Goal: Task Accomplishment & Management: Complete application form

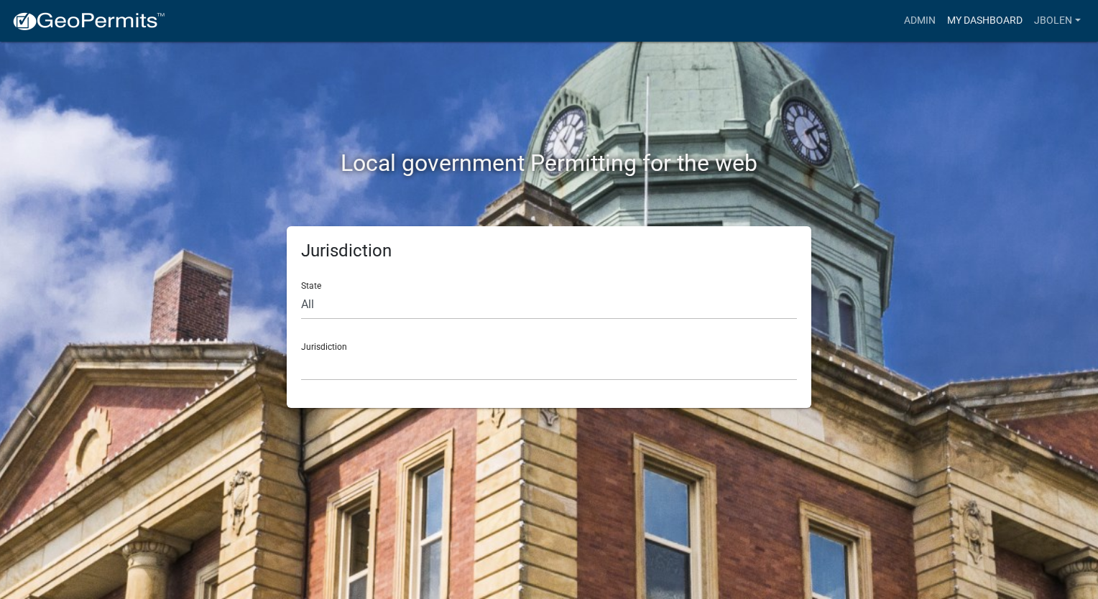
click at [962, 24] on link "My Dashboard" at bounding box center [984, 20] width 87 height 27
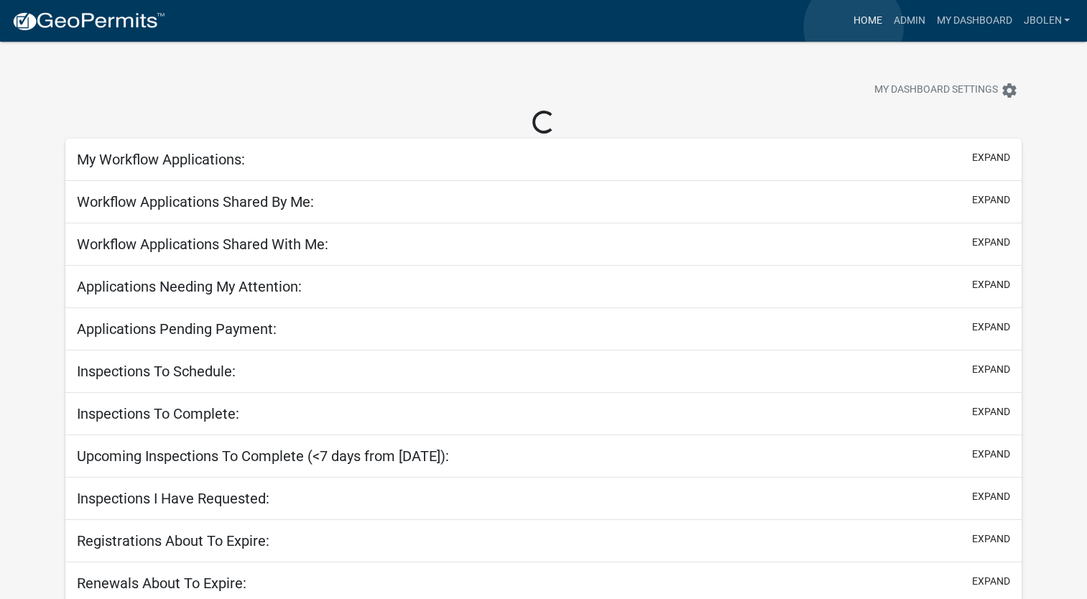
click at [854, 27] on link "Home" at bounding box center [867, 20] width 40 height 27
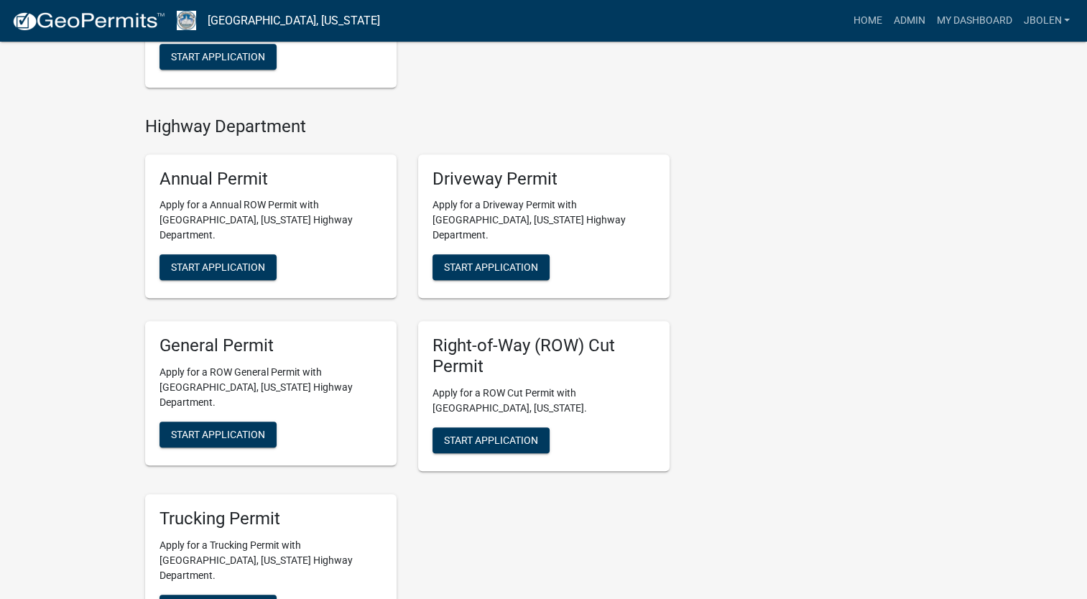
scroll to position [719, 0]
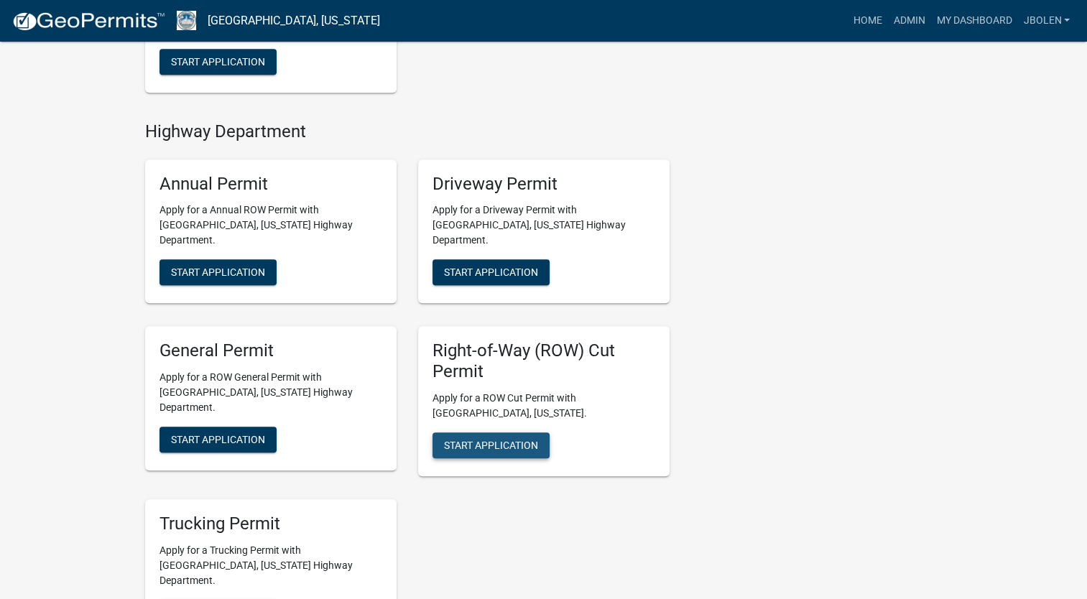
click at [509, 440] on span "Start Application" at bounding box center [491, 445] width 94 height 11
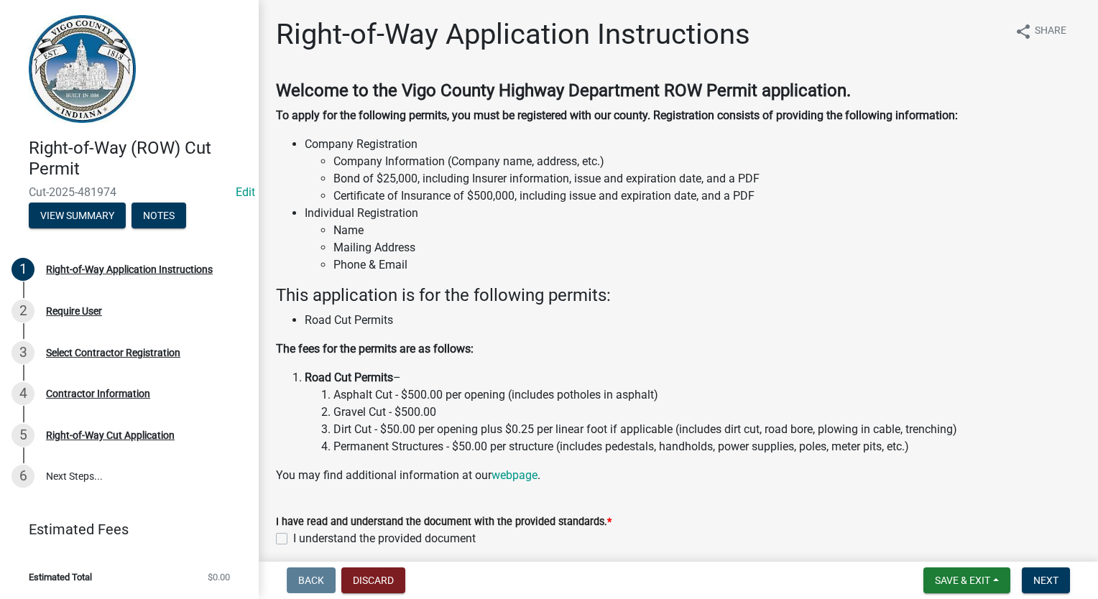
scroll to position [60, 0]
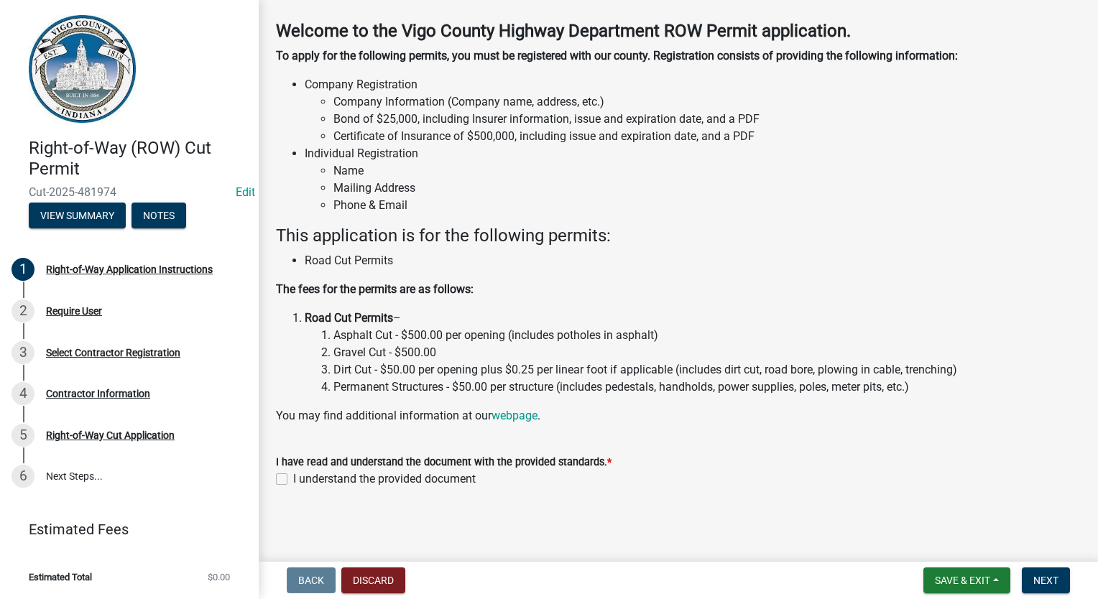
click at [293, 479] on label "I understand the provided document" at bounding box center [384, 479] width 183 height 17
click at [293, 479] on input "I understand the provided document" at bounding box center [297, 475] width 9 height 9
checkbox input "true"
click at [1052, 580] on span "Next" at bounding box center [1045, 580] width 25 height 11
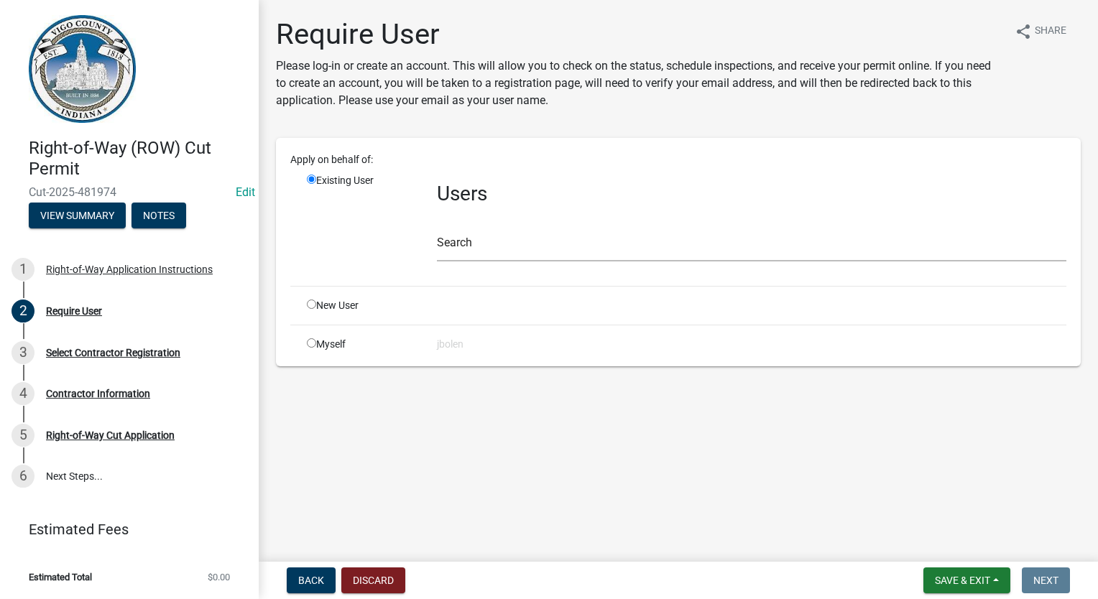
click at [317, 341] on div "Myself" at bounding box center [361, 344] width 130 height 15
click at [312, 341] on input "radio" at bounding box center [311, 342] width 9 height 9
radio input "true"
radio input "false"
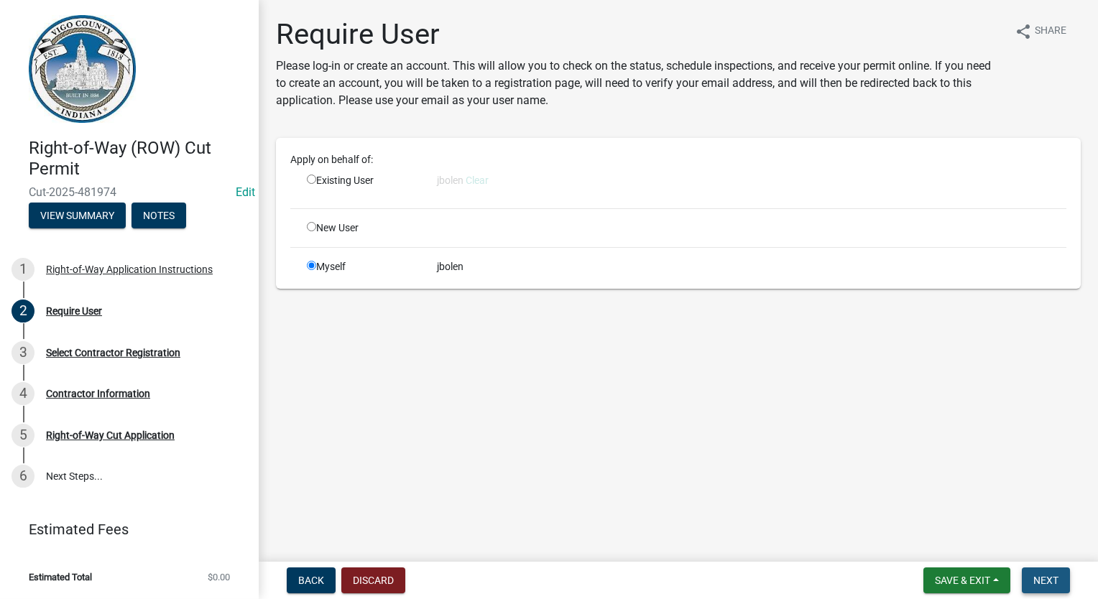
click at [1052, 585] on span "Next" at bounding box center [1045, 580] width 25 height 11
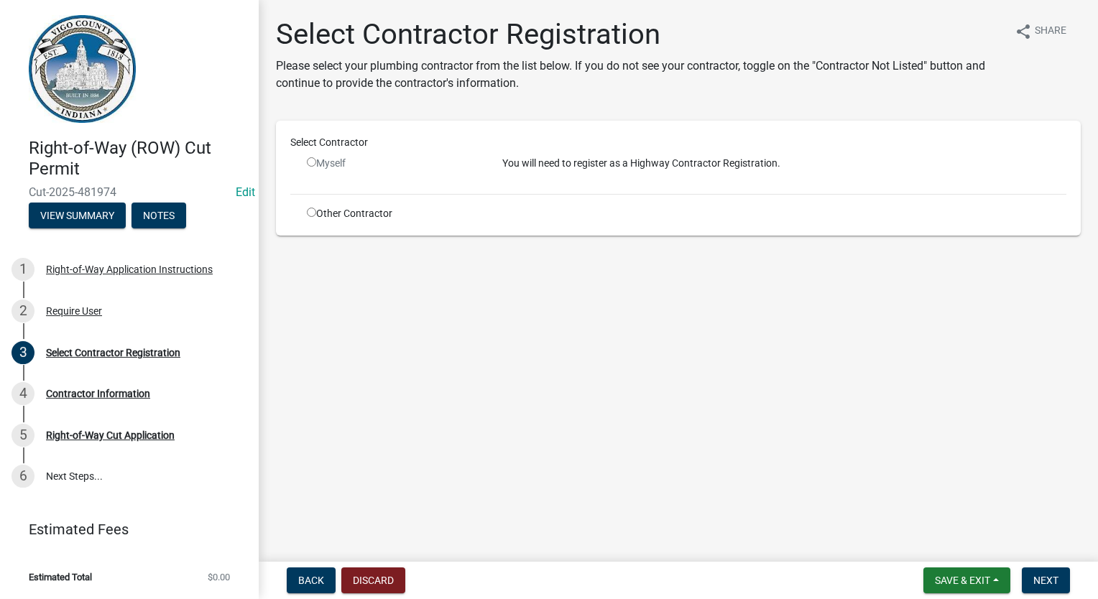
click at [305, 214] on div "Other Contractor" at bounding box center [393, 213] width 195 height 15
click at [312, 217] on div "Other Contractor" at bounding box center [393, 213] width 195 height 15
click at [308, 206] on div "Select Contractor Myself You will need to register as a Highway Contractor Regi…" at bounding box center [678, 178] width 776 height 86
click at [310, 214] on input "radio" at bounding box center [311, 212] width 9 height 9
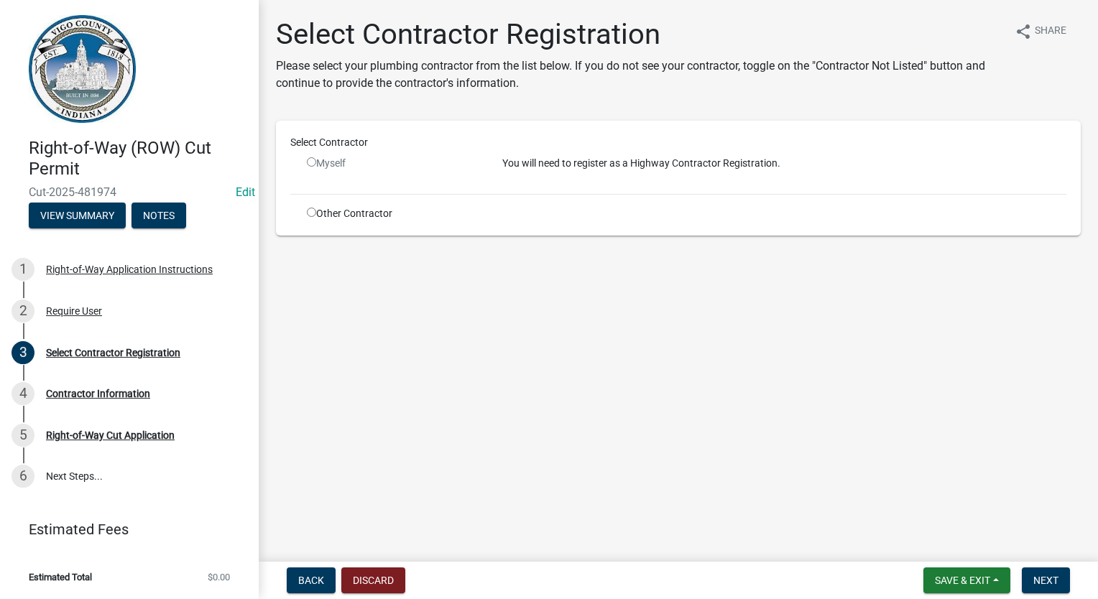
radio input "true"
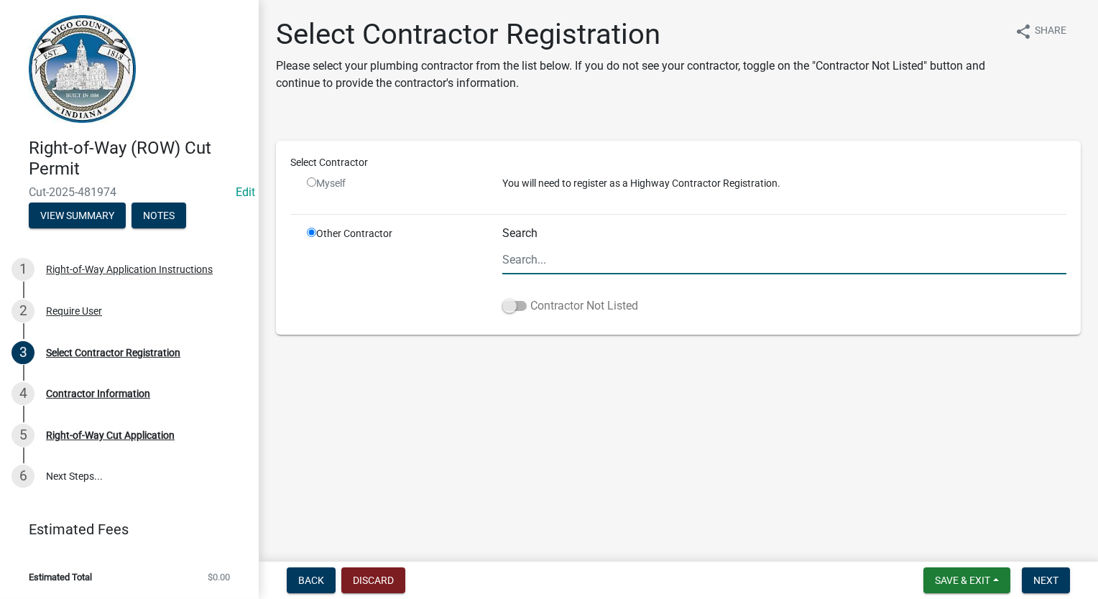
click at [503, 302] on span at bounding box center [514, 306] width 24 height 10
click at [530, 297] on input "Contractor Not Listed" at bounding box center [530, 297] width 0 height 0
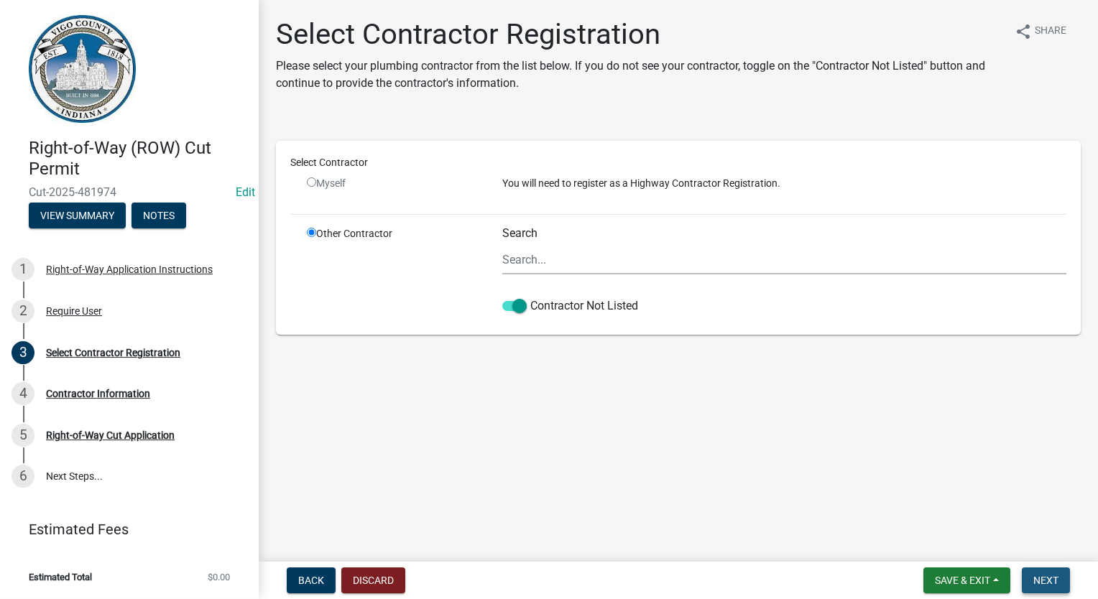
click at [1055, 576] on span "Next" at bounding box center [1045, 580] width 25 height 11
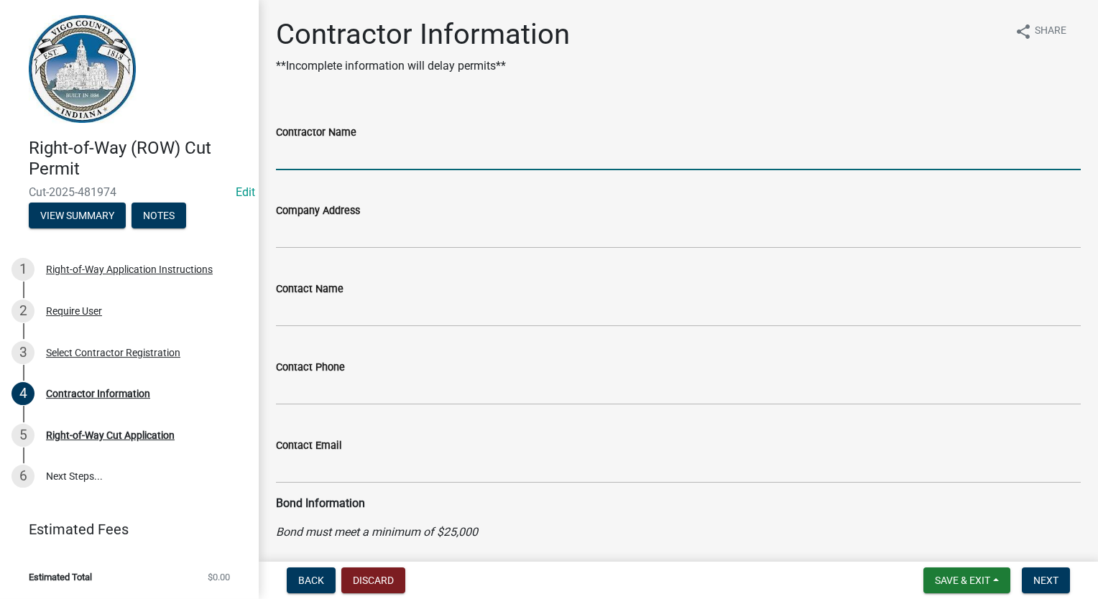
click at [387, 160] on input "Contractor Name" at bounding box center [678, 155] width 805 height 29
type input "CENTERPOINT ENERGY"
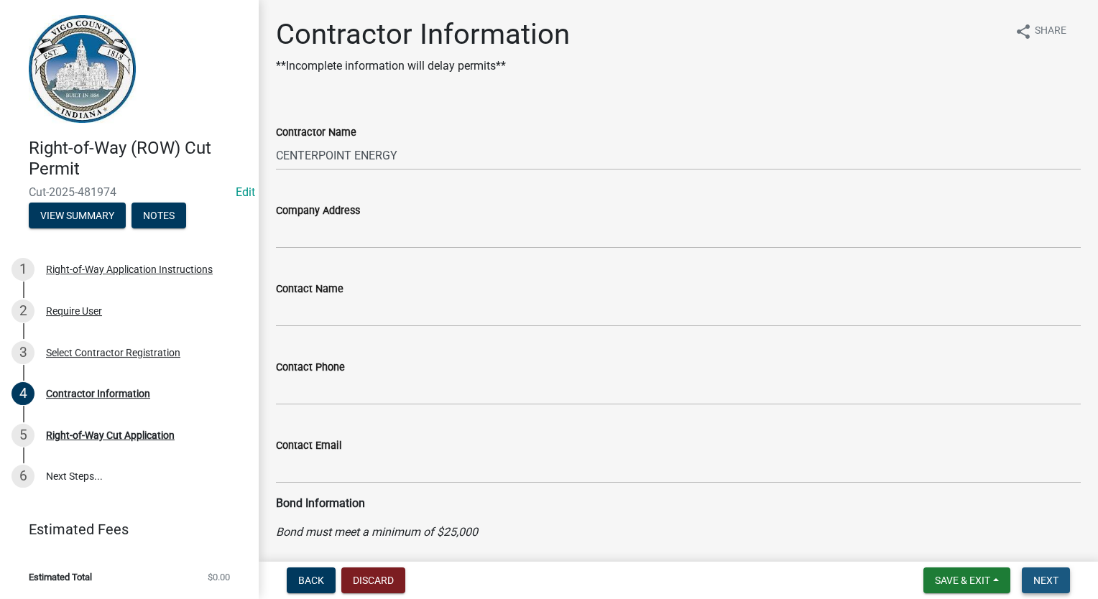
click at [1069, 579] on button "Next" at bounding box center [1046, 581] width 48 height 26
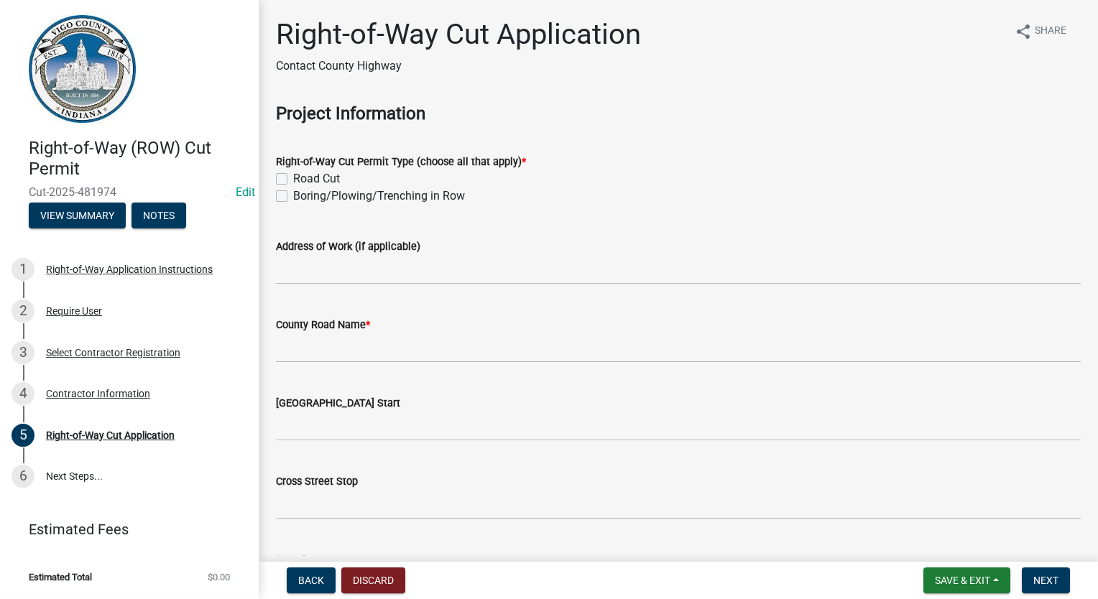
click at [293, 183] on label "Road Cut" at bounding box center [316, 178] width 47 height 17
click at [293, 180] on input "Road Cut" at bounding box center [297, 174] width 9 height 9
checkbox input "true"
checkbox input "false"
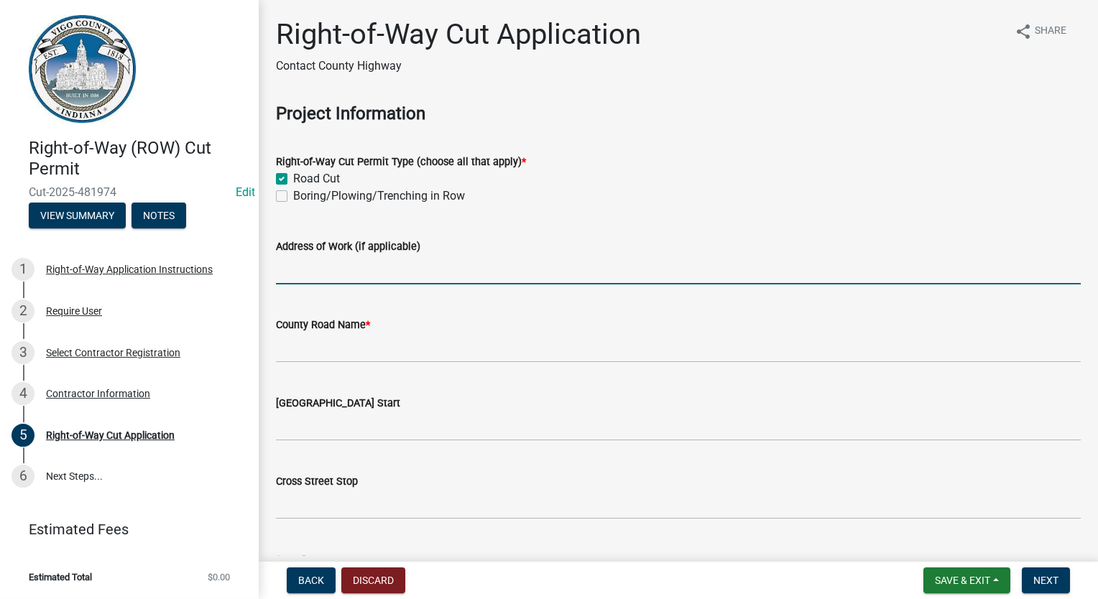
click at [310, 275] on input "Address of Work (if applicable)" at bounding box center [678, 269] width 805 height 29
type input "[STREET_ADDRESS]"
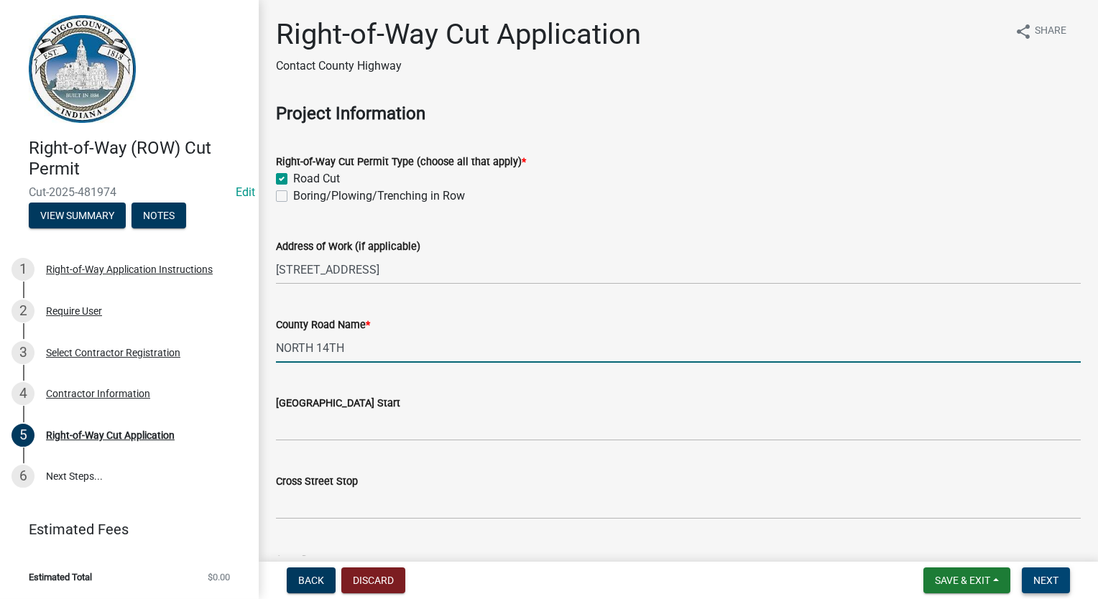
type input "NORTH 14TH"
click at [1060, 582] on button "Next" at bounding box center [1046, 581] width 48 height 26
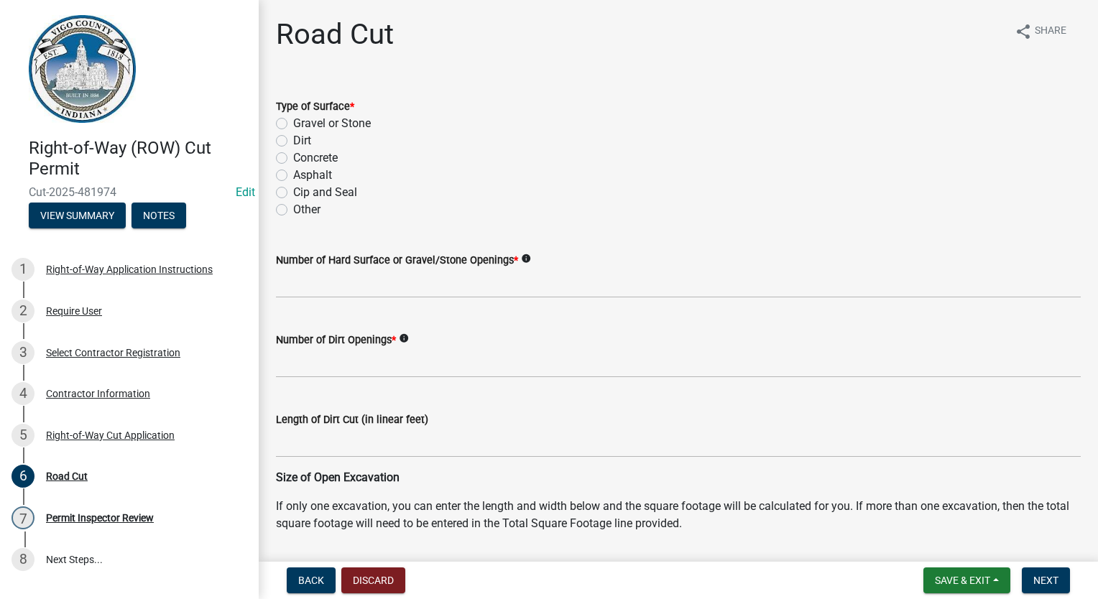
click at [293, 139] on label "Dirt" at bounding box center [302, 140] width 18 height 17
click at [293, 139] on input "Dirt" at bounding box center [297, 136] width 9 height 9
radio input "true"
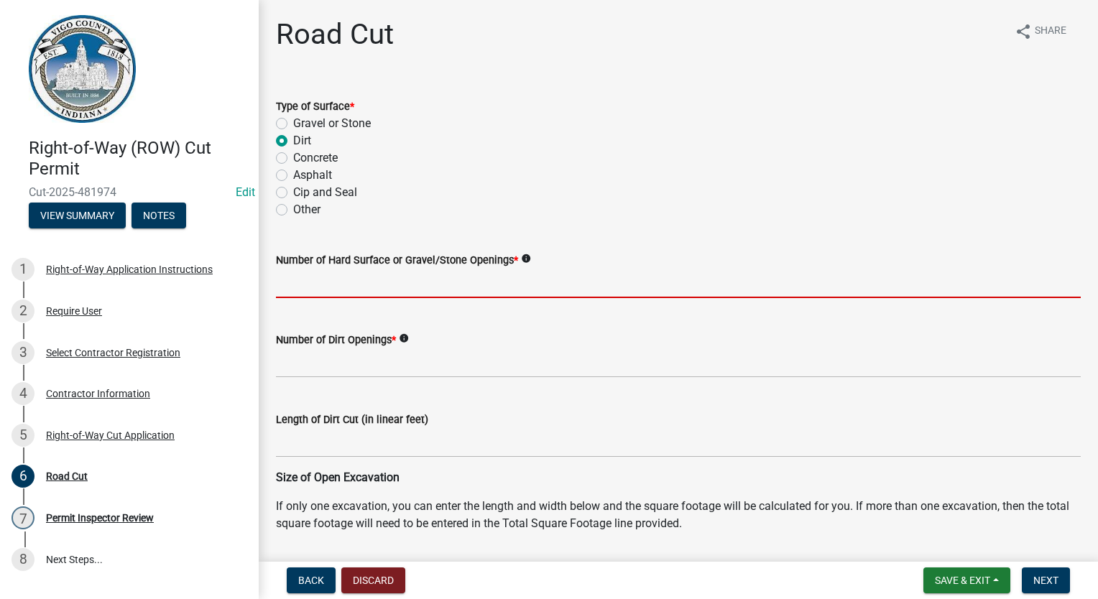
click at [290, 280] on input "text" at bounding box center [678, 283] width 805 height 29
type input "0"
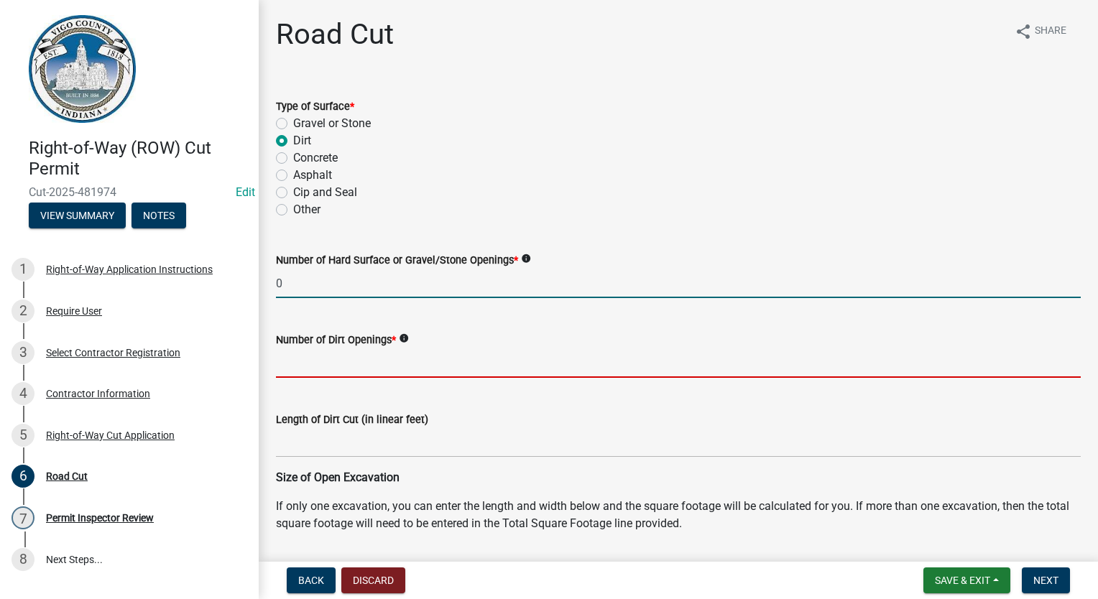
click at [354, 366] on input "text" at bounding box center [678, 363] width 805 height 29
click at [300, 363] on input "text" at bounding box center [678, 363] width 805 height 29
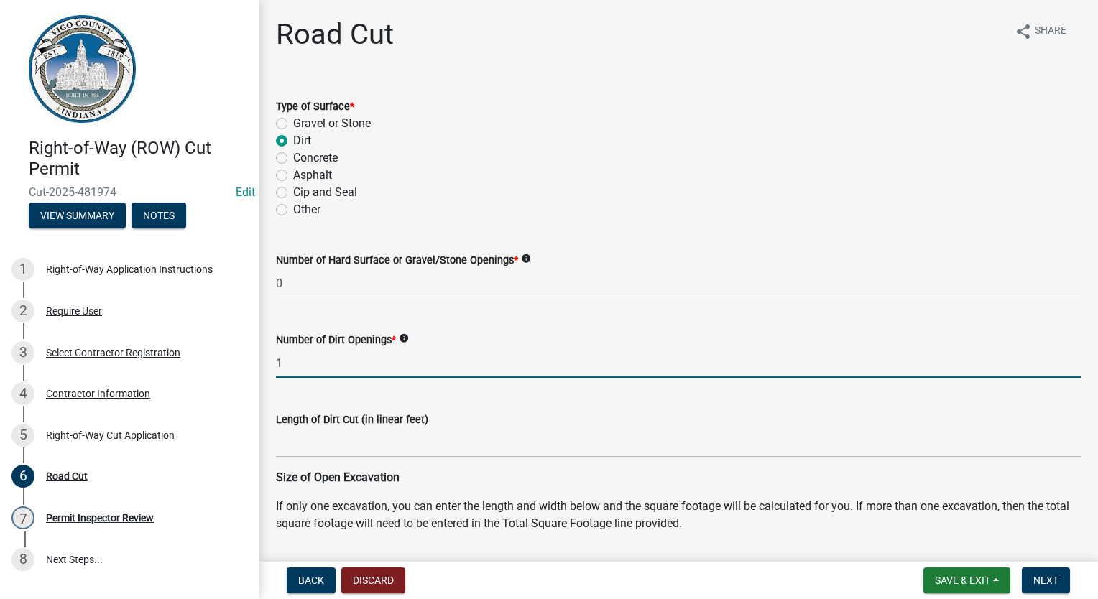
type input "1"
click at [733, 474] on p "Size of Open Excavation" at bounding box center [678, 477] width 805 height 17
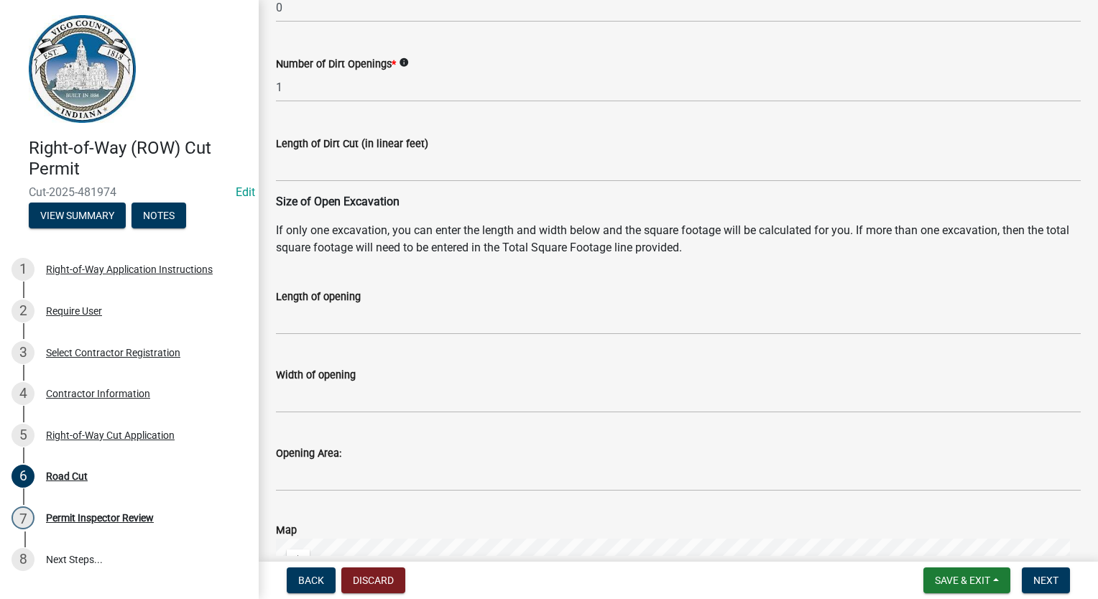
scroll to position [287, 0]
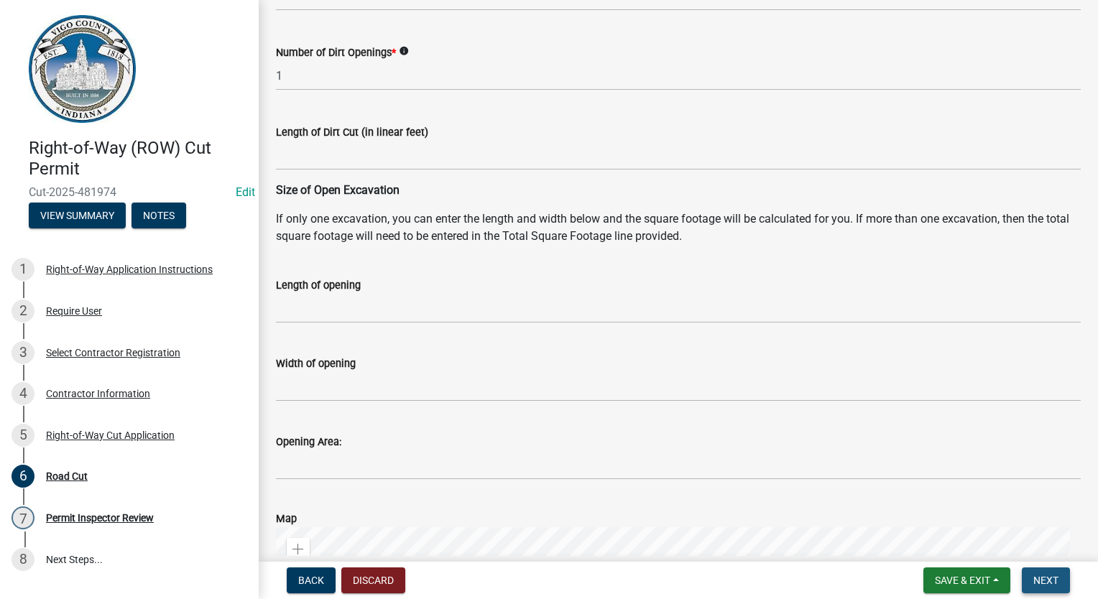
click at [1046, 576] on span "Next" at bounding box center [1045, 580] width 25 height 11
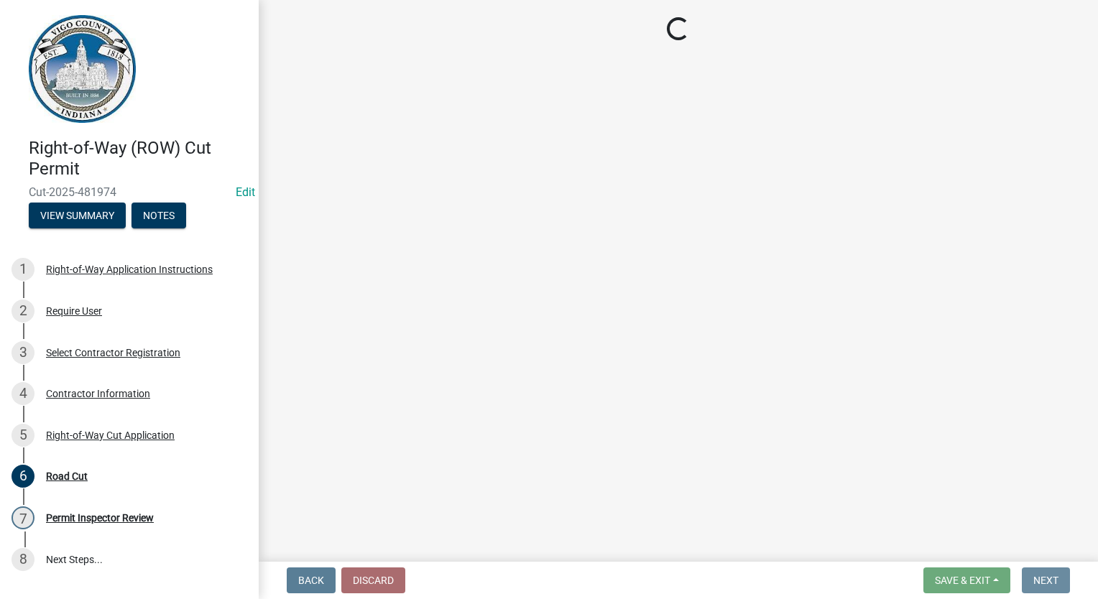
scroll to position [0, 0]
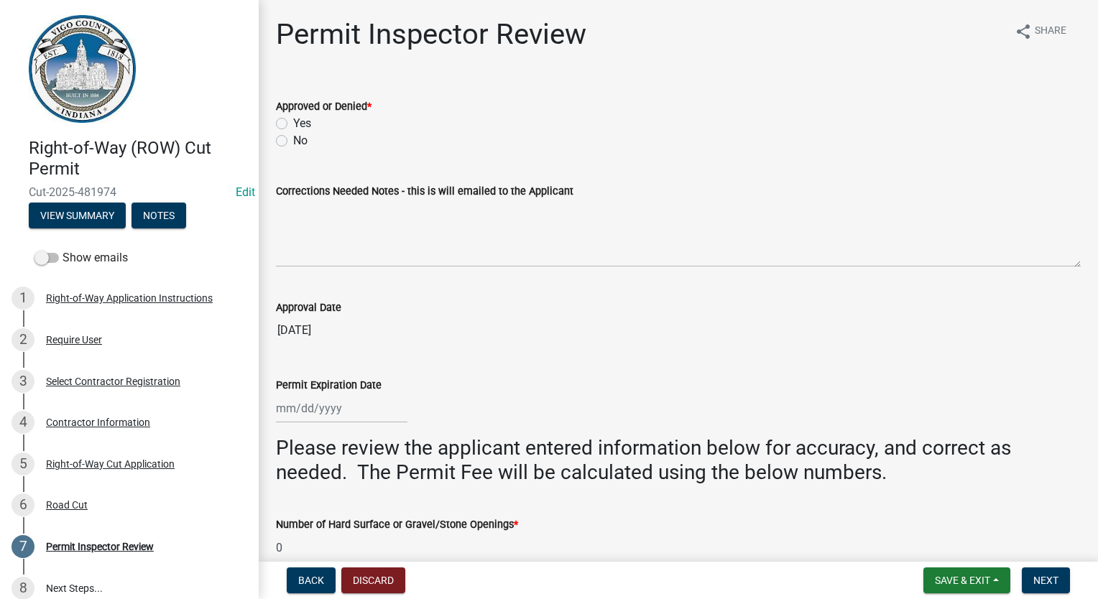
click at [293, 125] on label "Yes" at bounding box center [302, 123] width 18 height 17
click at [293, 124] on input "Yes" at bounding box center [297, 119] width 9 height 9
radio input "true"
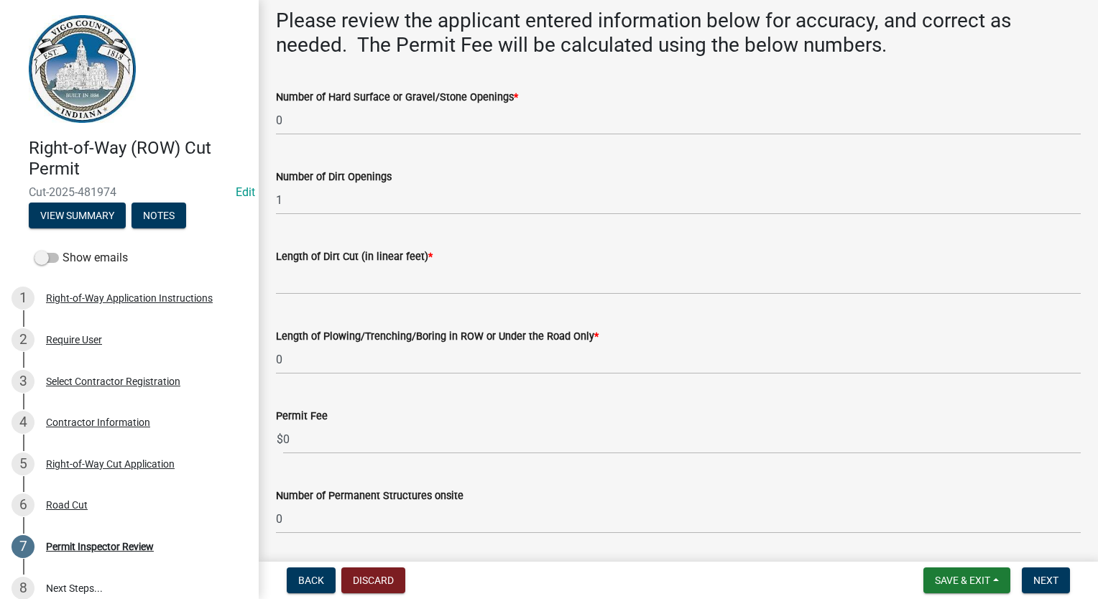
scroll to position [406, 0]
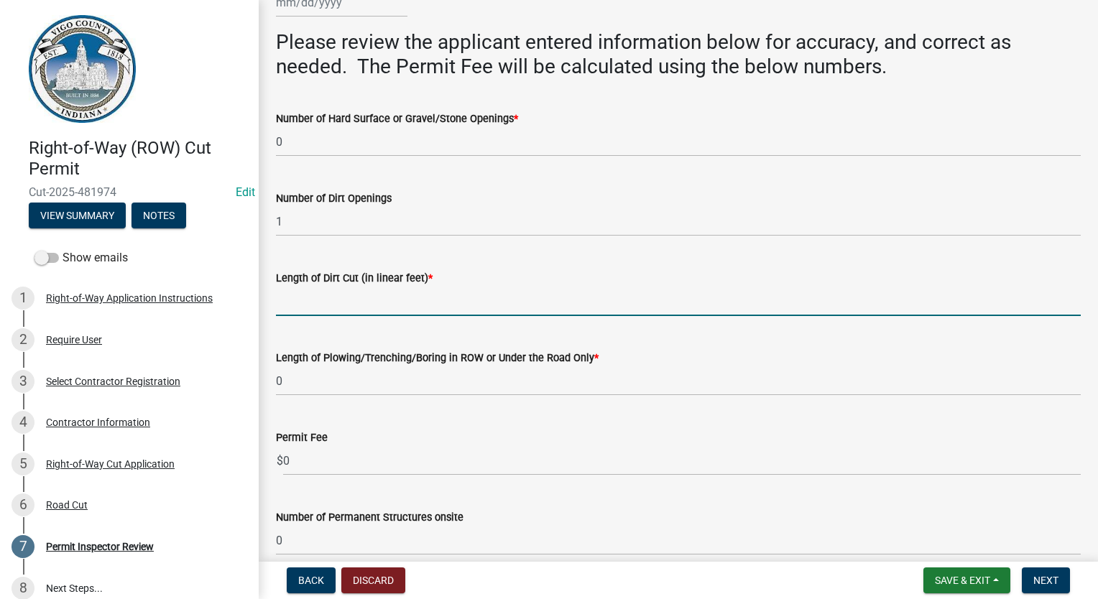
click at [314, 300] on input "Length of Dirt Cut (in linear feet) *" at bounding box center [678, 301] width 805 height 29
type input "0"
select select "9"
select select "2025"
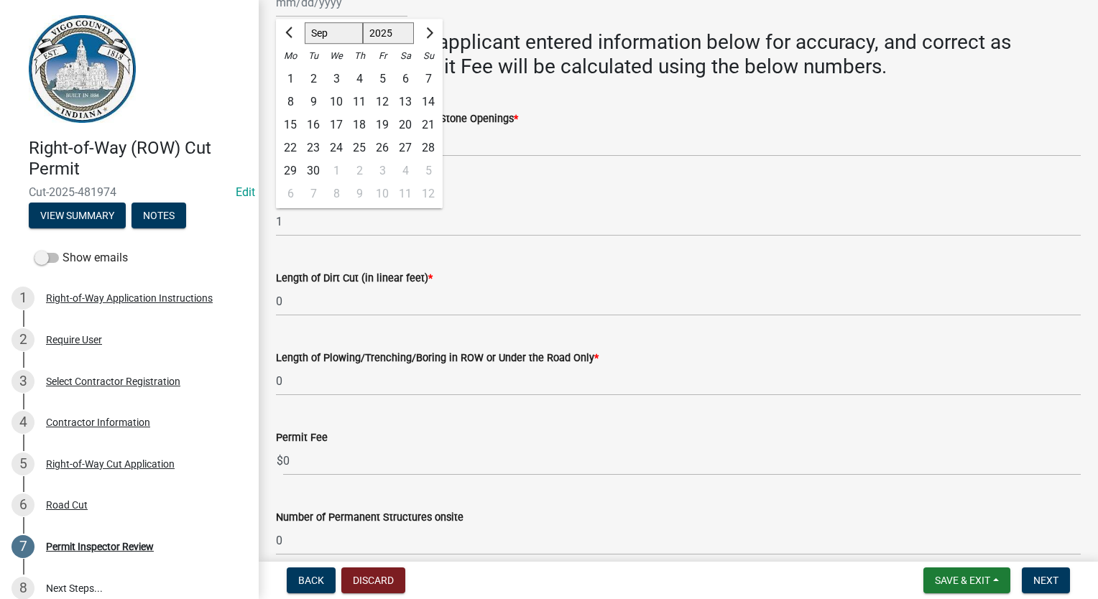
click at [601, 412] on div "Permit Fee $ 0" at bounding box center [678, 442] width 805 height 67
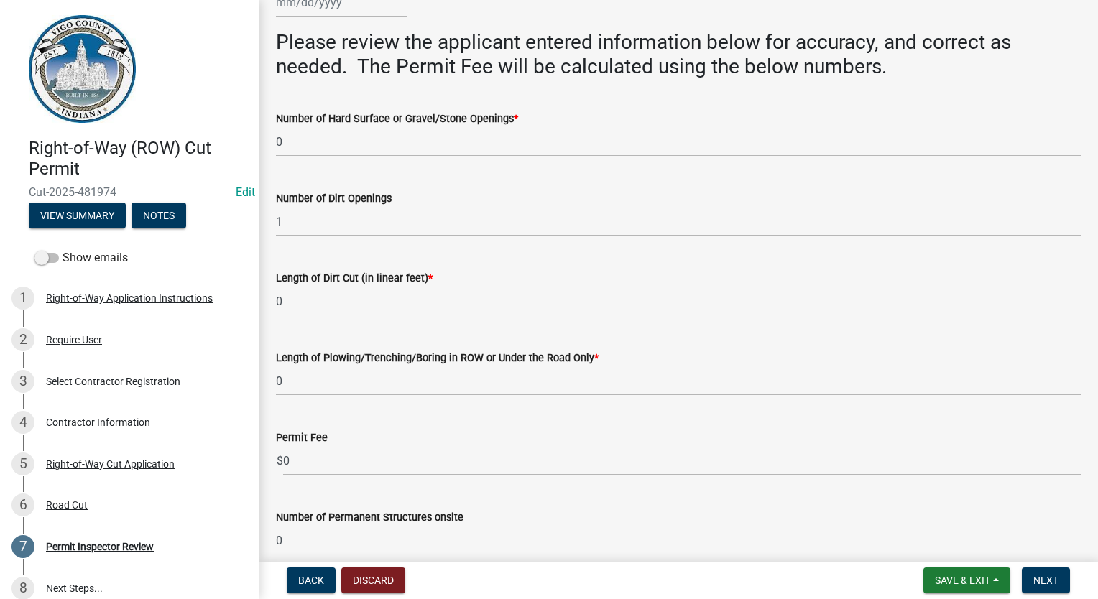
scroll to position [550, 0]
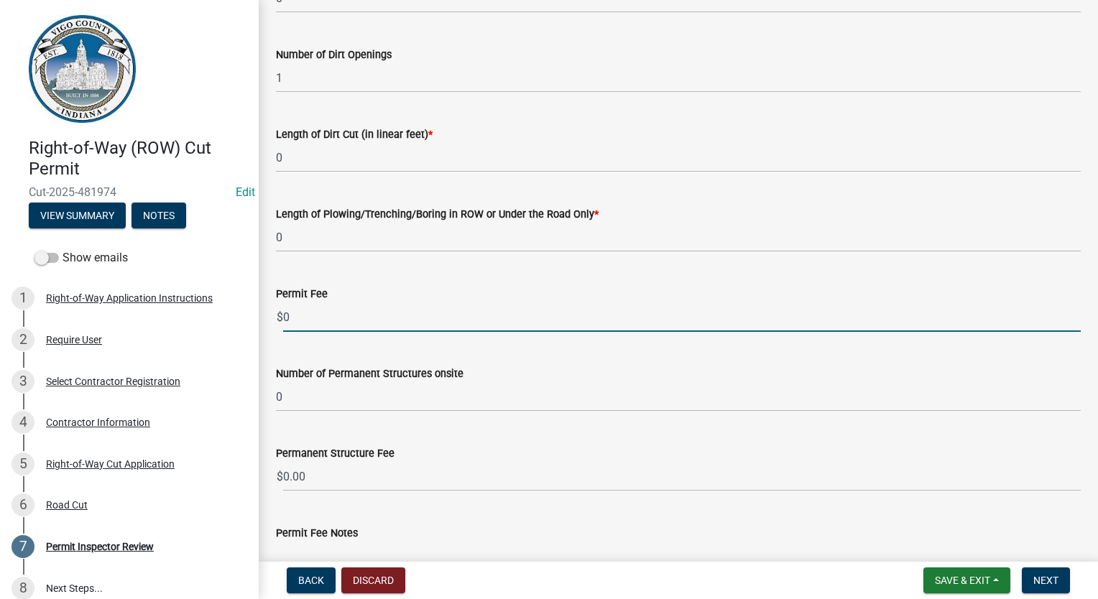
click at [324, 318] on input "0" at bounding box center [682, 317] width 798 height 29
type input "30.00"
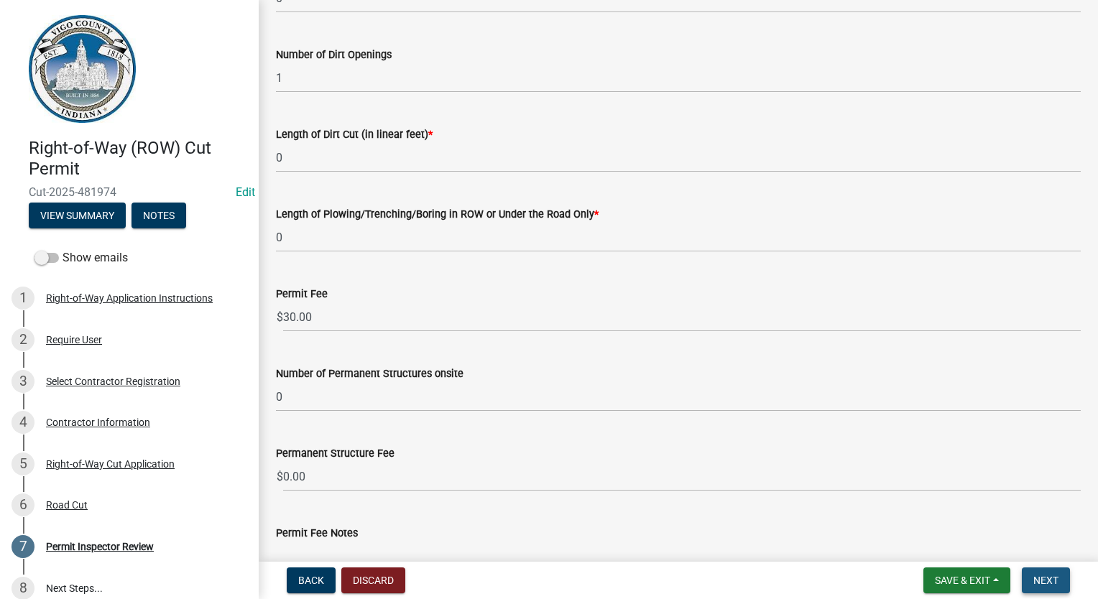
click at [1041, 585] on span "Next" at bounding box center [1045, 580] width 25 height 11
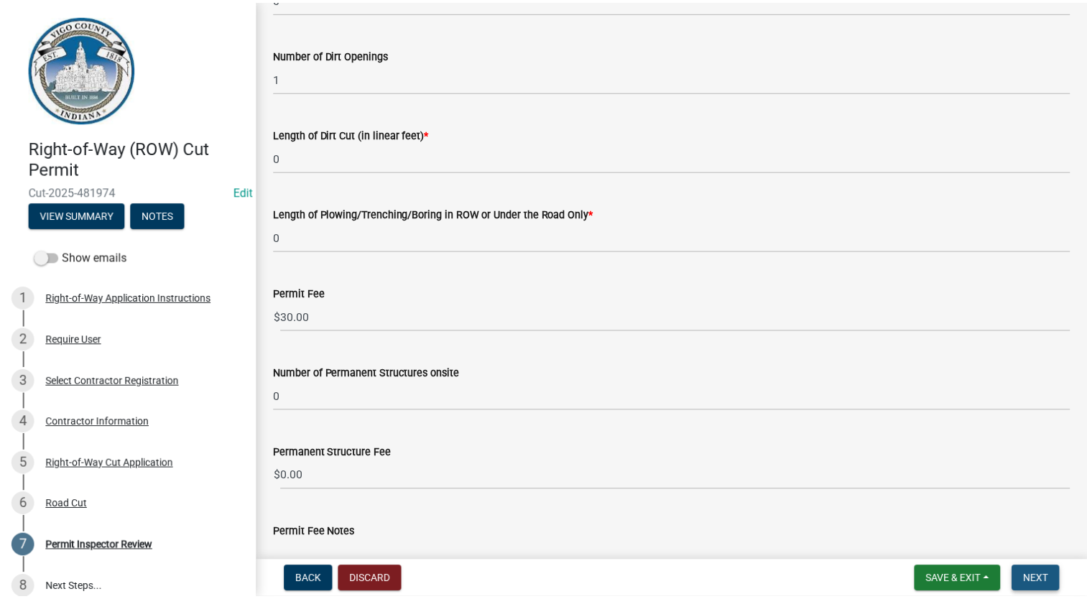
scroll to position [0, 0]
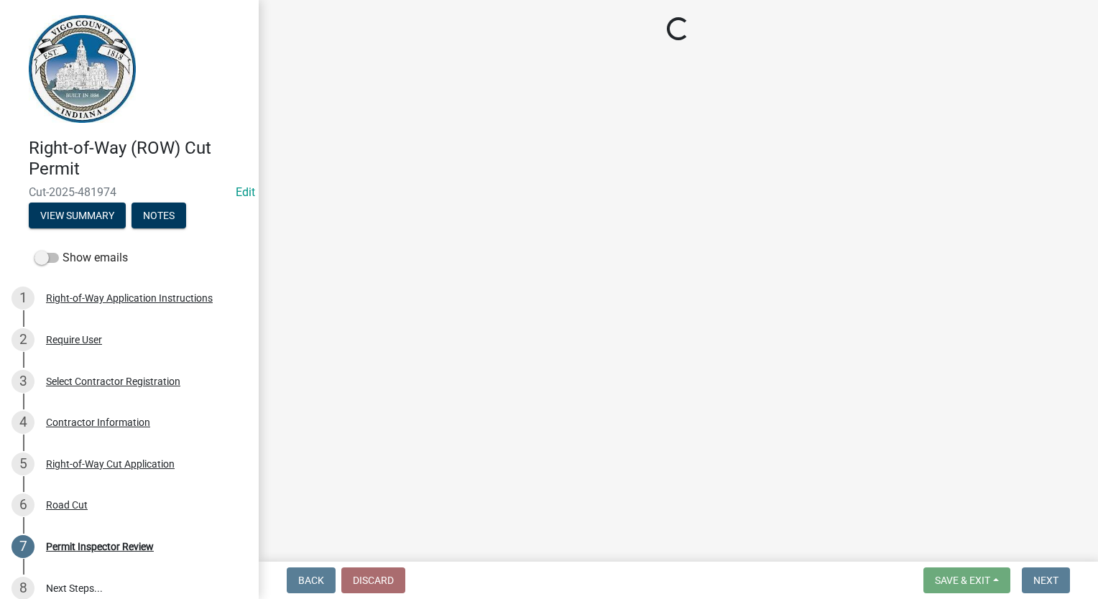
select select "3: 3"
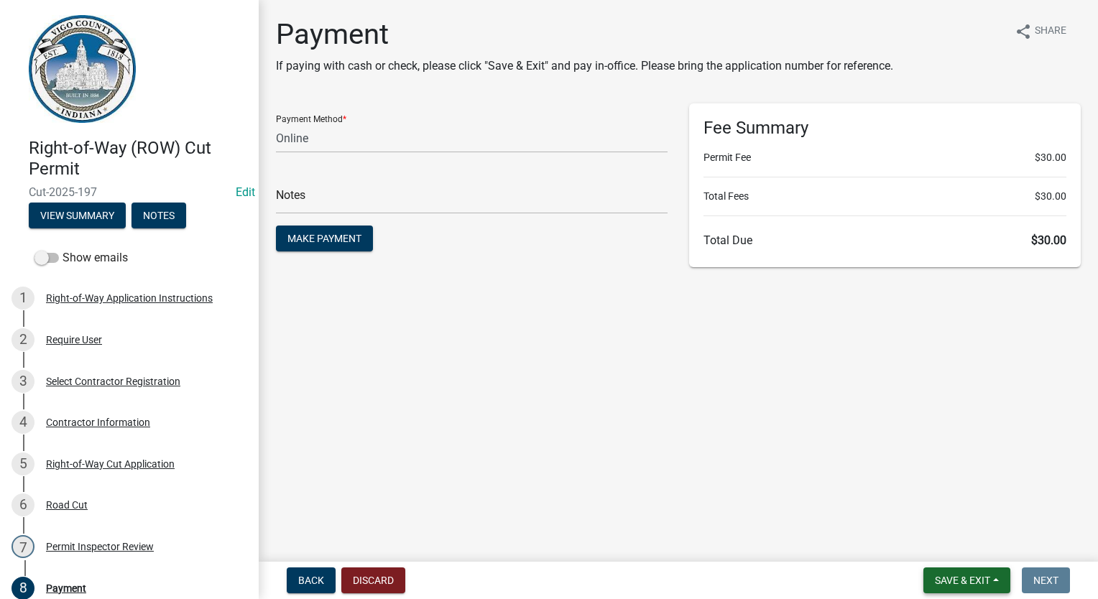
drag, startPoint x: 960, startPoint y: 581, endPoint x: 959, endPoint y: 571, distance: 10.1
click at [960, 580] on span "Save & Exit" at bounding box center [962, 580] width 55 height 11
click at [959, 548] on button "Save & Exit" at bounding box center [952, 543] width 115 height 34
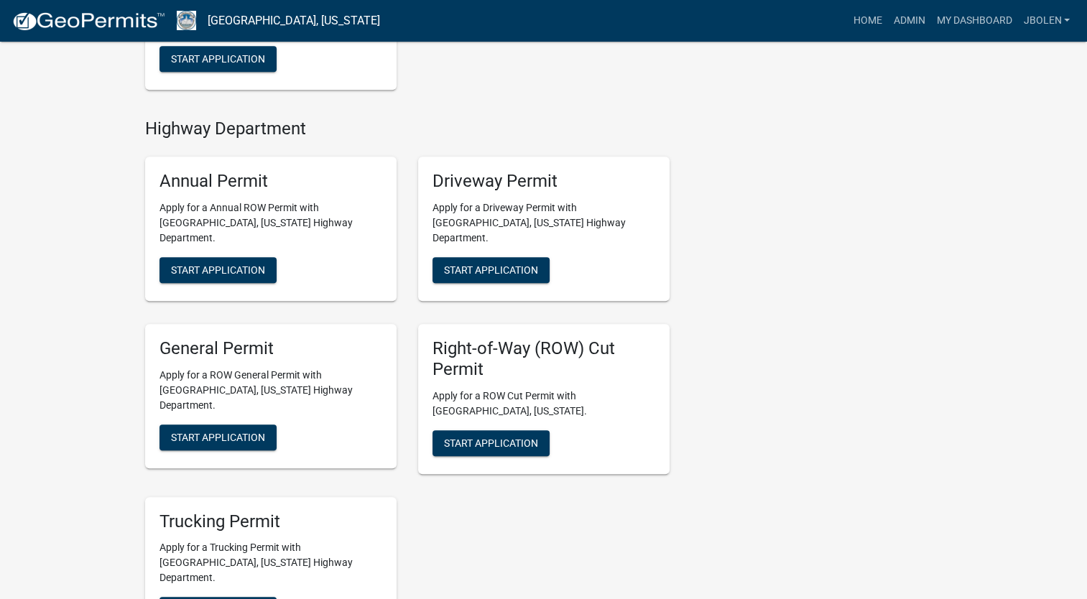
scroll to position [790, 0]
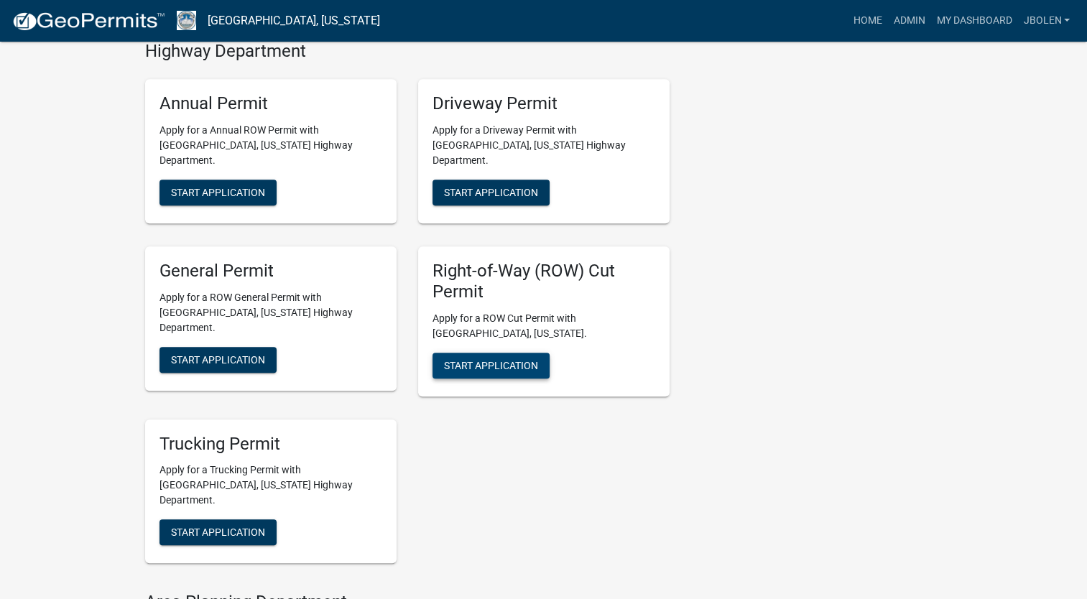
click at [497, 359] on span "Start Application" at bounding box center [491, 364] width 94 height 11
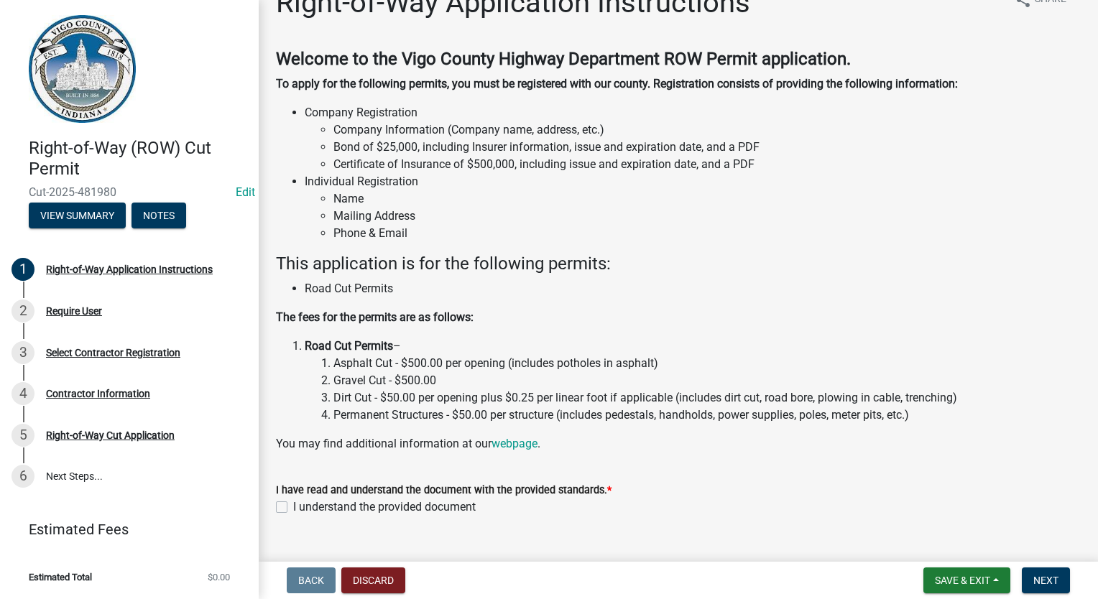
scroll to position [60, 0]
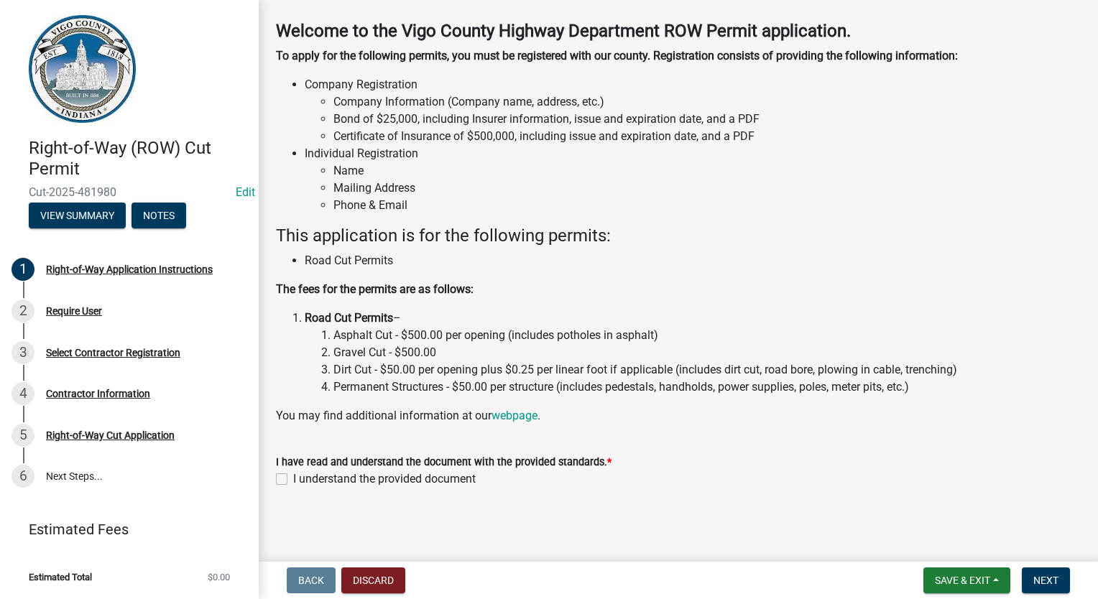
click at [293, 477] on label "I understand the provided document" at bounding box center [384, 479] width 183 height 17
click at [293, 477] on input "I understand the provided document" at bounding box center [297, 475] width 9 height 9
checkbox input "true"
click at [1029, 579] on button "Next" at bounding box center [1046, 581] width 48 height 26
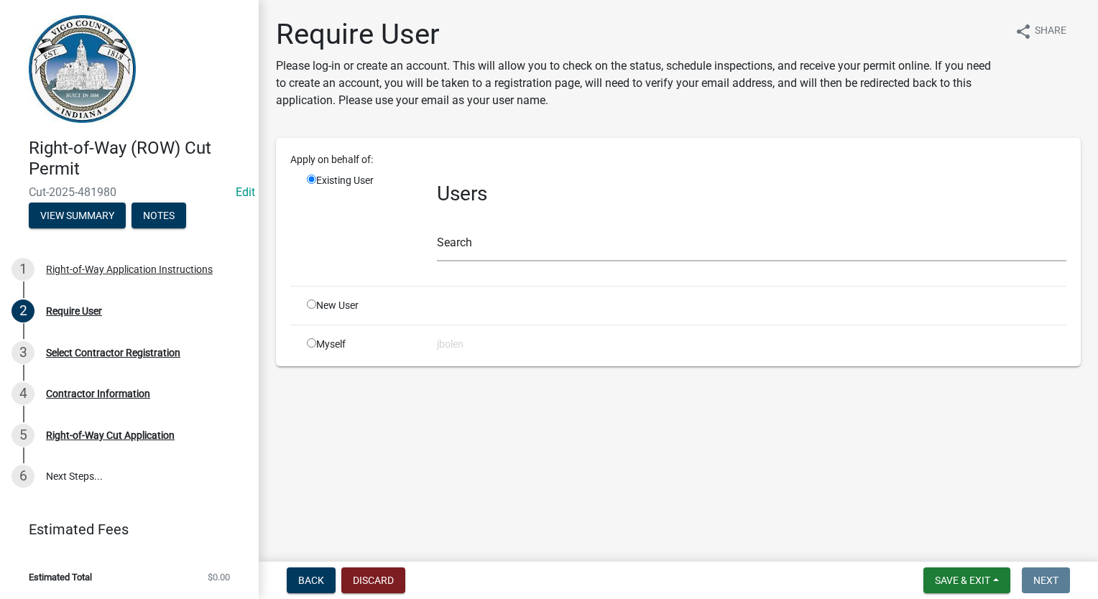
click at [313, 346] on input "radio" at bounding box center [311, 342] width 9 height 9
radio input "true"
radio input "false"
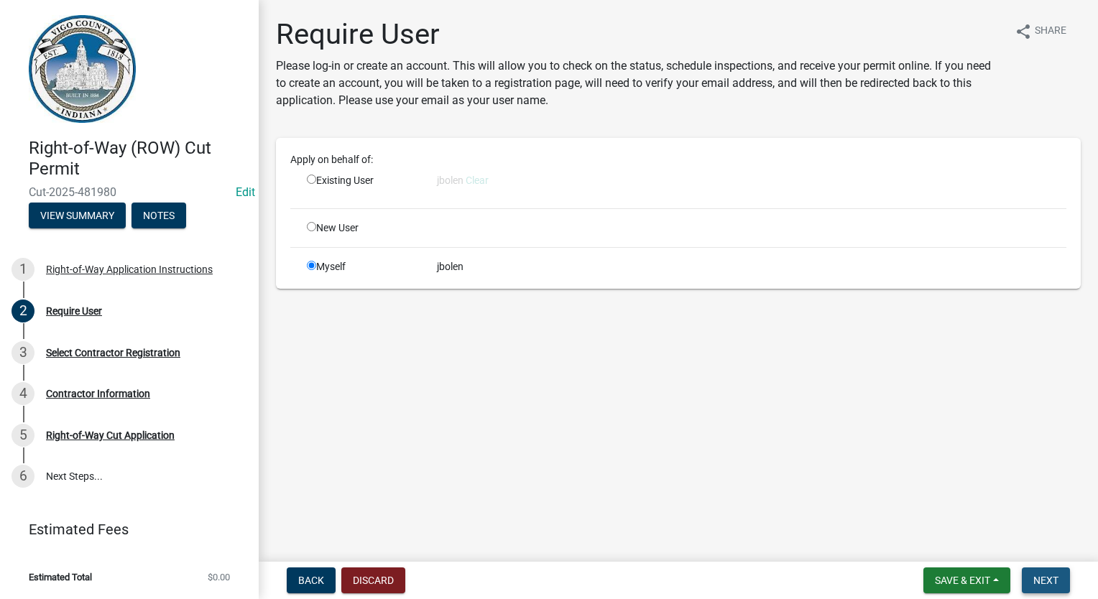
click at [1052, 588] on button "Next" at bounding box center [1046, 581] width 48 height 26
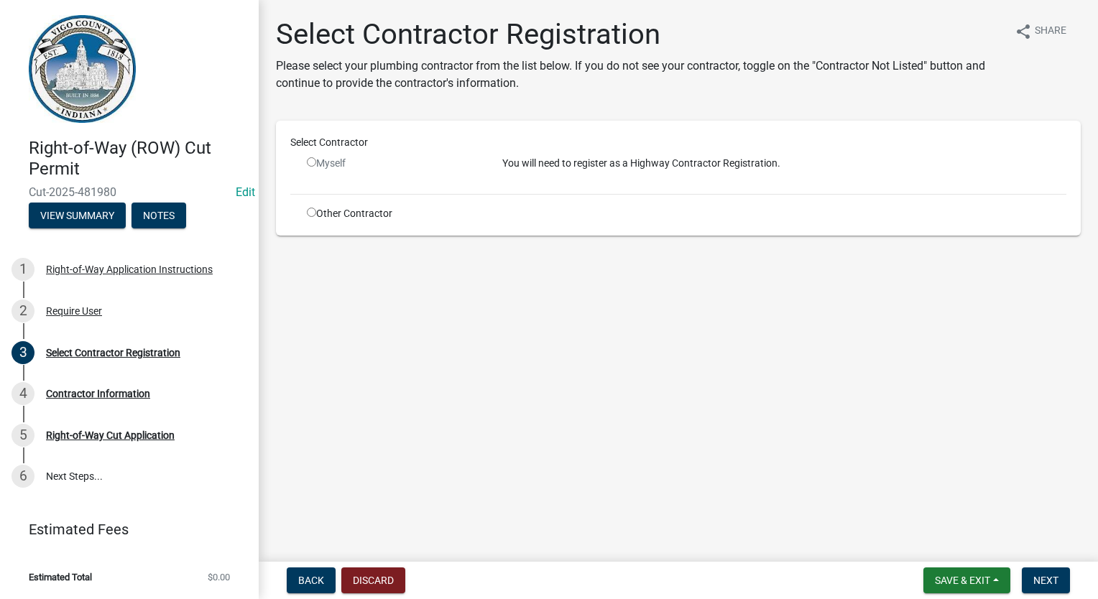
click at [307, 211] on input "radio" at bounding box center [311, 212] width 9 height 9
radio input "true"
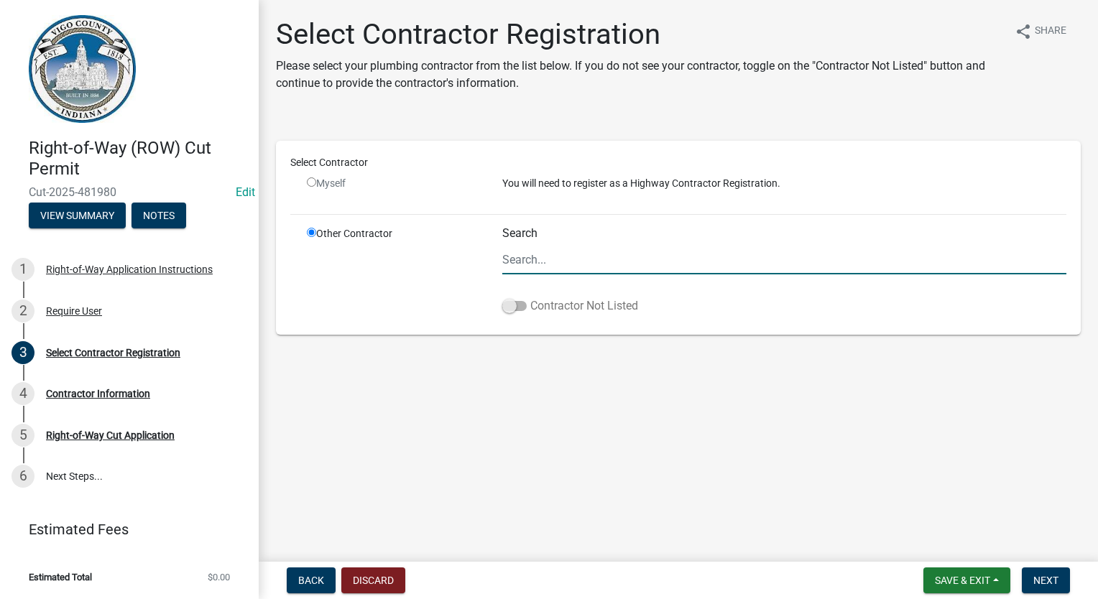
click at [512, 308] on span at bounding box center [514, 306] width 24 height 10
click at [530, 297] on input "Contractor Not Listed" at bounding box center [530, 297] width 0 height 0
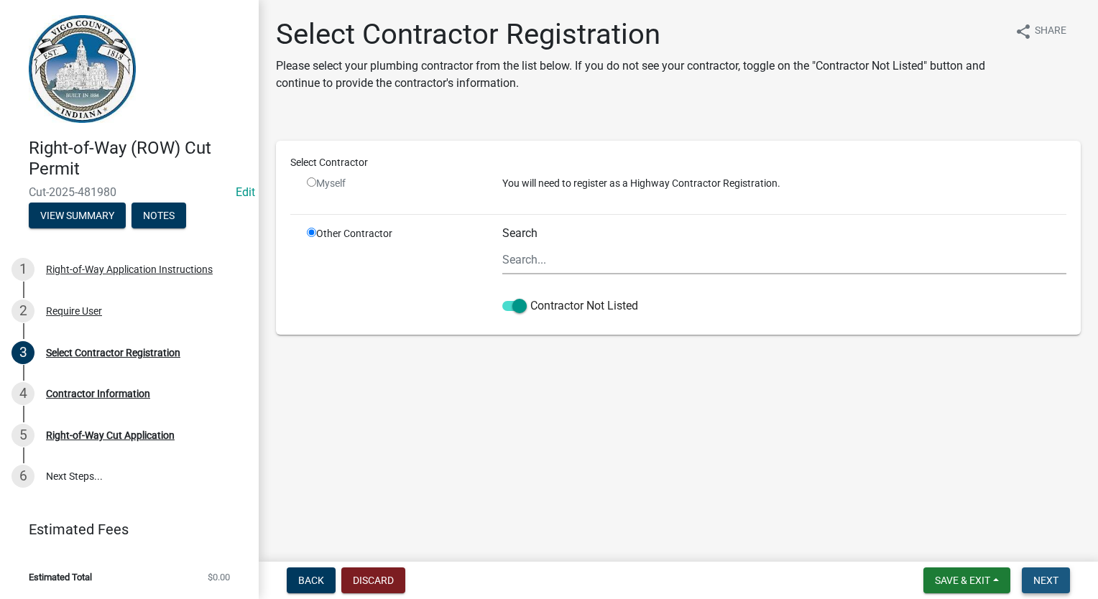
click at [1036, 576] on span "Next" at bounding box center [1045, 580] width 25 height 11
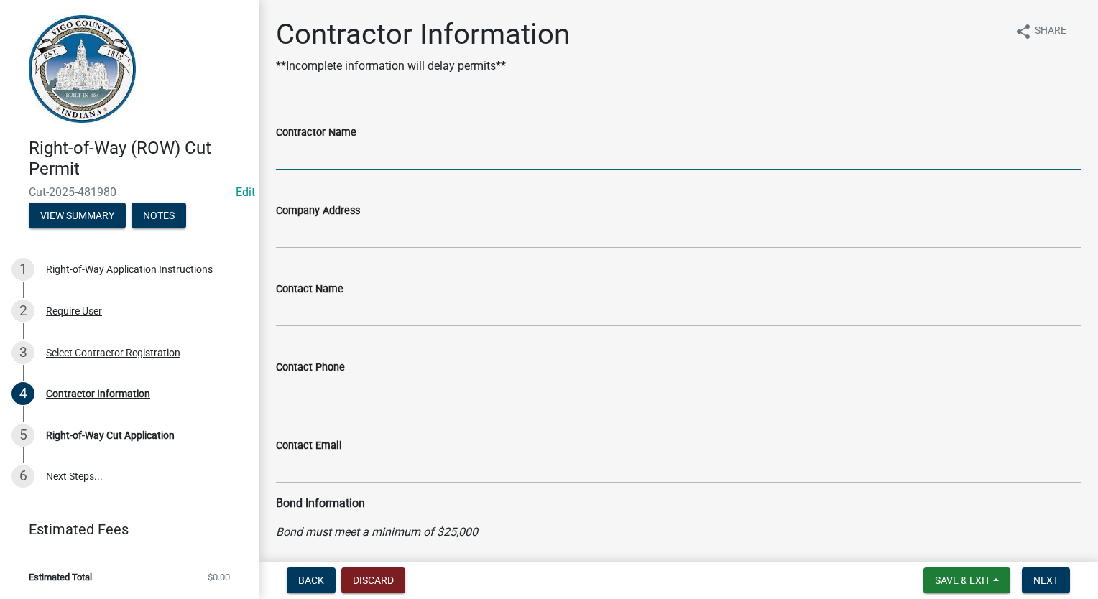
click at [319, 162] on input "Contractor Name" at bounding box center [678, 155] width 805 height 29
type input "CENTERPOINT ENERGY"
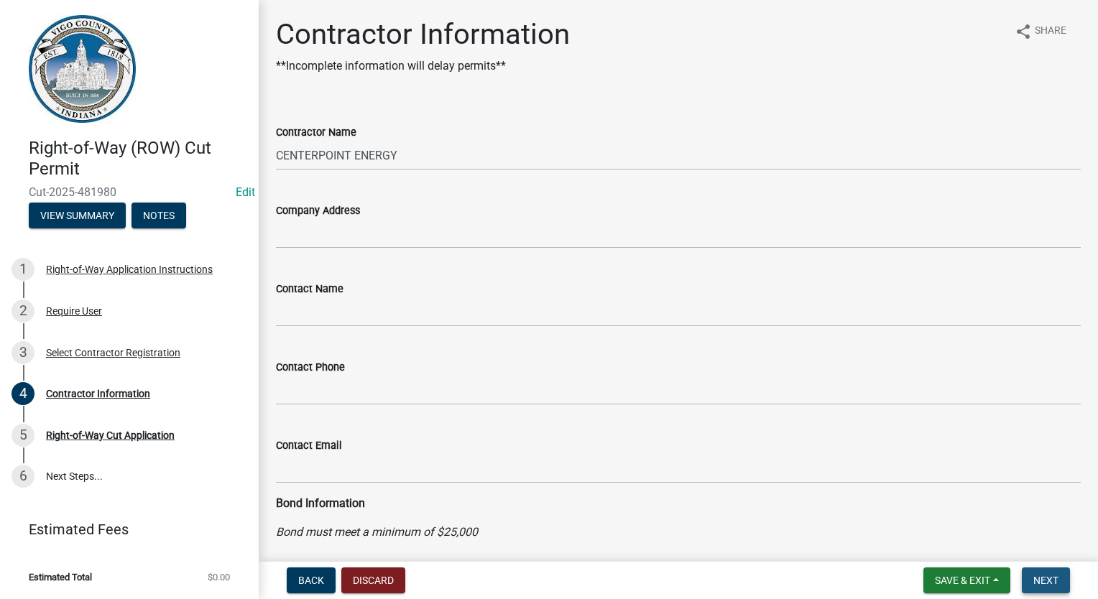
click at [1032, 584] on button "Next" at bounding box center [1046, 581] width 48 height 26
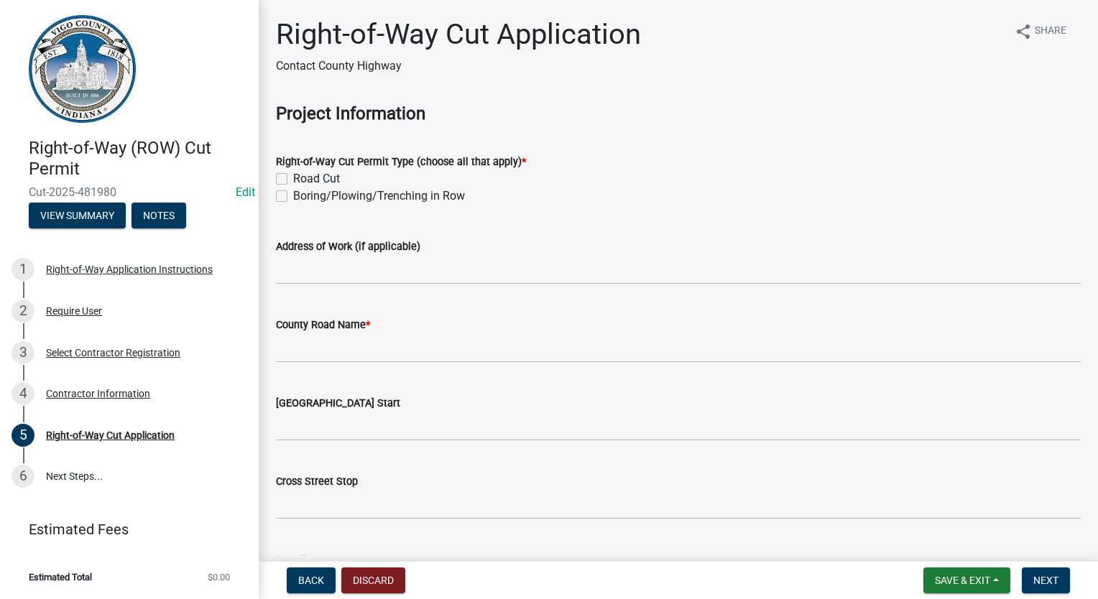
click at [293, 195] on label "Boring/Plowing/Trenching in Row" at bounding box center [379, 196] width 172 height 17
click at [293, 195] on input "Boring/Plowing/Trenching in Row" at bounding box center [297, 192] width 9 height 9
checkbox input "true"
checkbox input "false"
checkbox input "true"
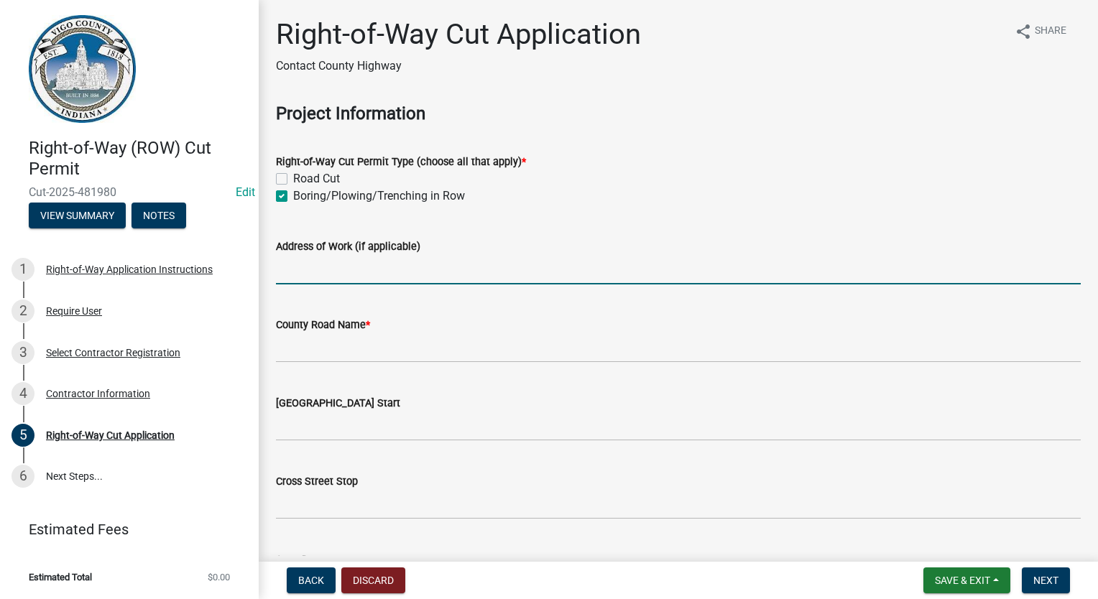
click at [351, 262] on input "Address of Work (if applicable)" at bounding box center [678, 269] width 805 height 29
type input "[STREET_ADDRESS]"
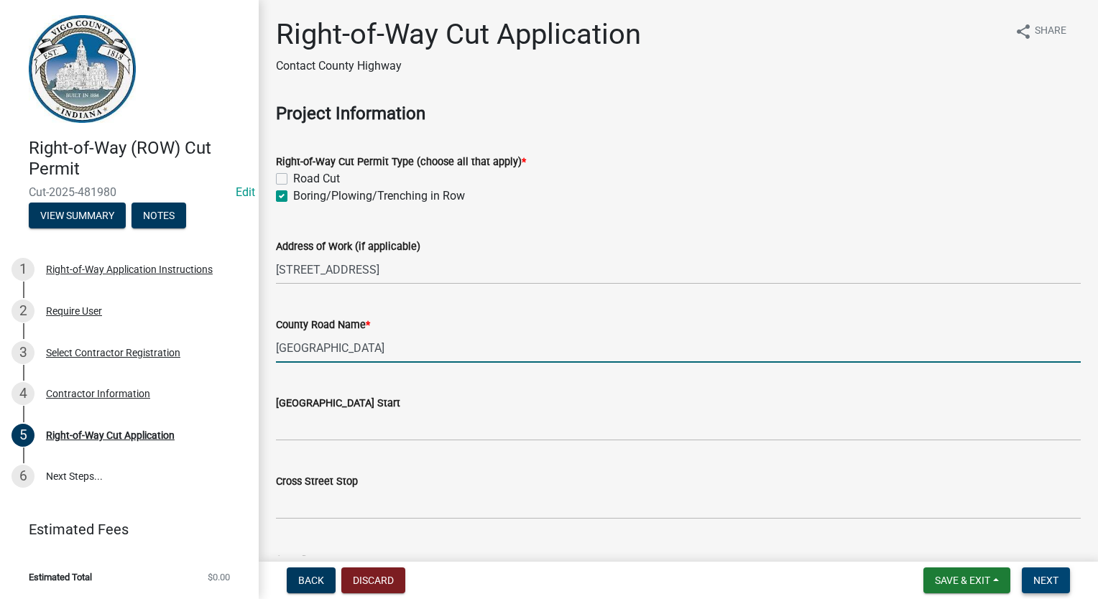
type input "[GEOGRAPHIC_DATA]"
click at [1035, 578] on span "Next" at bounding box center [1045, 580] width 25 height 11
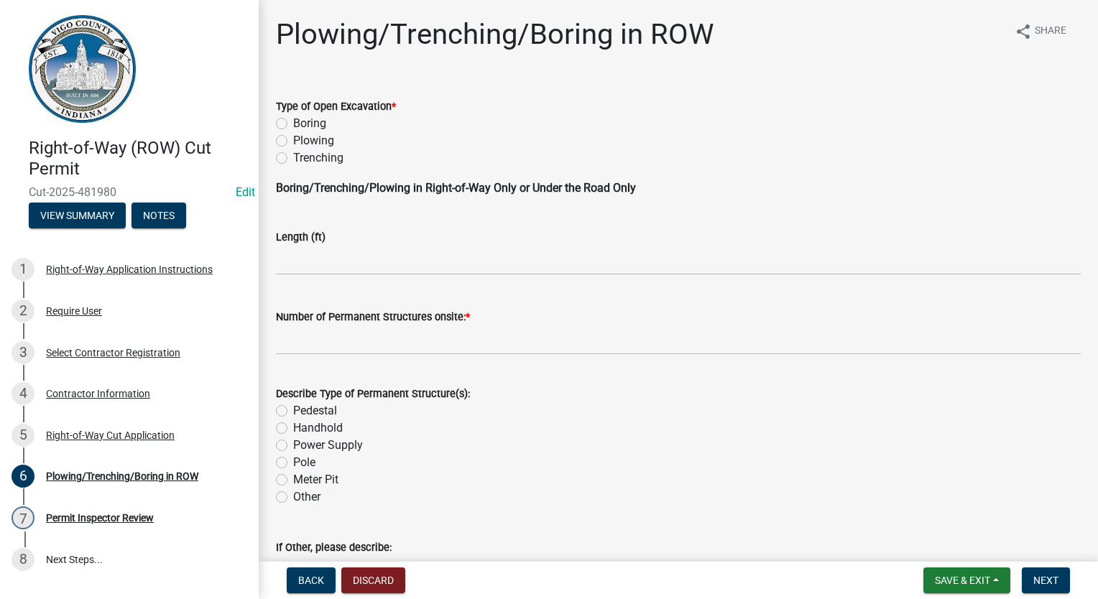
click at [275, 125] on div "Type of Open Excavation * Boring Plowing Trenching" at bounding box center [678, 123] width 826 height 86
drag, startPoint x: 282, startPoint y: 126, endPoint x: 282, endPoint y: 140, distance: 14.4
click at [293, 125] on label "Boring" at bounding box center [309, 123] width 33 height 17
click at [293, 124] on input "Boring" at bounding box center [297, 119] width 9 height 9
radio input "true"
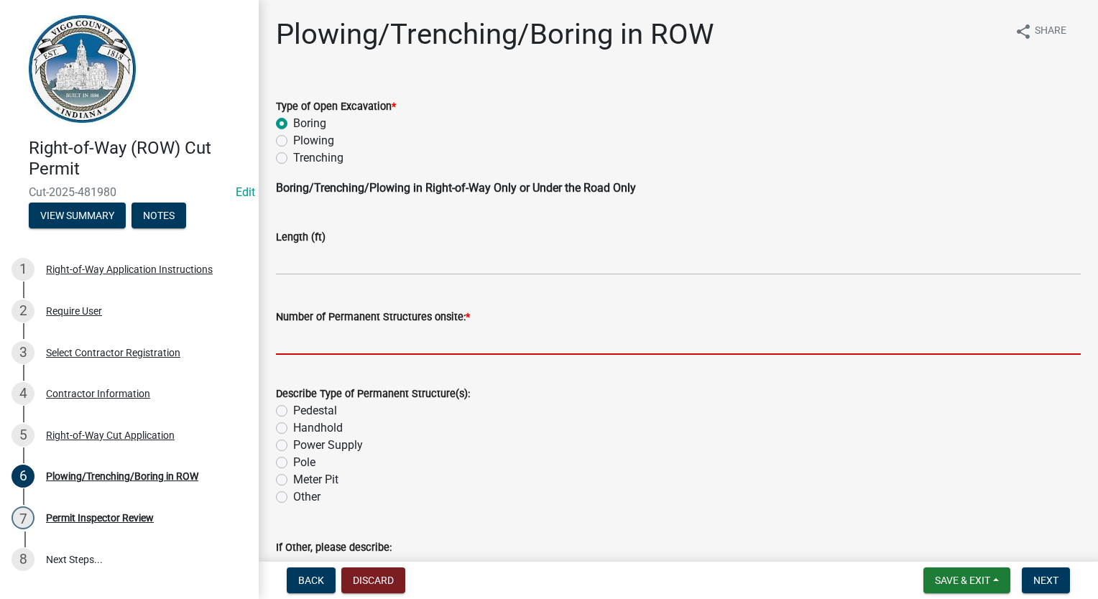
click at [295, 354] on input "text" at bounding box center [678, 340] width 805 height 29
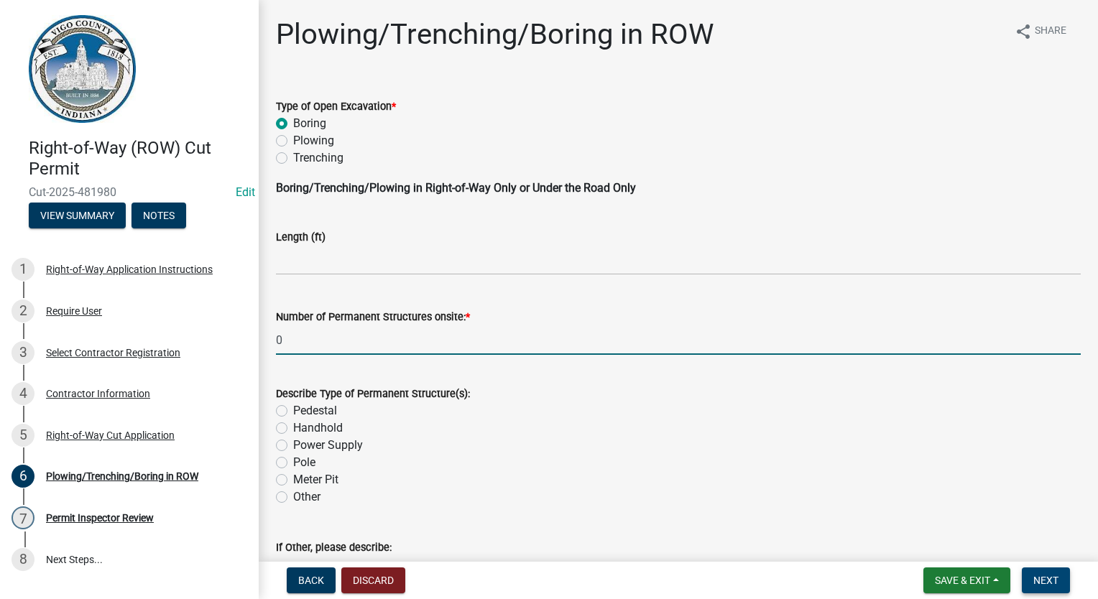
type input "0"
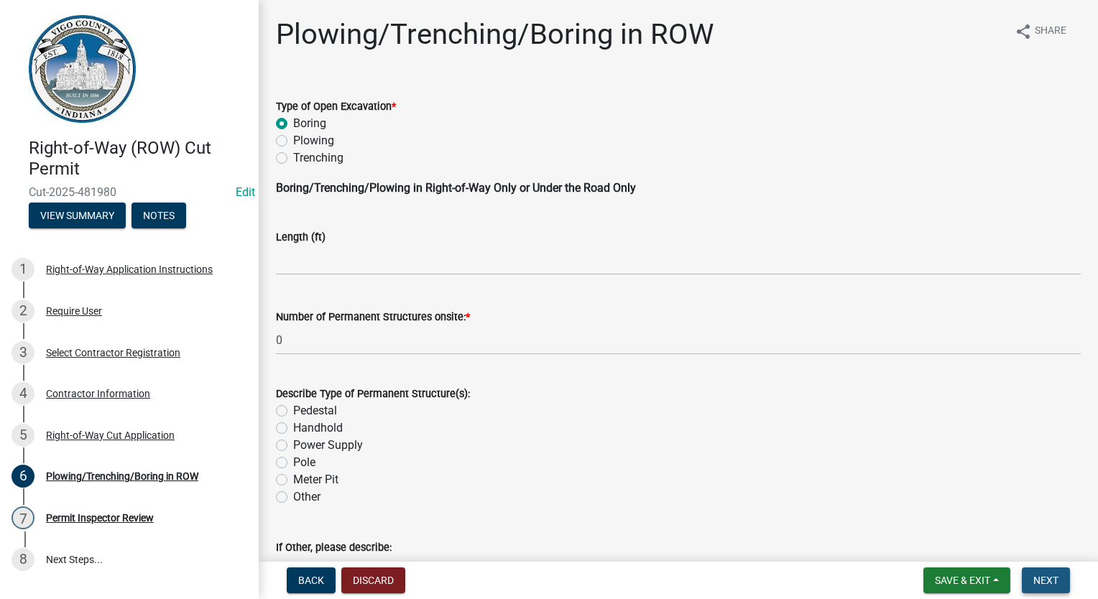
click at [1043, 585] on span "Next" at bounding box center [1045, 580] width 25 height 11
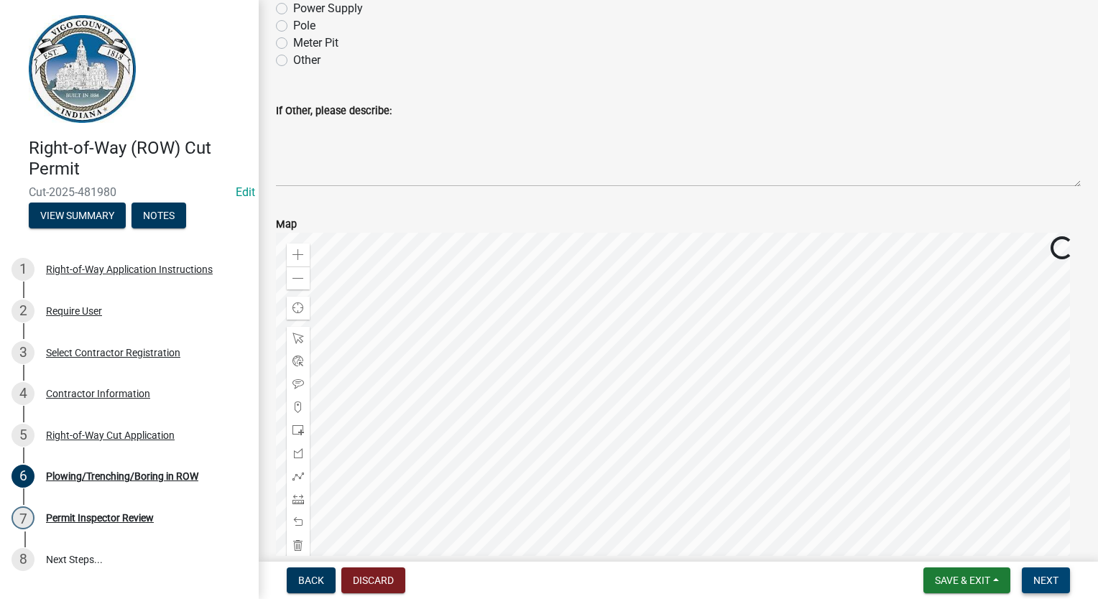
scroll to position [460, 0]
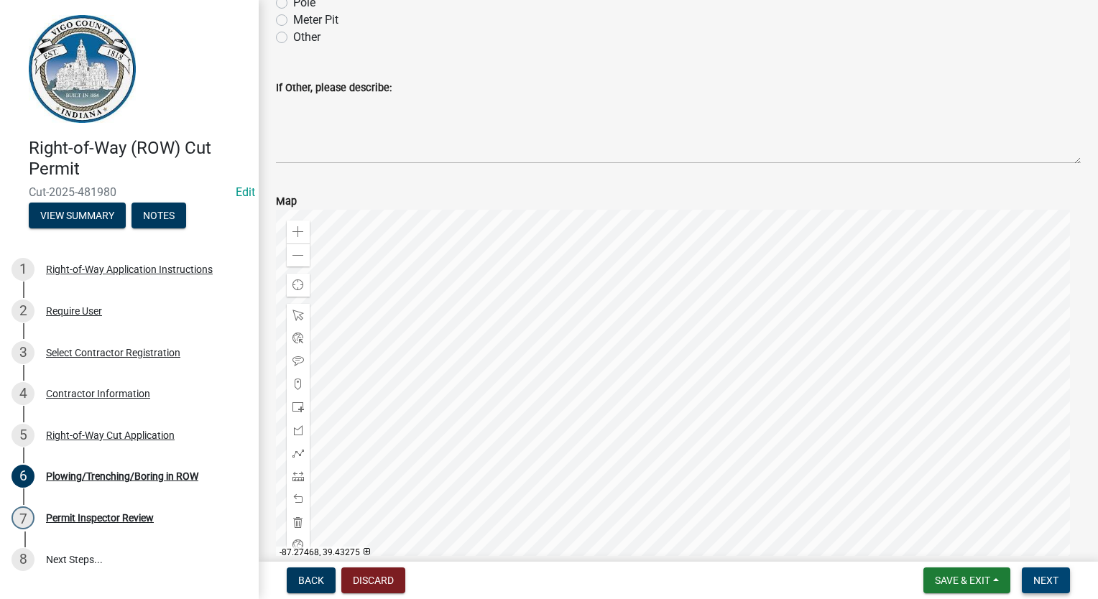
click at [1039, 579] on span "Next" at bounding box center [1045, 580] width 25 height 11
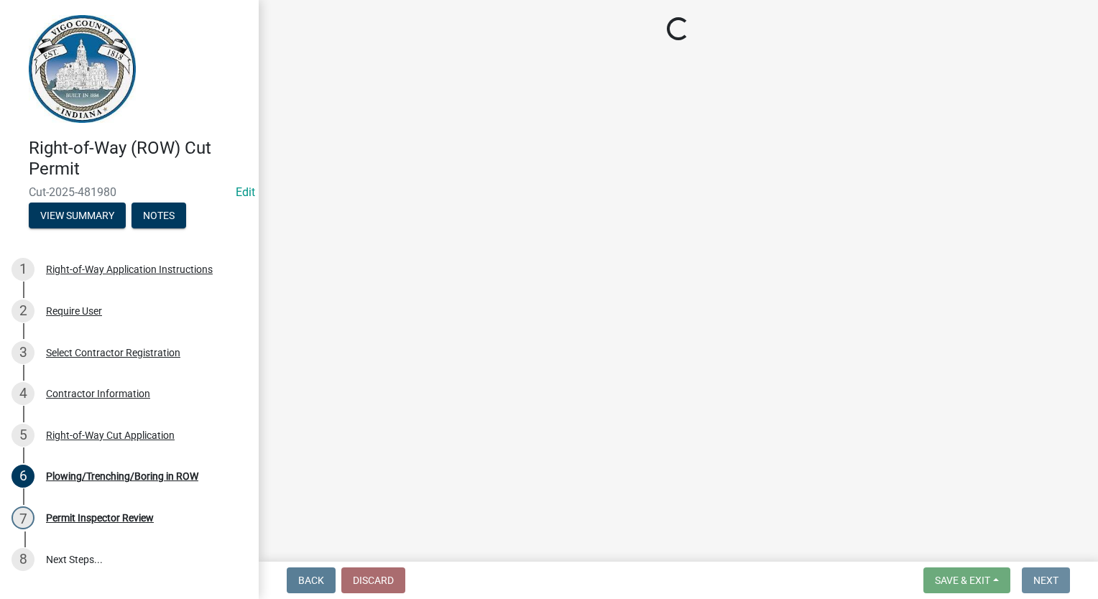
scroll to position [0, 0]
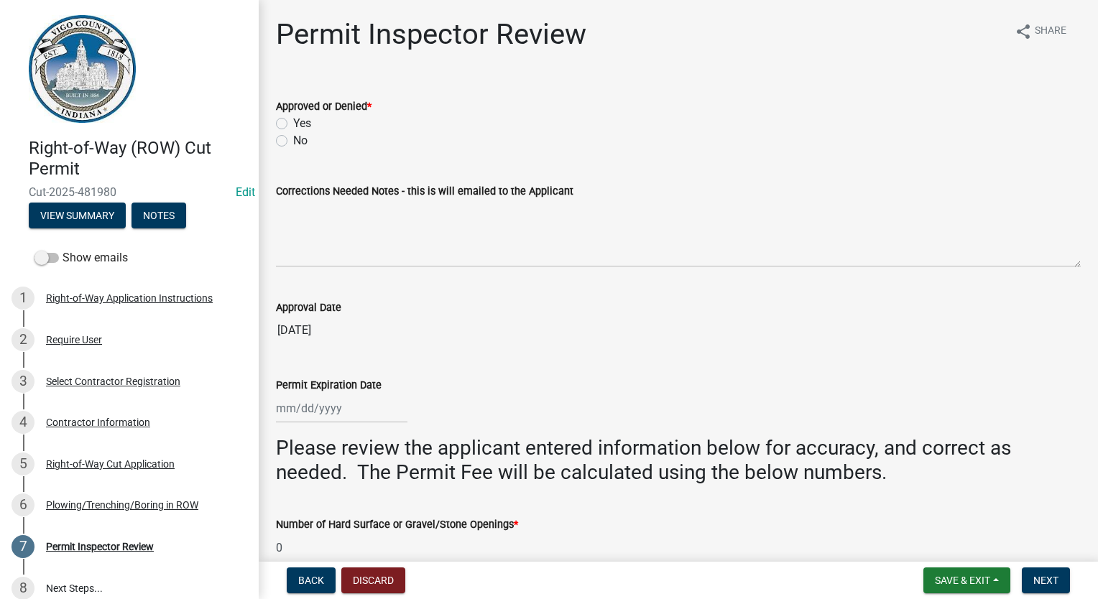
click at [293, 128] on label "Yes" at bounding box center [302, 123] width 18 height 17
click at [293, 124] on input "Yes" at bounding box center [297, 119] width 9 height 9
radio input "true"
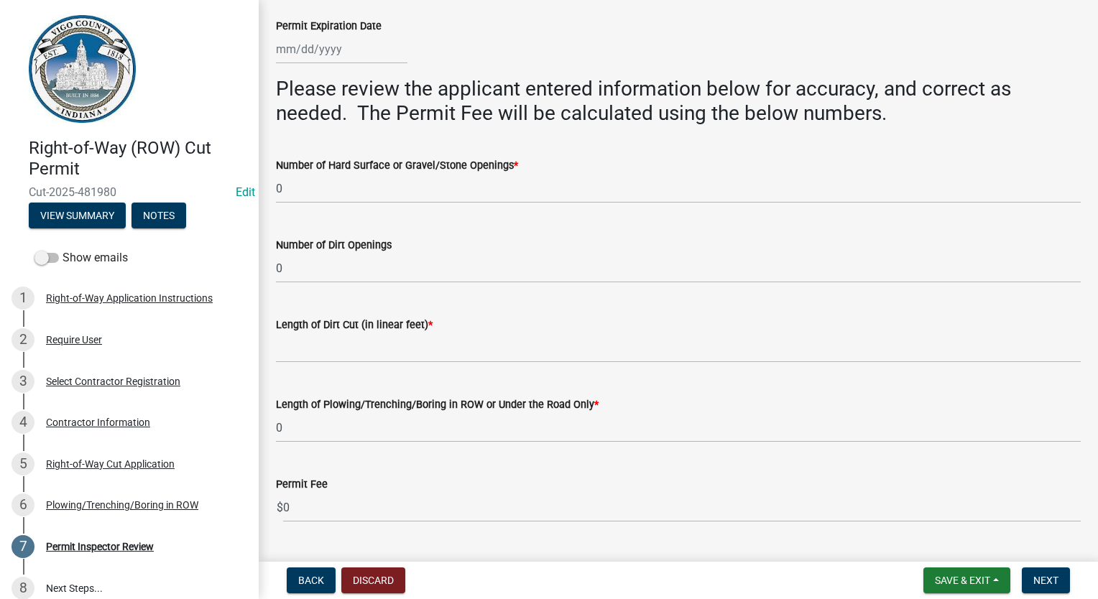
scroll to position [334, 0]
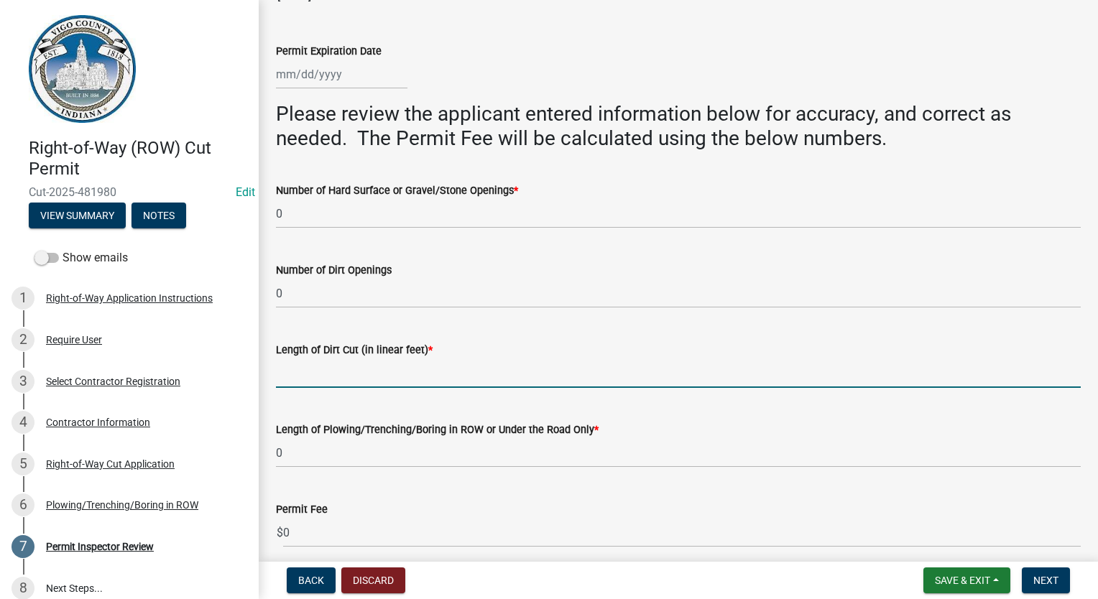
click at [320, 375] on input "Length of Dirt Cut (in linear feet) *" at bounding box center [678, 373] width 805 height 29
type input "0"
select select "9"
select select "2025"
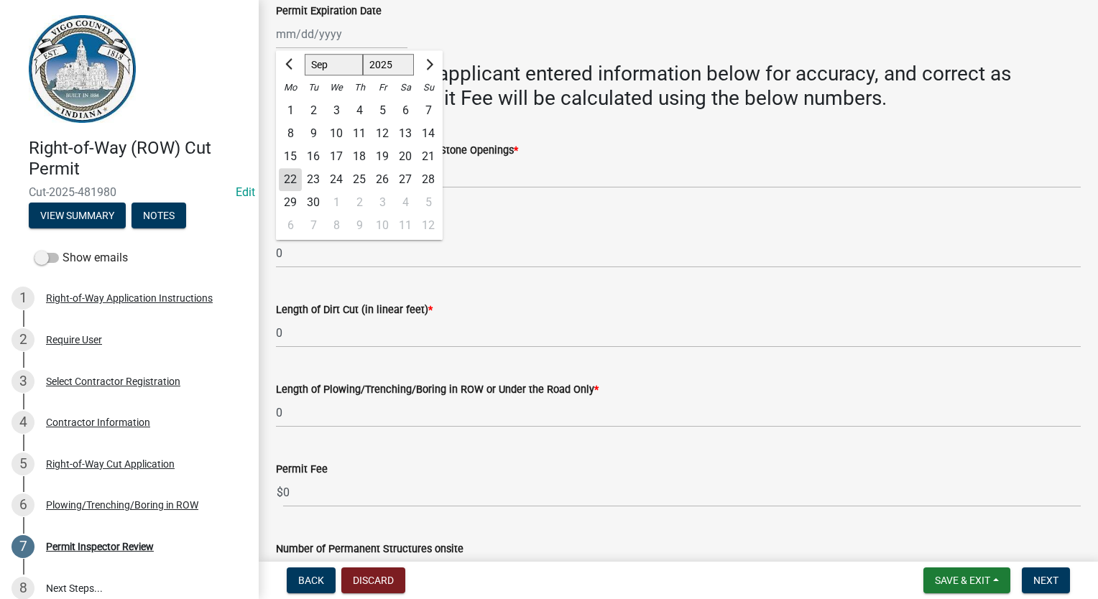
scroll to position [478, 0]
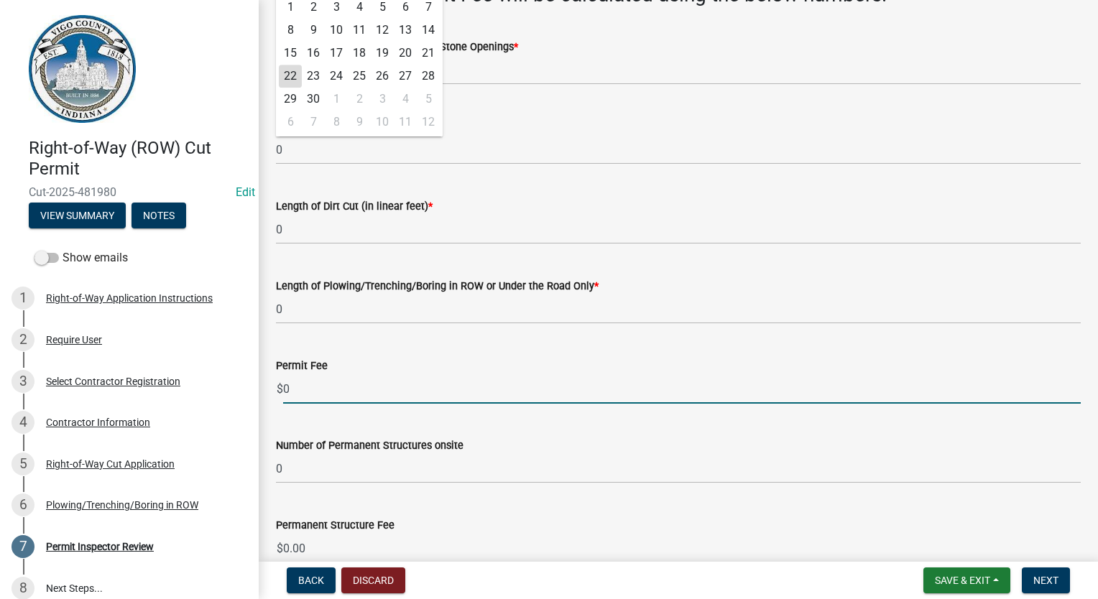
click at [318, 399] on input "0" at bounding box center [682, 388] width 798 height 29
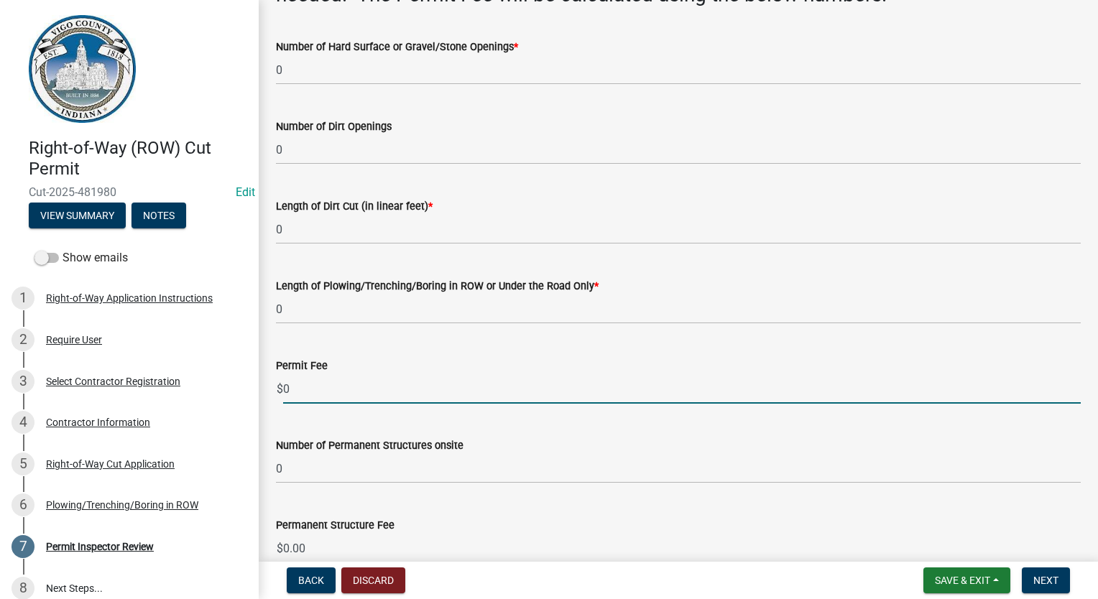
drag, startPoint x: 317, startPoint y: 385, endPoint x: 266, endPoint y: 394, distance: 51.7
click at [266, 394] on div "Permit Fee $ 0" at bounding box center [678, 370] width 826 height 67
type input "30.00"
click at [1056, 586] on span "Next" at bounding box center [1045, 580] width 25 height 11
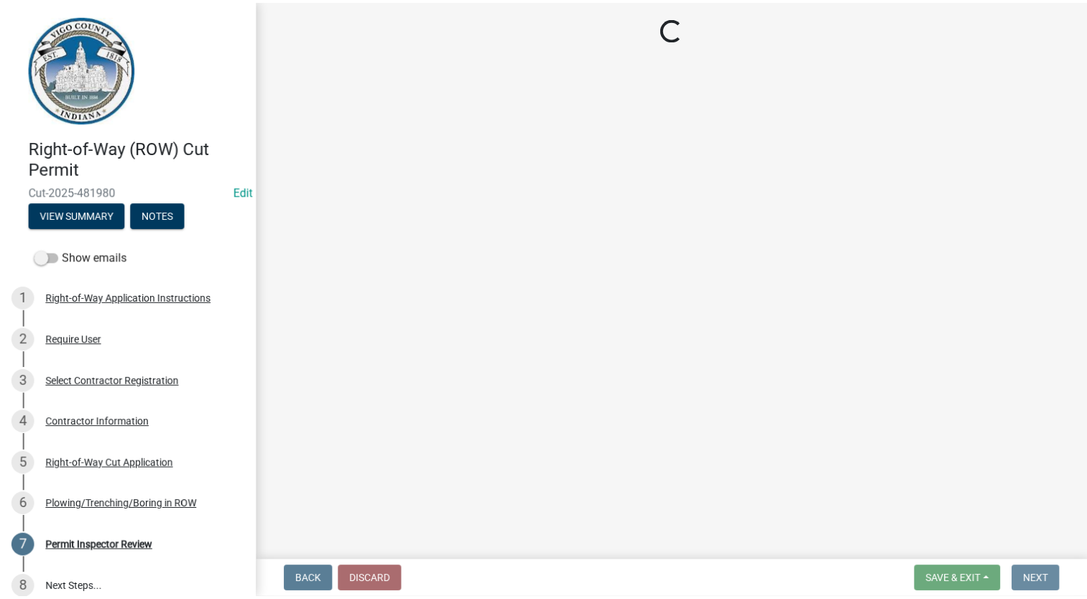
scroll to position [0, 0]
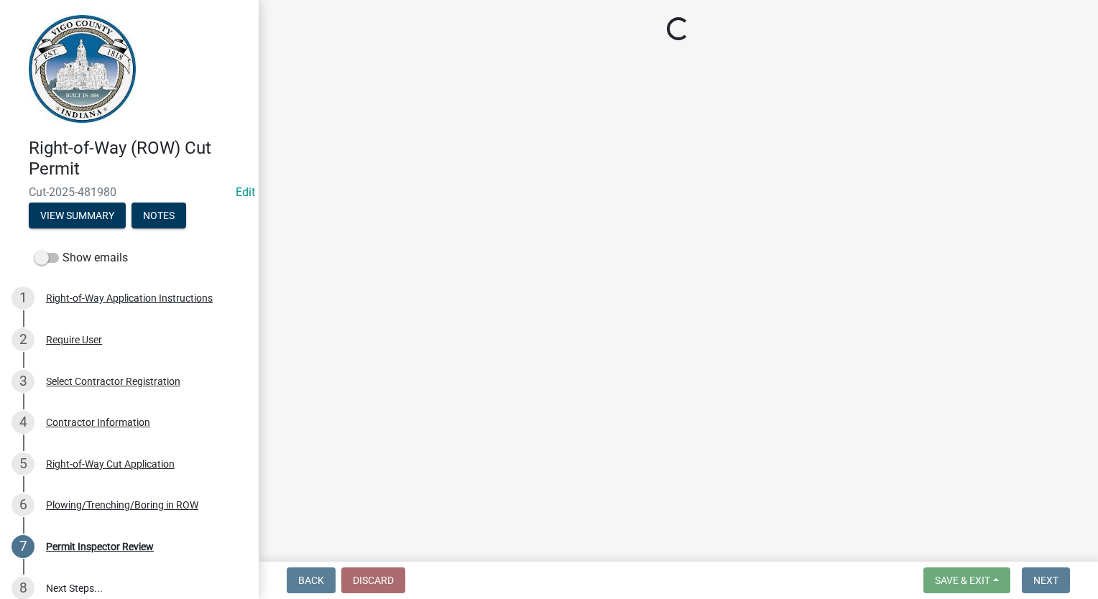
select select "3: 3"
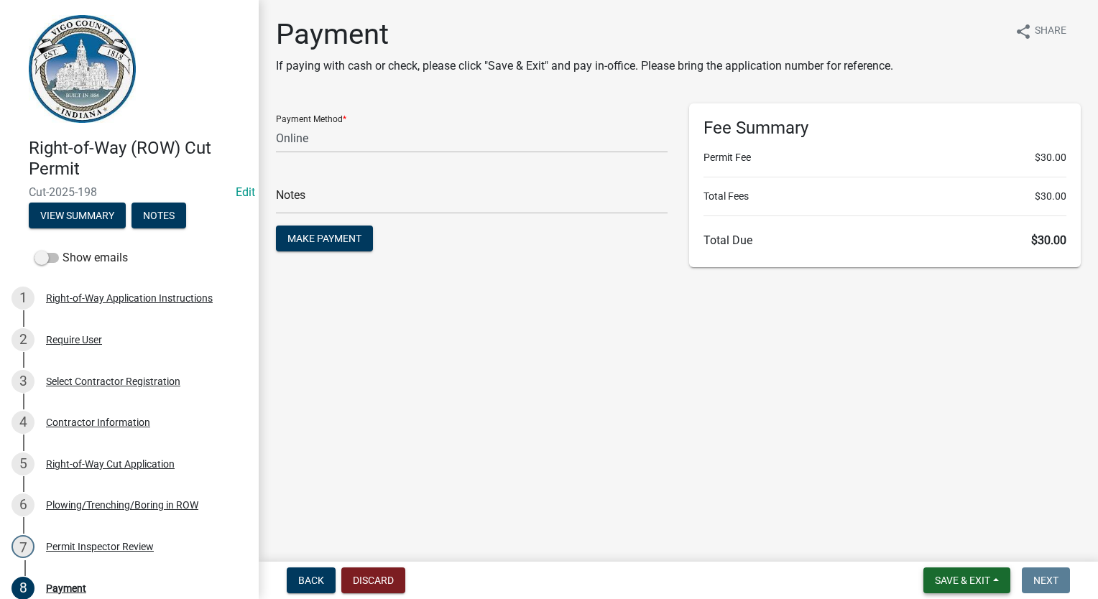
click at [964, 586] on span "Save & Exit" at bounding box center [962, 580] width 55 height 11
click at [969, 536] on button "Save & Exit" at bounding box center [952, 543] width 115 height 34
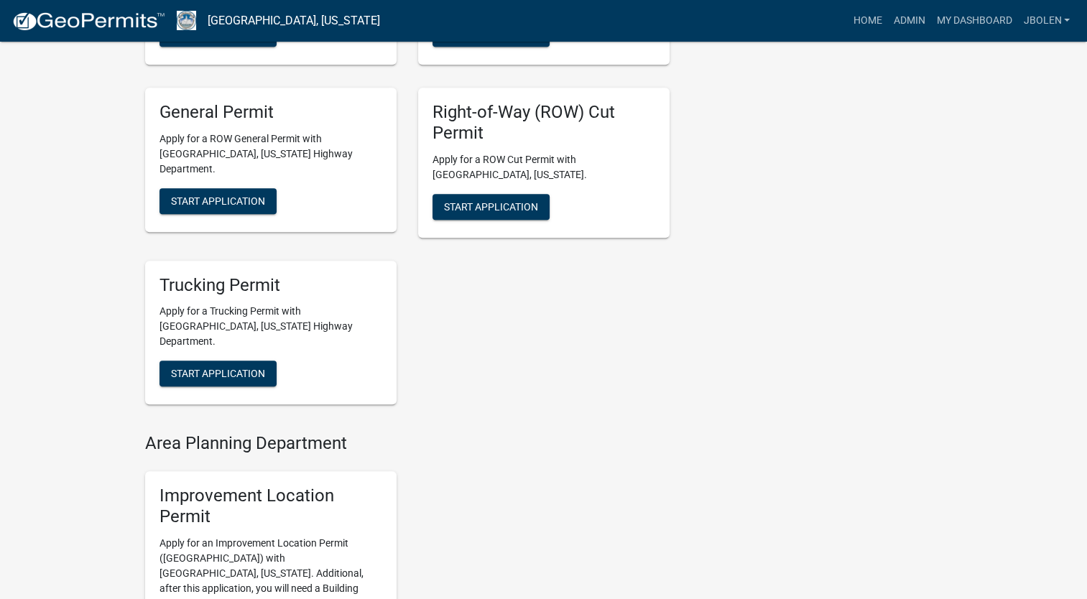
scroll to position [862, 0]
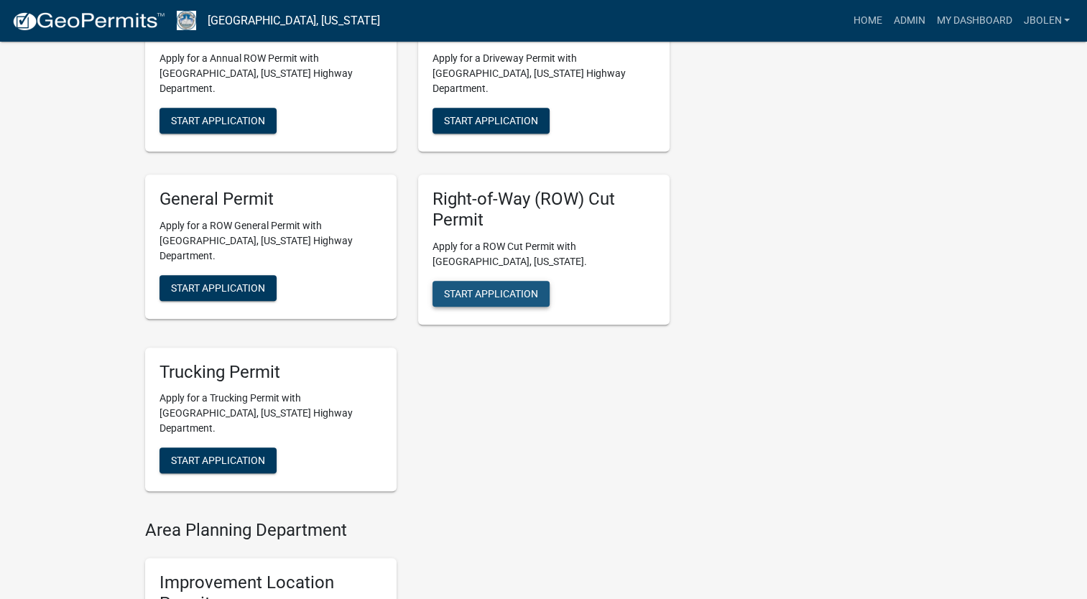
click at [505, 287] on span "Start Application" at bounding box center [491, 292] width 94 height 11
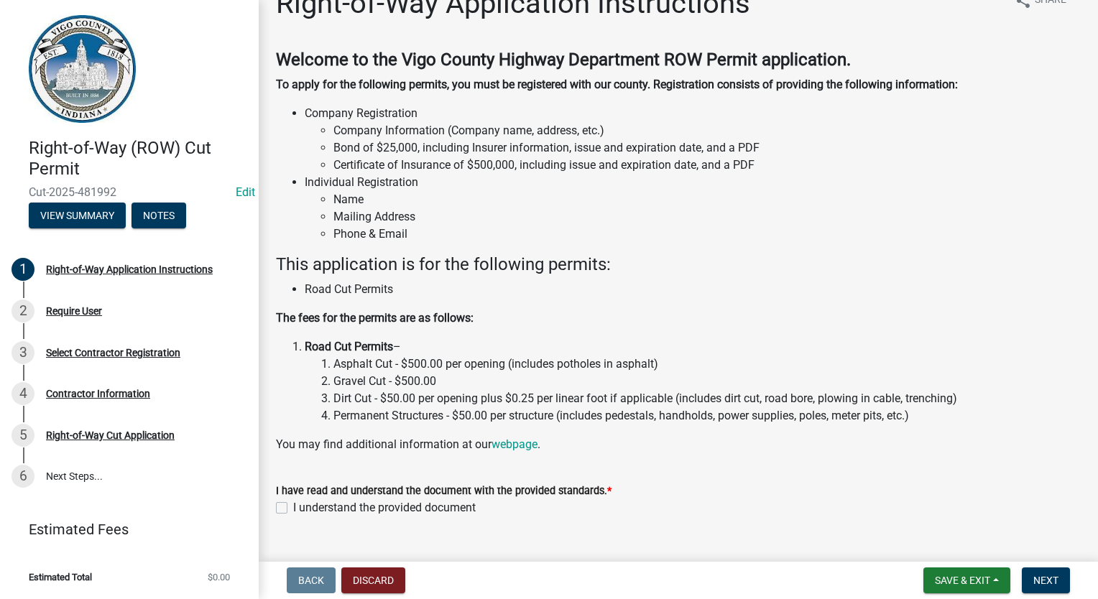
scroll to position [60, 0]
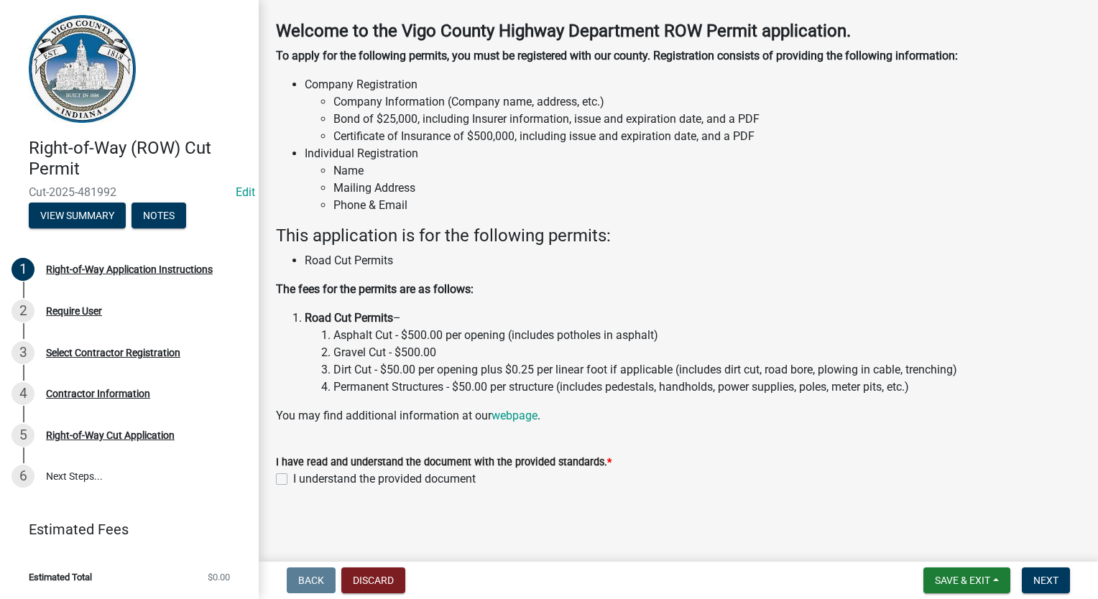
click at [293, 481] on label "I understand the provided document" at bounding box center [384, 479] width 183 height 17
click at [293, 480] on input "I understand the provided document" at bounding box center [297, 475] width 9 height 9
checkbox input "true"
click at [1061, 581] on button "Next" at bounding box center [1046, 581] width 48 height 26
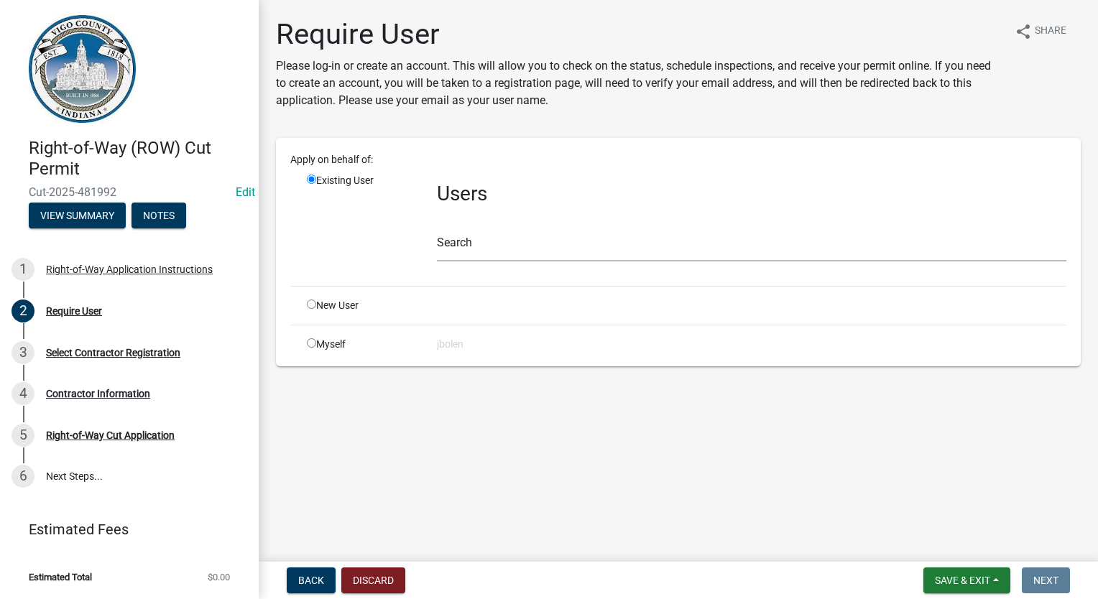
click at [318, 345] on div "Myself" at bounding box center [361, 344] width 130 height 15
click at [313, 345] on input "radio" at bounding box center [311, 342] width 9 height 9
radio input "true"
radio input "false"
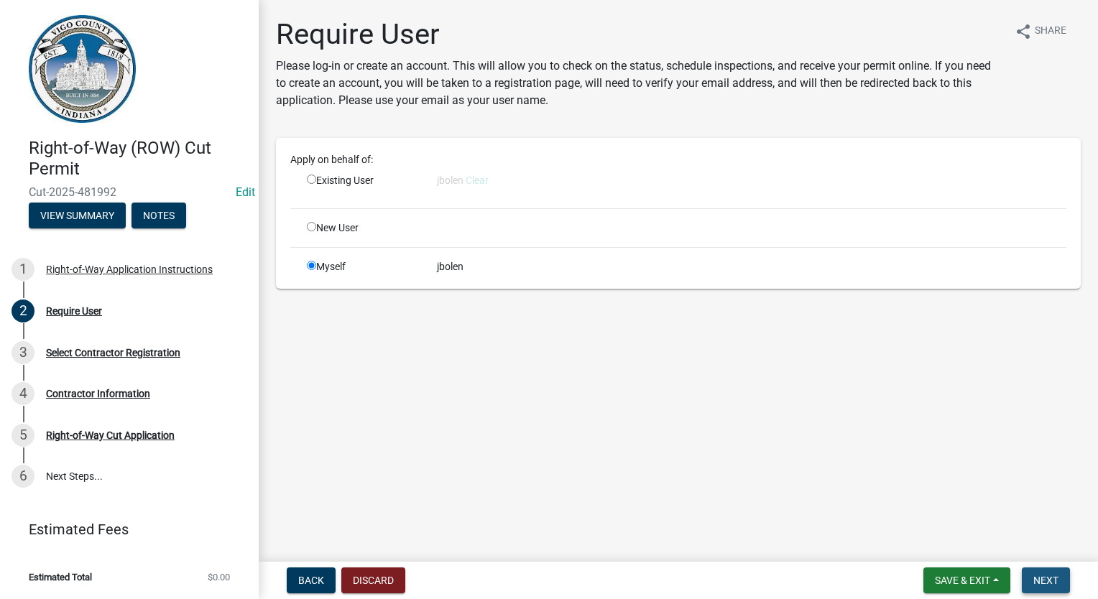
click at [1056, 593] on button "Next" at bounding box center [1046, 581] width 48 height 26
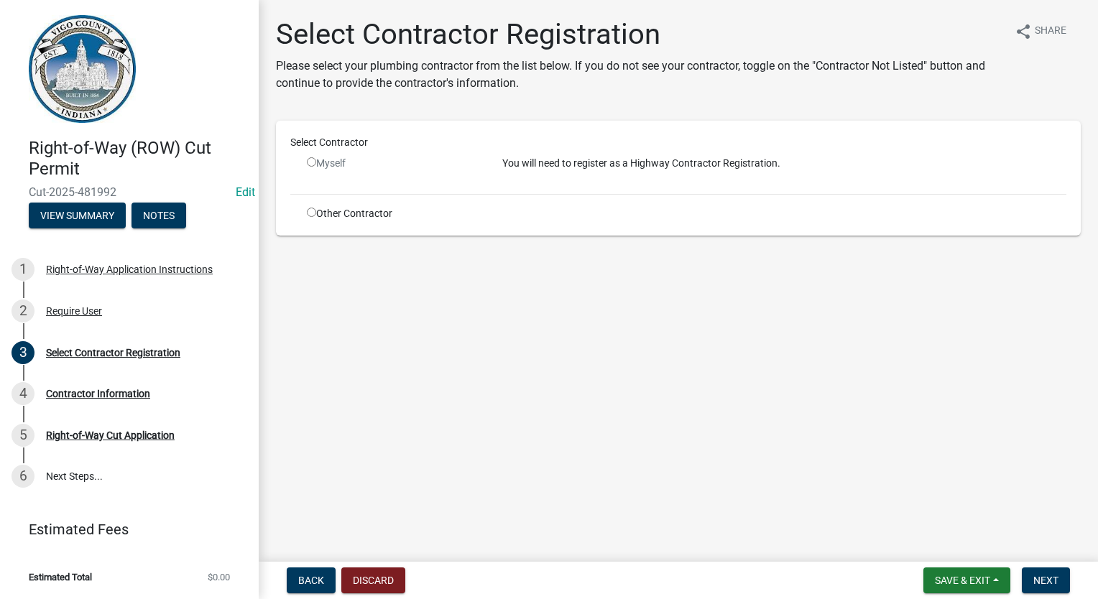
click at [313, 211] on input "radio" at bounding box center [311, 212] width 9 height 9
radio input "true"
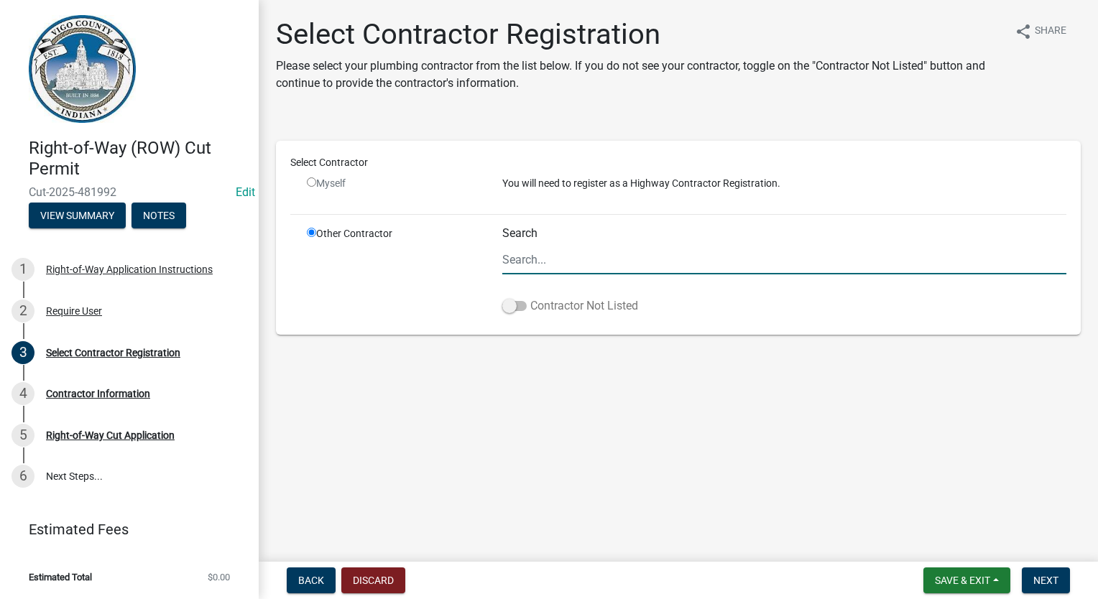
click at [515, 308] on span at bounding box center [514, 306] width 24 height 10
click at [530, 297] on input "Contractor Not Listed" at bounding box center [530, 297] width 0 height 0
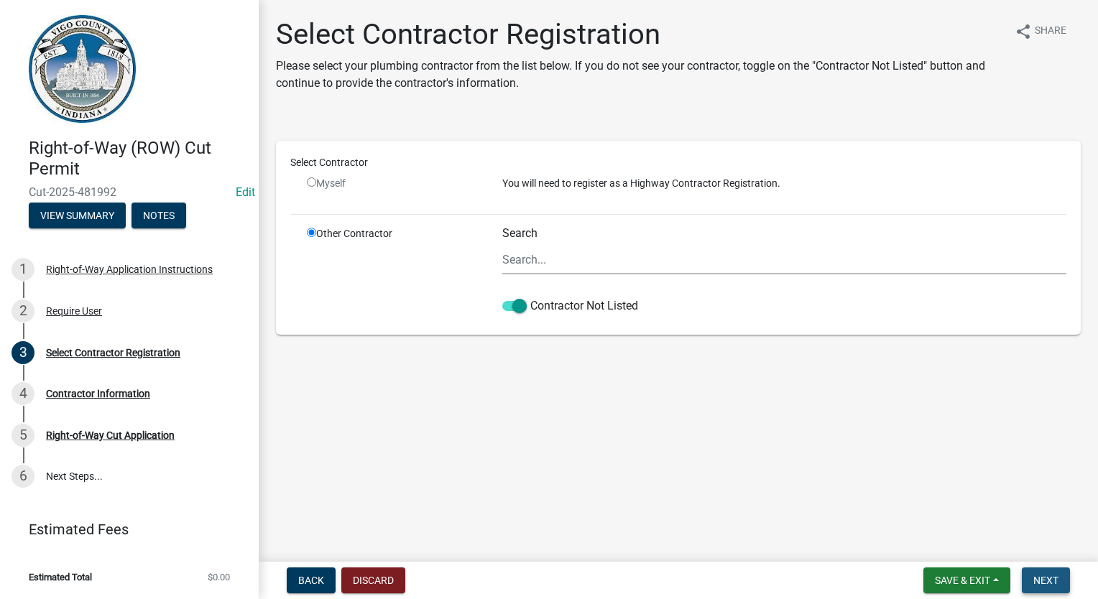
click at [1058, 594] on nav "Back Discard Save & Exit Save Save & Exit Next" at bounding box center [678, 580] width 839 height 37
click at [1053, 589] on button "Next" at bounding box center [1046, 581] width 48 height 26
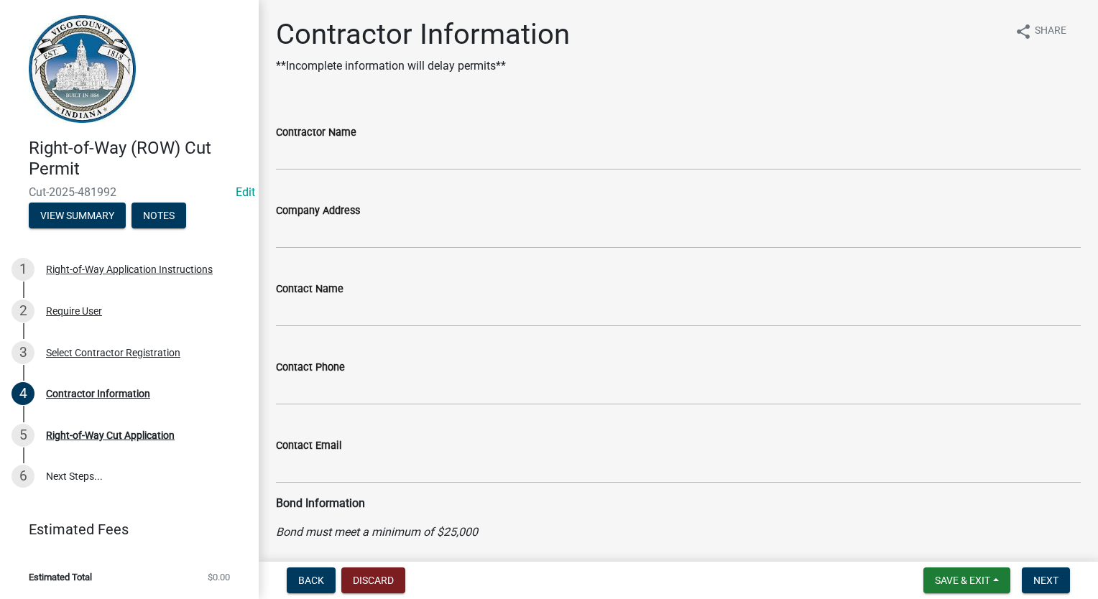
click at [422, 134] on div "Contractor Name" at bounding box center [678, 132] width 805 height 17
click at [409, 151] on input "Contractor Name" at bounding box center [678, 155] width 805 height 29
type input "CENTERPOINT ENERGY"
click at [1053, 580] on span "Next" at bounding box center [1045, 580] width 25 height 11
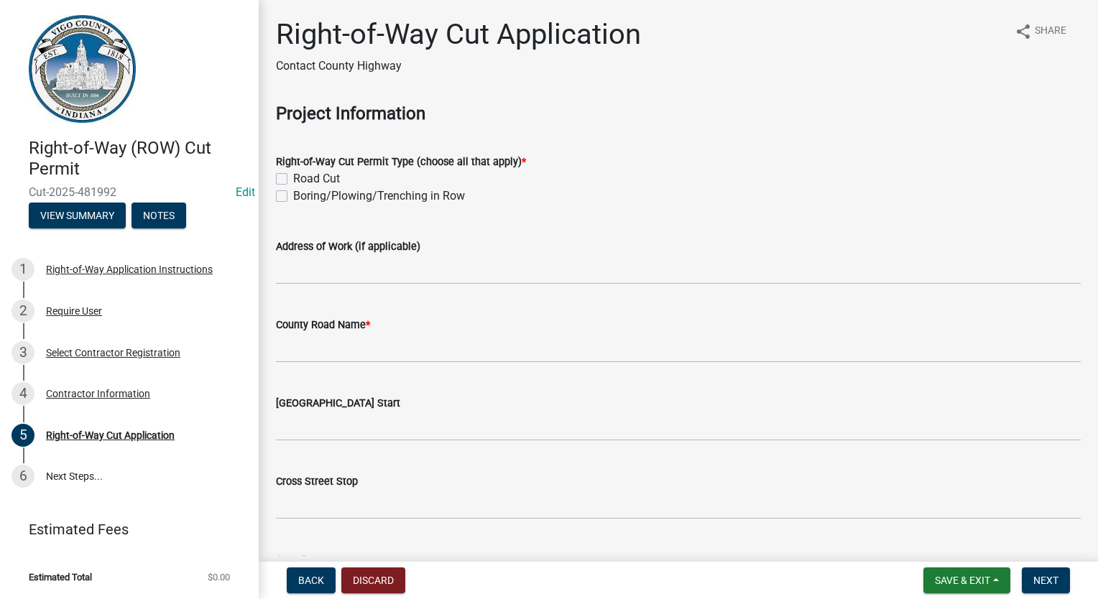
click at [293, 175] on label "Road Cut" at bounding box center [316, 178] width 47 height 17
click at [293, 175] on input "Road Cut" at bounding box center [297, 174] width 9 height 9
checkbox input "true"
checkbox input "false"
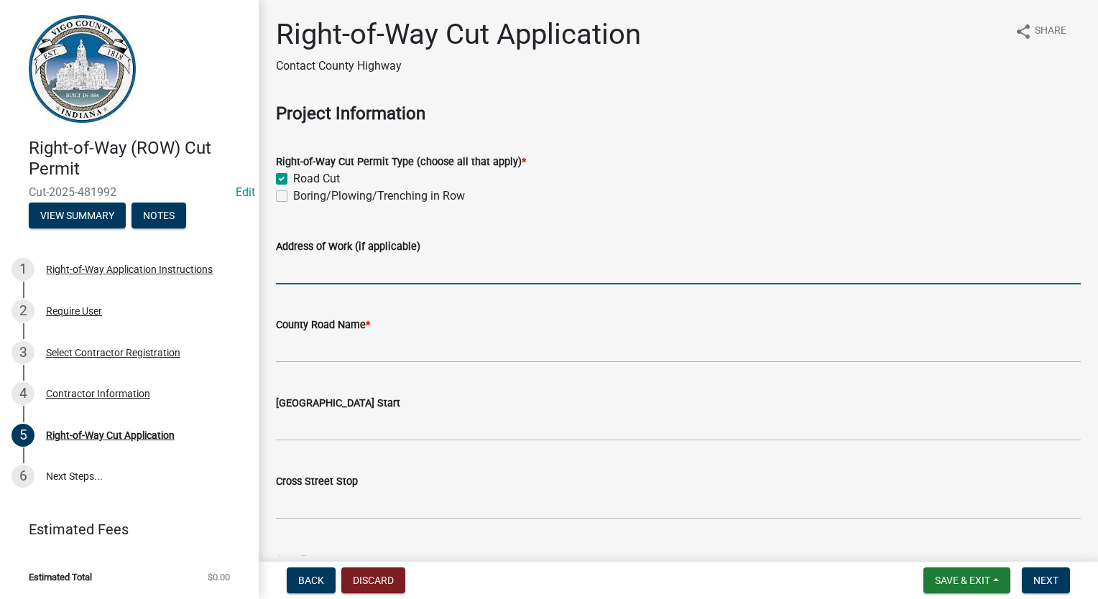
click at [364, 260] on input "Address of Work (if applicable)" at bounding box center [678, 269] width 805 height 29
type input "[STREET_ADDRESS][PERSON_NAME]"
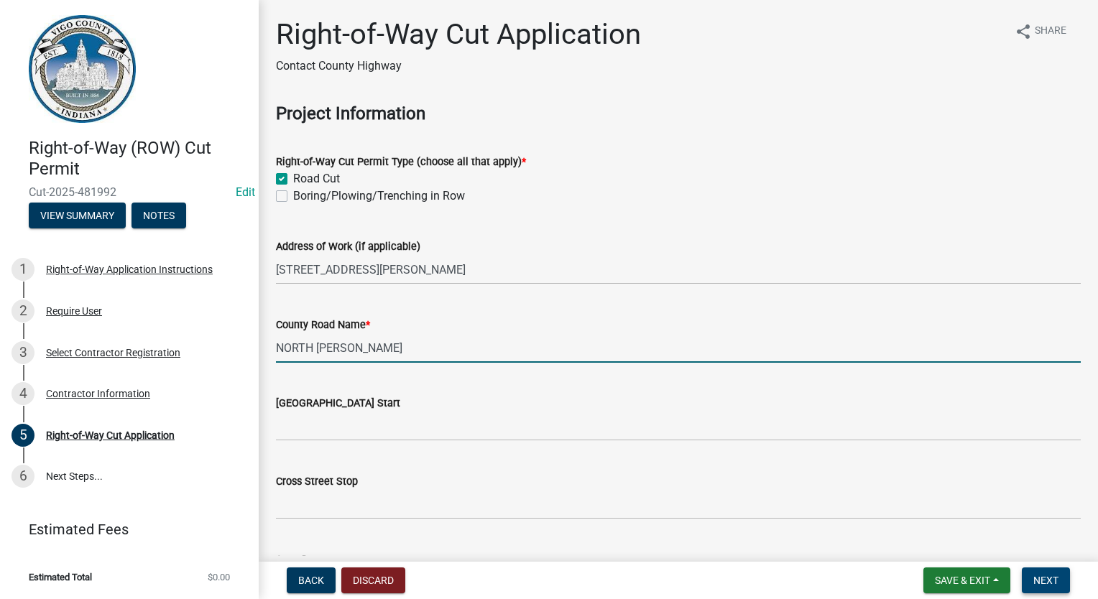
type input "NORTH [PERSON_NAME]"
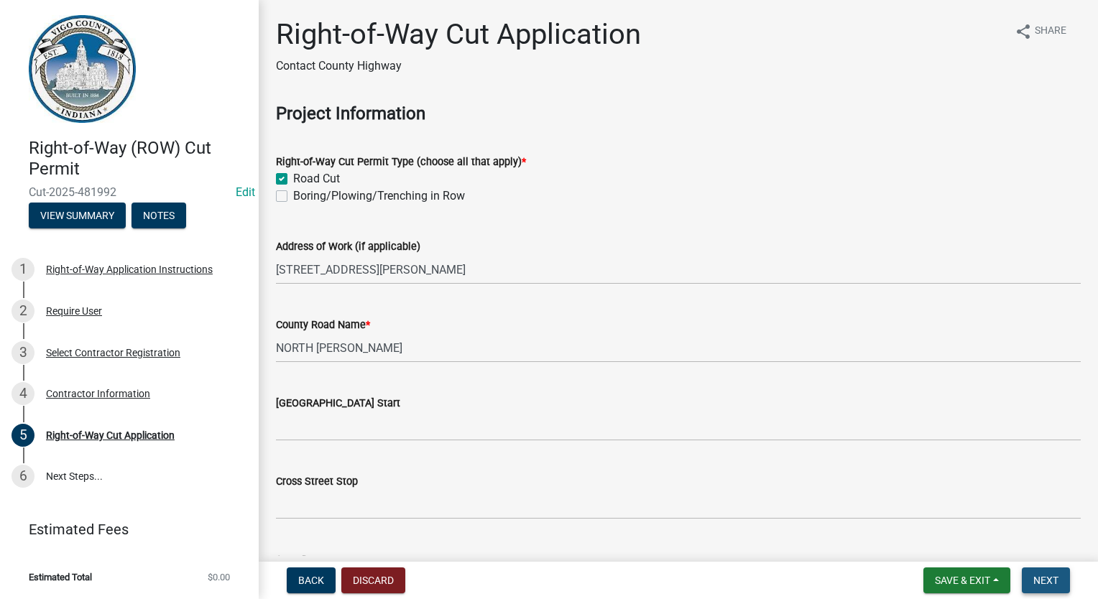
click at [1035, 576] on span "Next" at bounding box center [1045, 580] width 25 height 11
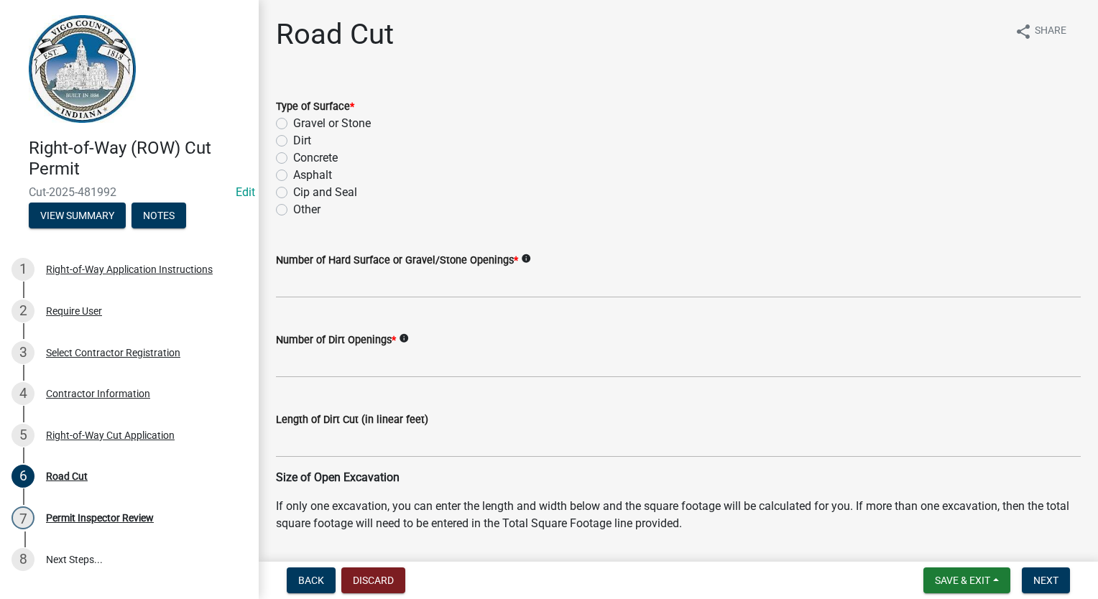
click at [293, 174] on label "Asphalt" at bounding box center [312, 175] width 39 height 17
click at [293, 174] on input "Asphalt" at bounding box center [297, 171] width 9 height 9
radio input "true"
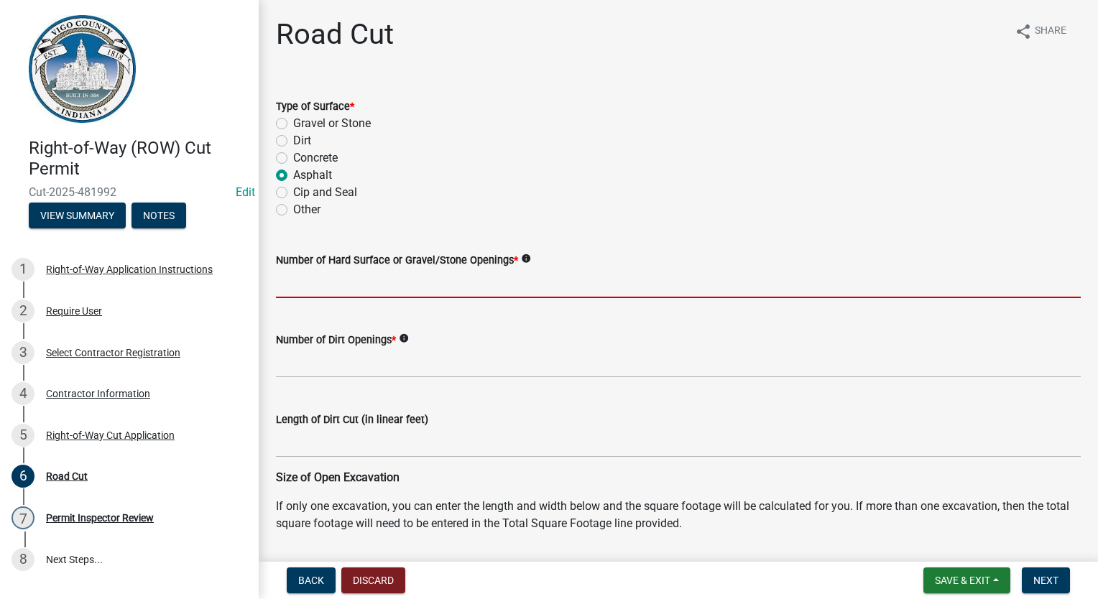
click at [313, 282] on input "text" at bounding box center [678, 283] width 805 height 29
type input "1"
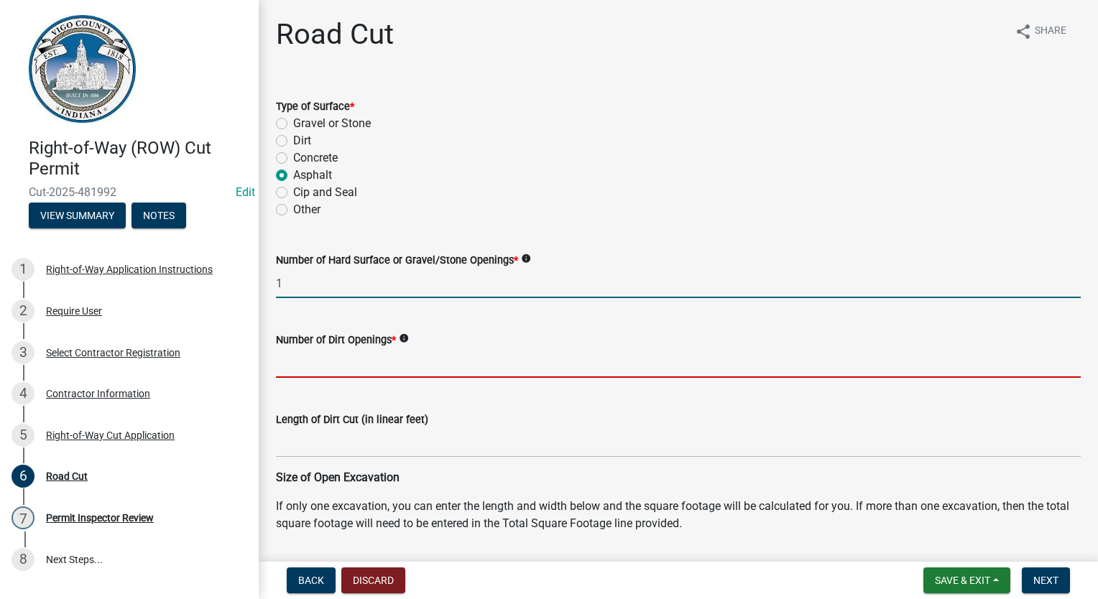
click at [332, 372] on input "text" at bounding box center [678, 363] width 805 height 29
type input "0"
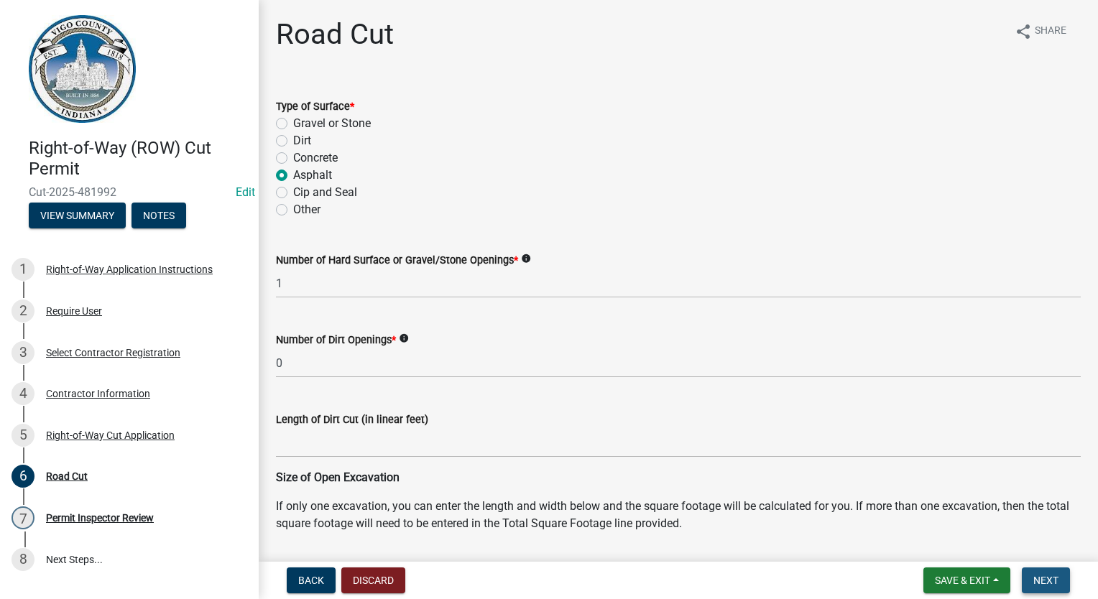
click at [1050, 589] on button "Next" at bounding box center [1046, 581] width 48 height 26
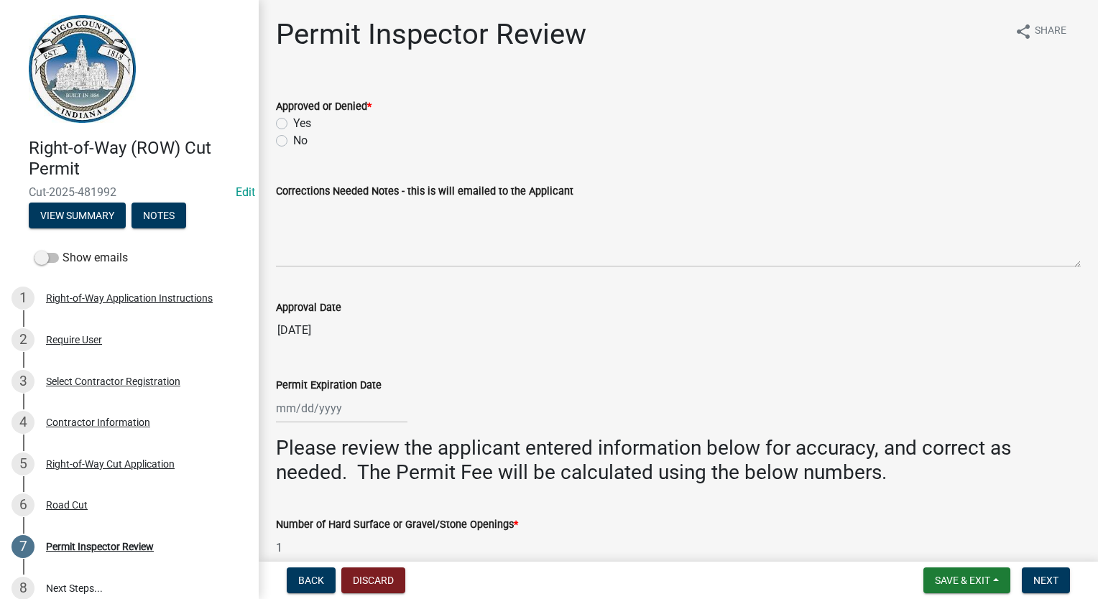
click at [276, 118] on div "Approved or Denied * Yes No" at bounding box center [678, 114] width 826 height 69
drag, startPoint x: 276, startPoint y: 118, endPoint x: 287, endPoint y: 123, distance: 12.5
click at [287, 123] on div "Yes" at bounding box center [678, 123] width 805 height 17
drag, startPoint x: 285, startPoint y: 125, endPoint x: 330, endPoint y: 162, distance: 58.2
click at [293, 125] on label "Yes" at bounding box center [302, 123] width 18 height 17
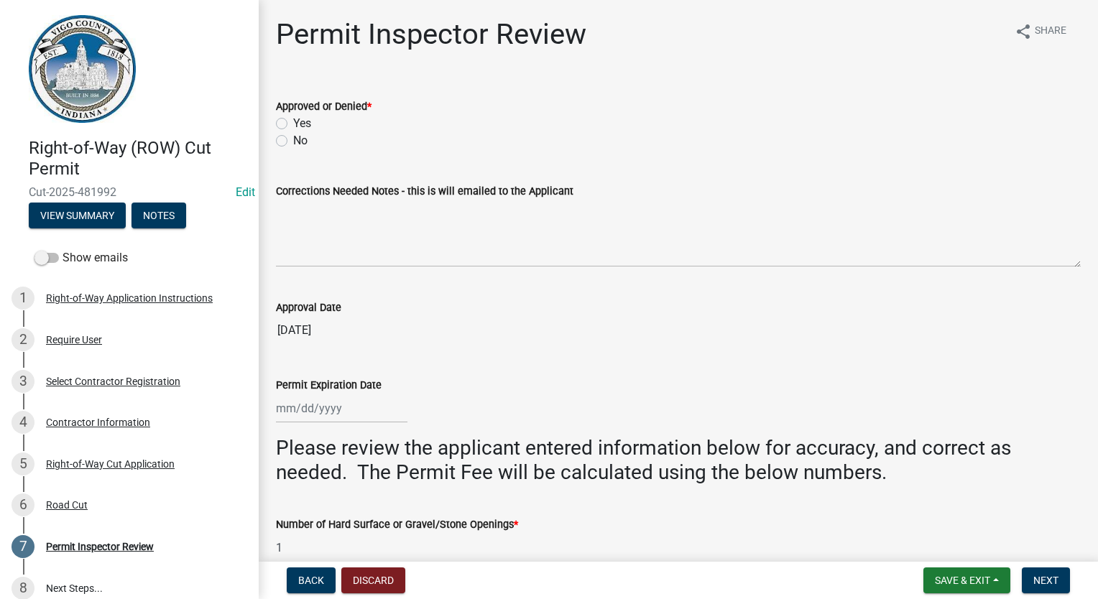
click at [293, 124] on input "Yes" at bounding box center [297, 119] width 9 height 9
radio input "true"
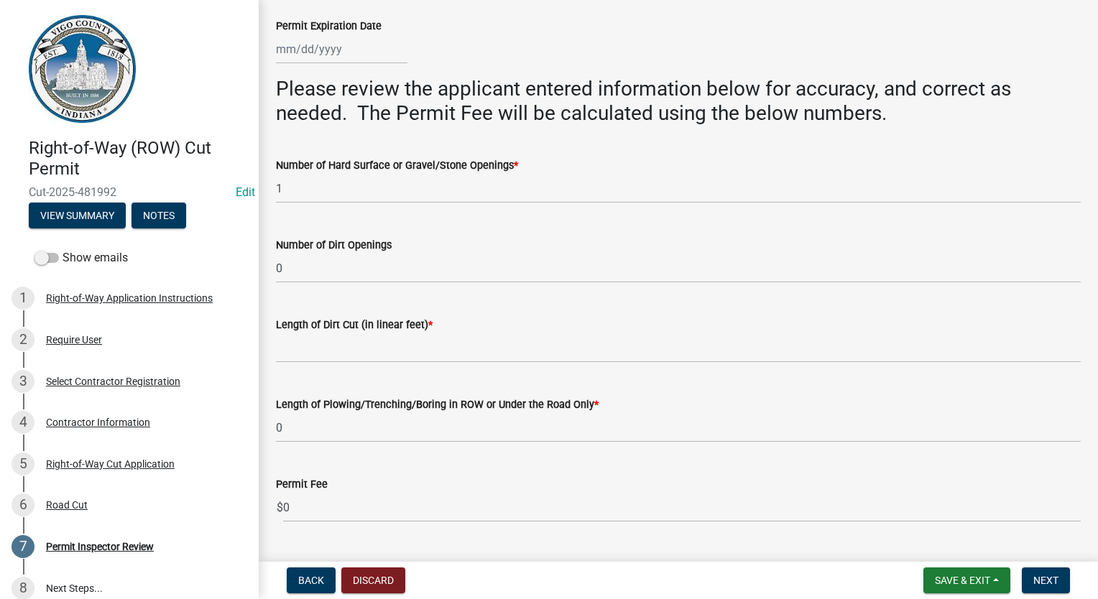
scroll to position [334, 0]
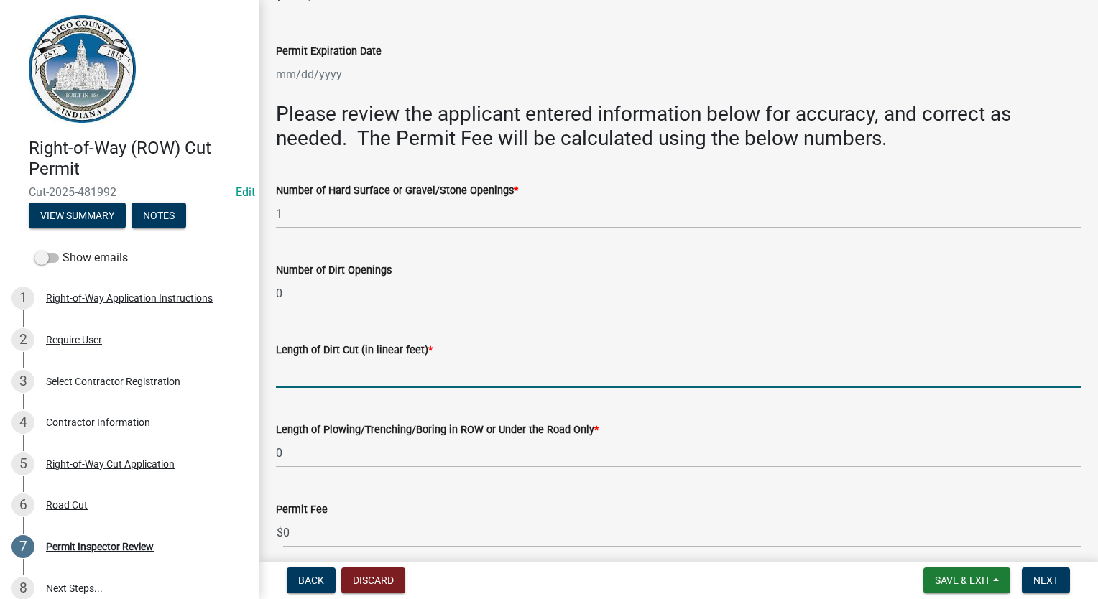
click at [351, 382] on input "Length of Dirt Cut (in linear feet) *" at bounding box center [678, 373] width 805 height 29
type input "0"
select select "9"
select select "2025"
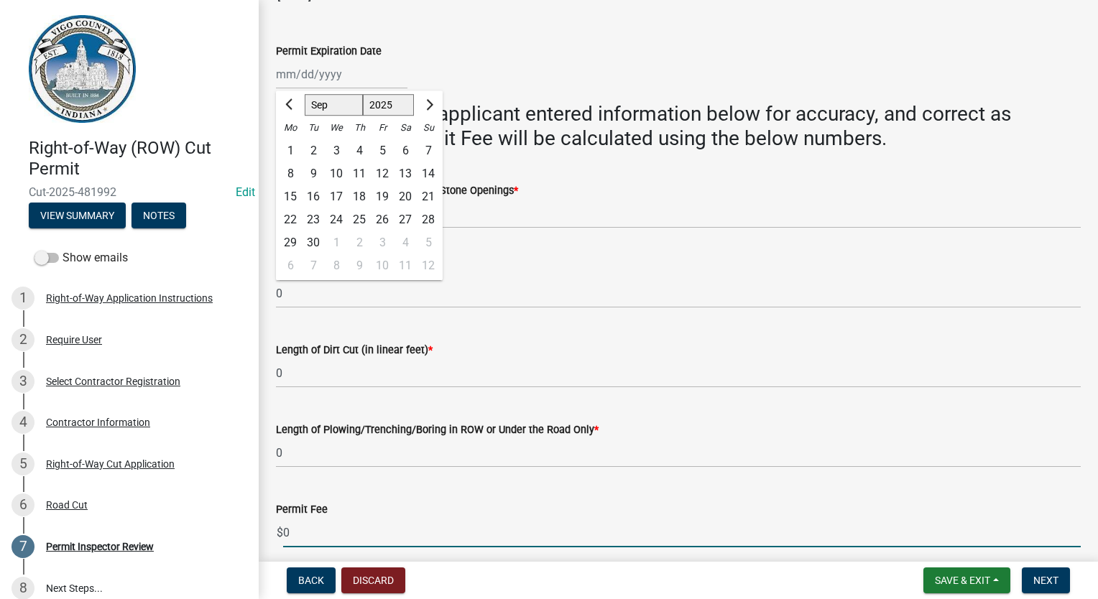
click at [820, 516] on div "Permit Fee $ 0" at bounding box center [678, 514] width 805 height 67
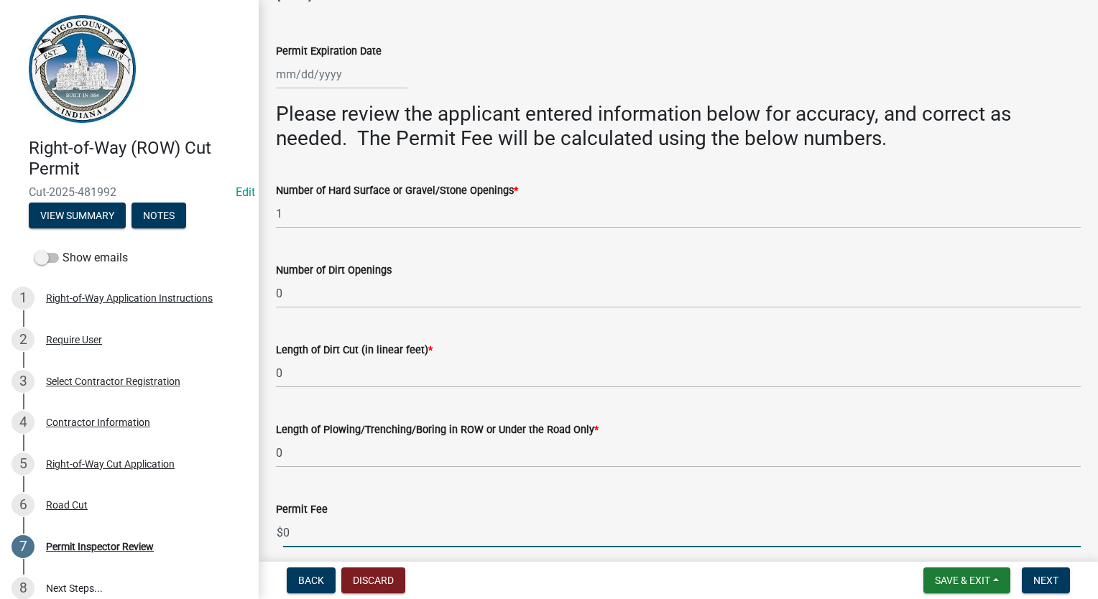
drag, startPoint x: 305, startPoint y: 530, endPoint x: 267, endPoint y: 530, distance: 38.1
click at [267, 530] on div "Permit Fee $ 0" at bounding box center [678, 514] width 826 height 67
type input "500.00"
click at [1052, 585] on span "Next" at bounding box center [1045, 580] width 25 height 11
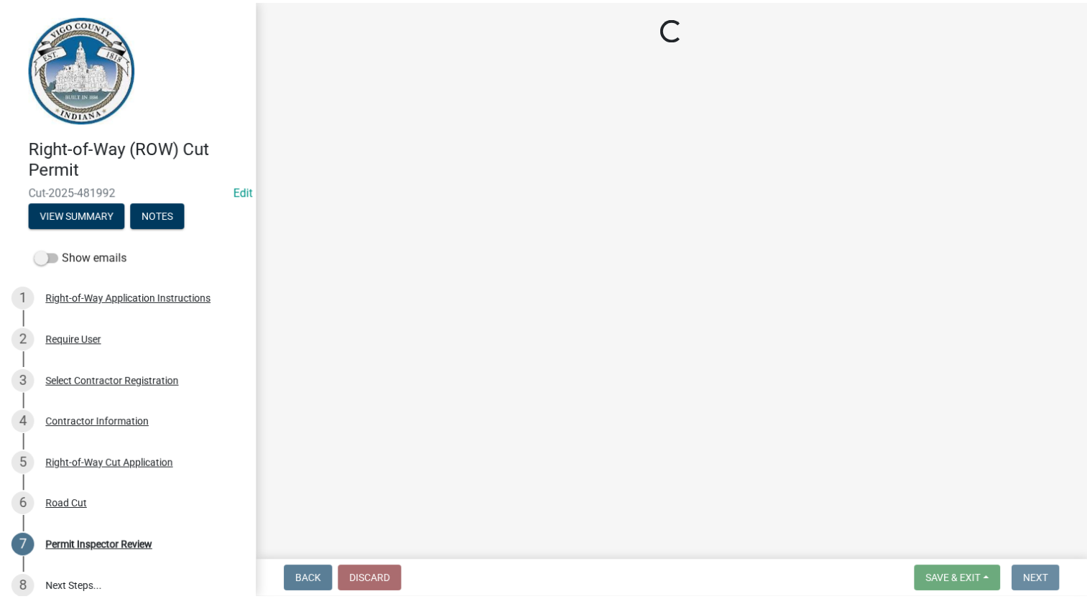
scroll to position [0, 0]
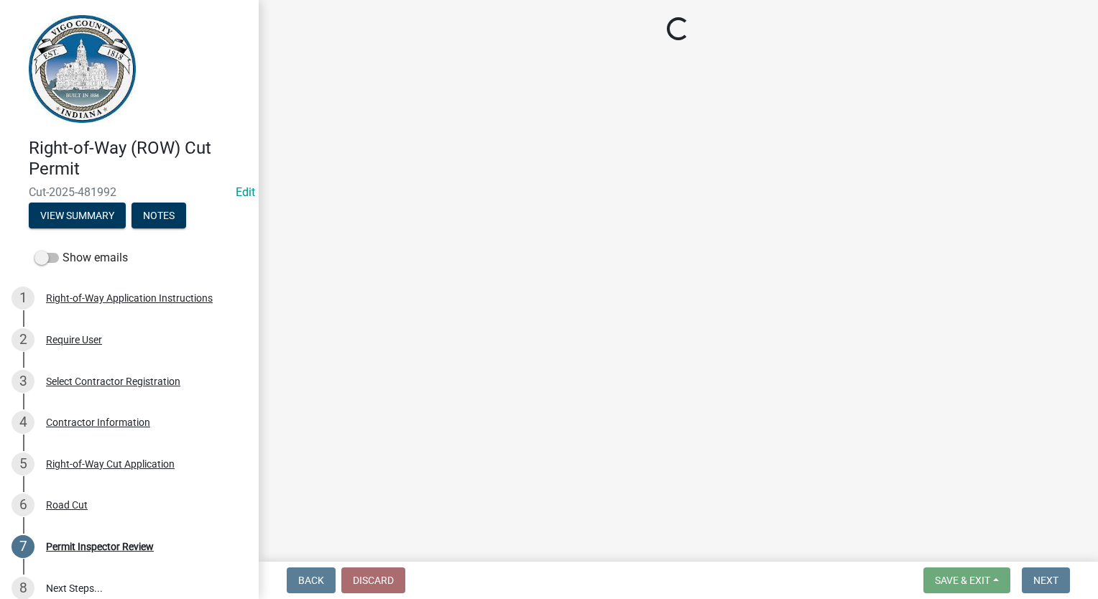
select select "3: 3"
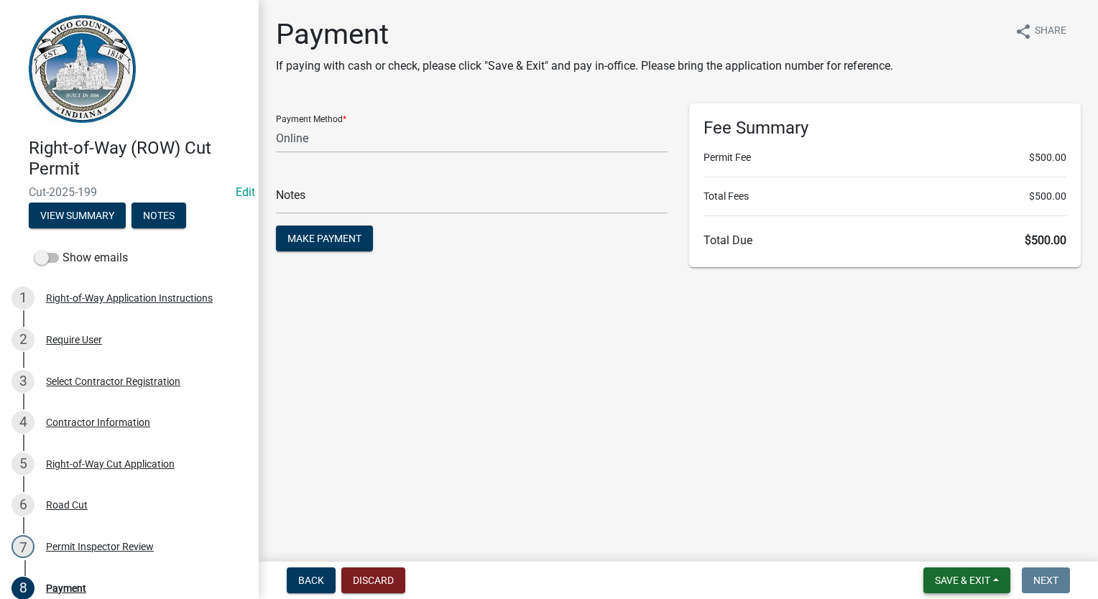
click at [958, 582] on span "Save & Exit" at bounding box center [962, 580] width 55 height 11
click at [955, 552] on button "Save & Exit" at bounding box center [952, 543] width 115 height 34
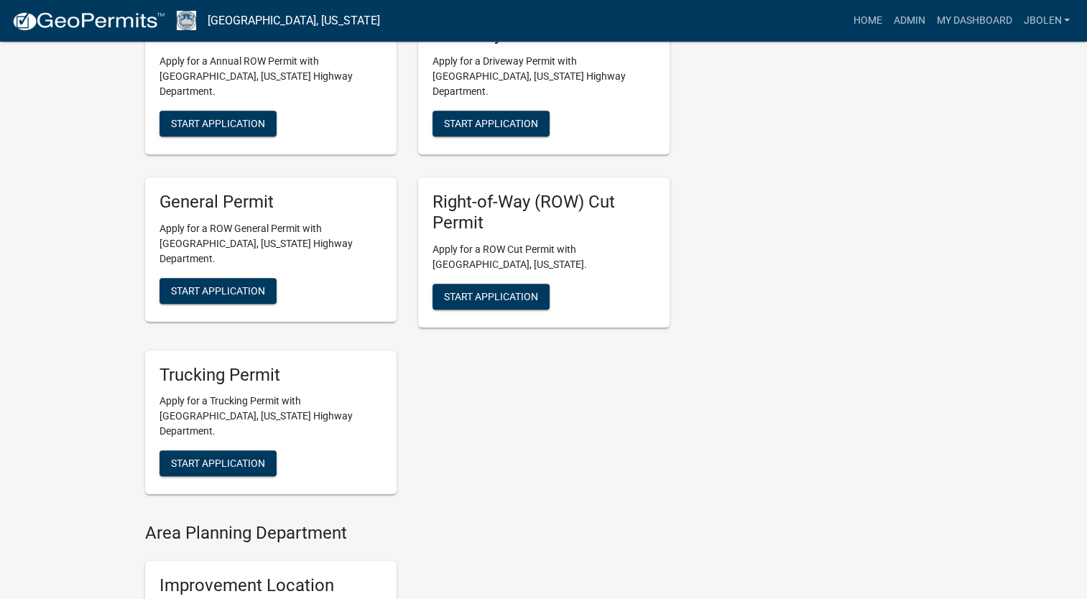
scroll to position [862, 0]
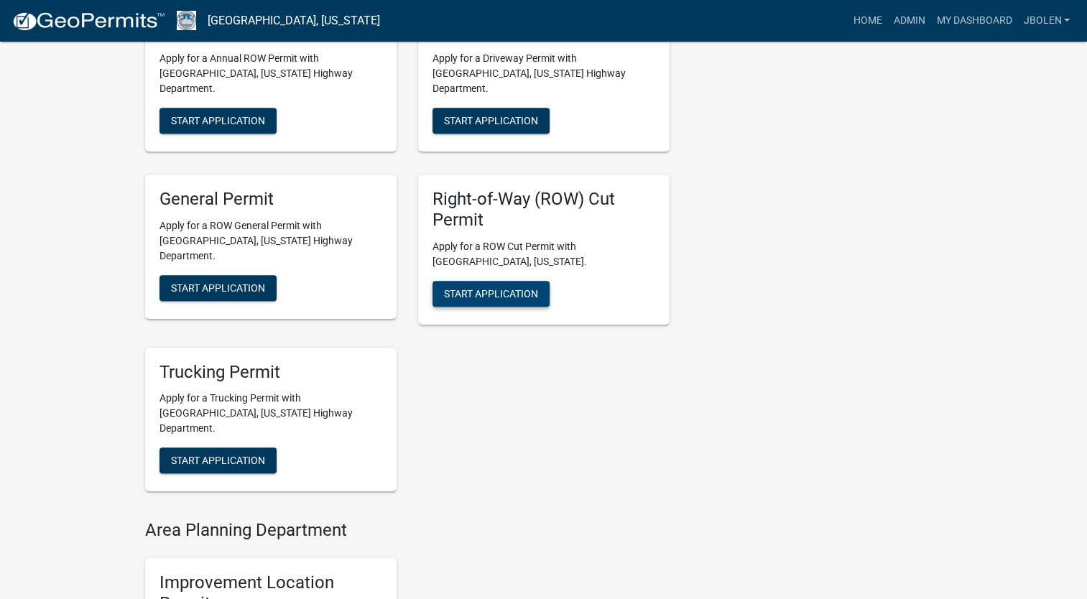
click at [496, 287] on span "Start Application" at bounding box center [491, 292] width 94 height 11
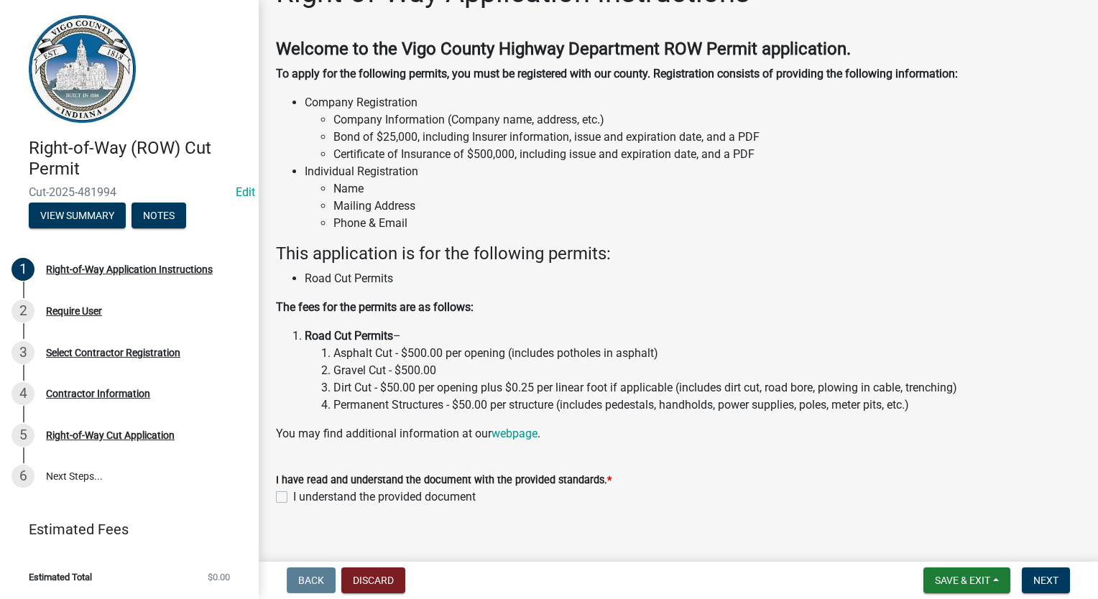
scroll to position [60, 0]
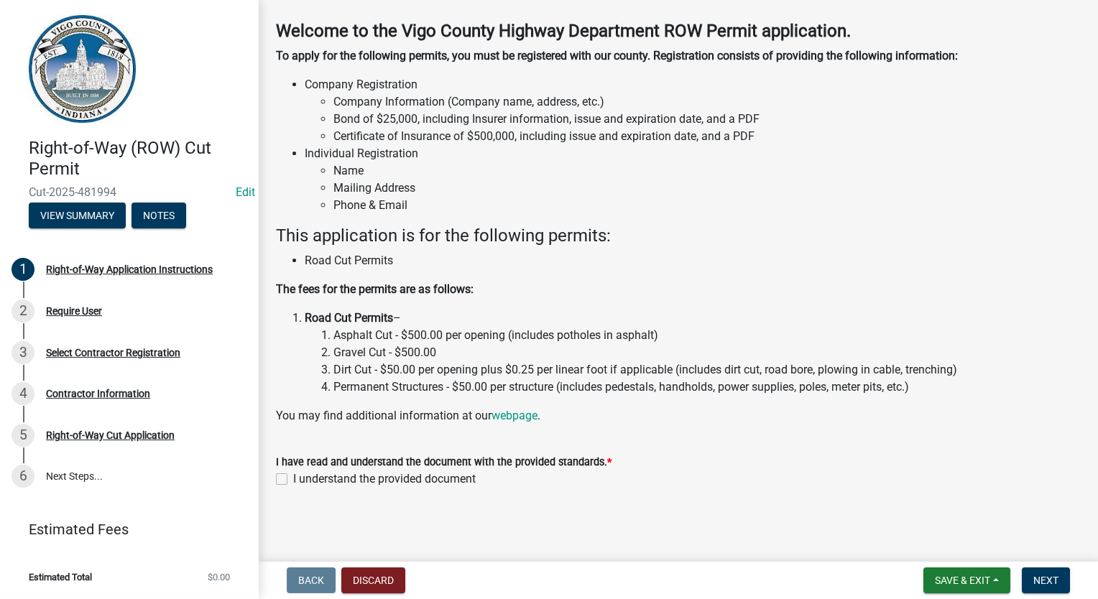
click at [293, 482] on label "I understand the provided document" at bounding box center [384, 479] width 183 height 17
click at [293, 480] on input "I understand the provided document" at bounding box center [297, 475] width 9 height 9
checkbox input "true"
click at [1023, 579] on button "Next" at bounding box center [1046, 581] width 48 height 26
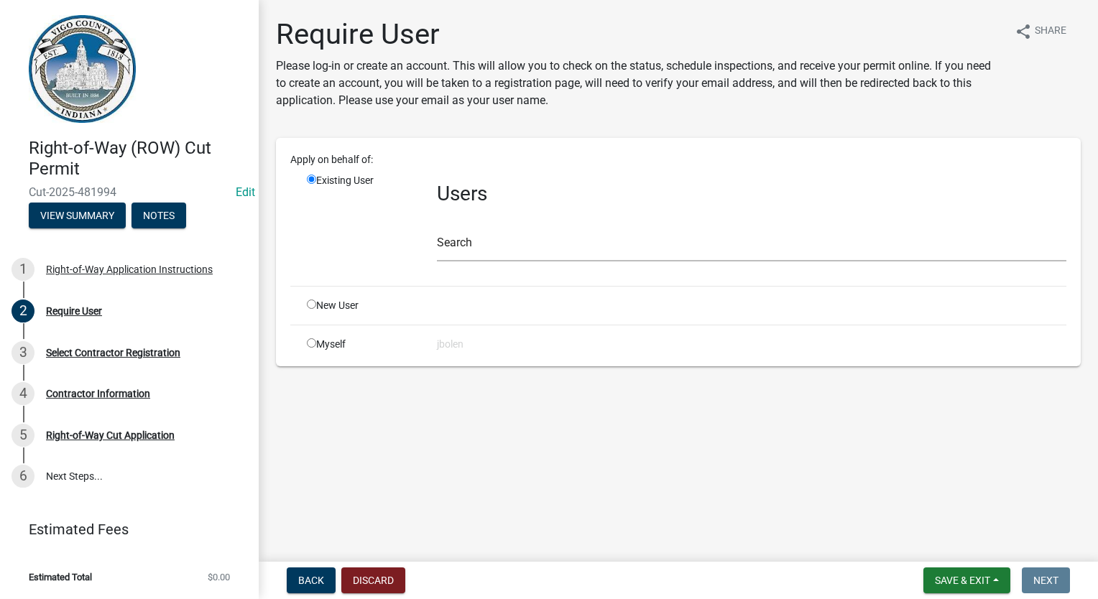
click at [310, 342] on input "radio" at bounding box center [311, 342] width 9 height 9
radio input "true"
radio input "false"
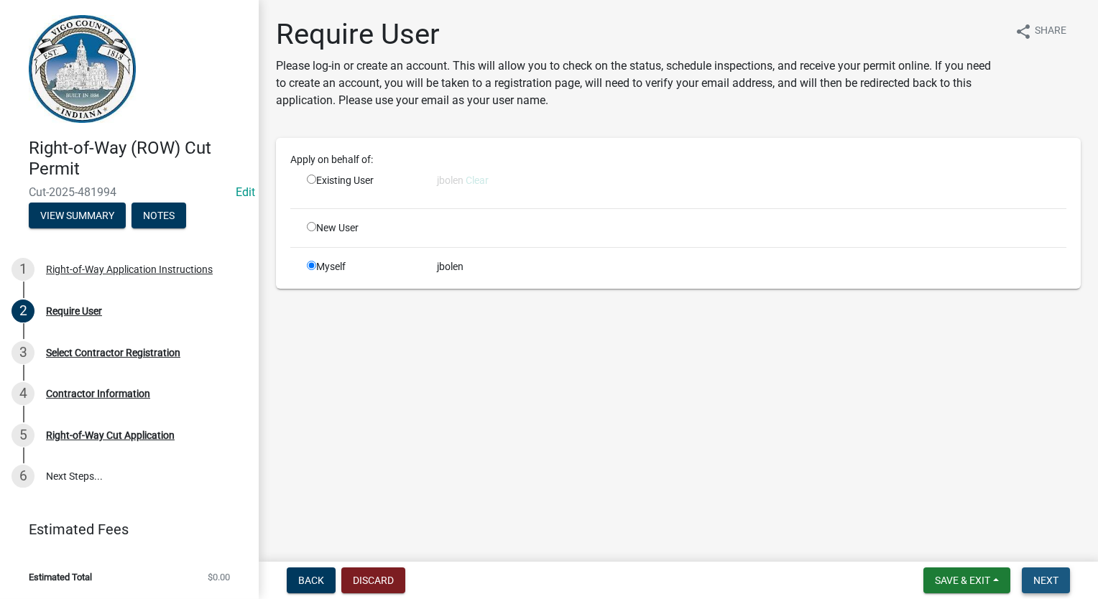
click at [1061, 584] on button "Next" at bounding box center [1046, 581] width 48 height 26
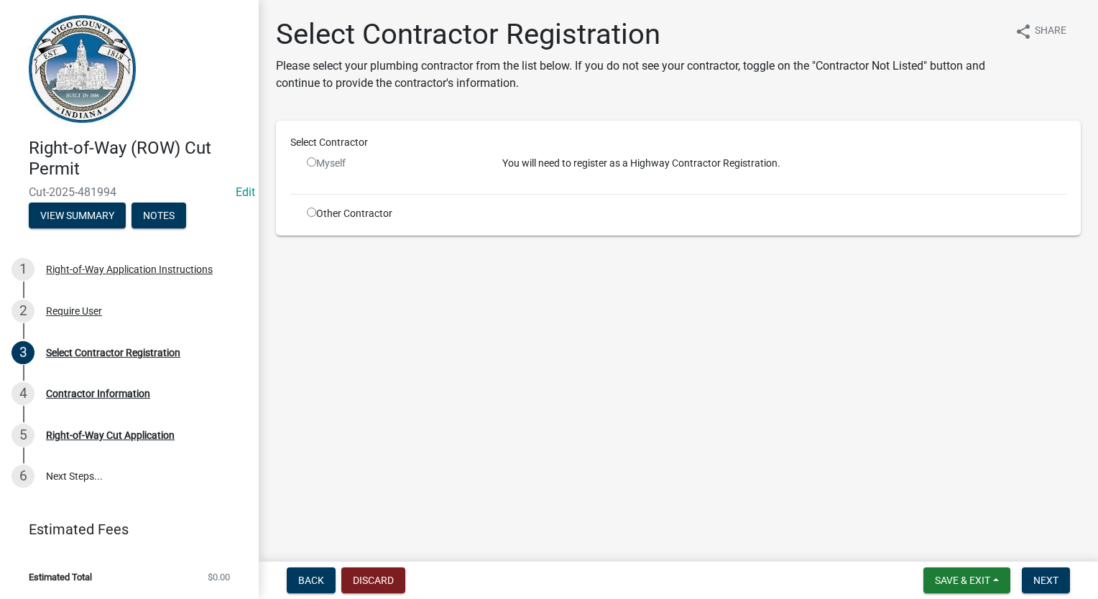
click at [309, 217] on div "Other Contractor" at bounding box center [393, 213] width 195 height 15
click at [312, 206] on div "Select Contractor Myself You will need to register as a Highway Contractor Regi…" at bounding box center [678, 178] width 776 height 86
click at [310, 213] on input "radio" at bounding box center [311, 212] width 9 height 9
radio input "true"
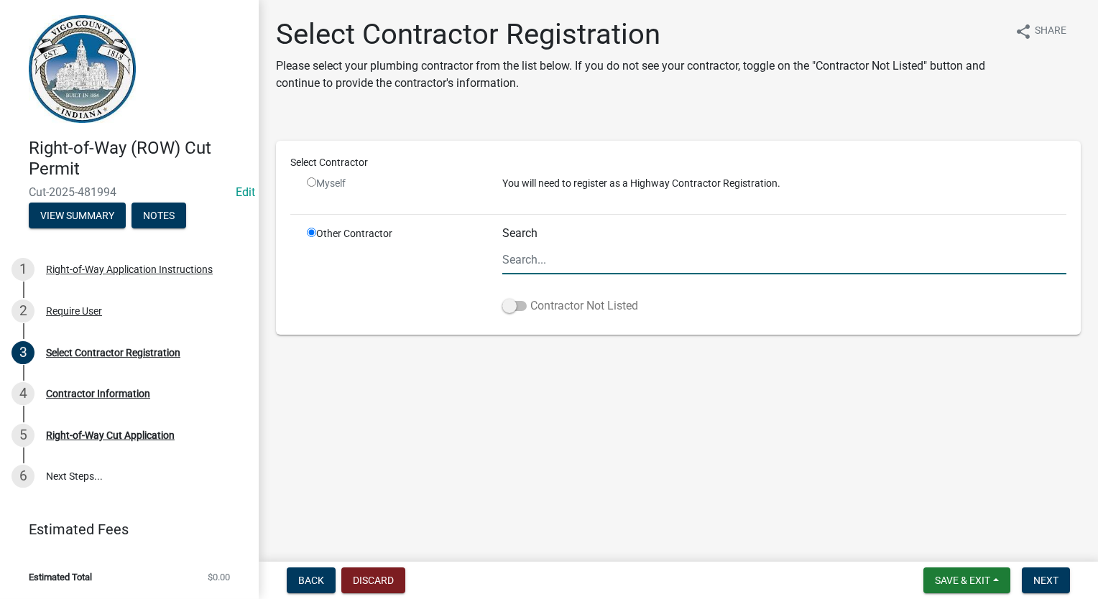
click at [515, 300] on label "Contractor Not Listed" at bounding box center [570, 305] width 136 height 17
click at [530, 297] on input "Contractor Not Listed" at bounding box center [530, 297] width 0 height 0
click at [1043, 590] on button "Next" at bounding box center [1046, 581] width 48 height 26
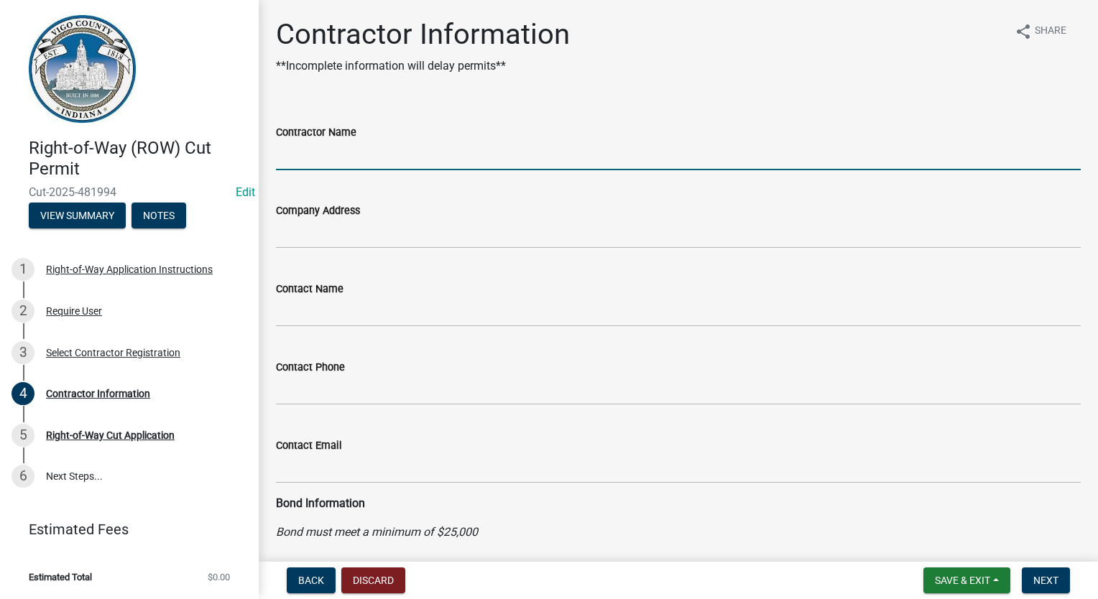
click at [368, 165] on input "Contractor Name" at bounding box center [678, 155] width 805 height 29
type input "DUKE ENERGY"
click at [1061, 584] on button "Next" at bounding box center [1046, 581] width 48 height 26
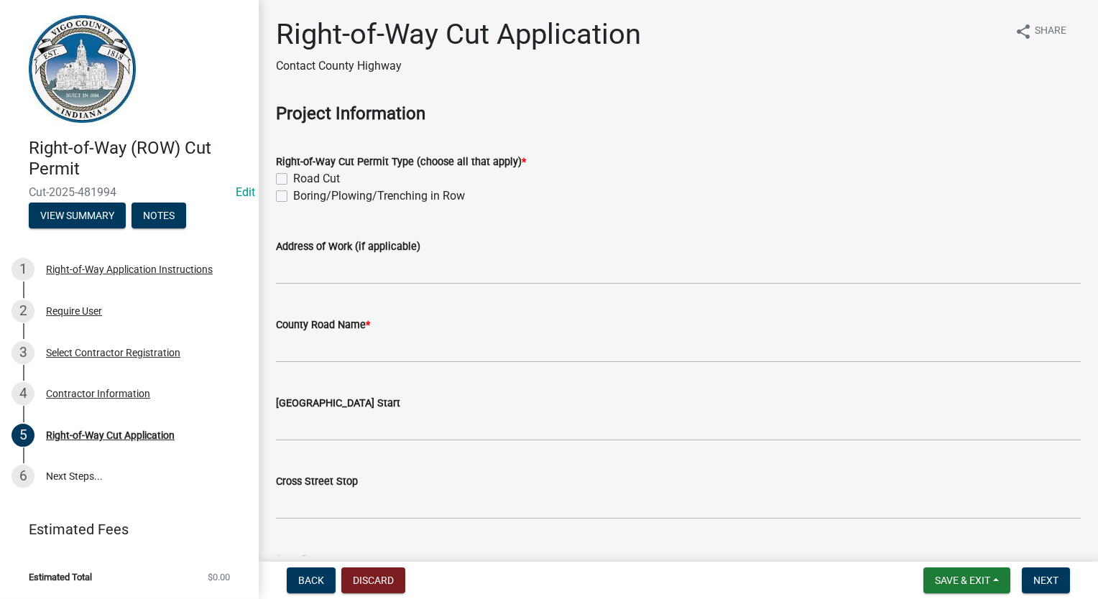
click at [293, 194] on label "Boring/Plowing/Trenching in Row" at bounding box center [379, 196] width 172 height 17
click at [293, 194] on input "Boring/Plowing/Trenching in Row" at bounding box center [297, 192] width 9 height 9
checkbox input "true"
checkbox input "false"
checkbox input "true"
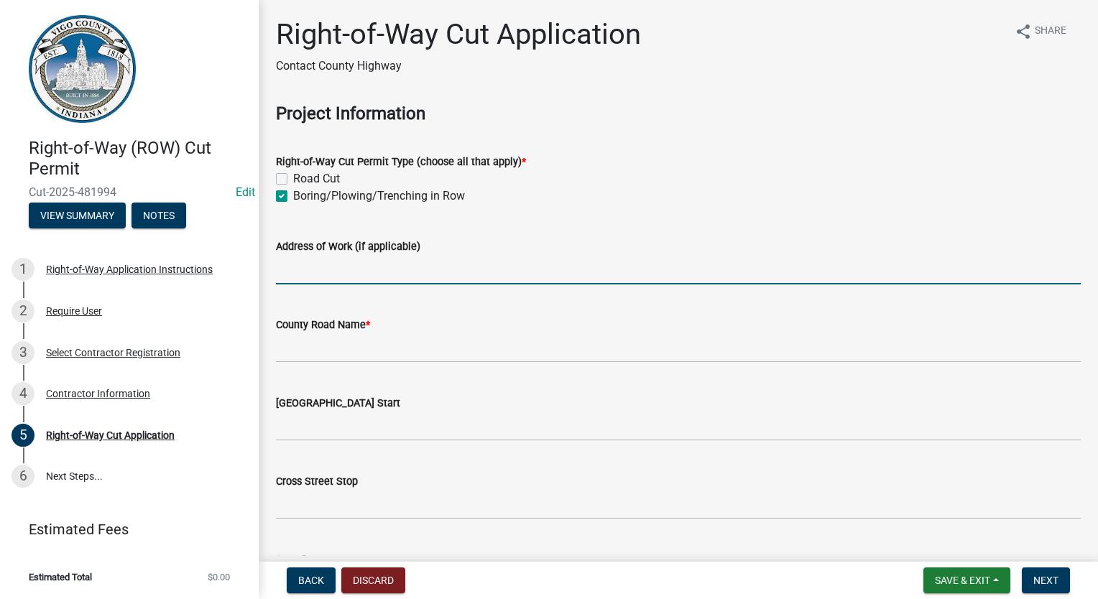
click at [359, 275] on input "Address of Work (if applicable)" at bounding box center [678, 269] width 805 height 29
type input "[STREET_ADDRESS]"
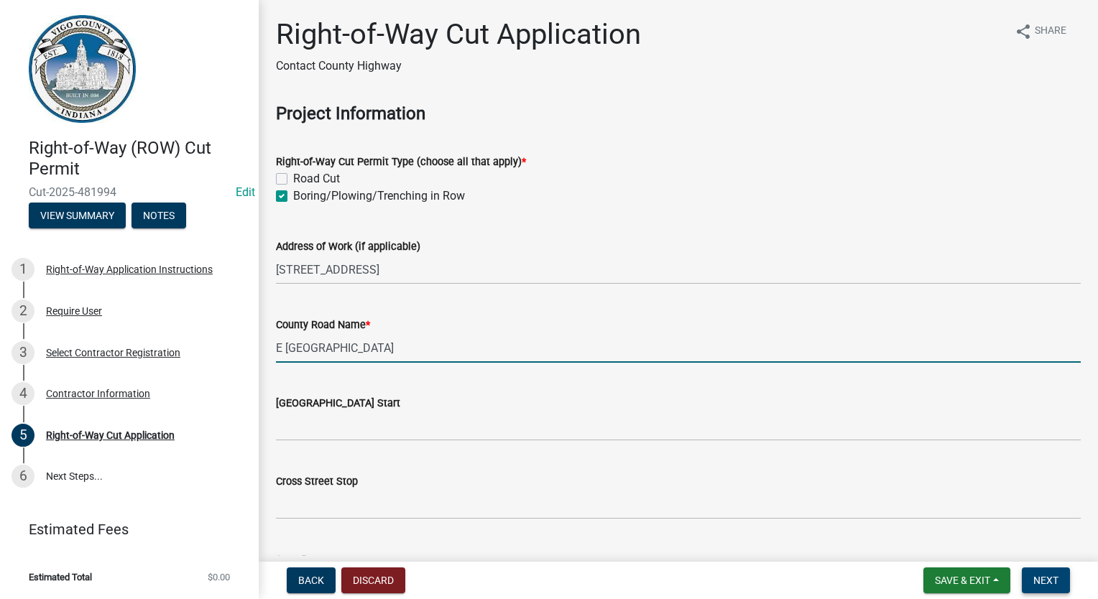
type input "E [GEOGRAPHIC_DATA]"
click at [1064, 586] on button "Next" at bounding box center [1046, 581] width 48 height 26
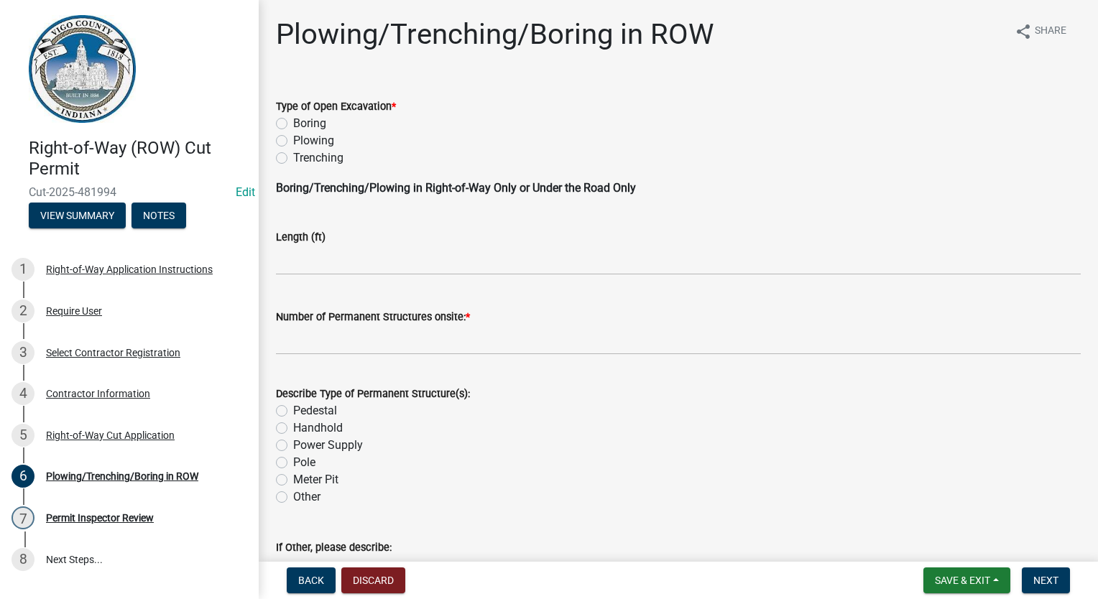
click at [282, 116] on div "Boring" at bounding box center [678, 123] width 805 height 17
click at [322, 347] on input "text" at bounding box center [678, 340] width 805 height 29
type input "0"
click at [293, 123] on label "Boring" at bounding box center [309, 123] width 33 height 17
click at [293, 123] on input "Boring" at bounding box center [297, 119] width 9 height 9
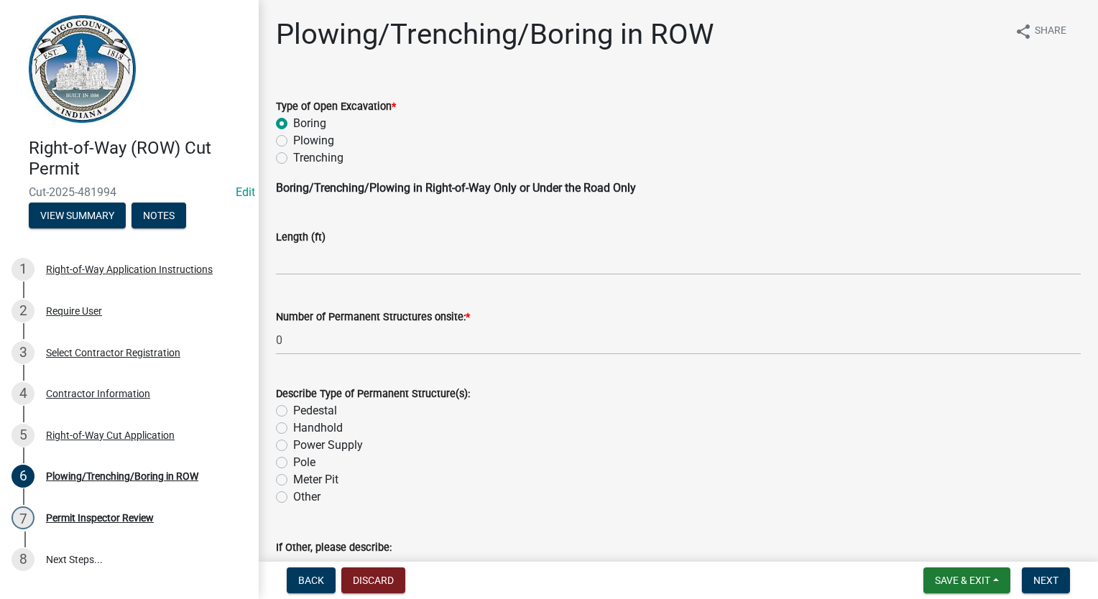
radio input "true"
click at [1038, 584] on span "Next" at bounding box center [1045, 580] width 25 height 11
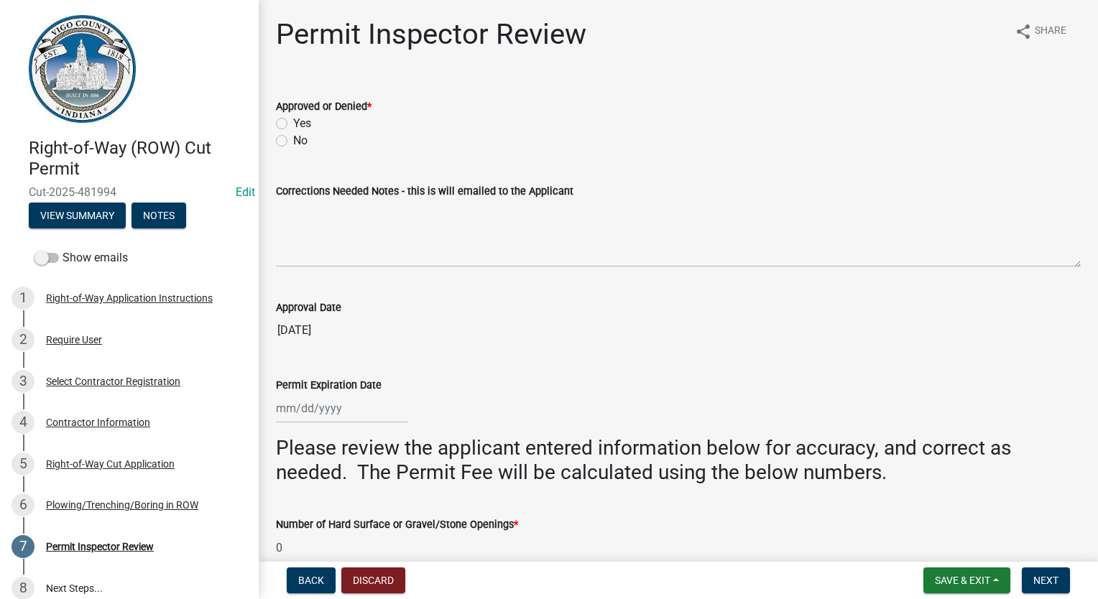
click at [293, 122] on label "Yes" at bounding box center [302, 123] width 18 height 17
click at [293, 122] on input "Yes" at bounding box center [297, 119] width 9 height 9
radio input "true"
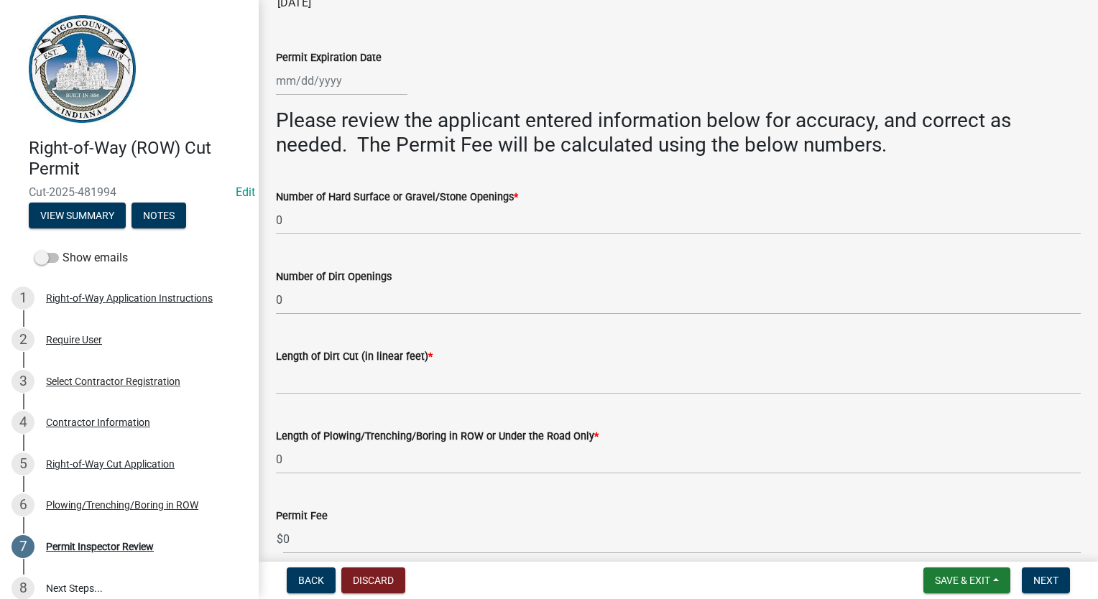
scroll to position [431, 0]
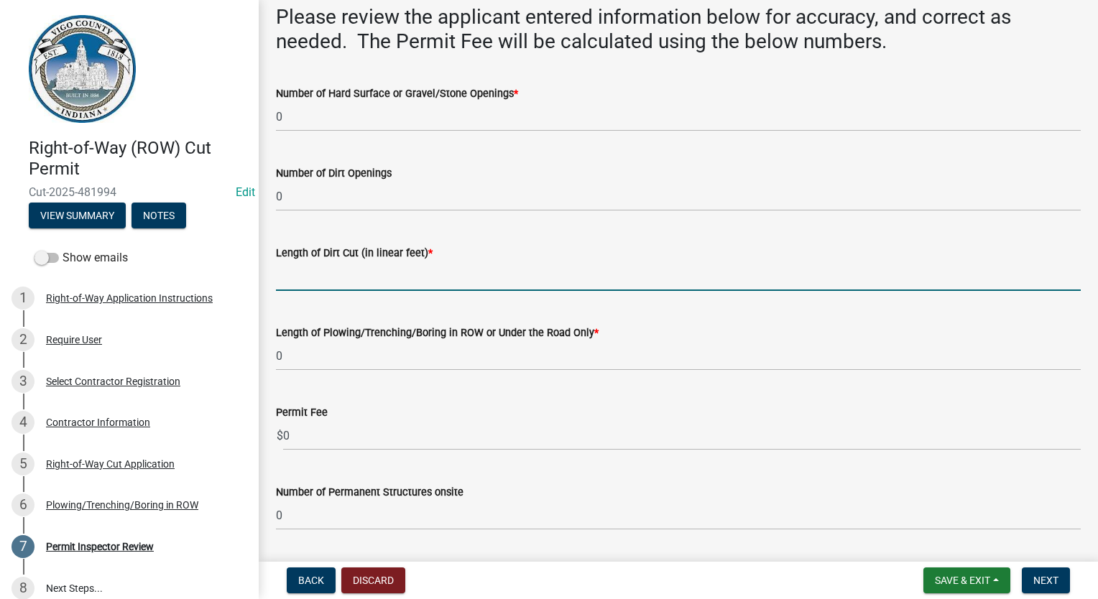
click at [354, 263] on input "Length of Dirt Cut (in linear feet) *" at bounding box center [678, 276] width 805 height 29
type input "0"
select select "9"
select select "2025"
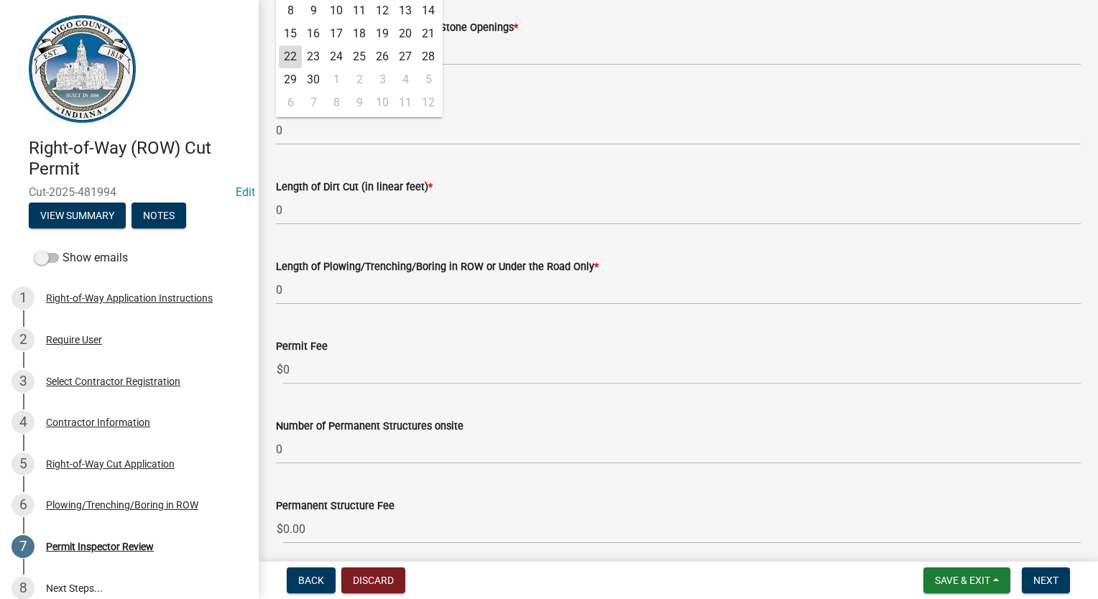
scroll to position [575, 0]
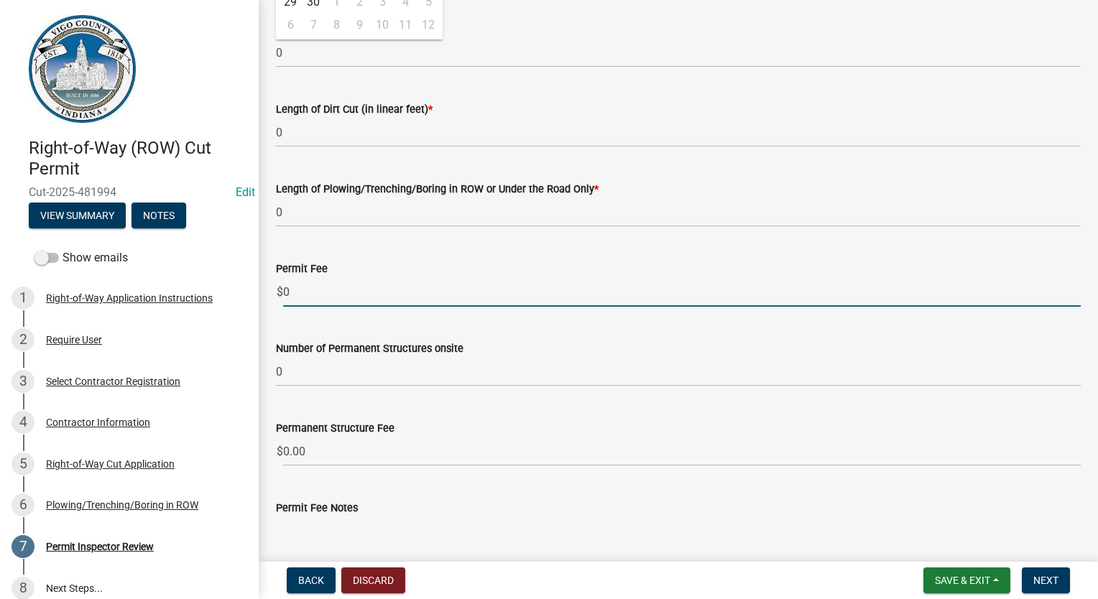
drag, startPoint x: 323, startPoint y: 297, endPoint x: 262, endPoint y: 295, distance: 61.1
click at [262, 295] on div "Permit Inspector Review share Share Approved or Denied * Yes No If denied, plea…" at bounding box center [678, 25] width 839 height 1166
type input "30.00"
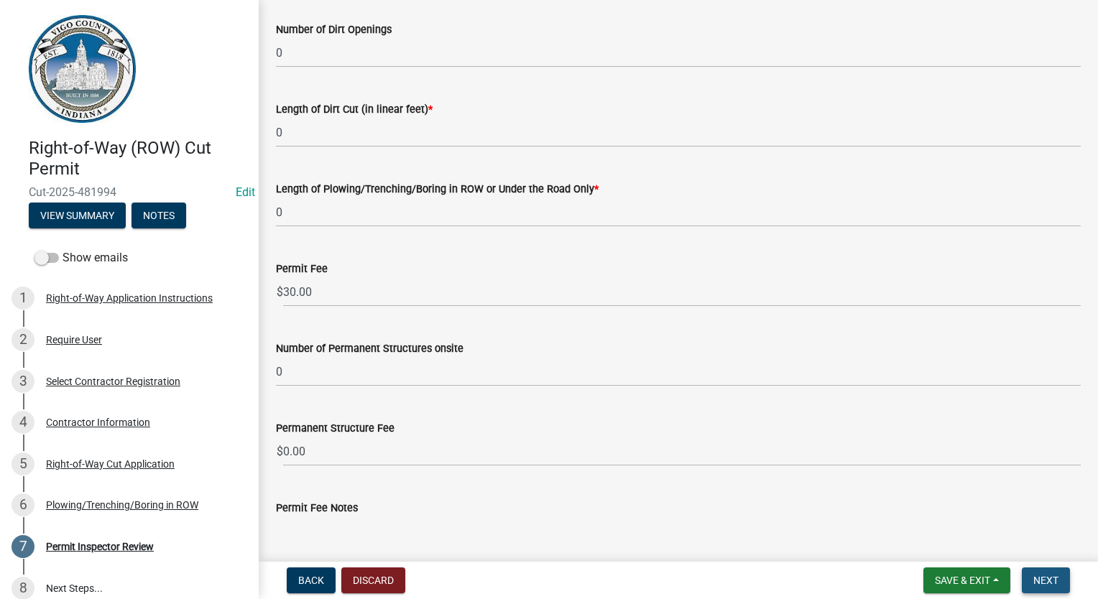
click at [1058, 583] on button "Next" at bounding box center [1046, 581] width 48 height 26
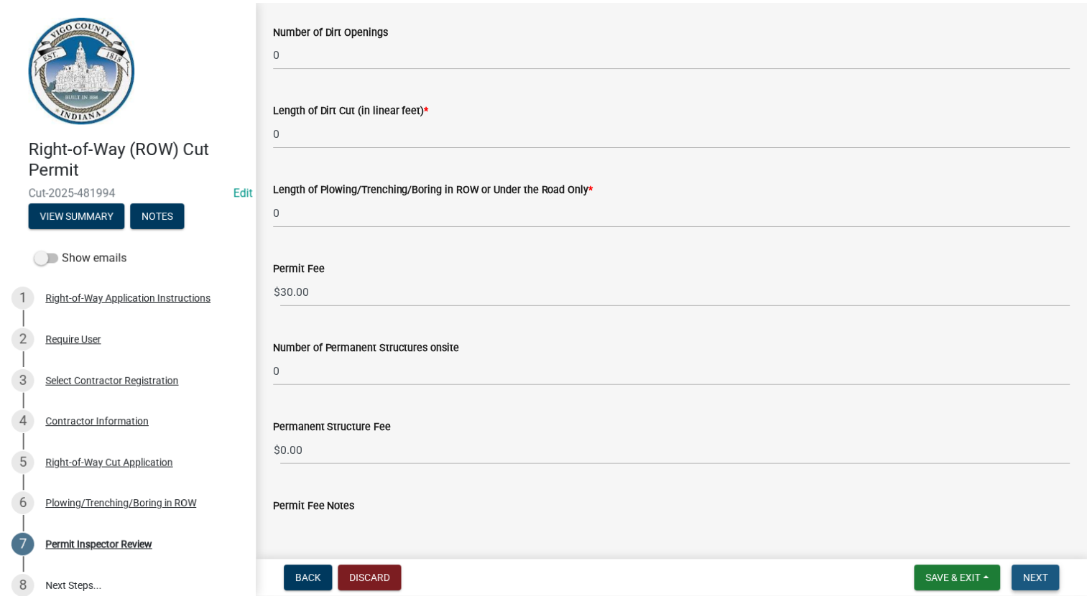
scroll to position [0, 0]
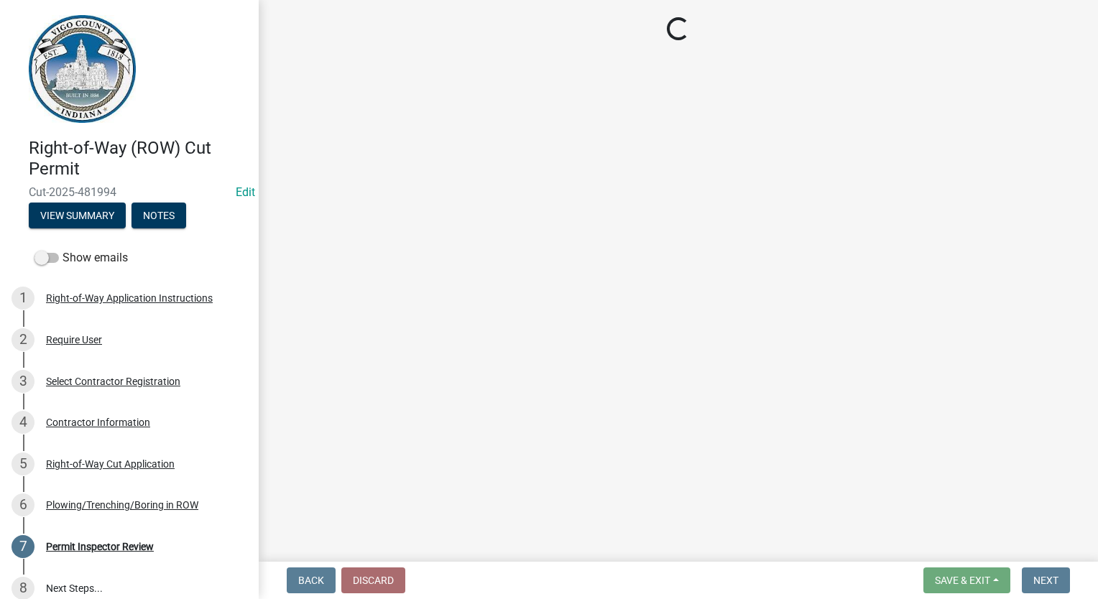
select select "3: 3"
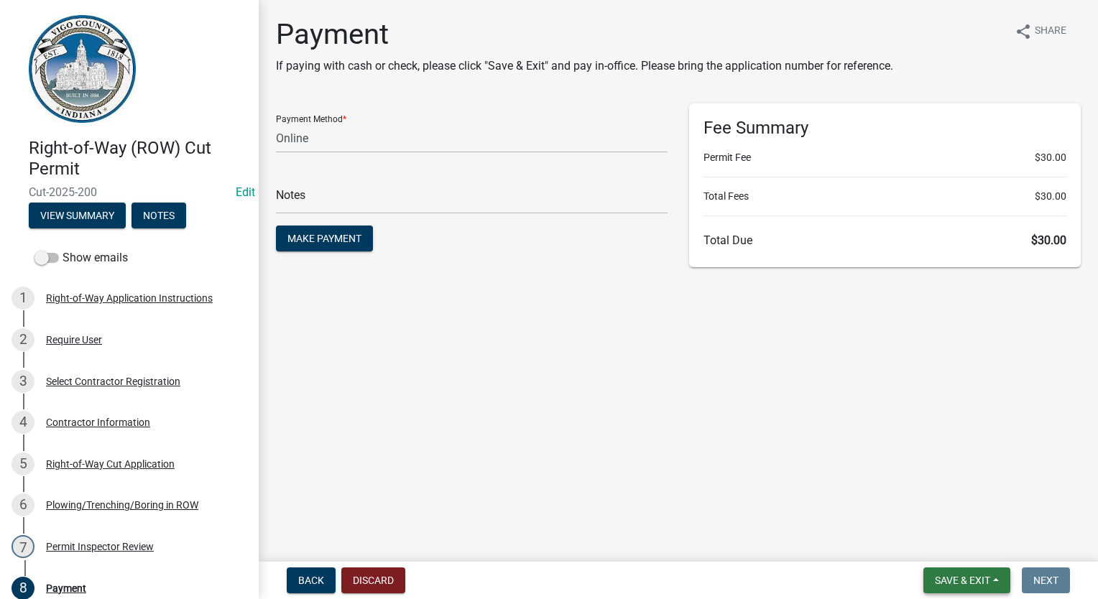
click at [959, 576] on span "Save & Exit" at bounding box center [962, 580] width 55 height 11
click at [956, 543] on button "Save & Exit" at bounding box center [952, 543] width 115 height 34
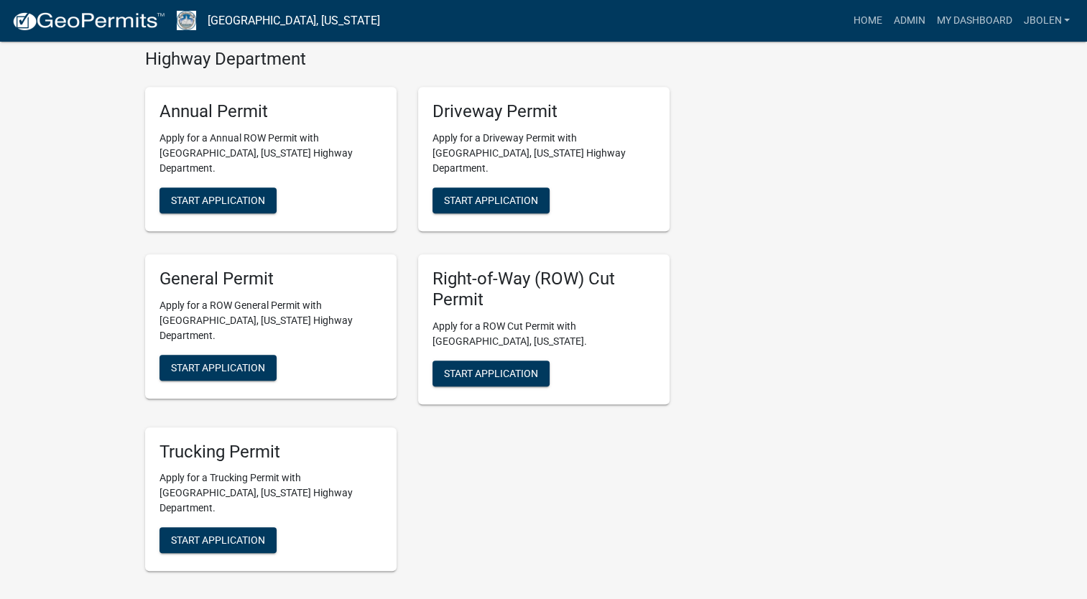
scroll to position [790, 0]
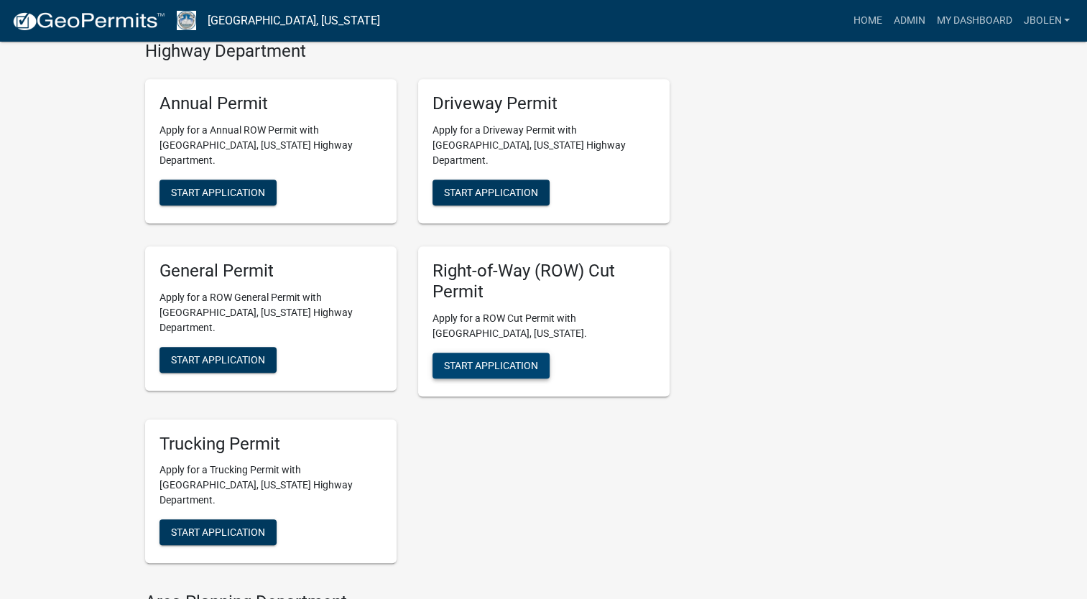
click at [451, 359] on span "Start Application" at bounding box center [491, 364] width 94 height 11
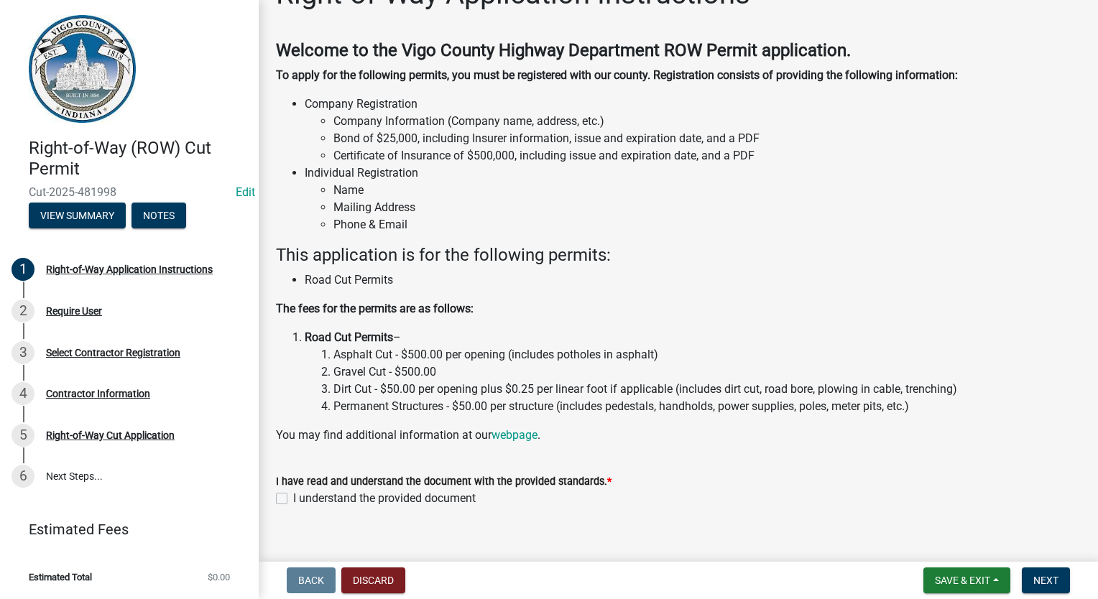
scroll to position [60, 0]
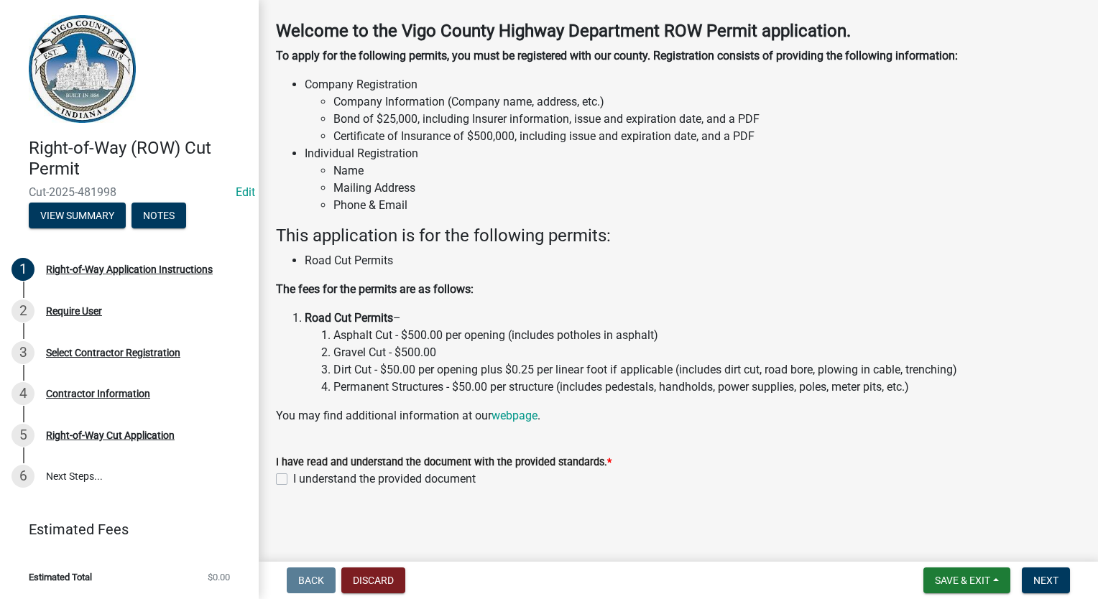
click at [293, 484] on label "I understand the provided document" at bounding box center [384, 479] width 183 height 17
click at [293, 480] on input "I understand the provided document" at bounding box center [297, 475] width 9 height 9
checkbox input "true"
click at [1032, 585] on button "Next" at bounding box center [1046, 581] width 48 height 26
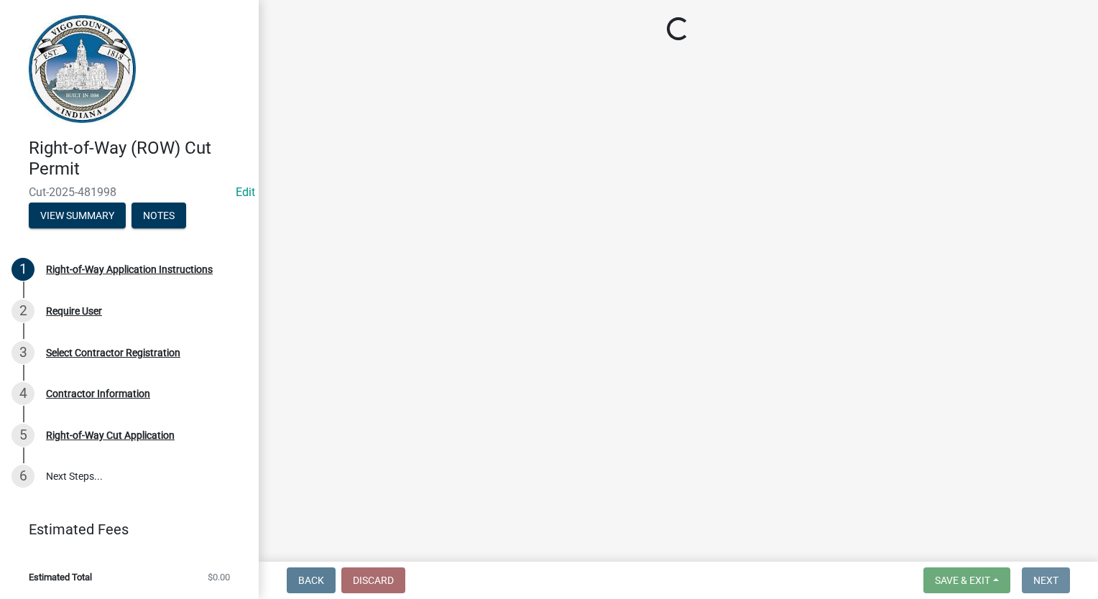
scroll to position [0, 0]
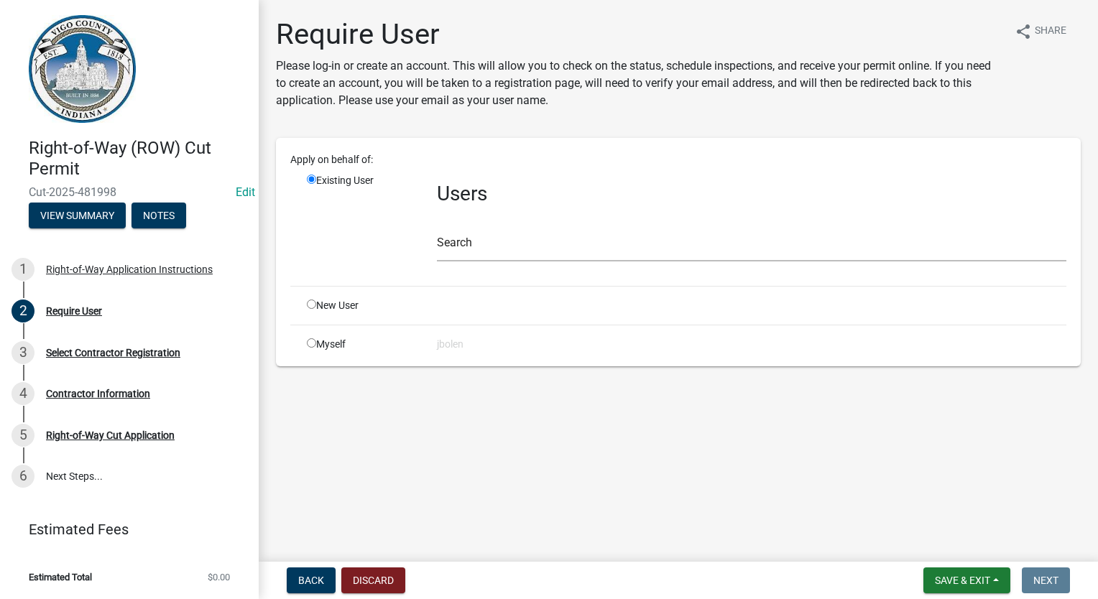
click at [308, 343] on input "radio" at bounding box center [311, 342] width 9 height 9
radio input "true"
radio input "false"
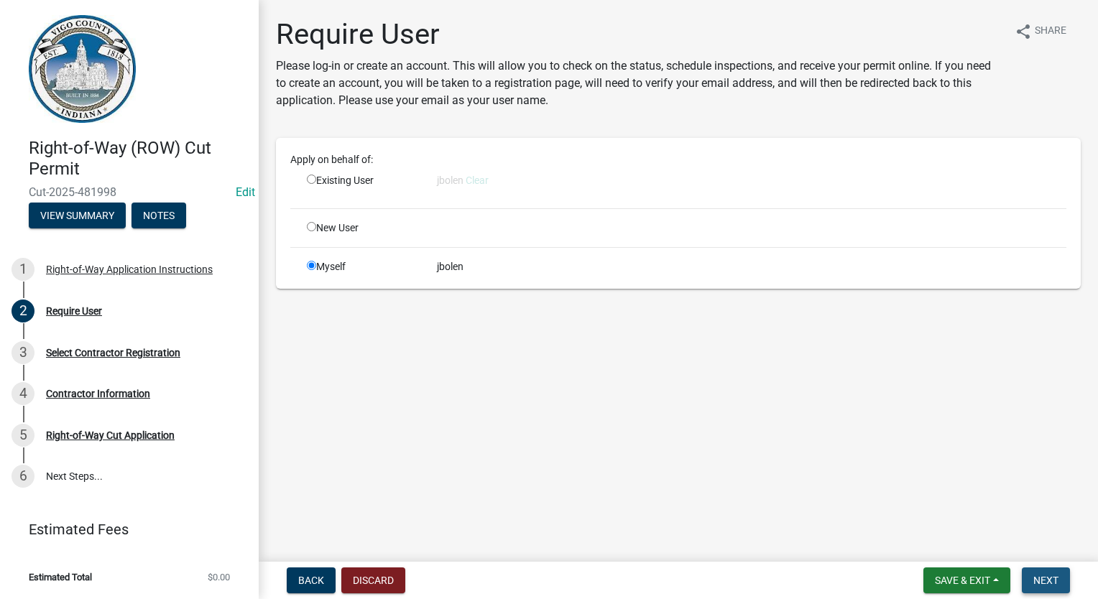
click at [1042, 575] on span "Next" at bounding box center [1045, 580] width 25 height 11
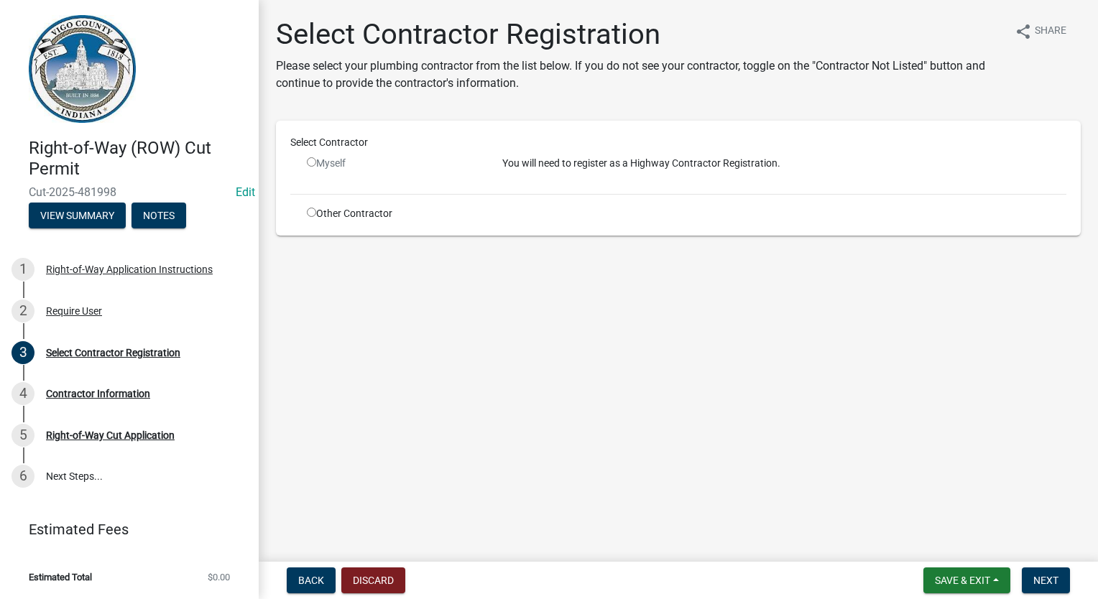
click at [308, 211] on input "radio" at bounding box center [311, 212] width 9 height 9
radio input "true"
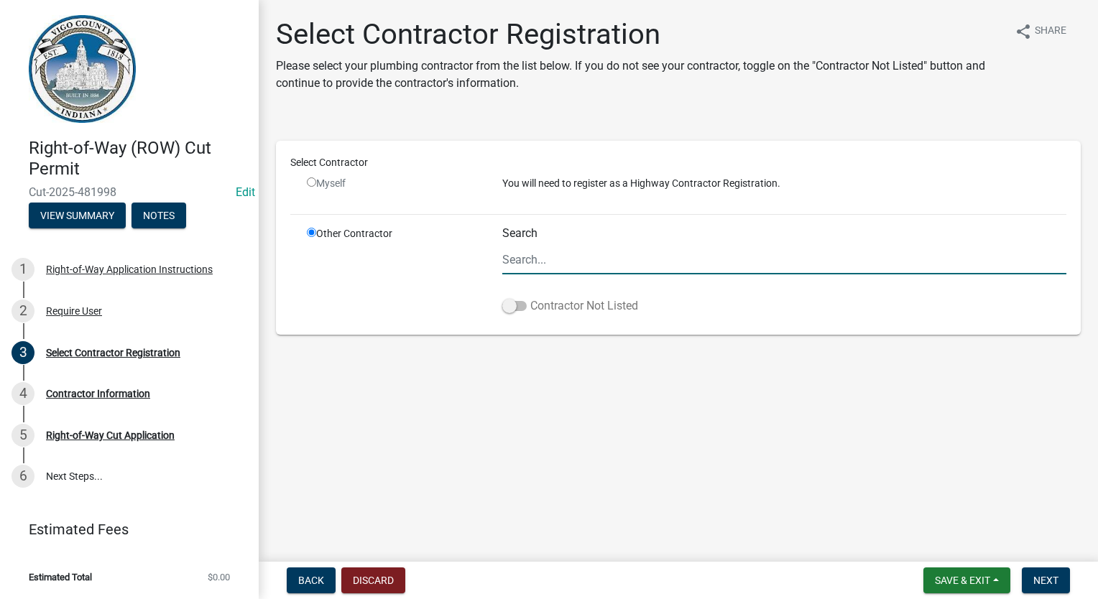
click at [515, 304] on span at bounding box center [514, 306] width 24 height 10
click at [530, 297] on input "Contractor Not Listed" at bounding box center [530, 297] width 0 height 0
click at [1046, 578] on span "Next" at bounding box center [1045, 580] width 25 height 11
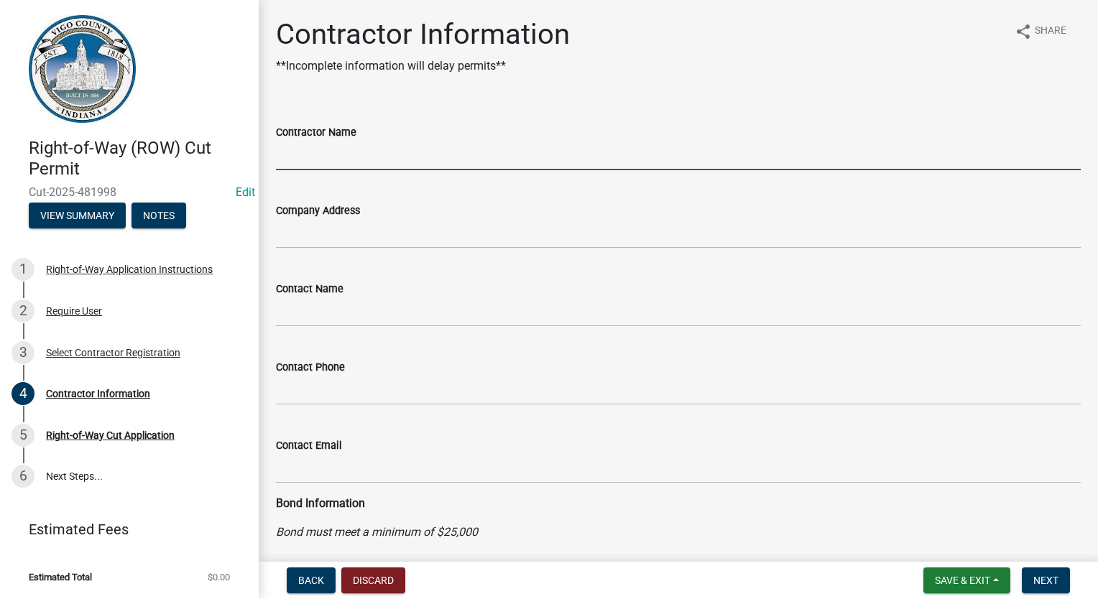
click at [281, 156] on input "Contractor Name" at bounding box center [678, 155] width 805 height 29
type input "CENTERPOINT ENERGY"
click at [1053, 583] on span "Next" at bounding box center [1045, 580] width 25 height 11
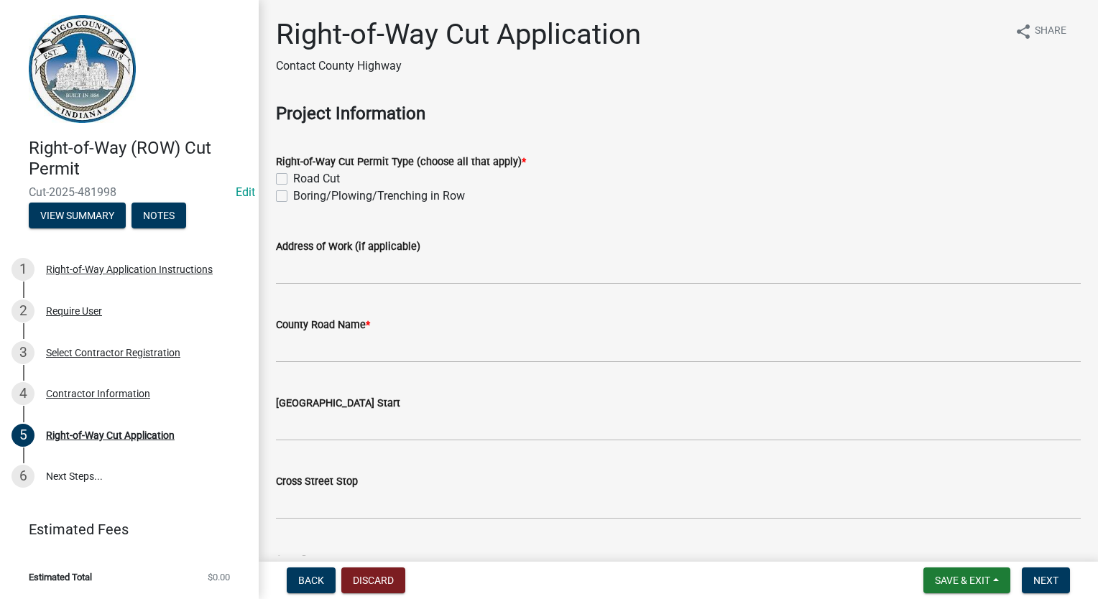
click at [293, 198] on label "Boring/Plowing/Trenching in Row" at bounding box center [379, 196] width 172 height 17
click at [293, 197] on input "Boring/Plowing/Trenching in Row" at bounding box center [297, 192] width 9 height 9
checkbox input "true"
checkbox input "false"
checkbox input "true"
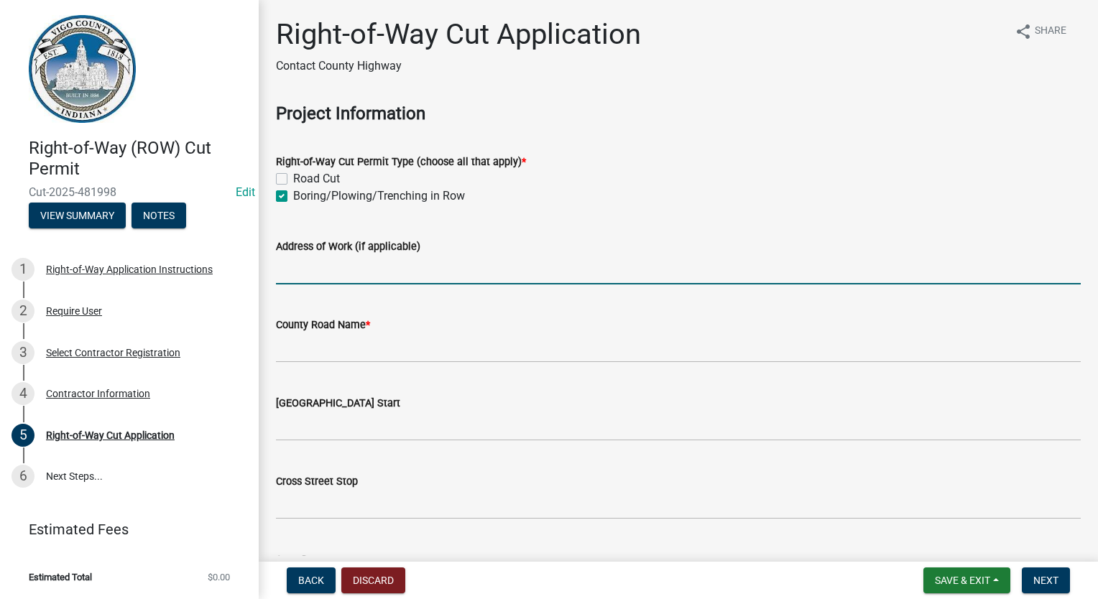
click at [284, 260] on input "Address of Work (if applicable)" at bounding box center [678, 269] width 805 height 29
type input "3461 E MARQUETTE"
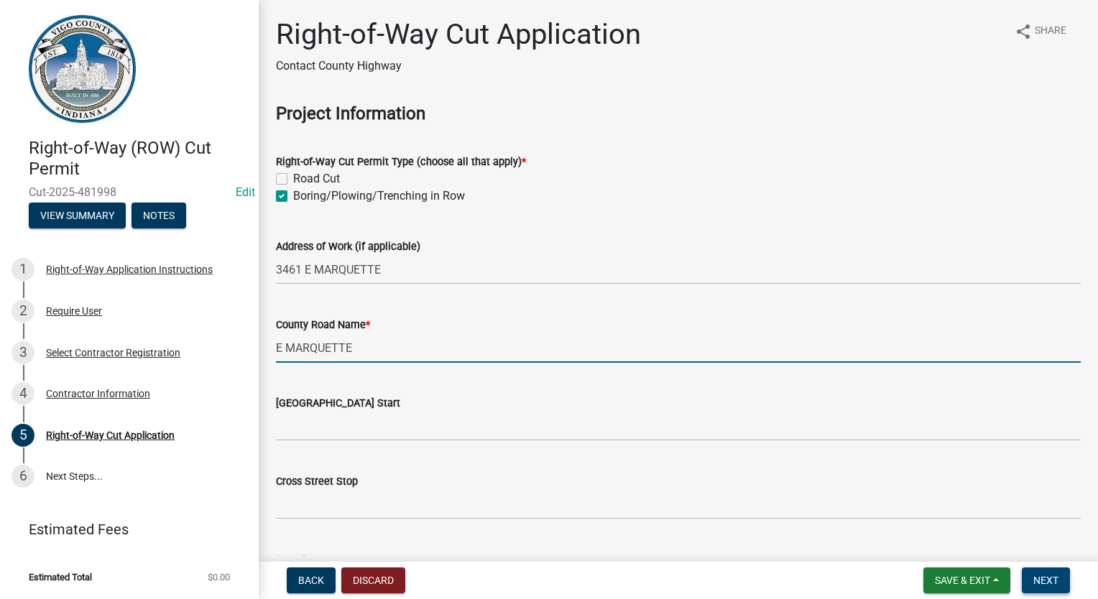
type input "E MARQUETTE"
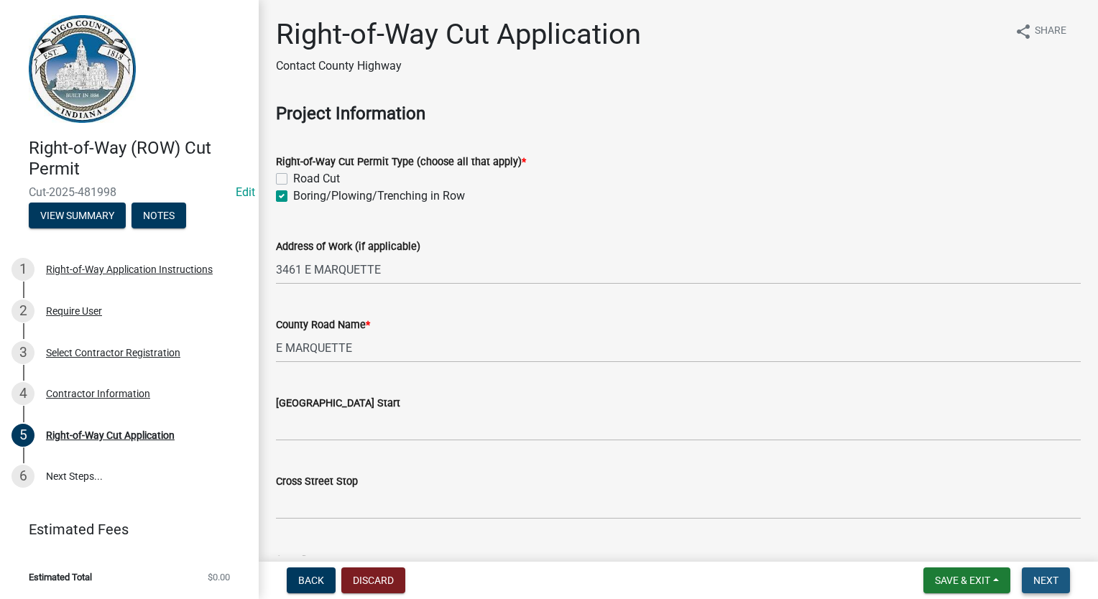
click at [1051, 588] on button "Next" at bounding box center [1046, 581] width 48 height 26
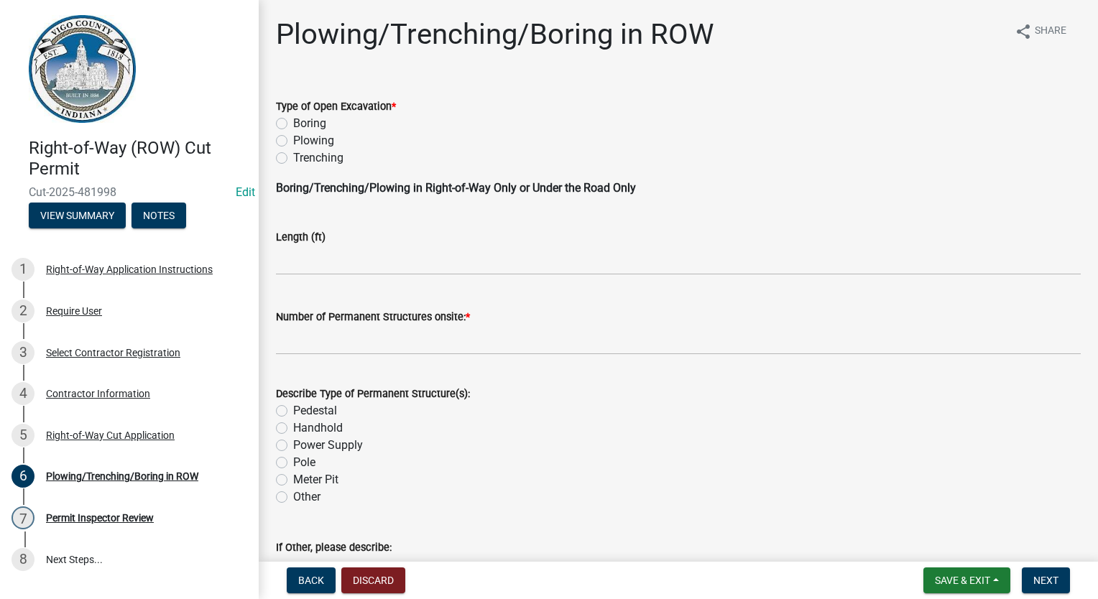
click at [275, 126] on div "Type of Open Excavation * Boring Plowing Trenching" at bounding box center [678, 123] width 826 height 86
click at [292, 128] on div "Boring" at bounding box center [678, 123] width 805 height 17
click at [274, 125] on div "Type of Open Excavation * Boring Plowing Trenching" at bounding box center [678, 123] width 826 height 86
click at [293, 121] on label "Boring" at bounding box center [309, 123] width 33 height 17
click at [293, 121] on input "Boring" at bounding box center [297, 119] width 9 height 9
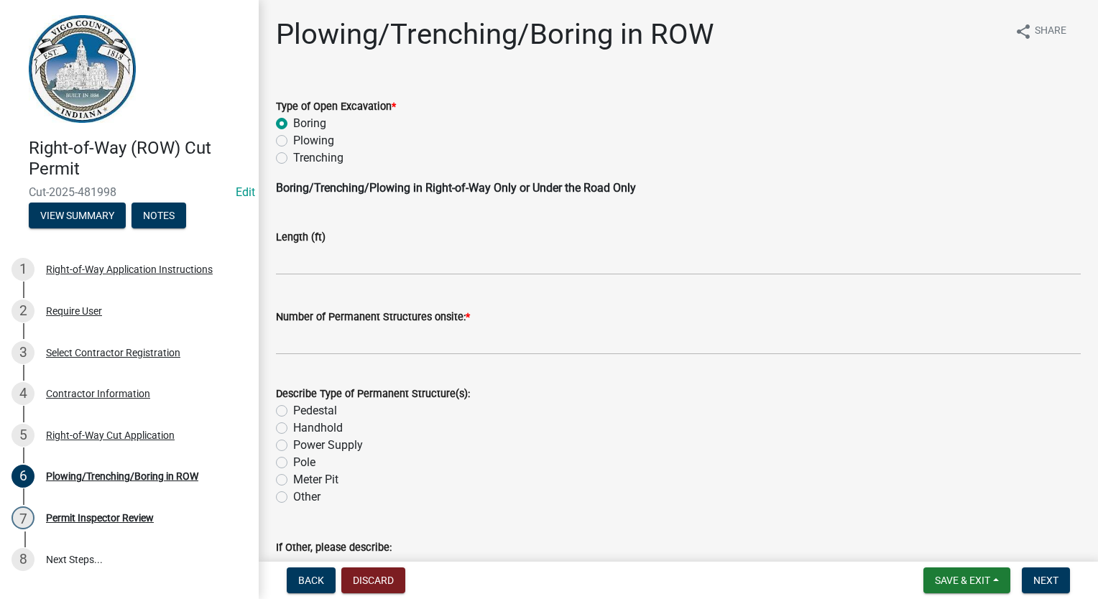
radio input "true"
click at [333, 338] on input "text" at bounding box center [678, 340] width 805 height 29
type input "0"
click at [1061, 586] on button "Next" at bounding box center [1046, 581] width 48 height 26
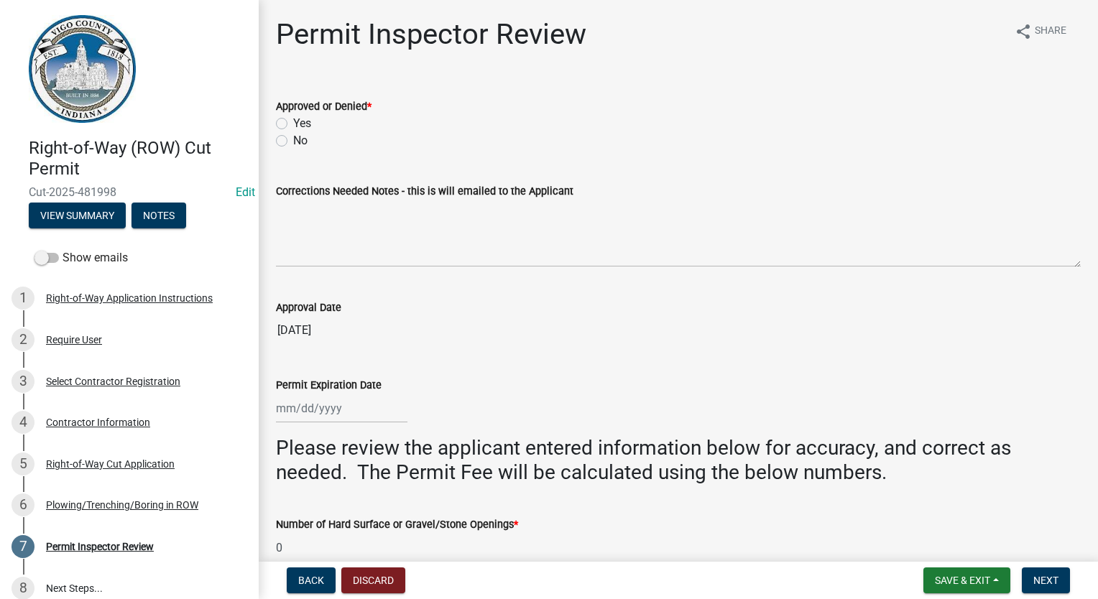
click at [293, 126] on label "Yes" at bounding box center [302, 123] width 18 height 17
click at [293, 124] on input "Yes" at bounding box center [297, 119] width 9 height 9
radio input "true"
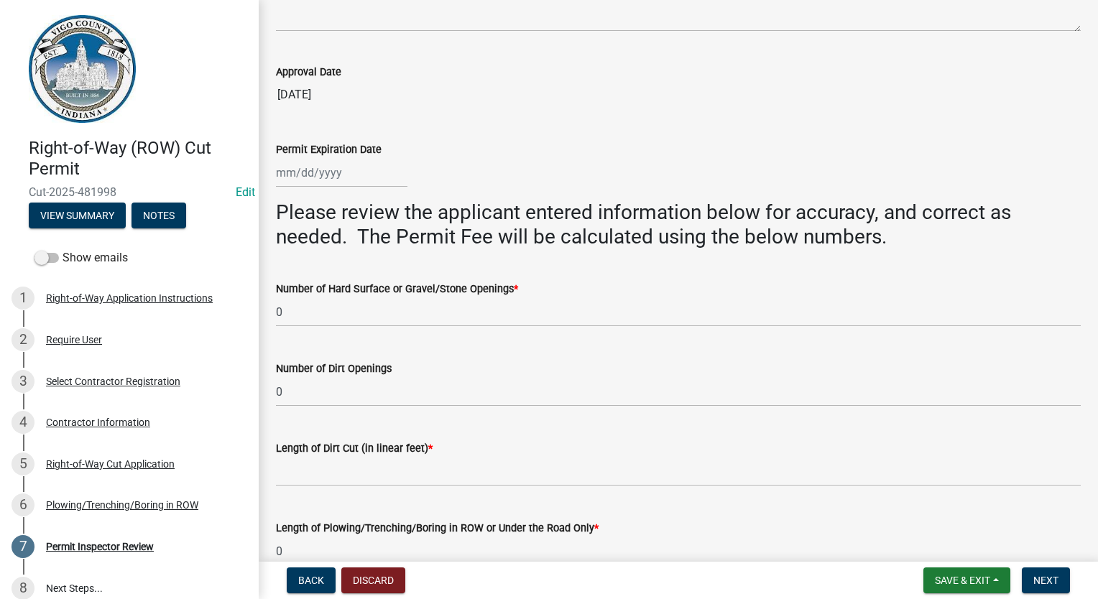
scroll to position [287, 0]
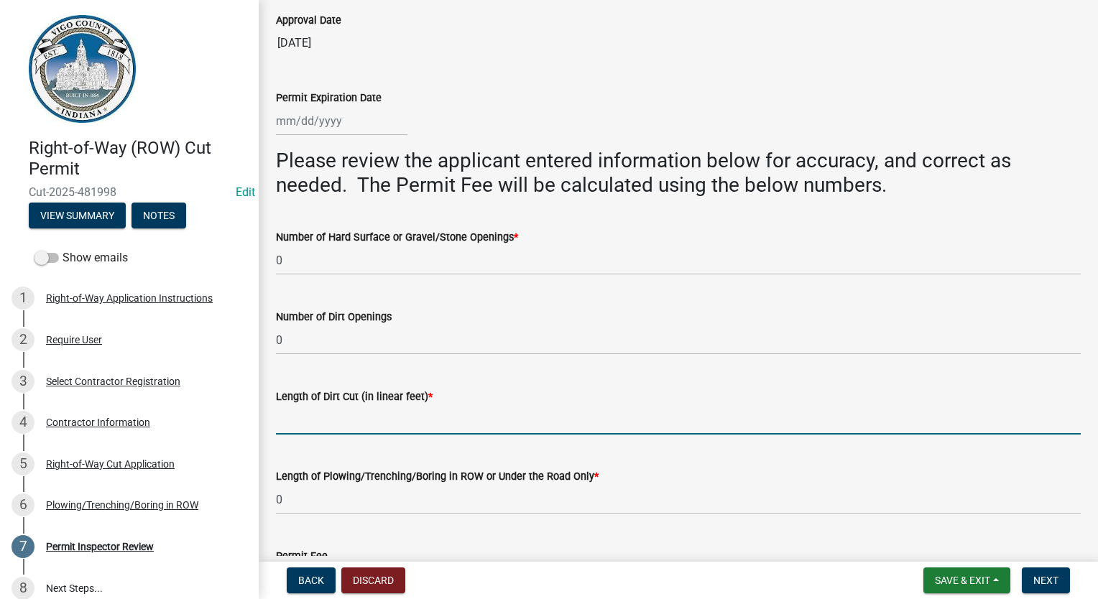
click at [318, 415] on input "Length of Dirt Cut (in linear feet) *" at bounding box center [678, 419] width 805 height 29
type input "0"
select select "9"
select select "2025"
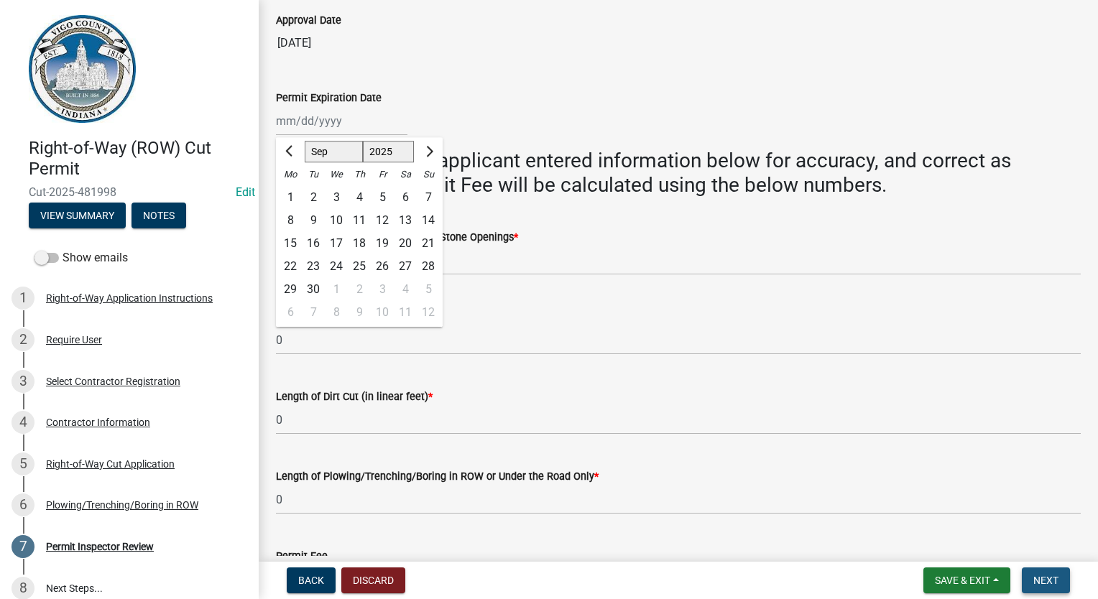
click at [1046, 584] on span "Next" at bounding box center [1045, 580] width 25 height 11
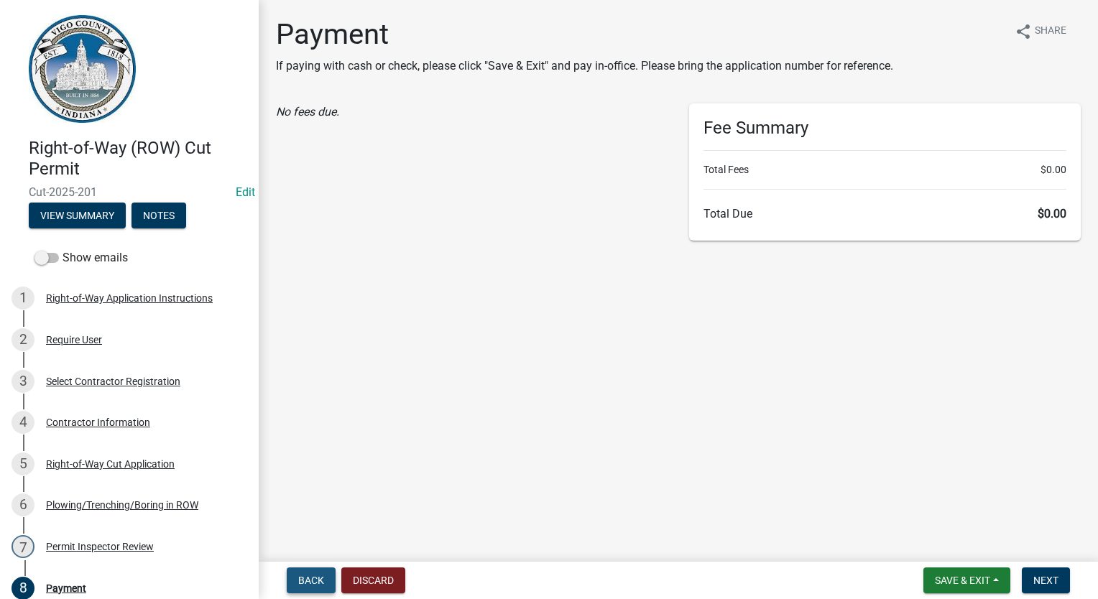
click at [302, 579] on span "Back" at bounding box center [311, 580] width 26 height 11
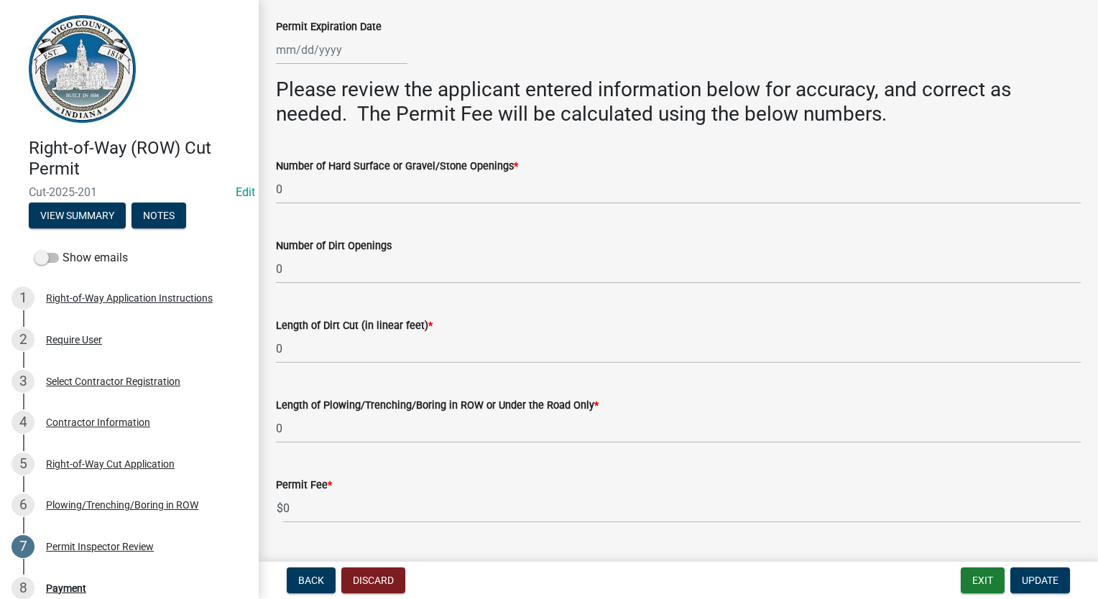
scroll to position [359, 0]
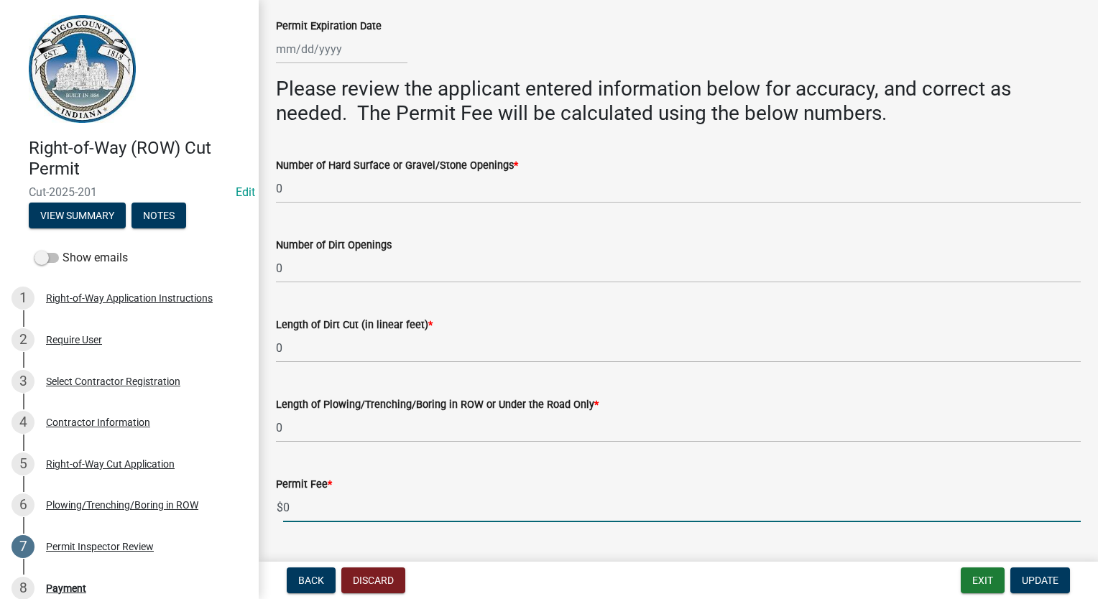
click at [313, 500] on input "0" at bounding box center [682, 507] width 798 height 29
type input "30.00"
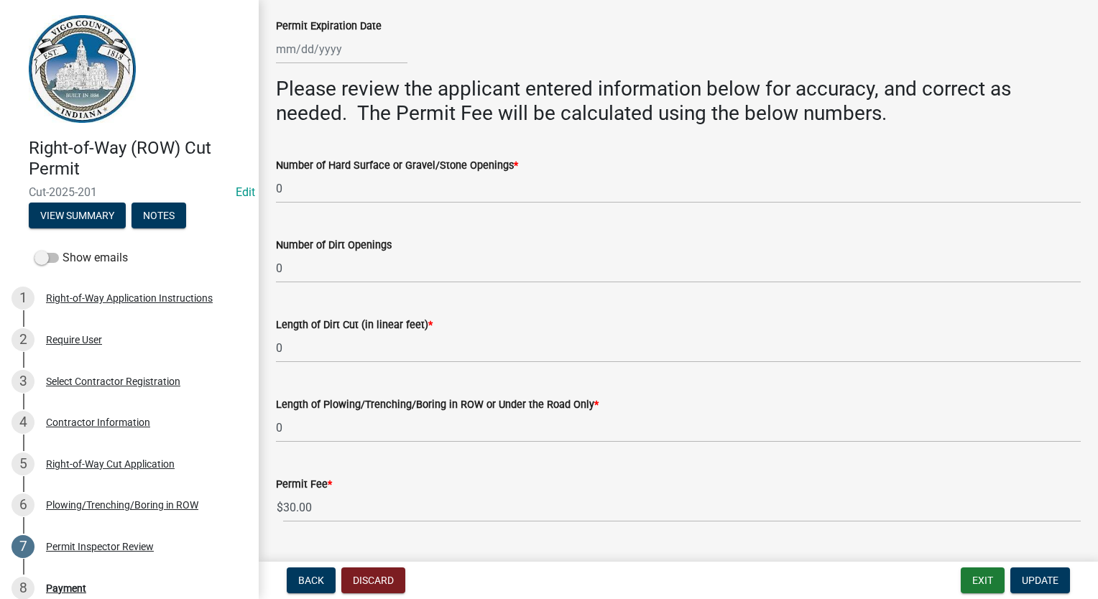
click at [1051, 594] on nav "Back Discard Exit Update" at bounding box center [678, 580] width 839 height 37
click at [1046, 583] on span "Update" at bounding box center [1040, 580] width 37 height 11
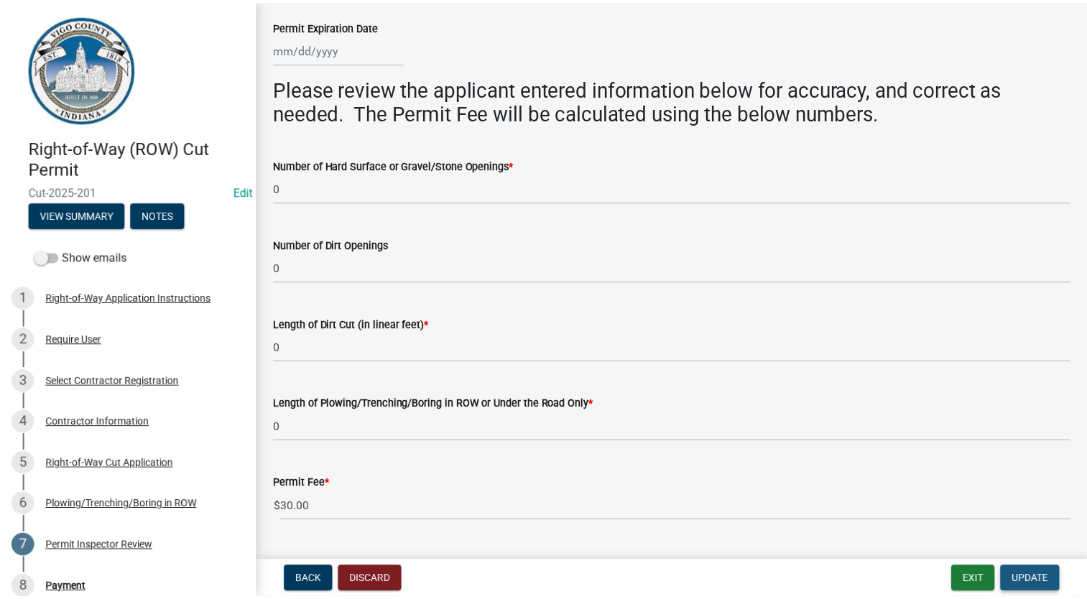
scroll to position [0, 0]
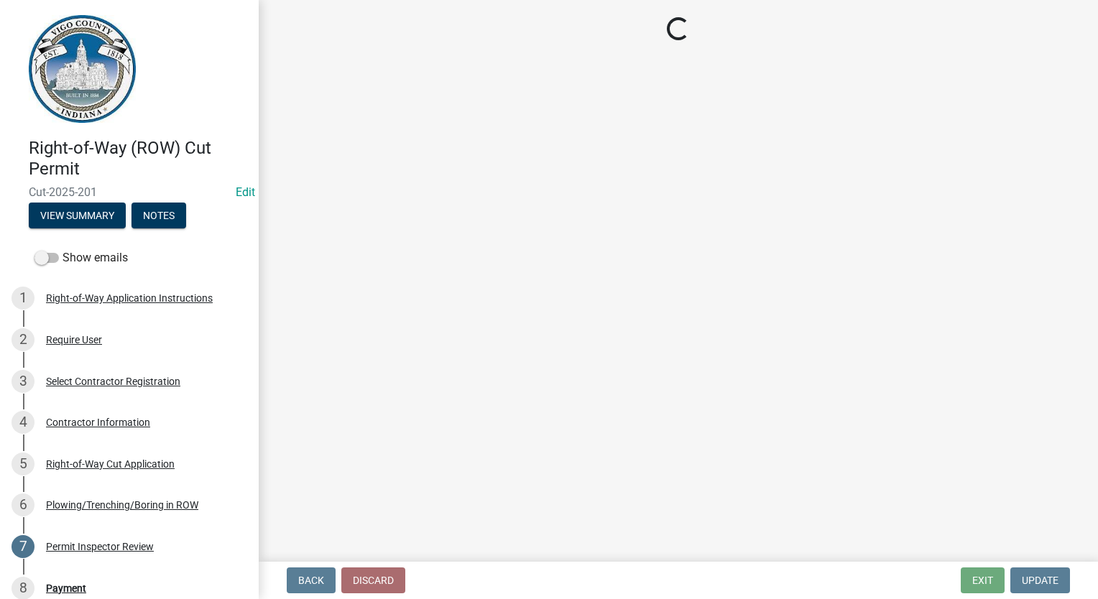
select select "2: 1"
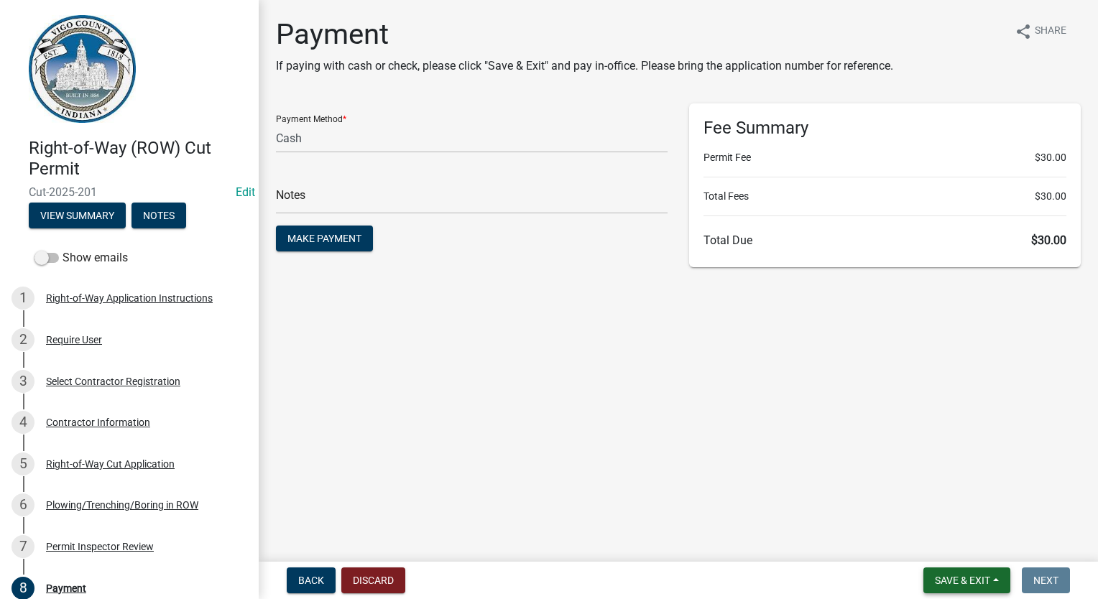
click at [941, 578] on span "Save & Exit" at bounding box center [962, 580] width 55 height 11
click at [948, 548] on button "Save & Exit" at bounding box center [952, 543] width 115 height 34
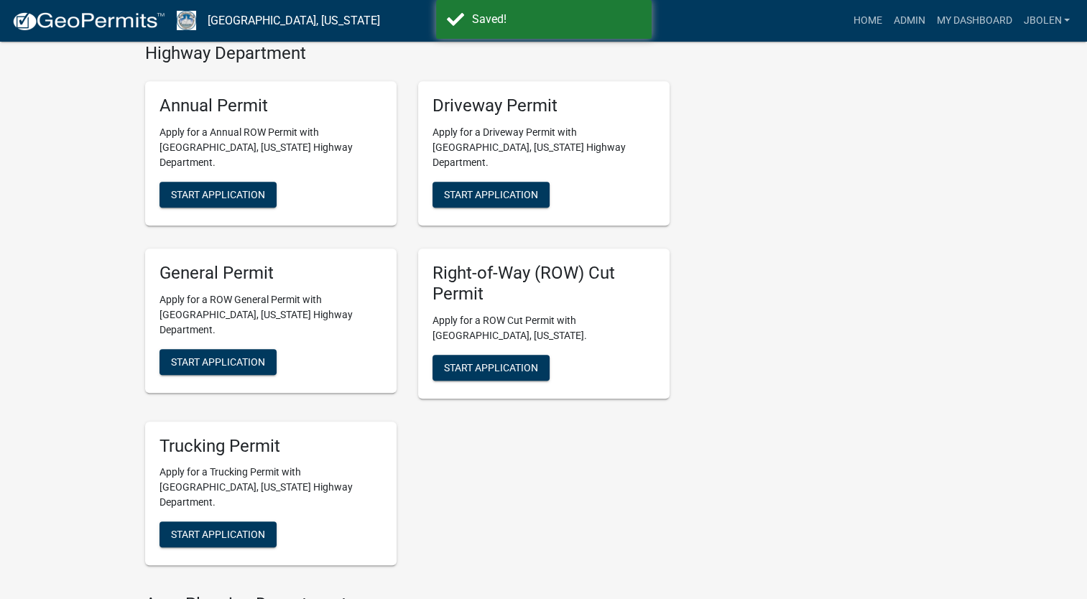
scroll to position [790, 0]
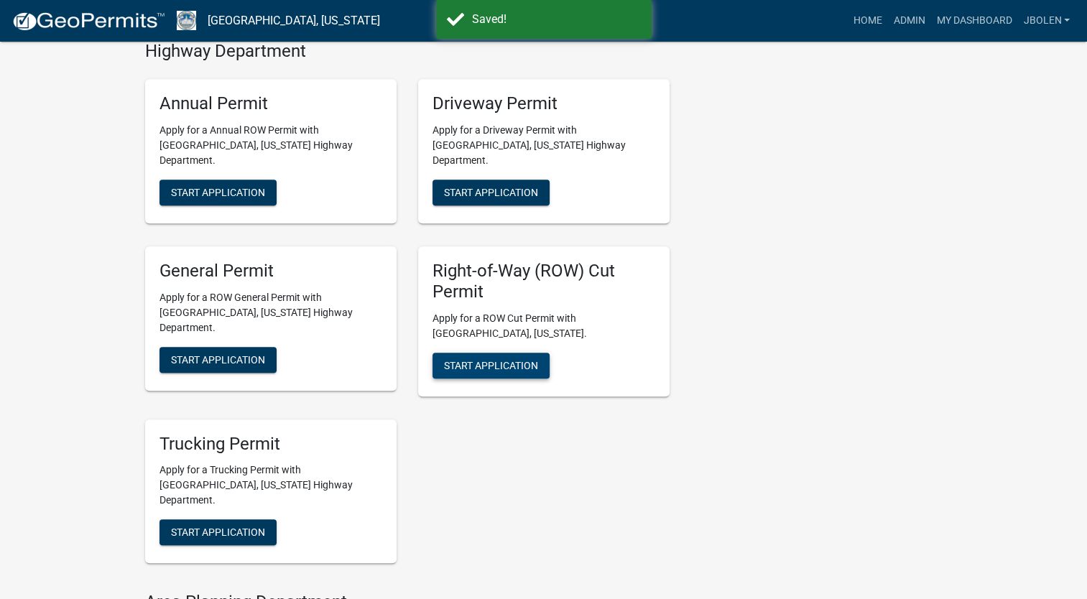
click at [449, 353] on button "Start Application" at bounding box center [491, 366] width 117 height 26
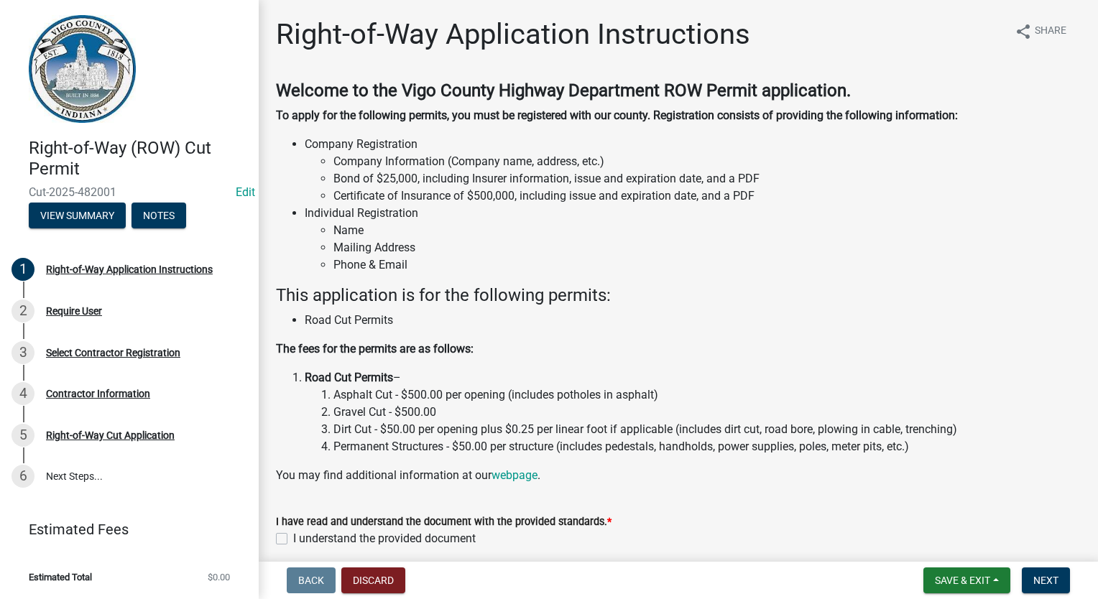
scroll to position [60, 0]
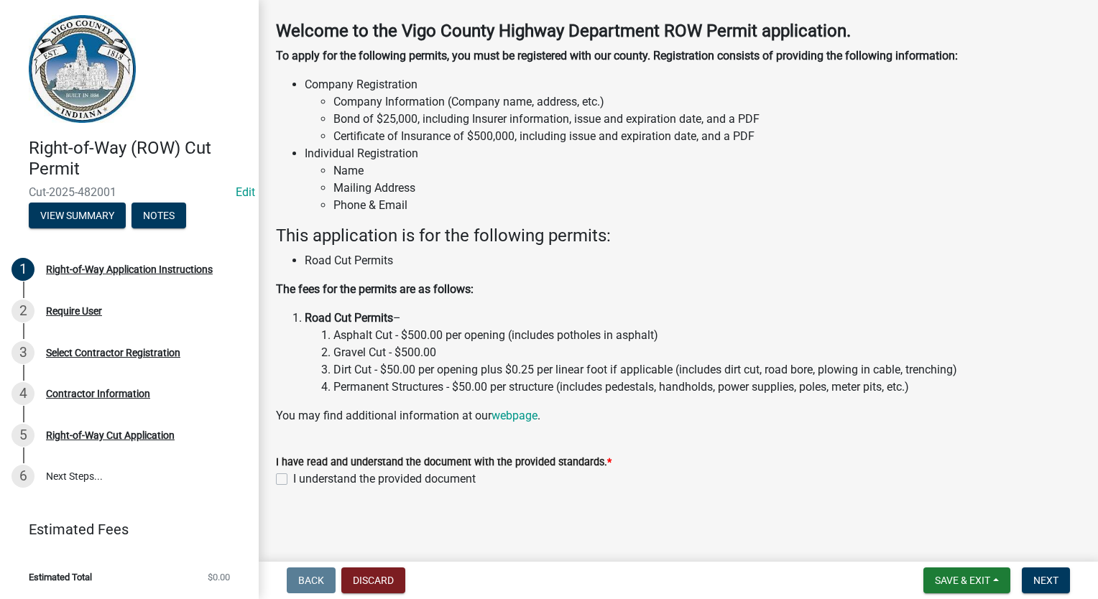
click at [288, 483] on div "I understand the provided document" at bounding box center [678, 479] width 805 height 17
drag, startPoint x: 283, startPoint y: 479, endPoint x: 337, endPoint y: 477, distance: 53.9
click at [293, 479] on label "I understand the provided document" at bounding box center [384, 479] width 183 height 17
click at [293, 479] on input "I understand the provided document" at bounding box center [297, 475] width 9 height 9
checkbox input "true"
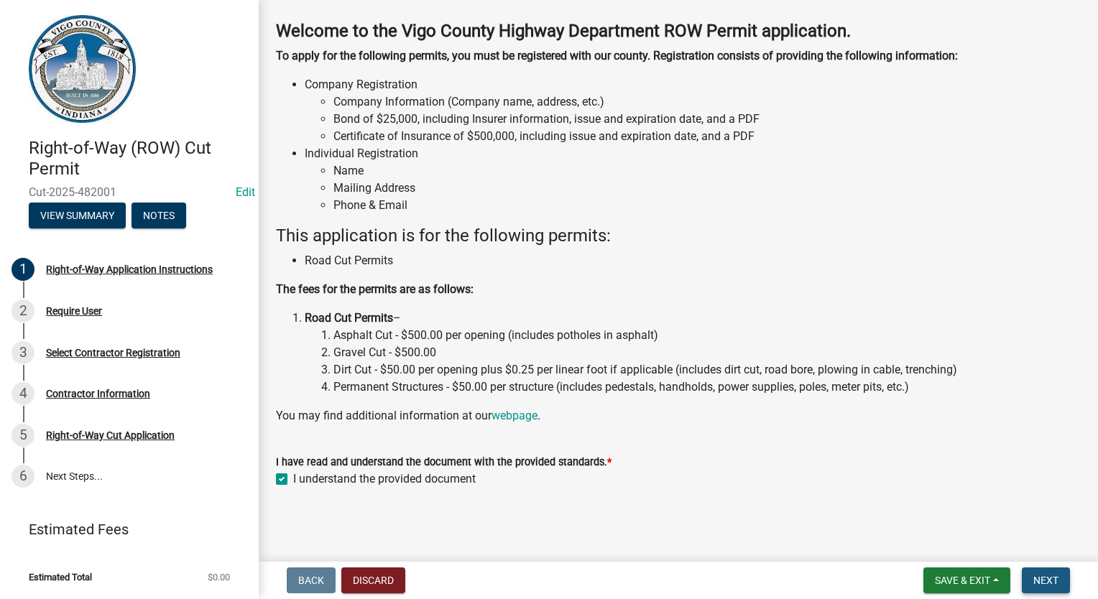
click at [1026, 581] on button "Next" at bounding box center [1046, 581] width 48 height 26
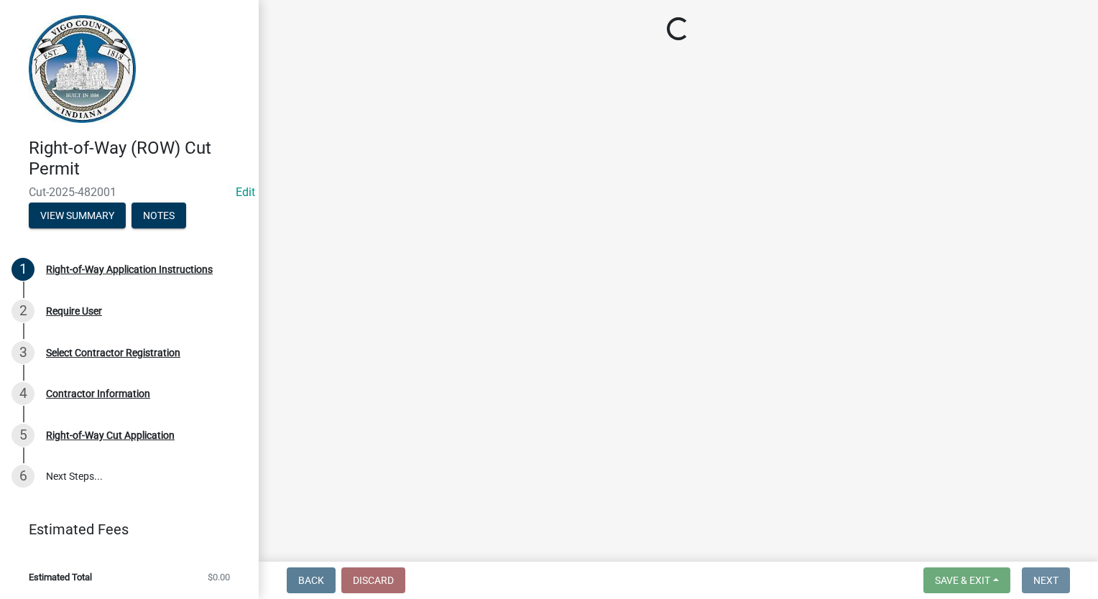
scroll to position [0, 0]
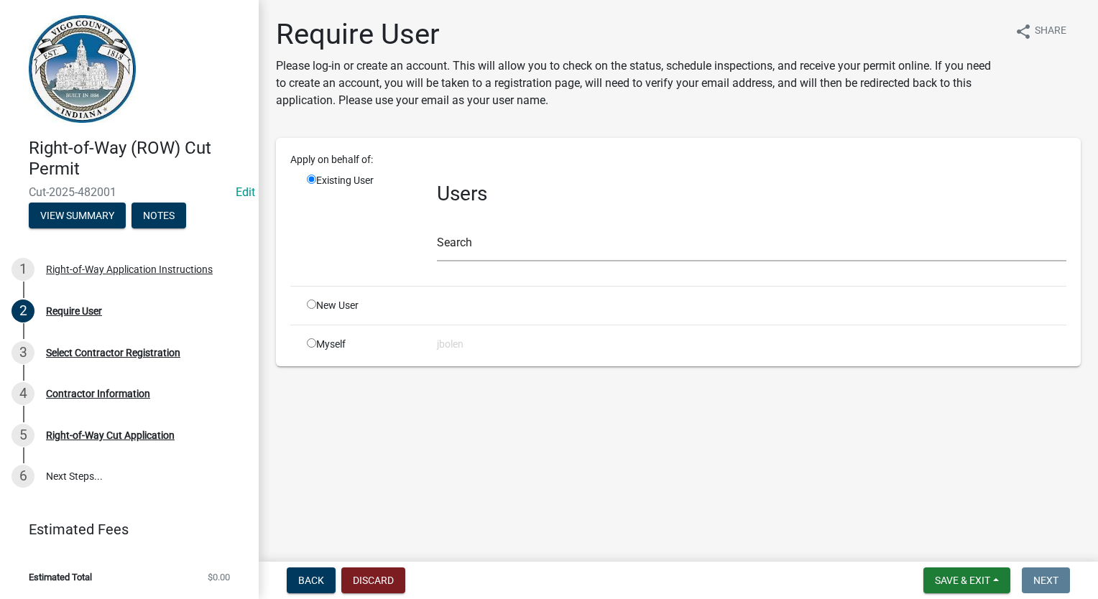
click at [307, 340] on input "radio" at bounding box center [311, 342] width 9 height 9
radio input "true"
radio input "false"
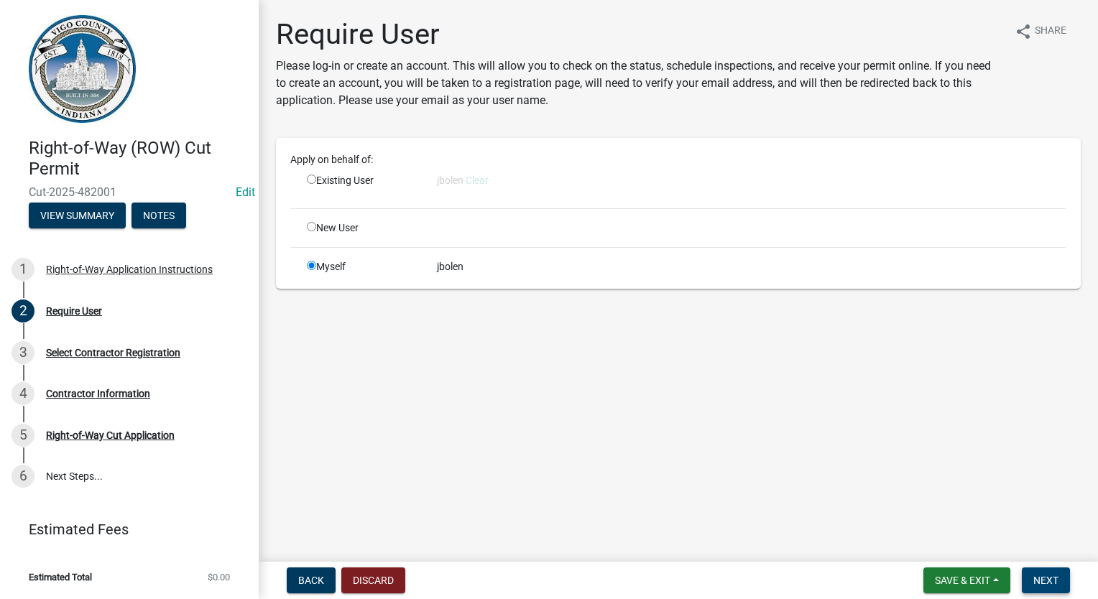
click at [1045, 579] on span "Next" at bounding box center [1045, 580] width 25 height 11
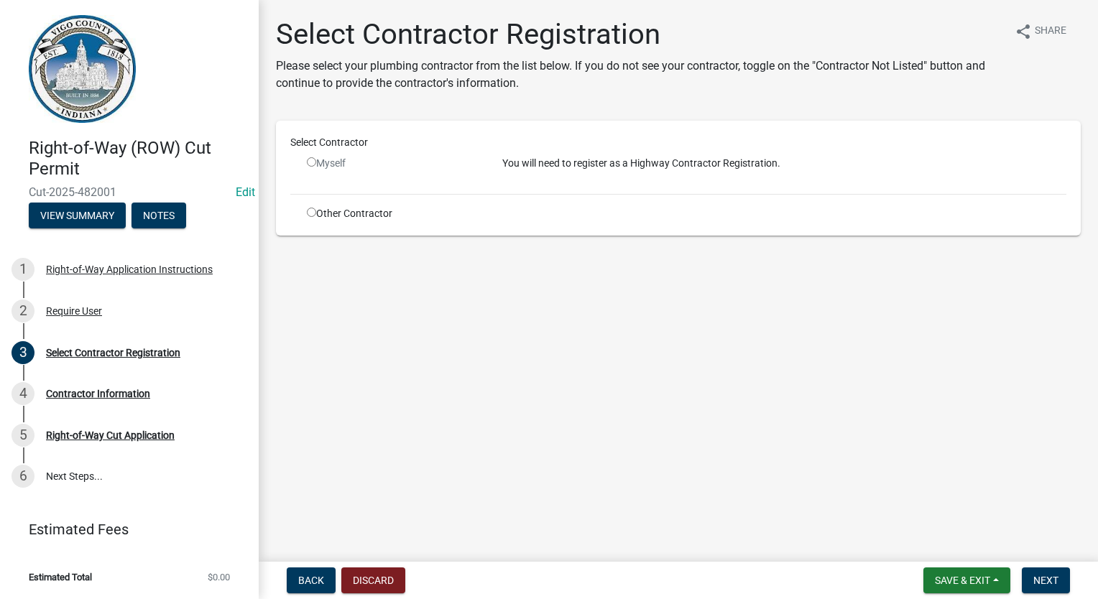
click at [305, 215] on div "Other Contractor" at bounding box center [393, 213] width 195 height 15
click at [315, 210] on input "radio" at bounding box center [311, 212] width 9 height 9
radio input "true"
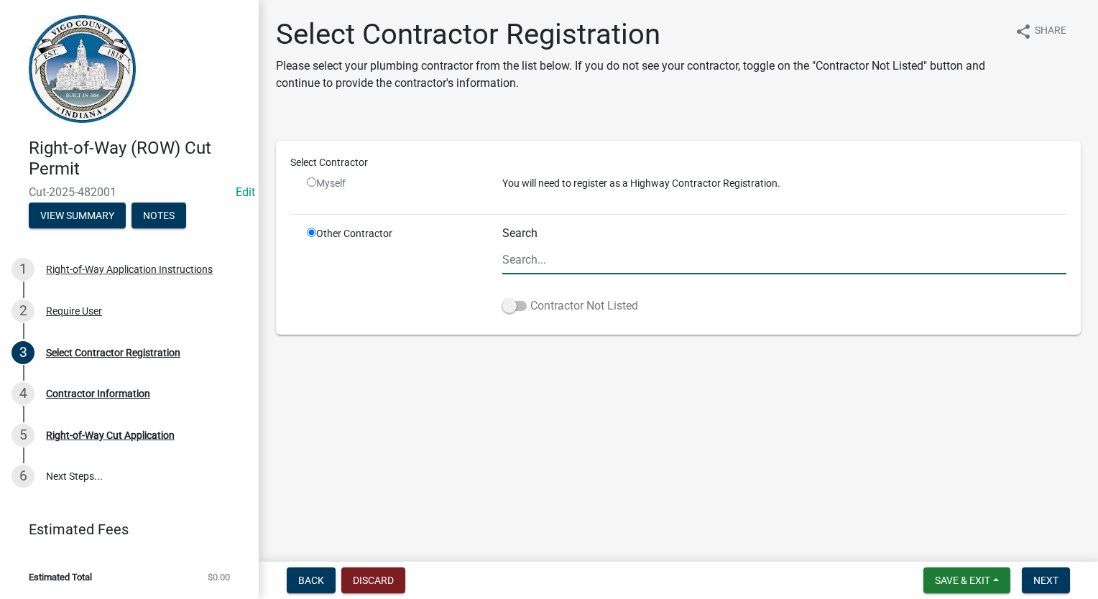
click at [504, 311] on label "Contractor Not Listed" at bounding box center [570, 305] width 136 height 17
click at [530, 297] on input "Contractor Not Listed" at bounding box center [530, 297] width 0 height 0
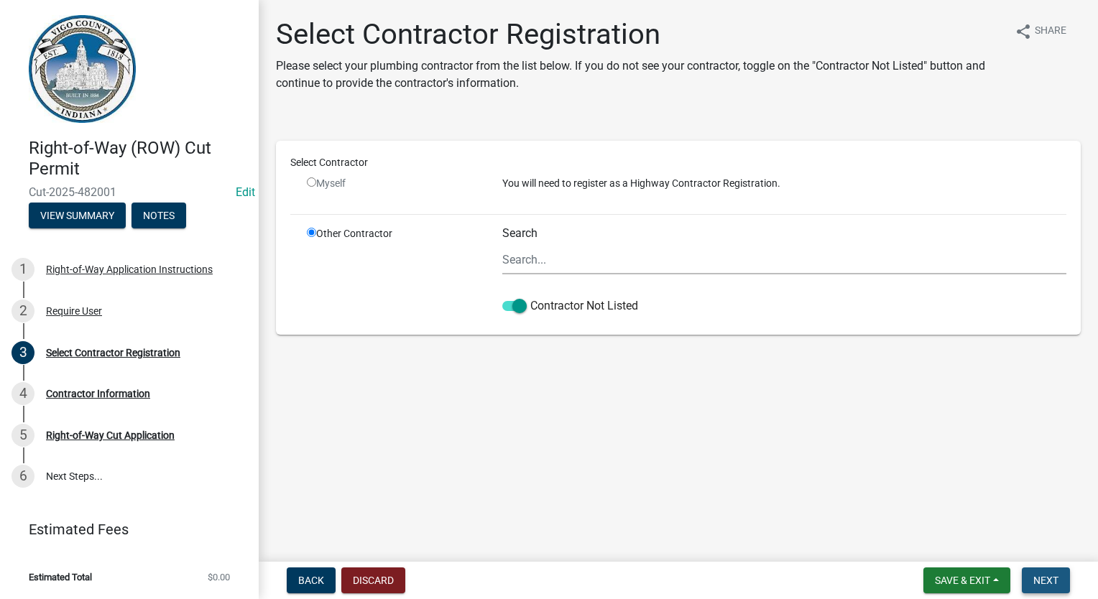
click at [1027, 582] on button "Next" at bounding box center [1046, 581] width 48 height 26
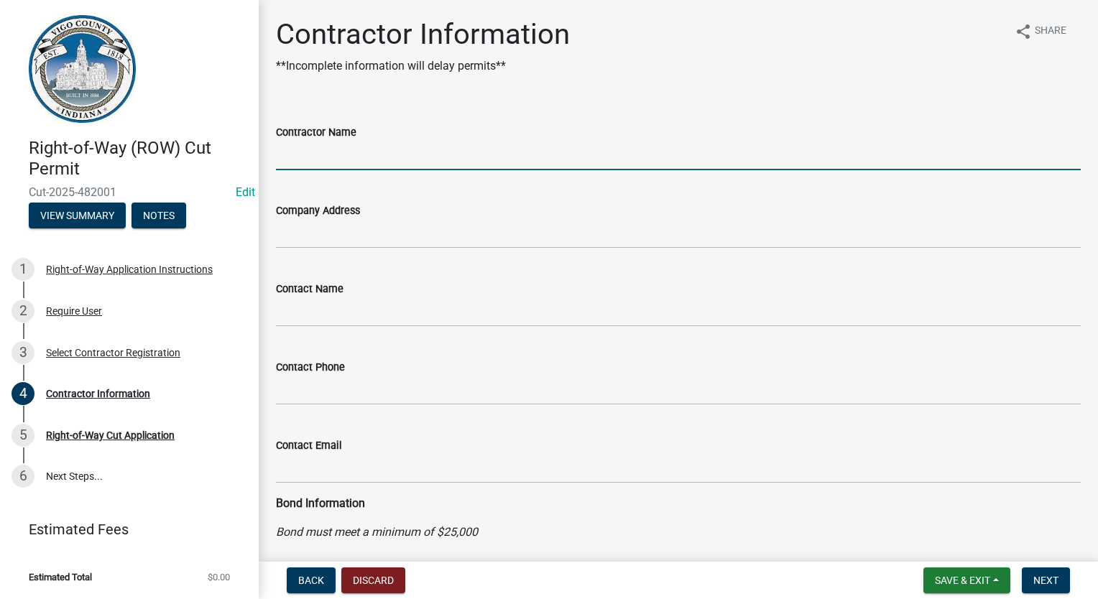
click at [341, 164] on input "Contractor Name" at bounding box center [678, 155] width 805 height 29
type input "FRONTIER COMMUNICATIONS"
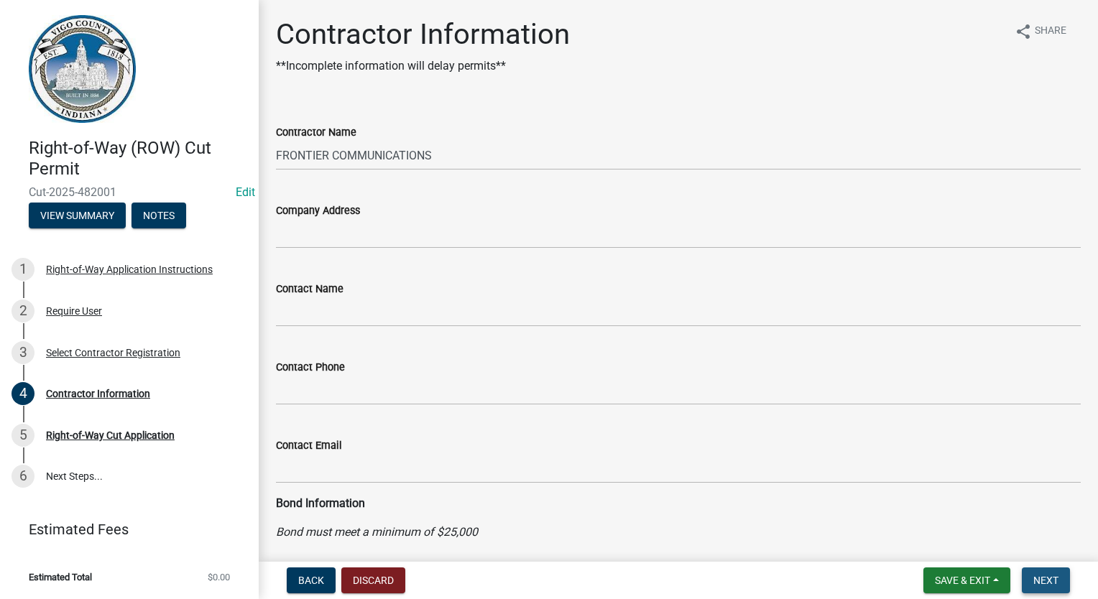
click at [1038, 581] on span "Next" at bounding box center [1045, 580] width 25 height 11
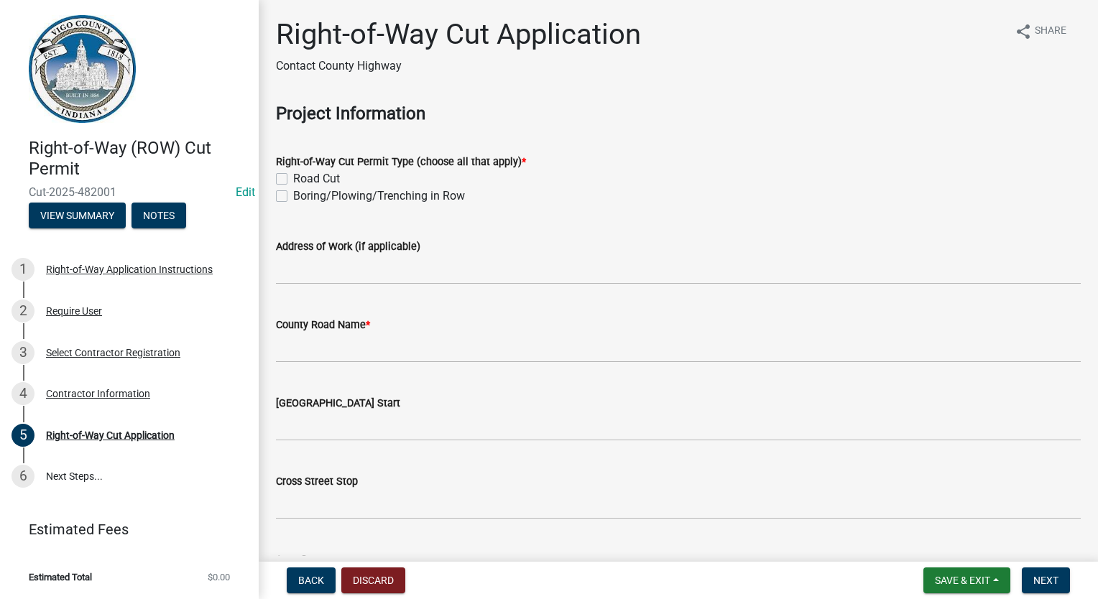
click at [293, 193] on label "Boring/Plowing/Trenching in Row" at bounding box center [379, 196] width 172 height 17
click at [293, 193] on input "Boring/Plowing/Trenching in Row" at bounding box center [297, 192] width 9 height 9
checkbox input "true"
checkbox input "false"
checkbox input "true"
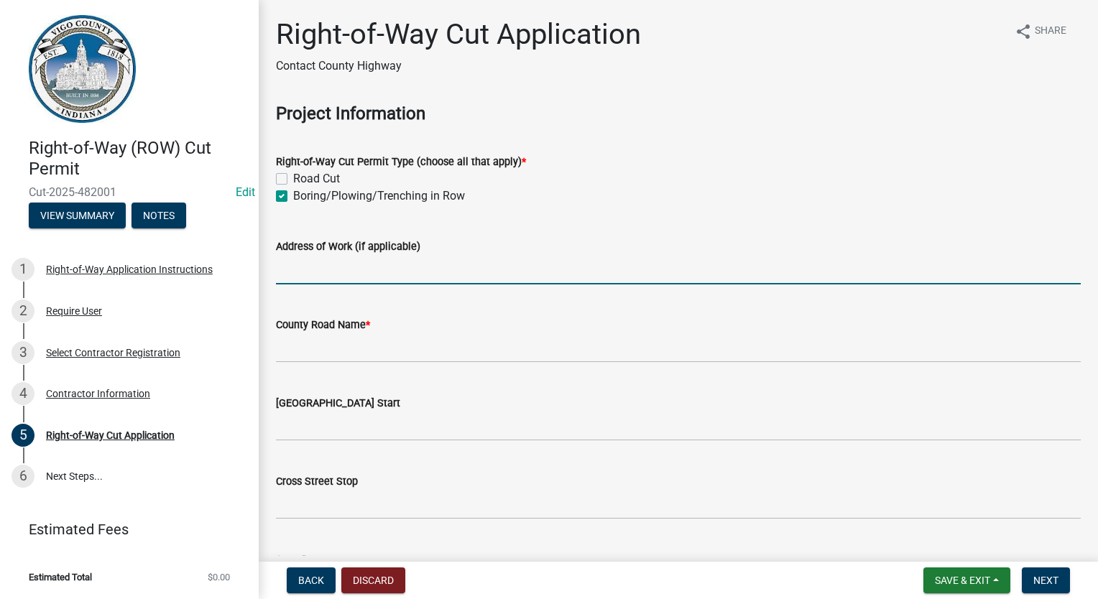
click at [300, 263] on input "Address of Work (if applicable)" at bounding box center [678, 269] width 805 height 29
type input "4092 SOUTH [PERSON_NAME]"
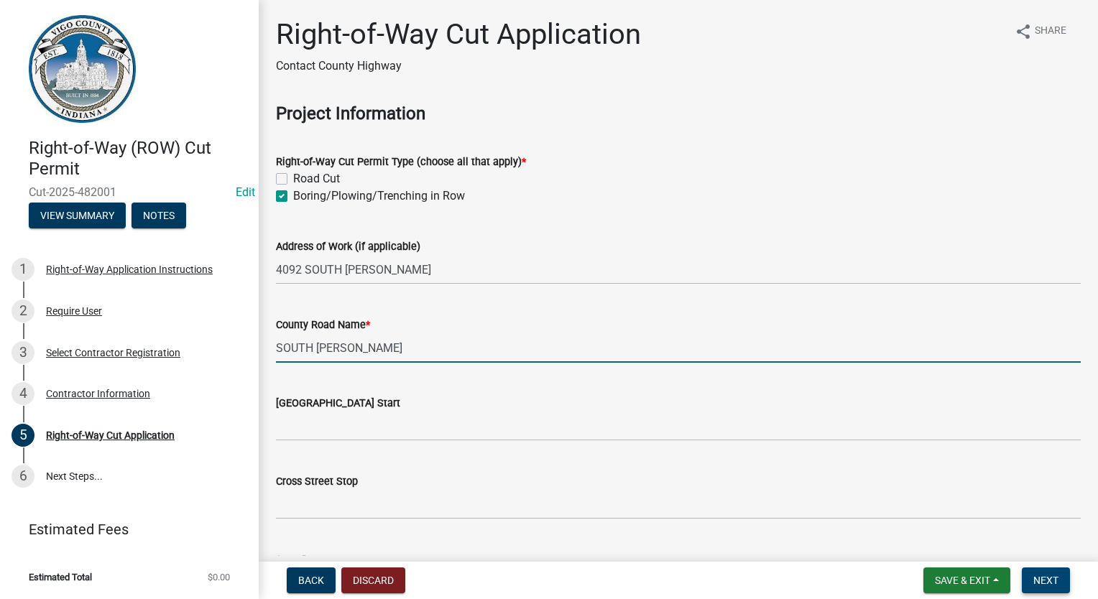
type input "SOUTH [PERSON_NAME]"
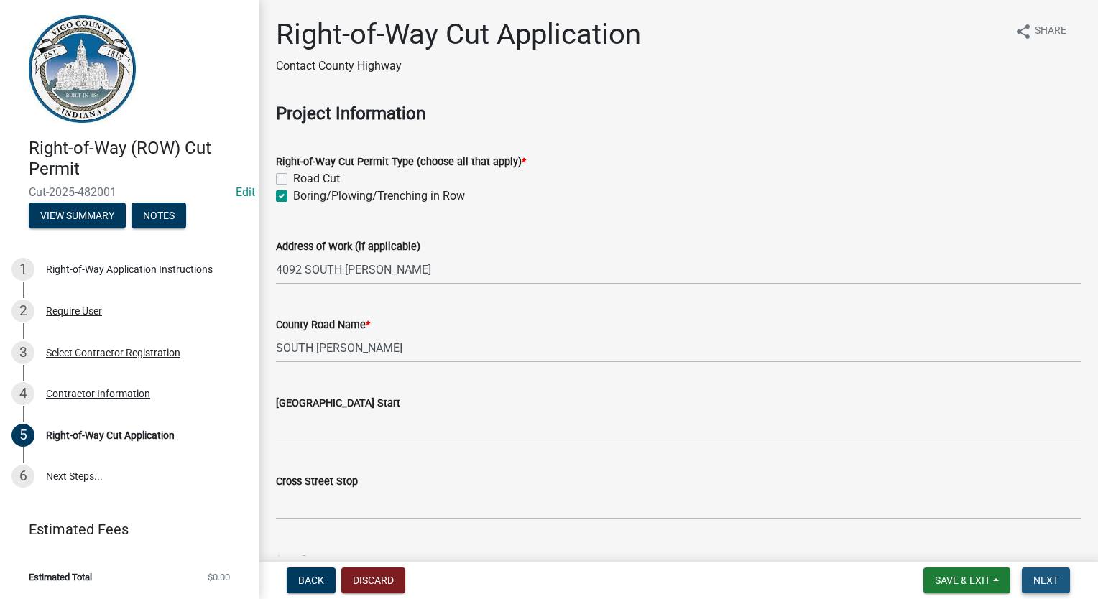
click at [1038, 586] on button "Next" at bounding box center [1046, 581] width 48 height 26
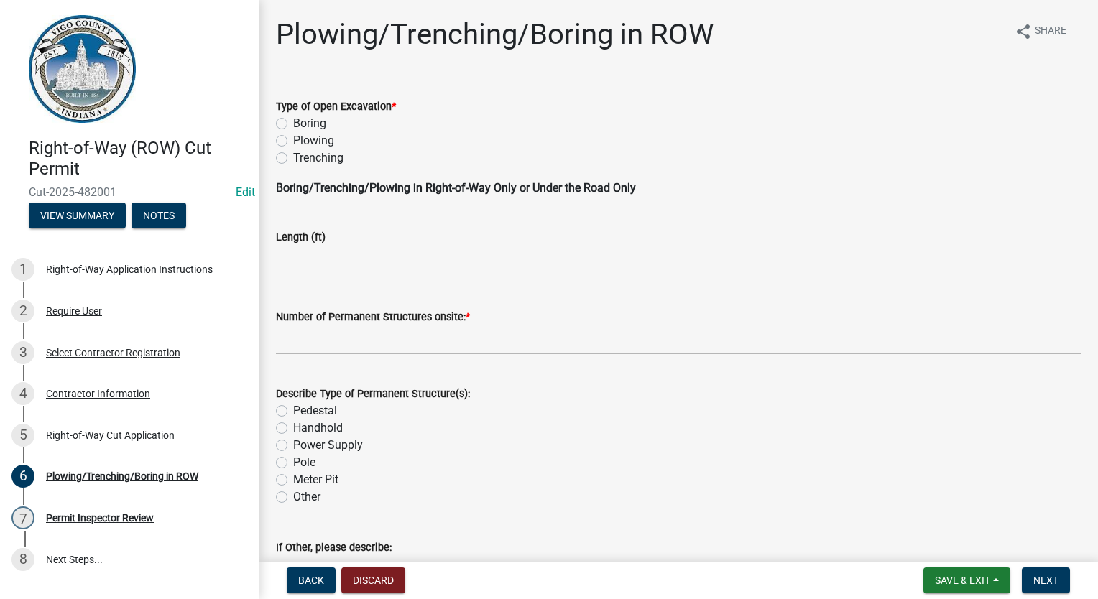
click at [293, 124] on label "Boring" at bounding box center [309, 123] width 33 height 17
click at [293, 124] on input "Boring" at bounding box center [297, 119] width 9 height 9
radio input "true"
click at [351, 339] on input "text" at bounding box center [678, 340] width 805 height 29
type input "0"
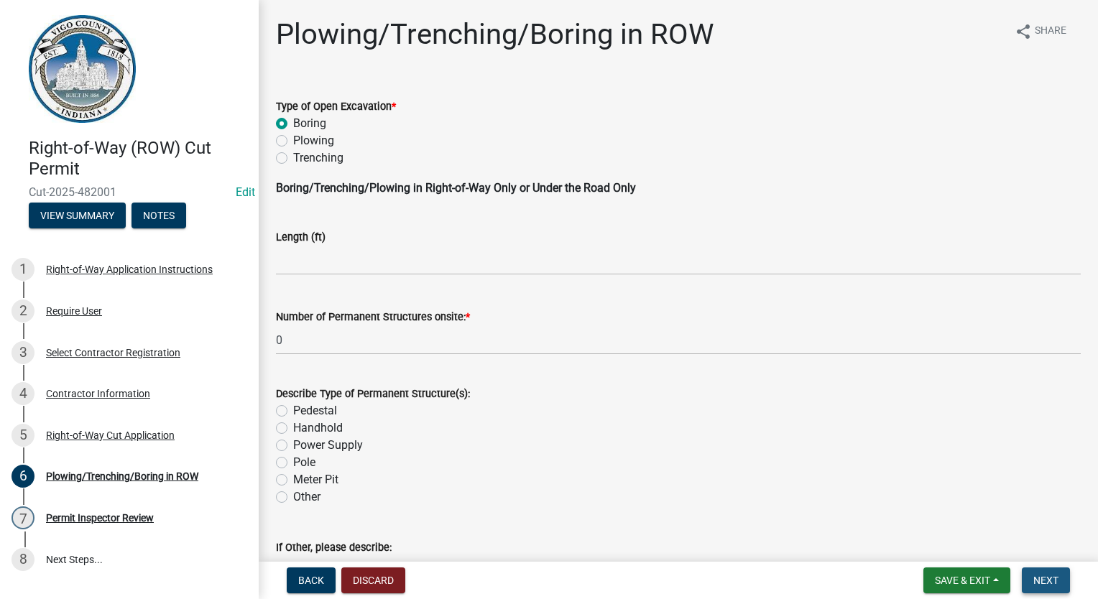
click at [1046, 587] on button "Next" at bounding box center [1046, 581] width 48 height 26
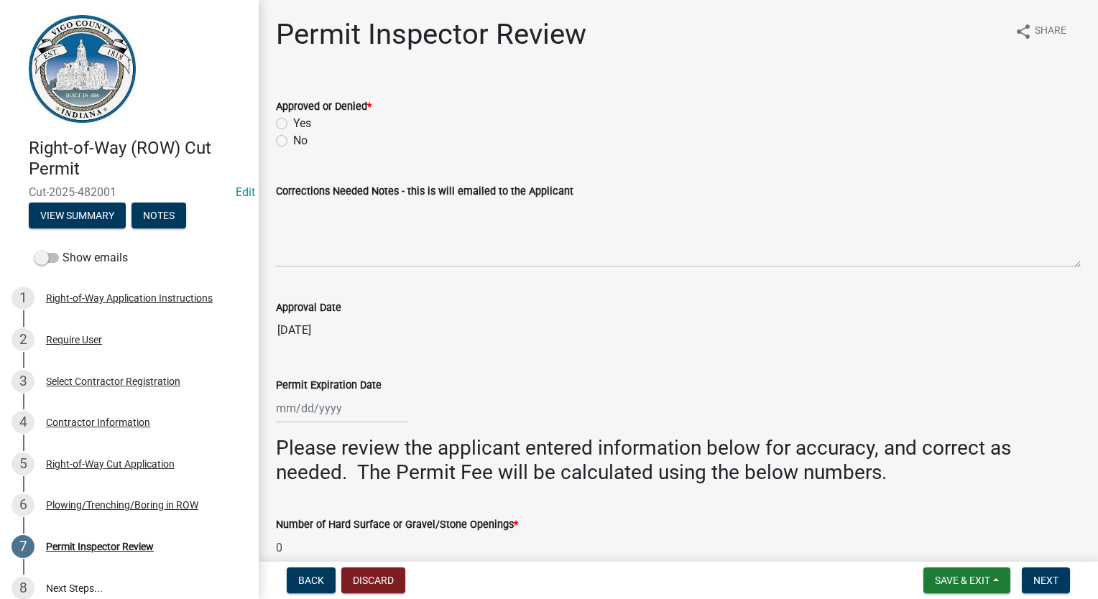
click at [293, 125] on label "Yes" at bounding box center [302, 123] width 18 height 17
click at [293, 124] on input "Yes" at bounding box center [297, 119] width 9 height 9
radio input "true"
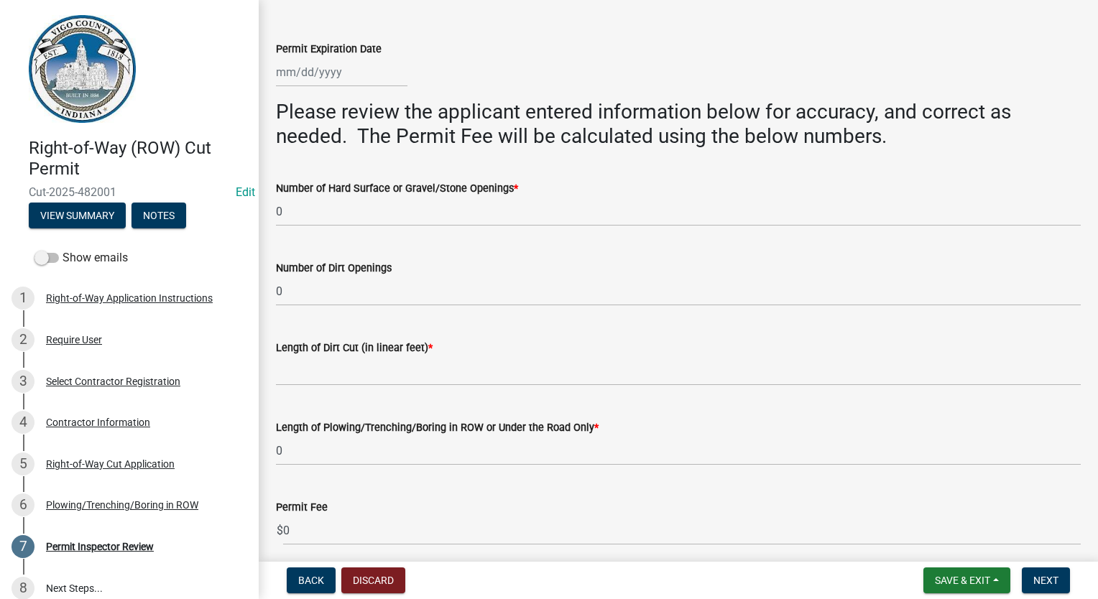
scroll to position [359, 0]
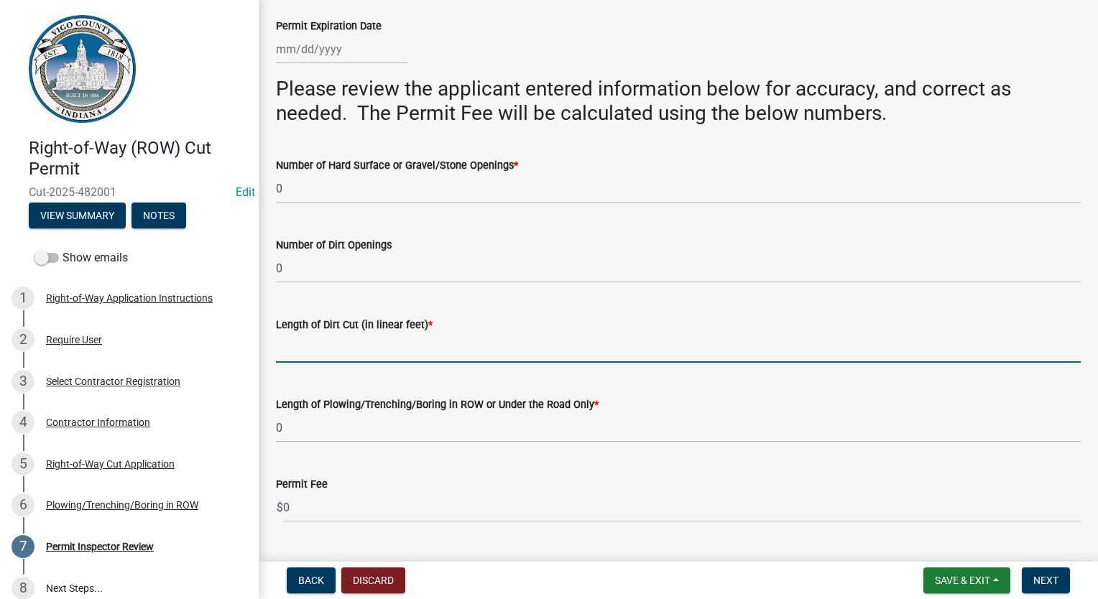
click at [349, 360] on input "Length of Dirt Cut (in linear feet) *" at bounding box center [678, 347] width 805 height 29
type input "0"
select select "9"
select select "2025"
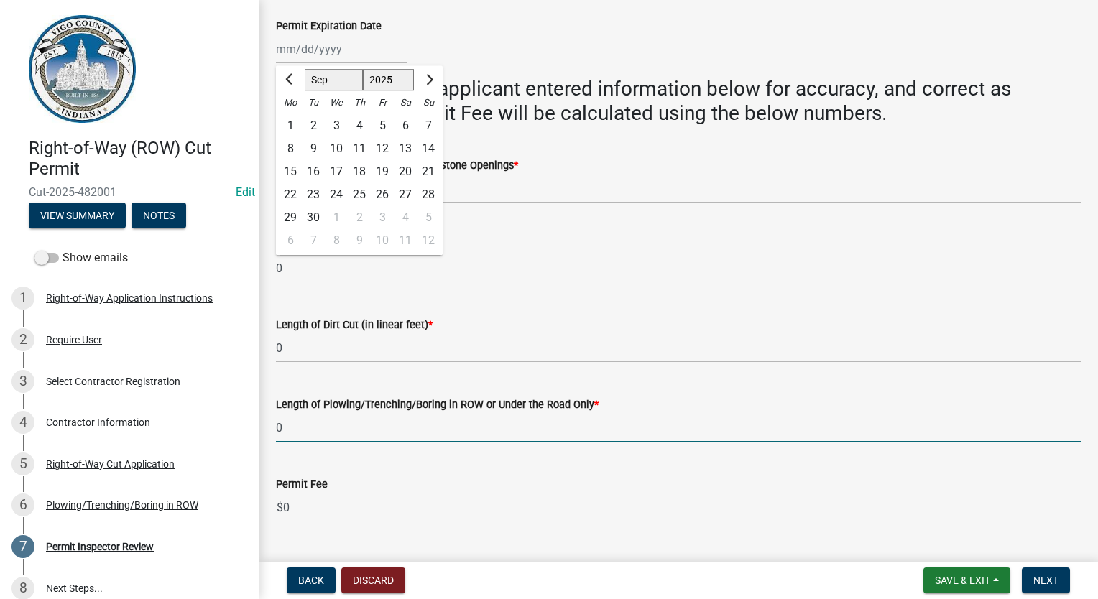
click at [627, 435] on input "0" at bounding box center [678, 427] width 805 height 29
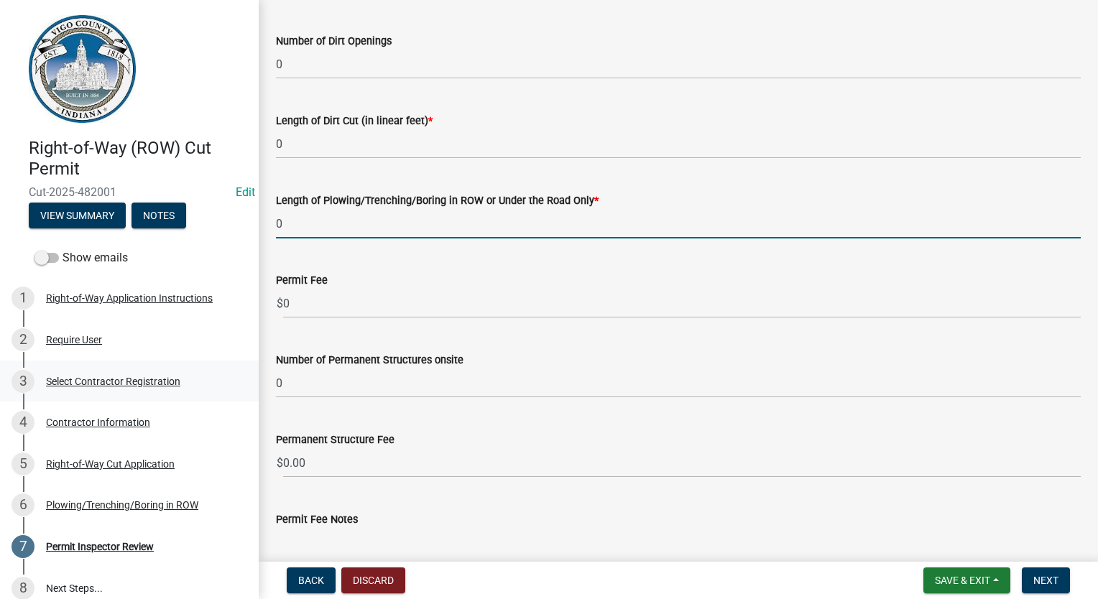
scroll to position [575, 0]
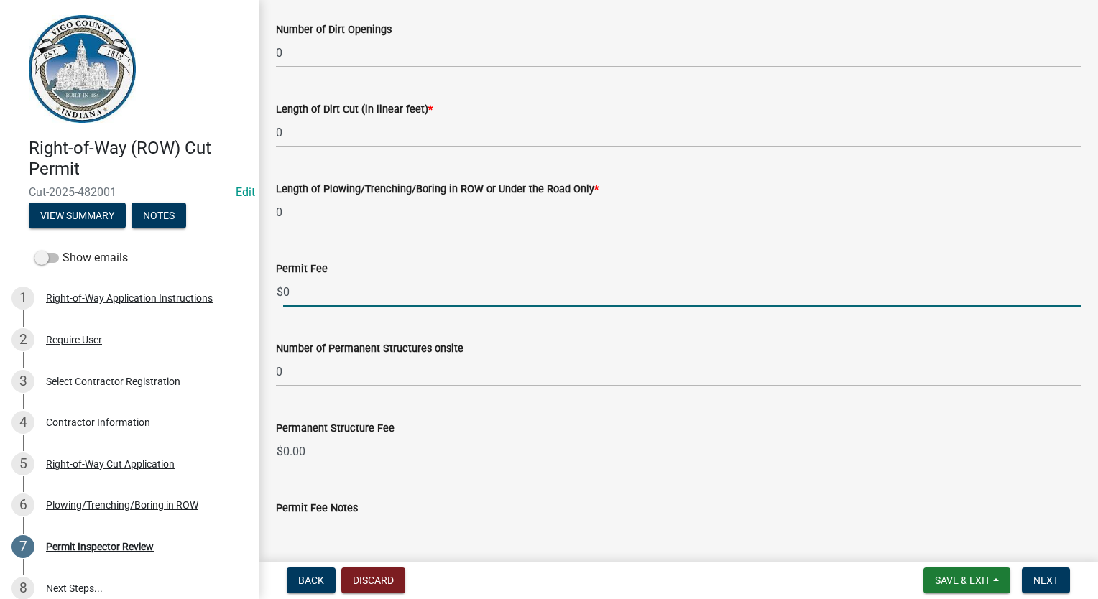
drag, startPoint x: 302, startPoint y: 303, endPoint x: 272, endPoint y: 297, distance: 30.6
click at [272, 297] on div "Permit Fee $ 0" at bounding box center [678, 273] width 826 height 67
type input "30.00"
click at [1055, 589] on button "Next" at bounding box center [1046, 581] width 48 height 26
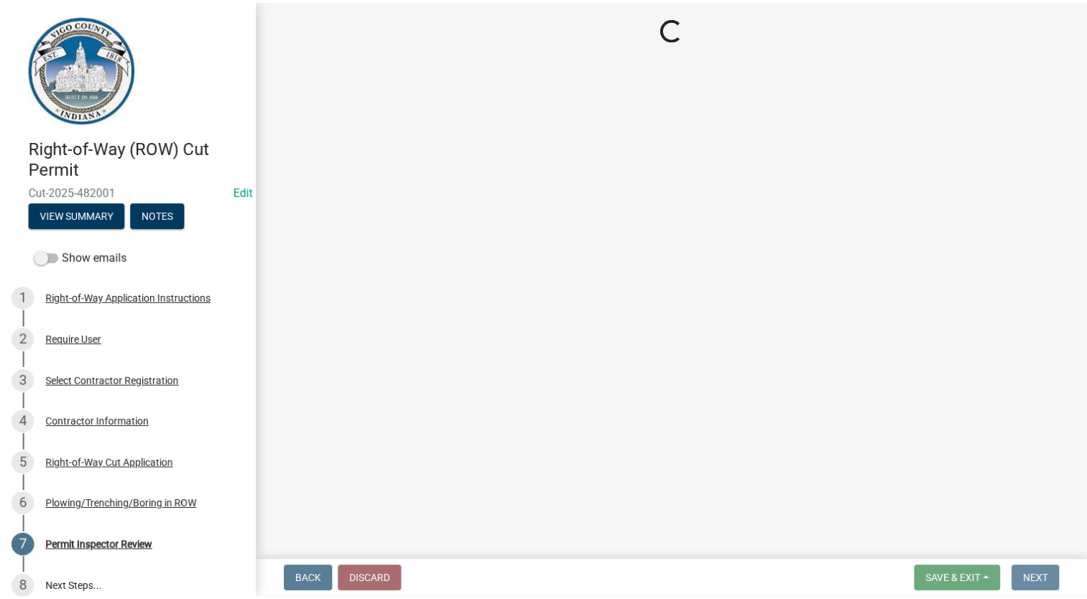
scroll to position [0, 0]
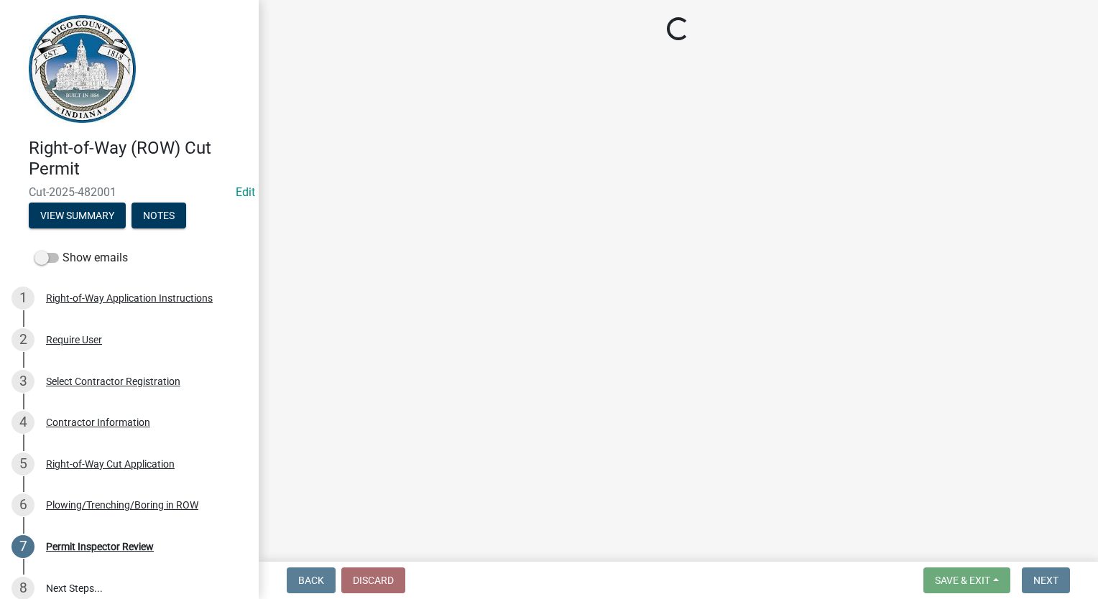
select select "3: 3"
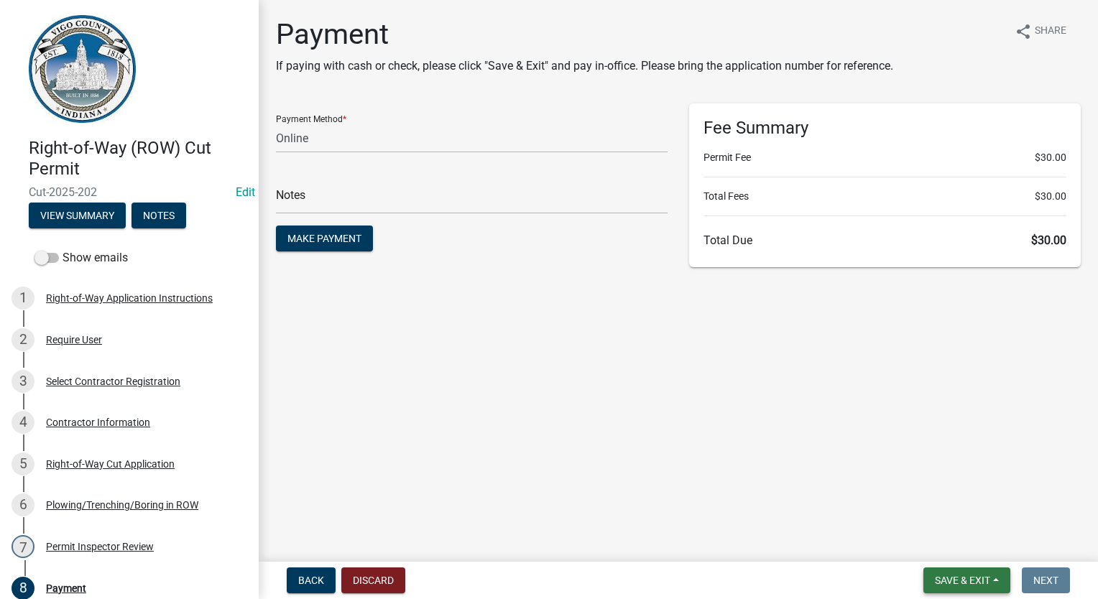
click at [974, 588] on button "Save & Exit" at bounding box center [966, 581] width 87 height 26
click at [960, 539] on button "Save & Exit" at bounding box center [952, 543] width 115 height 34
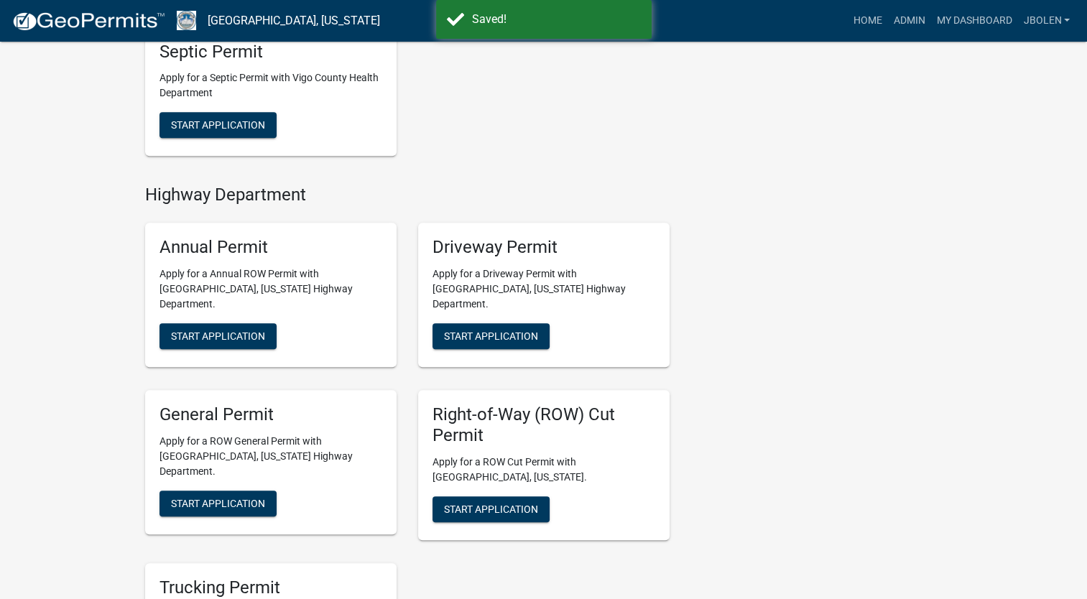
scroll to position [790, 0]
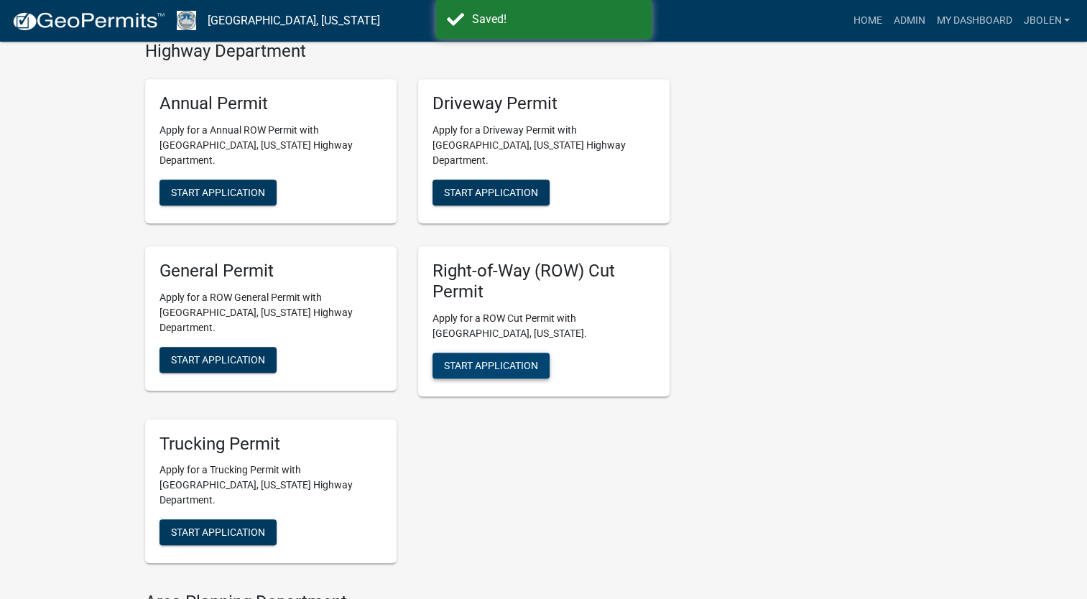
click at [523, 359] on span "Start Application" at bounding box center [491, 364] width 94 height 11
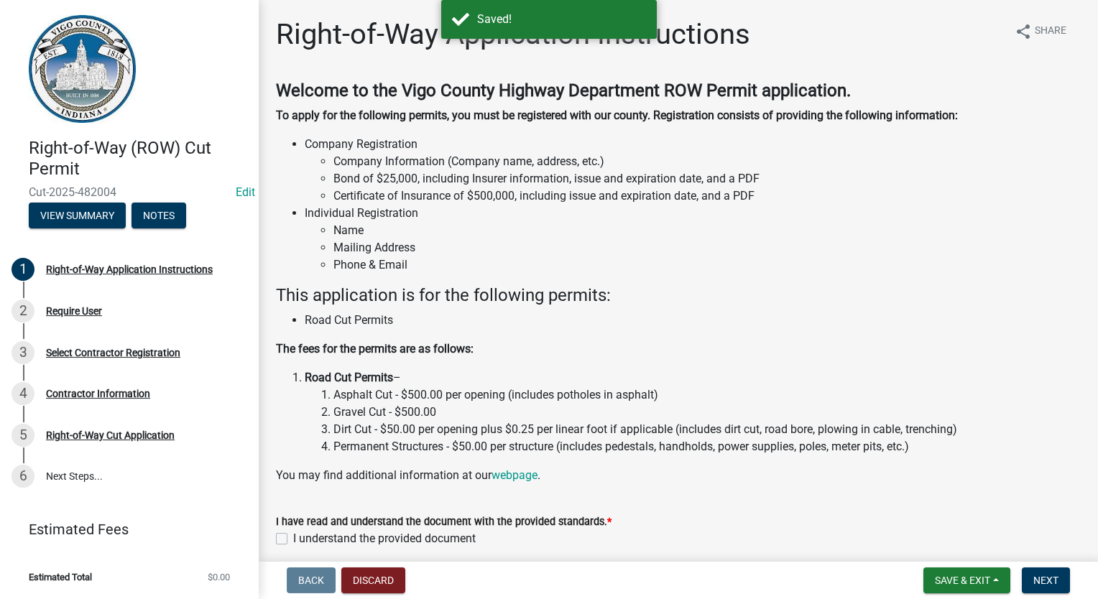
scroll to position [60, 0]
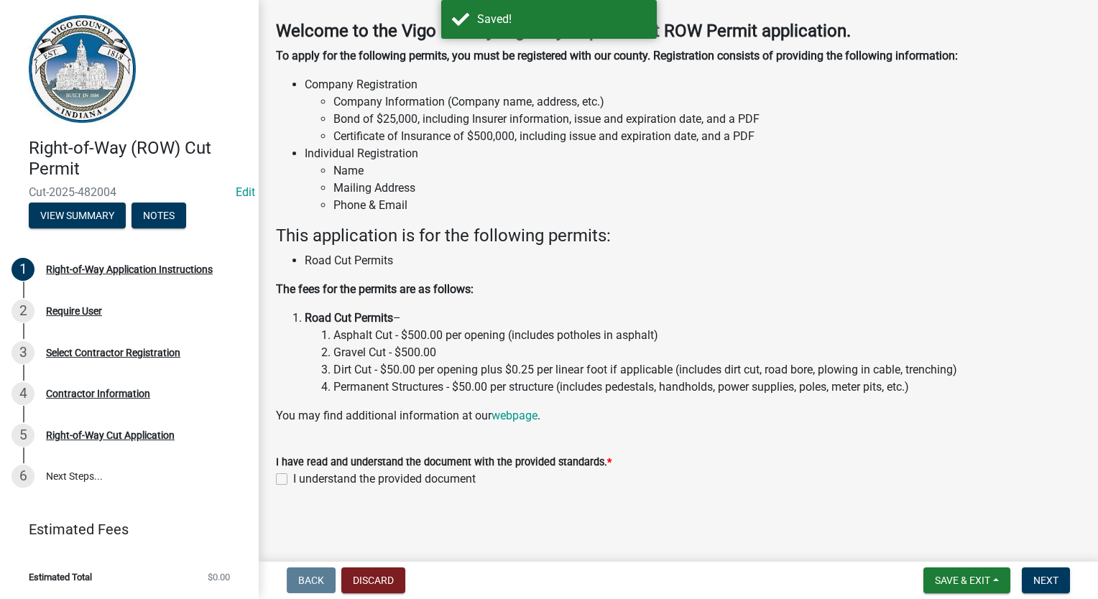
click at [293, 477] on label "I understand the provided document" at bounding box center [384, 479] width 183 height 17
click at [293, 477] on input "I understand the provided document" at bounding box center [297, 475] width 9 height 9
checkbox input "true"
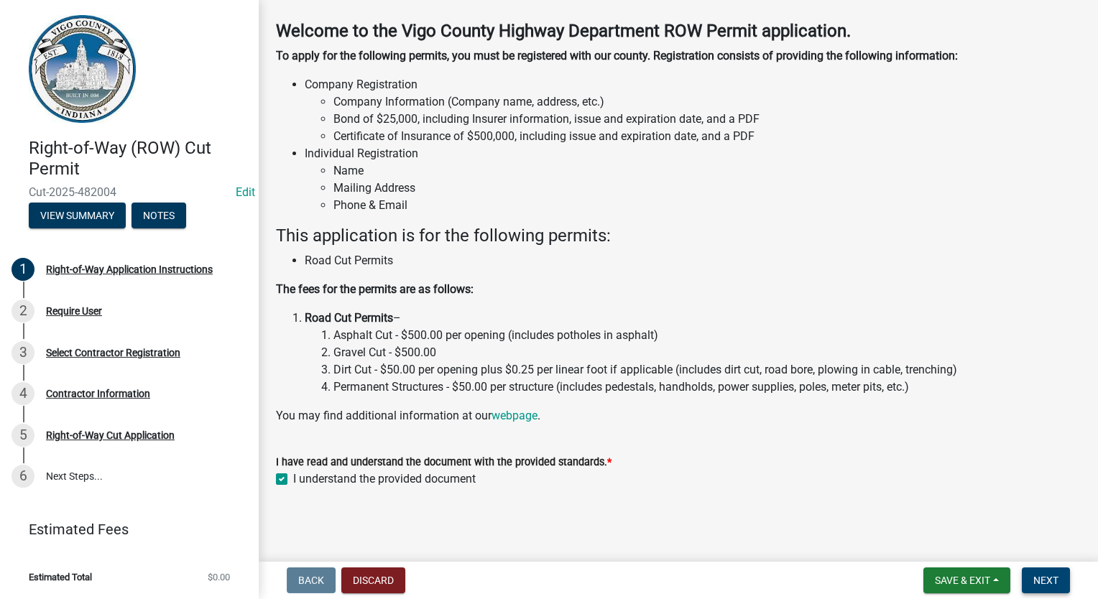
click at [1033, 585] on span "Next" at bounding box center [1045, 580] width 25 height 11
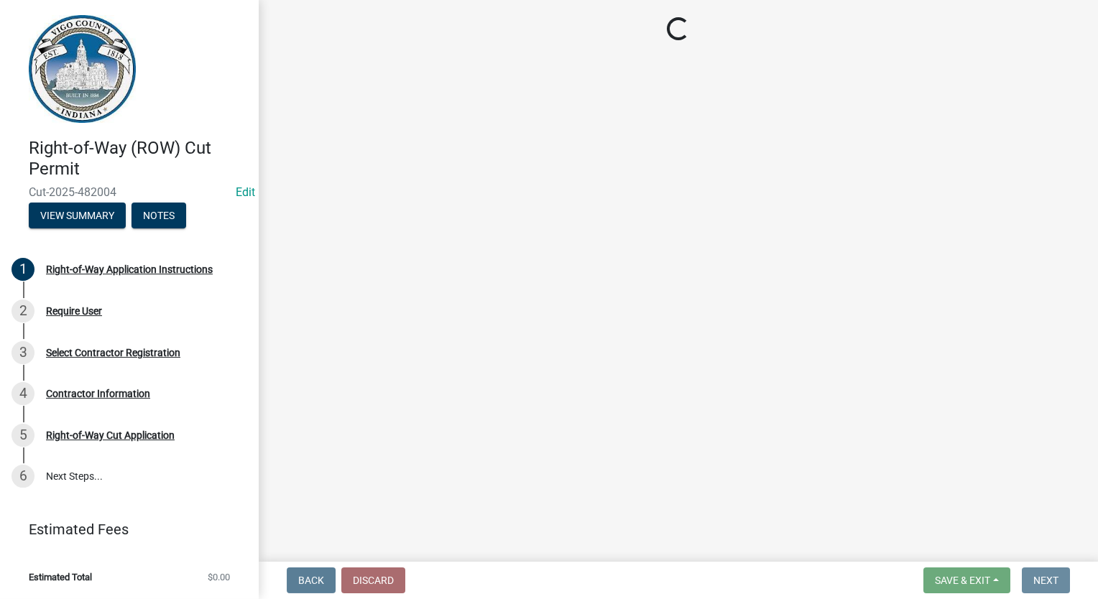
scroll to position [0, 0]
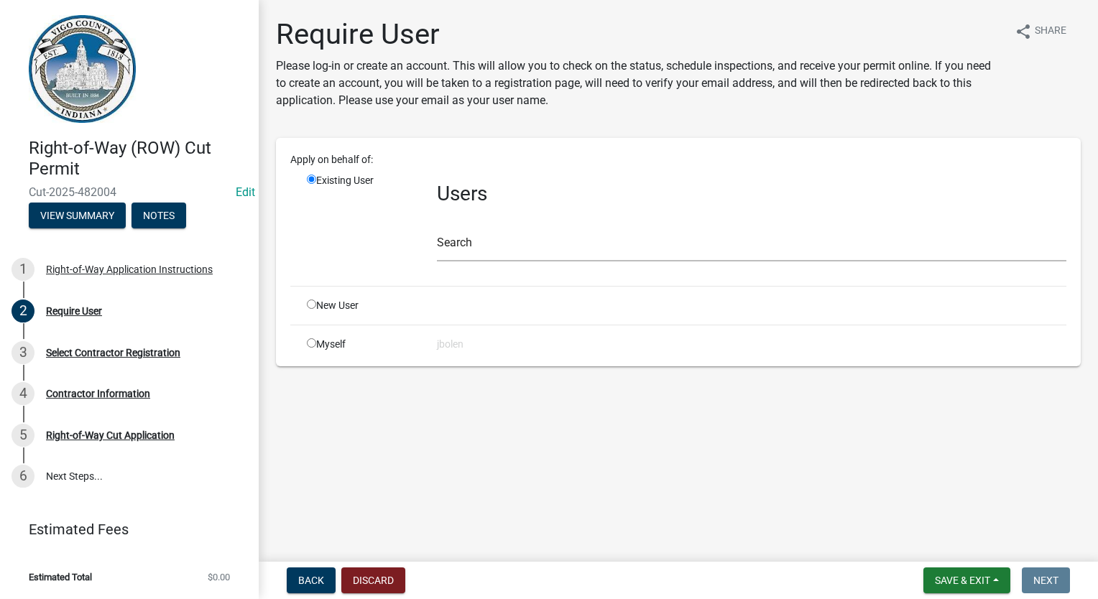
click at [313, 341] on input "radio" at bounding box center [311, 342] width 9 height 9
radio input "true"
radio input "false"
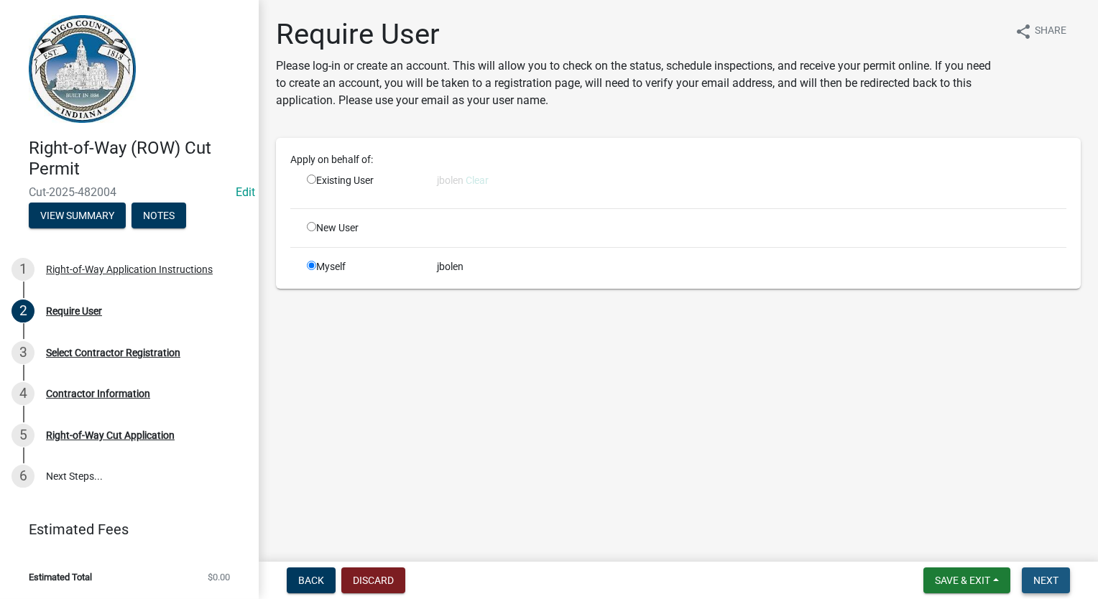
click at [1041, 575] on span "Next" at bounding box center [1045, 580] width 25 height 11
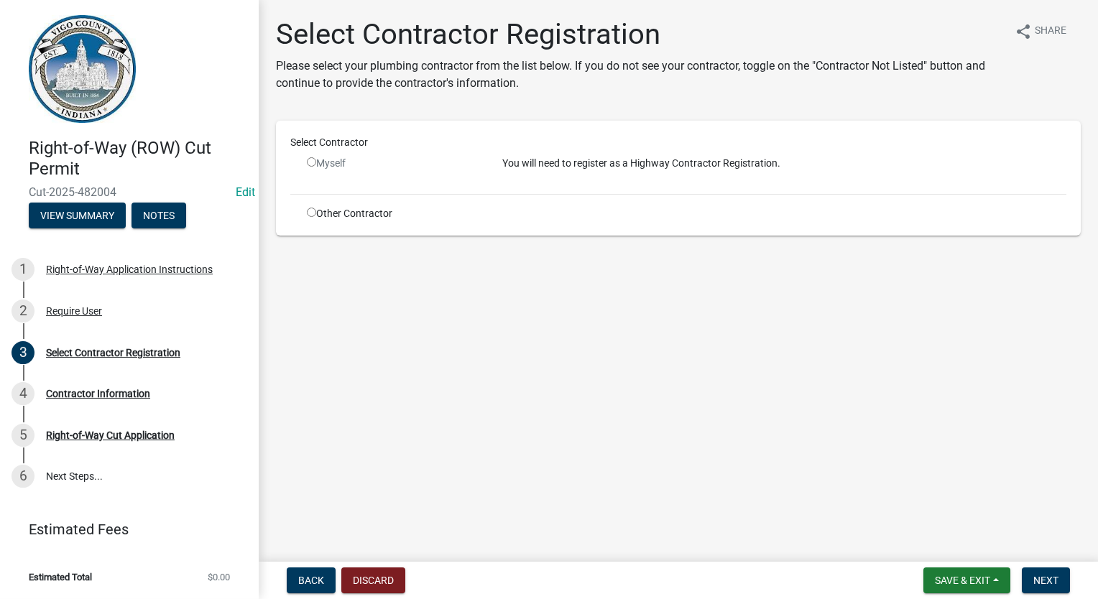
click at [307, 208] on input "radio" at bounding box center [311, 212] width 9 height 9
radio input "true"
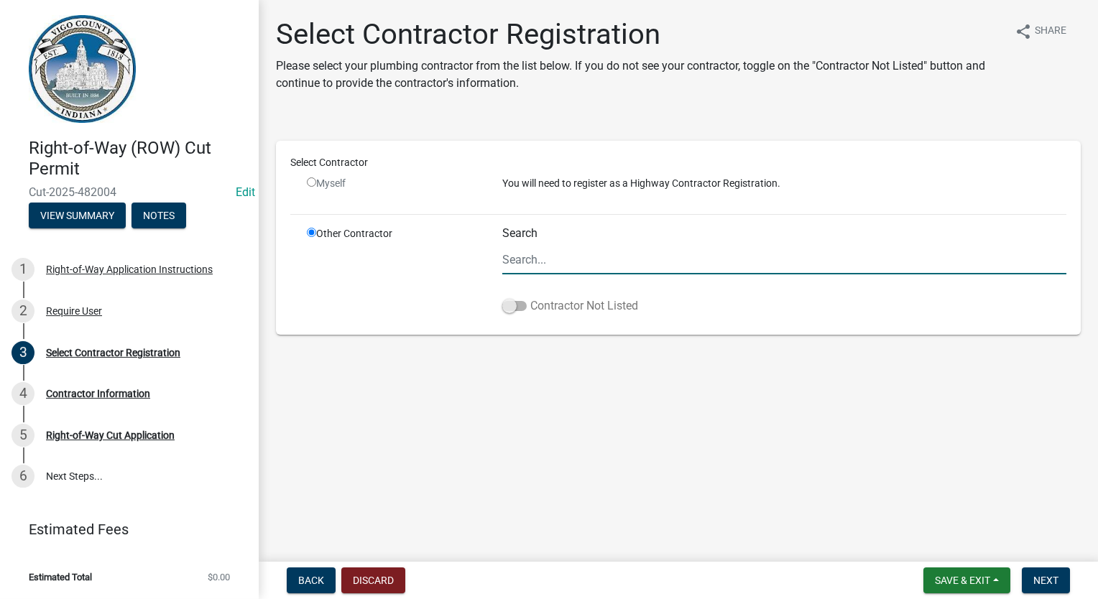
click at [515, 306] on span at bounding box center [514, 306] width 24 height 10
click at [530, 297] on input "Contractor Not Listed" at bounding box center [530, 297] width 0 height 0
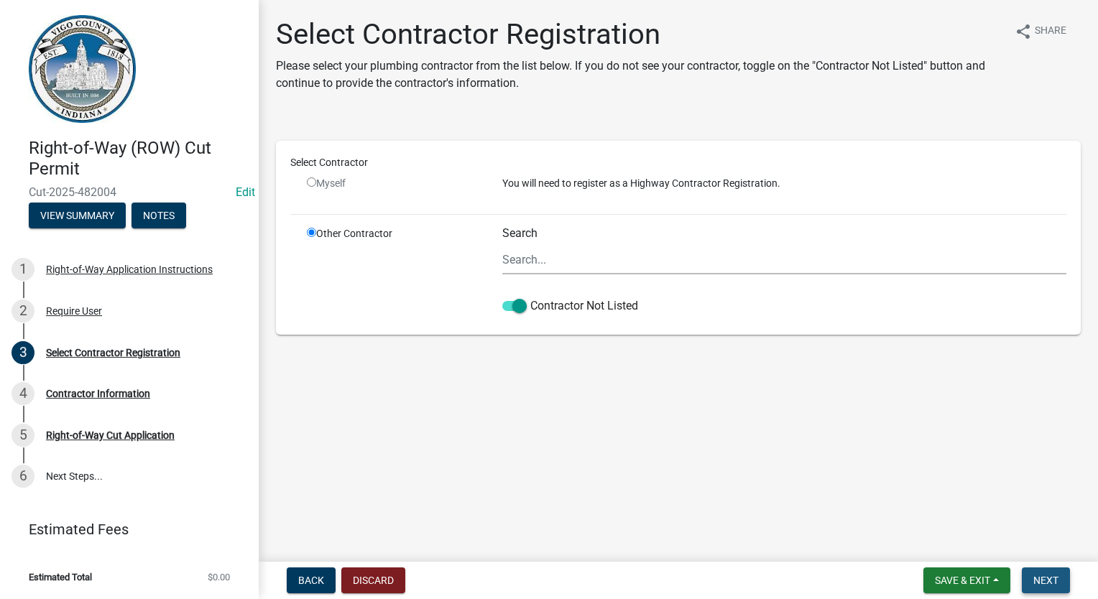
click at [1048, 575] on span "Next" at bounding box center [1045, 580] width 25 height 11
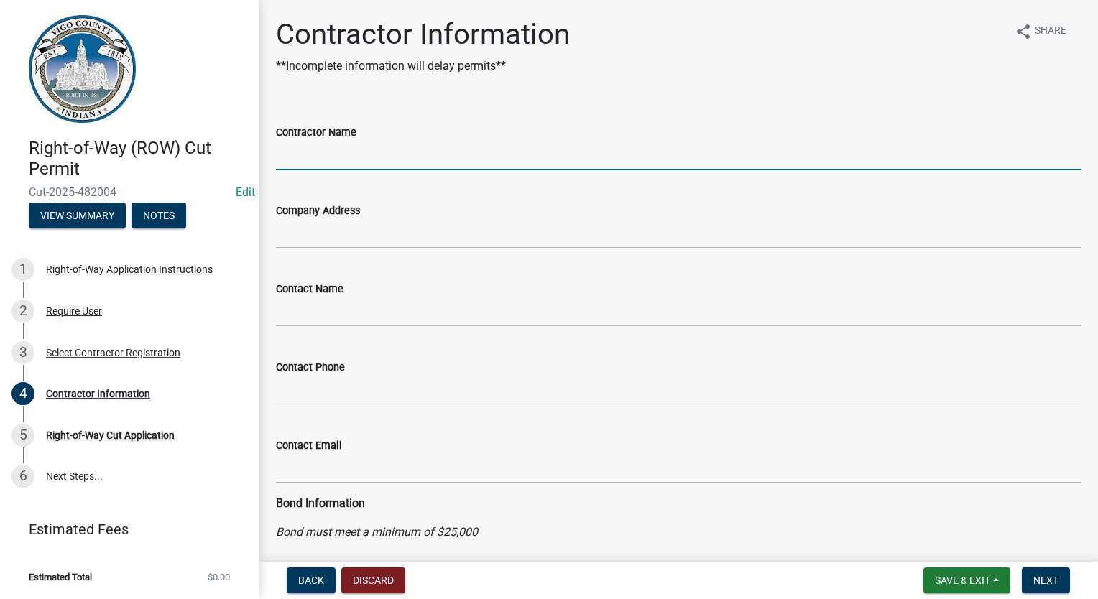
click at [342, 150] on input "Contractor Name" at bounding box center [678, 155] width 805 height 29
type input "CENTERPOINT ENERGY"
click at [1051, 583] on span "Next" at bounding box center [1045, 580] width 25 height 11
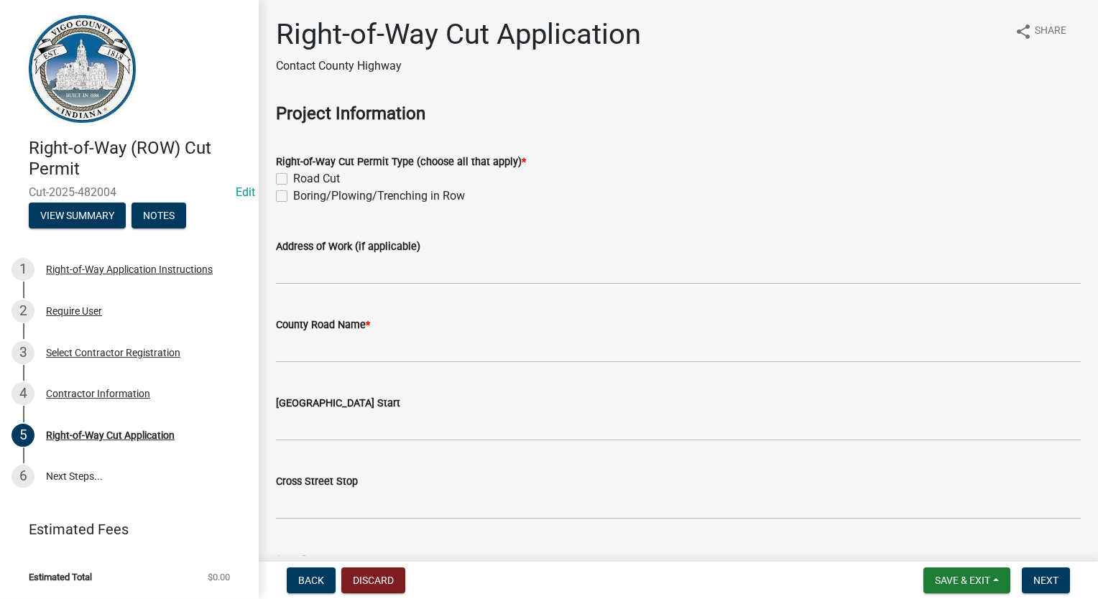
click at [293, 179] on label "Road Cut" at bounding box center [316, 178] width 47 height 17
click at [293, 179] on input "Road Cut" at bounding box center [297, 174] width 9 height 9
checkbox input "true"
checkbox input "false"
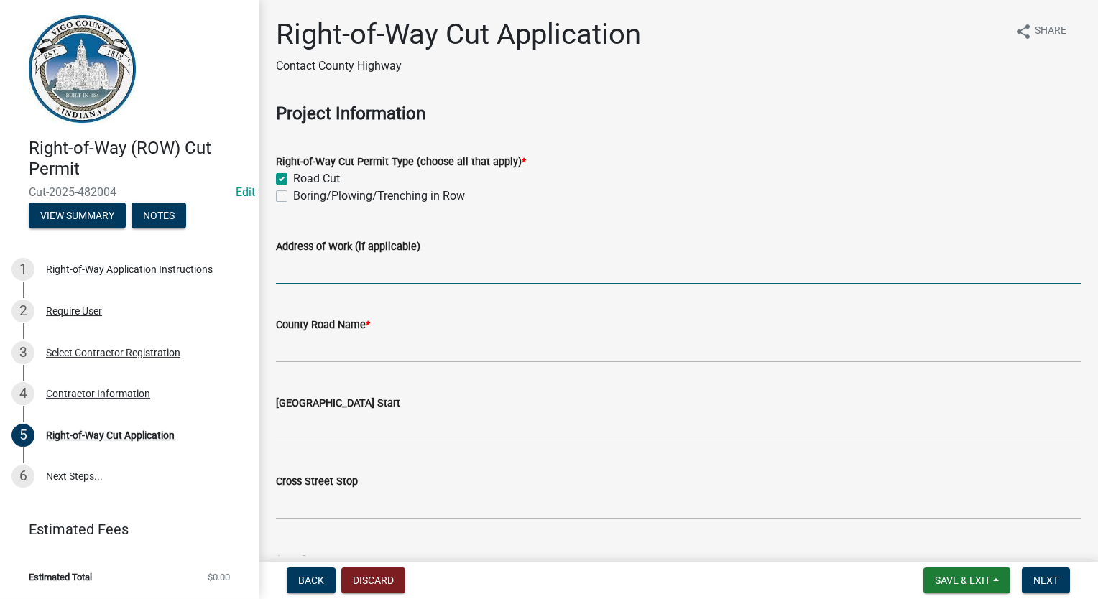
click at [300, 282] on input "Address of Work (if applicable)" at bounding box center [678, 269] width 805 height 29
type input "[STREET_ADDRESS]"
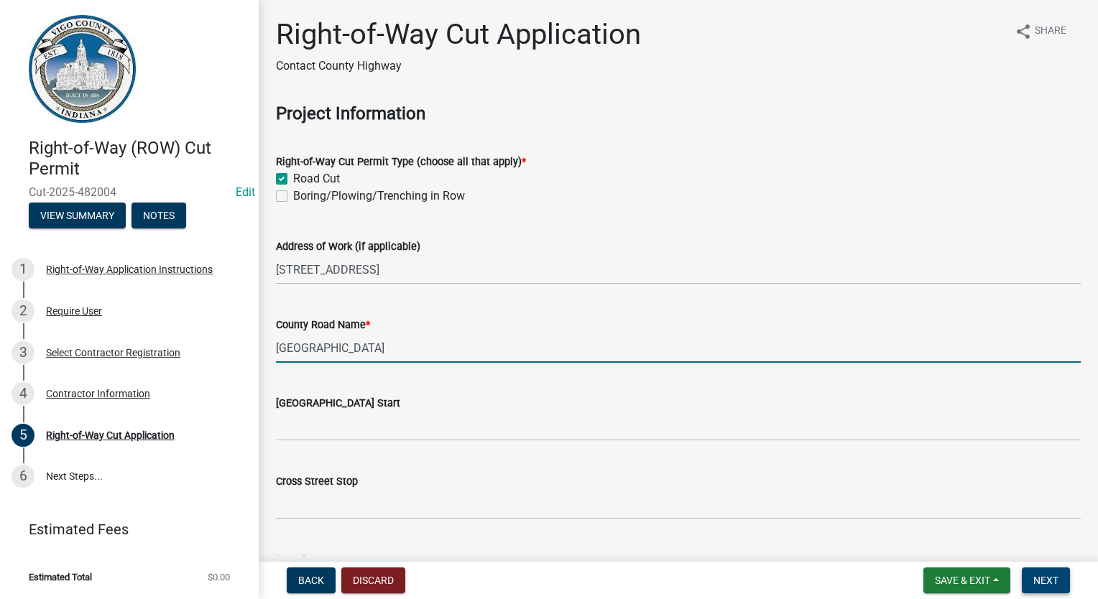
type input "[GEOGRAPHIC_DATA]"
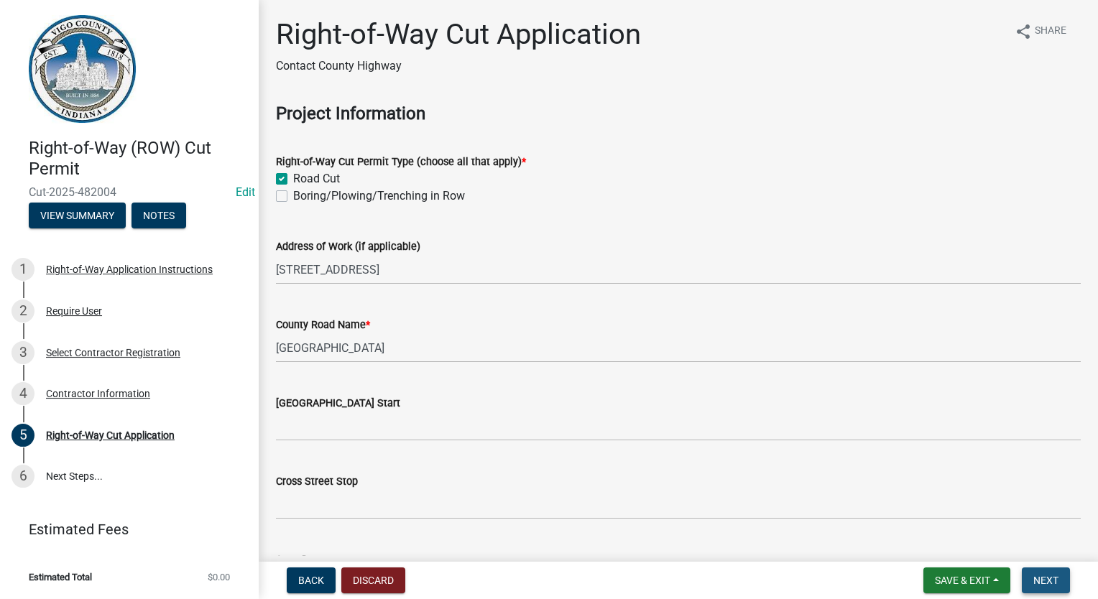
click at [1064, 585] on button "Next" at bounding box center [1046, 581] width 48 height 26
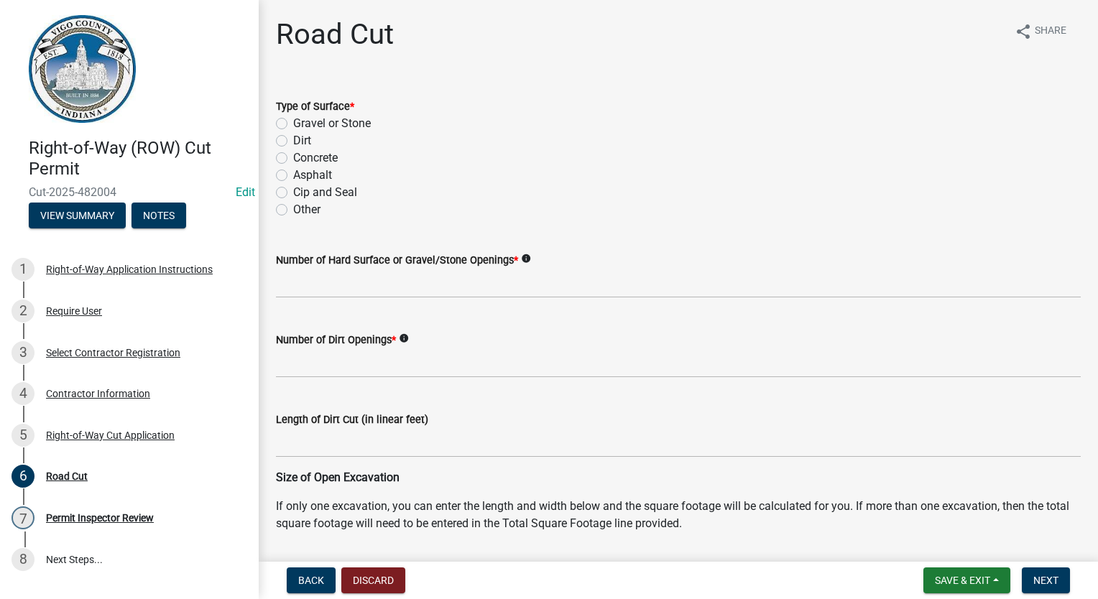
click at [293, 172] on label "Asphalt" at bounding box center [312, 175] width 39 height 17
click at [293, 172] on input "Asphalt" at bounding box center [297, 171] width 9 height 9
radio input "true"
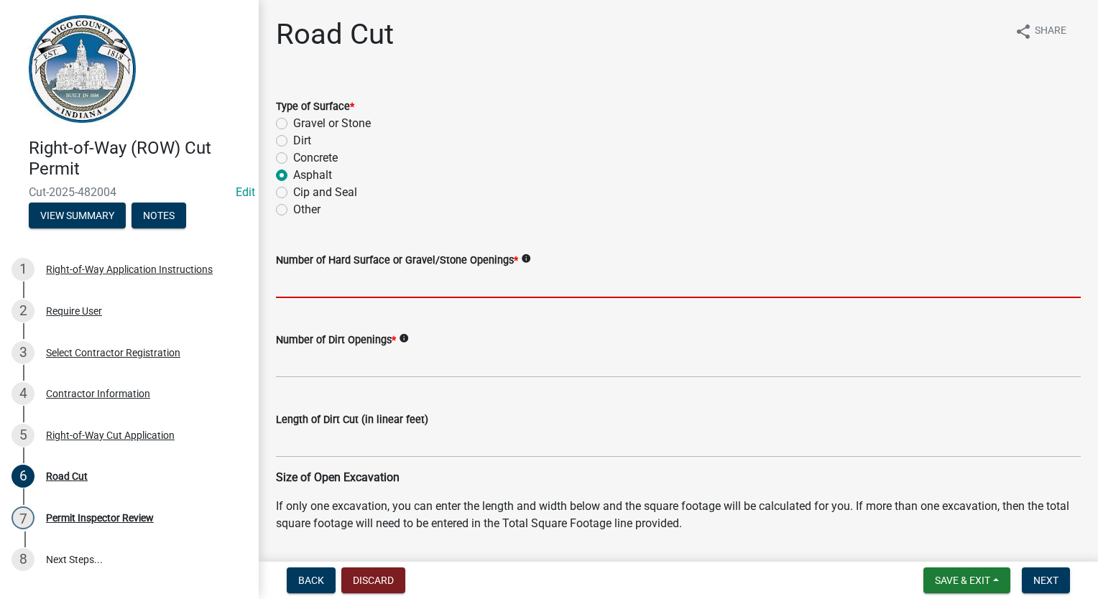
click at [337, 278] on input "text" at bounding box center [678, 283] width 805 height 29
type input "2"
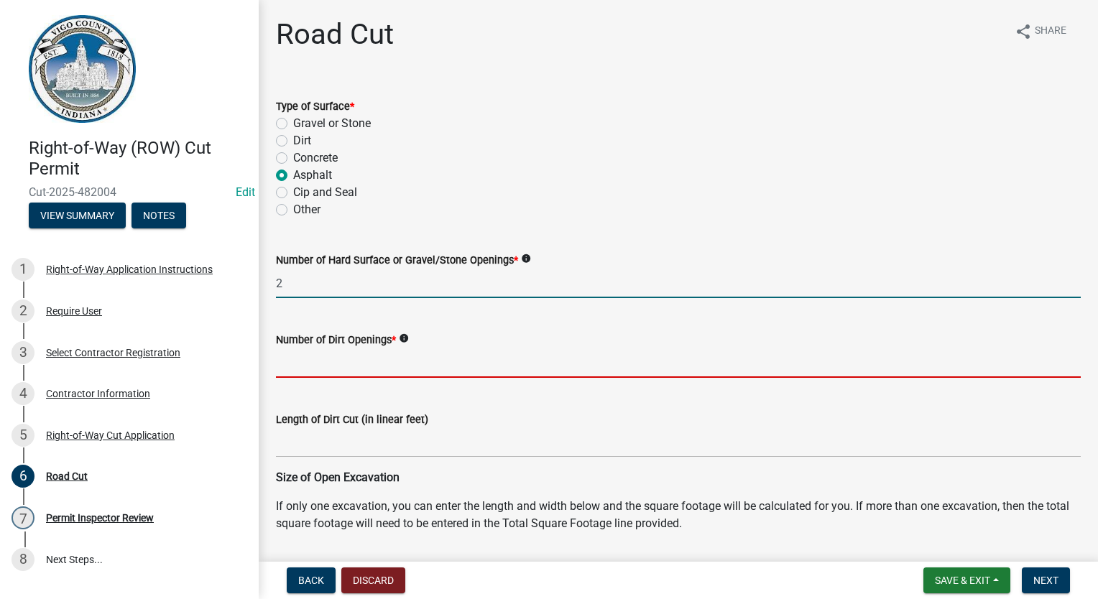
click at [361, 368] on input "text" at bounding box center [678, 363] width 805 height 29
type input "0"
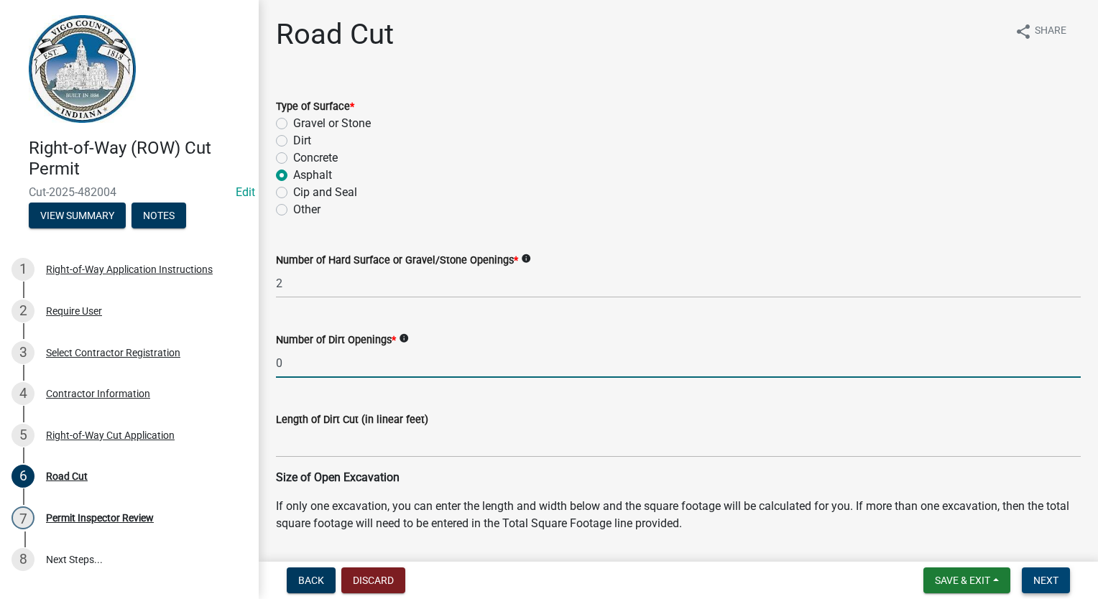
click at [1039, 582] on span "Next" at bounding box center [1045, 580] width 25 height 11
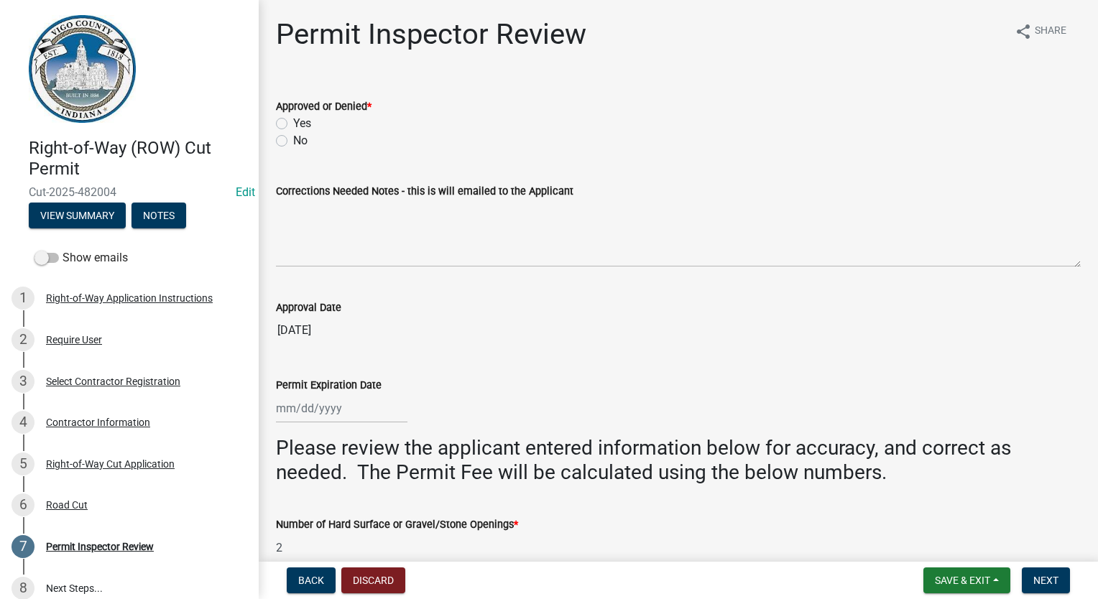
click at [293, 121] on label "Yes" at bounding box center [302, 123] width 18 height 17
click at [293, 121] on input "Yes" at bounding box center [297, 119] width 9 height 9
radio input "true"
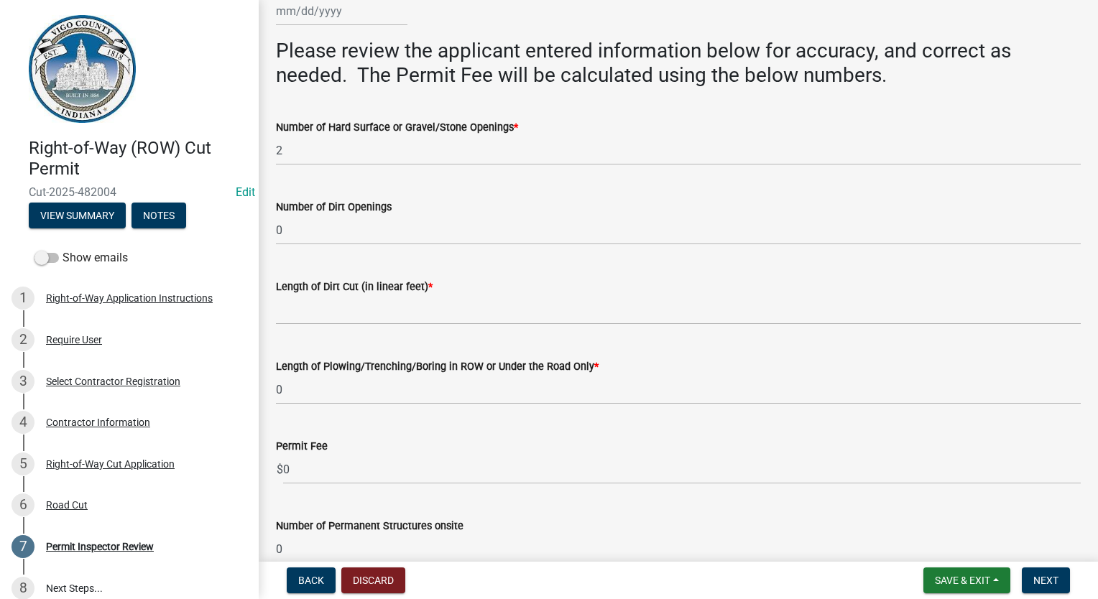
scroll to position [431, 0]
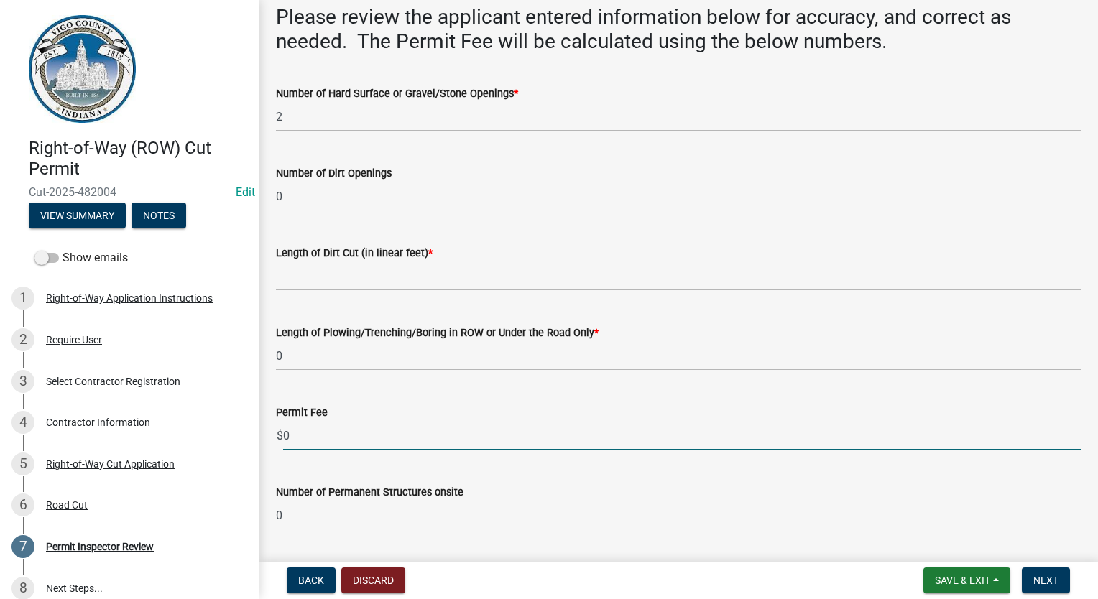
drag, startPoint x: 313, startPoint y: 444, endPoint x: 282, endPoint y: 440, distance: 31.2
click at [282, 440] on div "$ 0" at bounding box center [678, 435] width 805 height 29
drag, startPoint x: 323, startPoint y: 436, endPoint x: 273, endPoint y: 437, distance: 49.6
click at [273, 437] on div "Permit Fee $ 500.00" at bounding box center [678, 417] width 826 height 67
type input "1000.00"
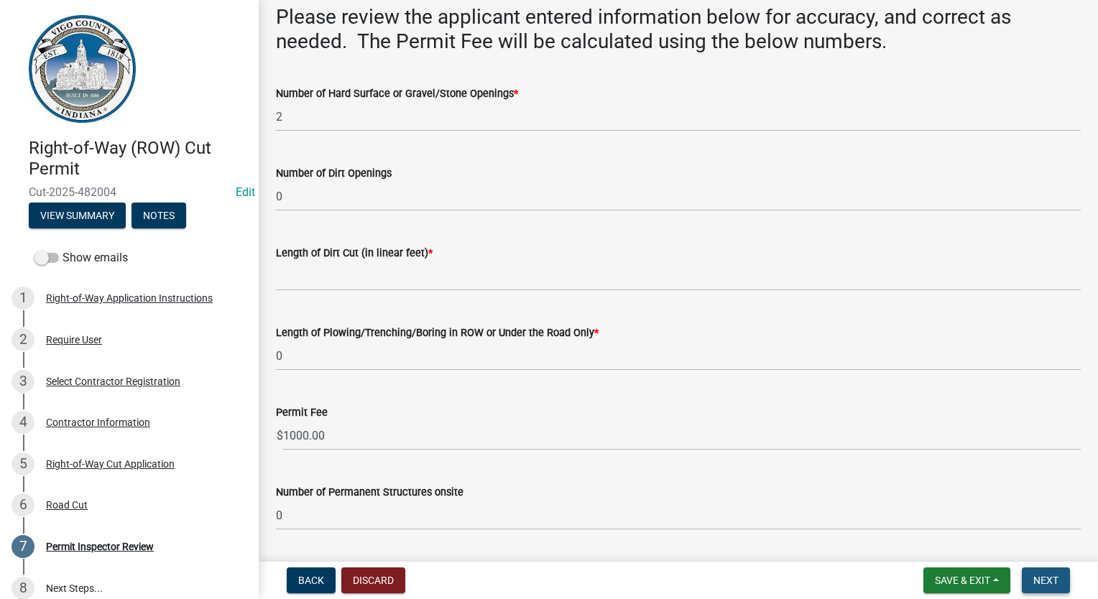
click at [1041, 583] on span "Next" at bounding box center [1045, 580] width 25 height 11
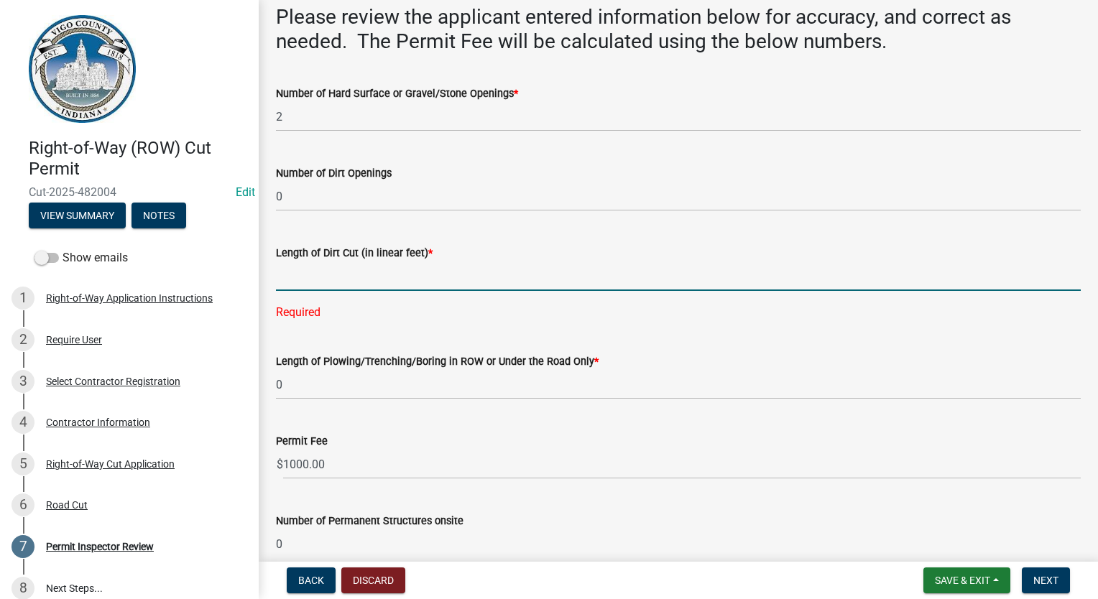
click at [345, 284] on input "Length of Dirt Cut (in linear feet) *" at bounding box center [678, 276] width 805 height 29
type input "0"
select select "9"
select select "2025"
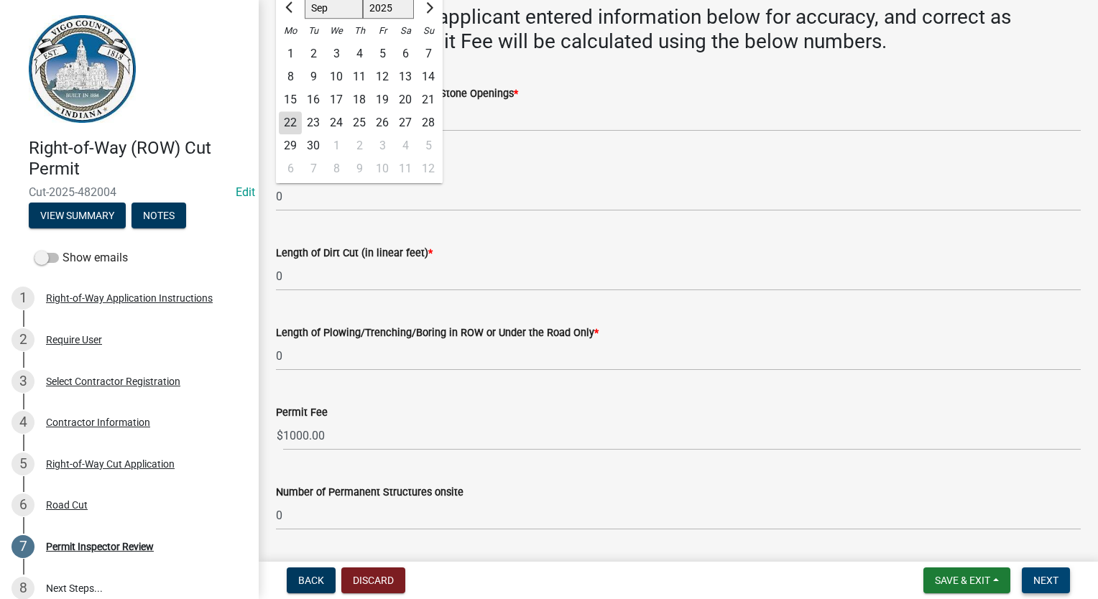
click at [1052, 578] on span "Next" at bounding box center [1045, 580] width 25 height 11
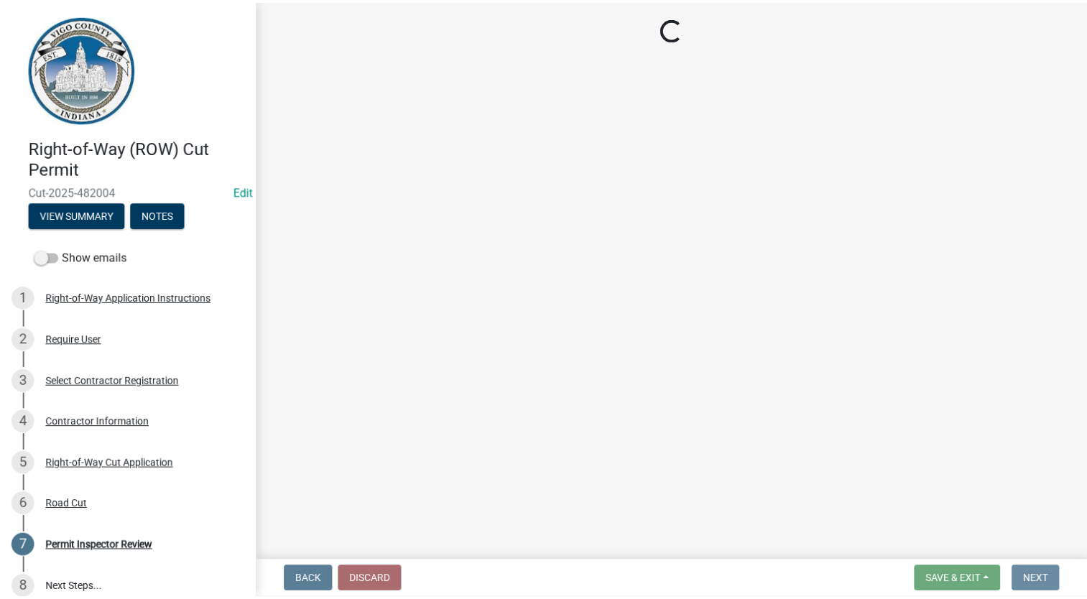
scroll to position [0, 0]
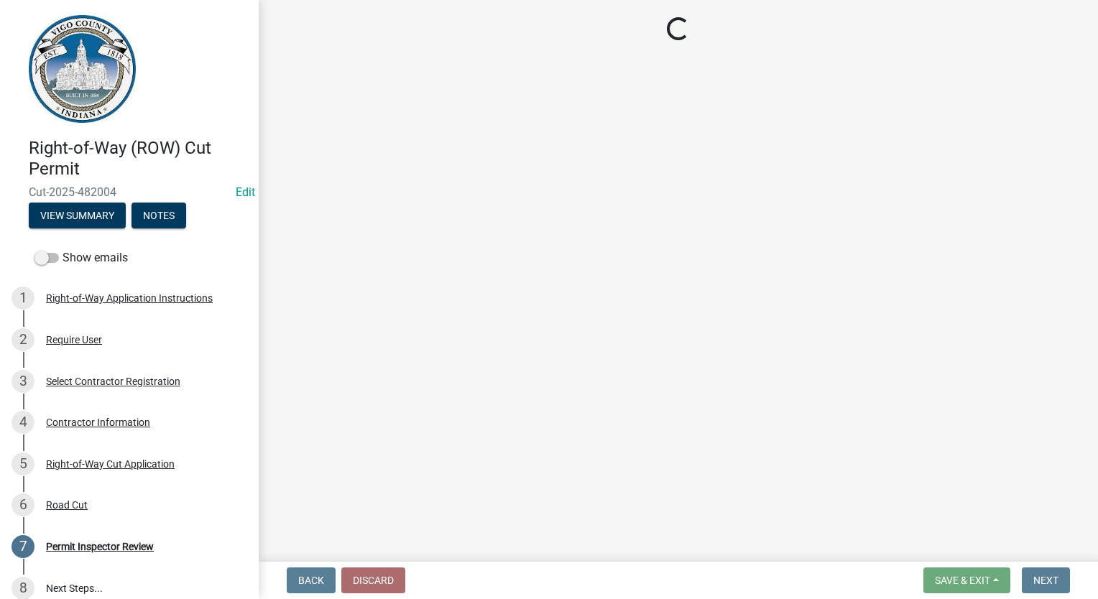
select select "3: 3"
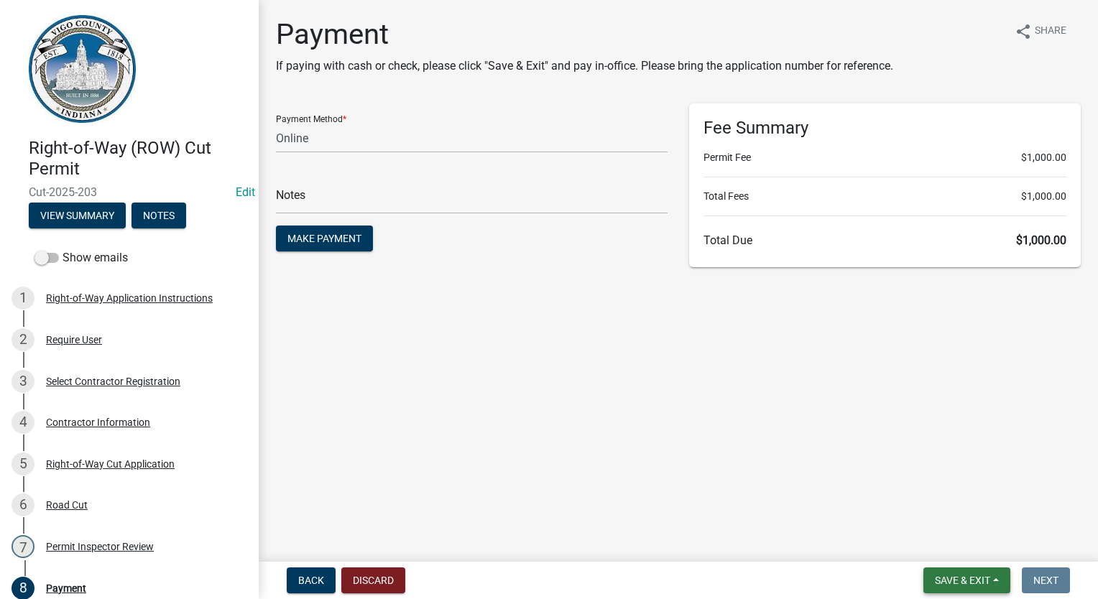
click at [945, 583] on span "Save & Exit" at bounding box center [962, 580] width 55 height 11
click at [964, 548] on button "Save & Exit" at bounding box center [952, 543] width 115 height 34
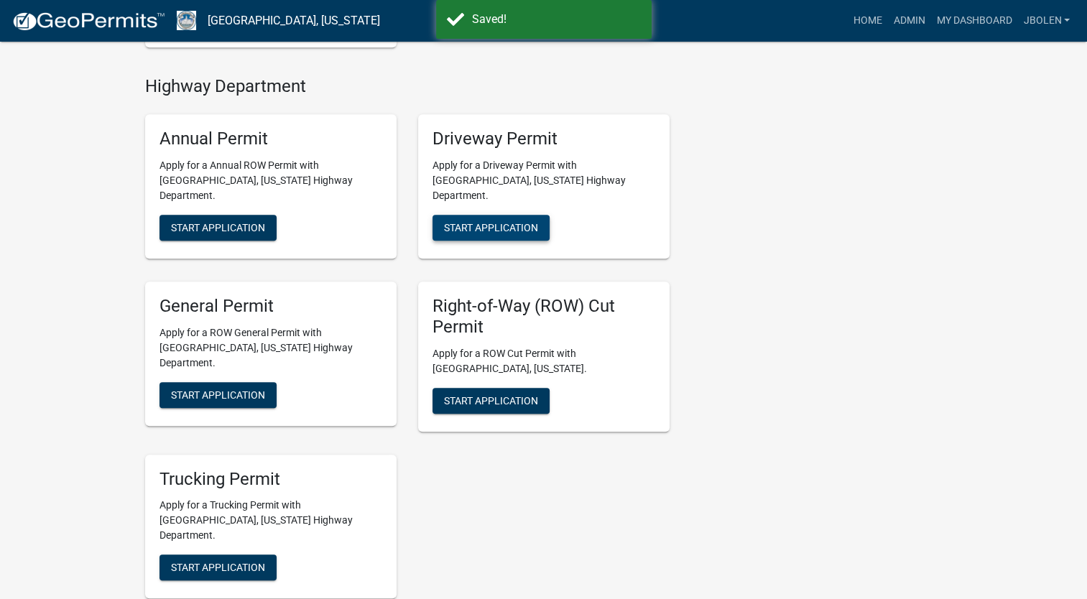
scroll to position [790, 0]
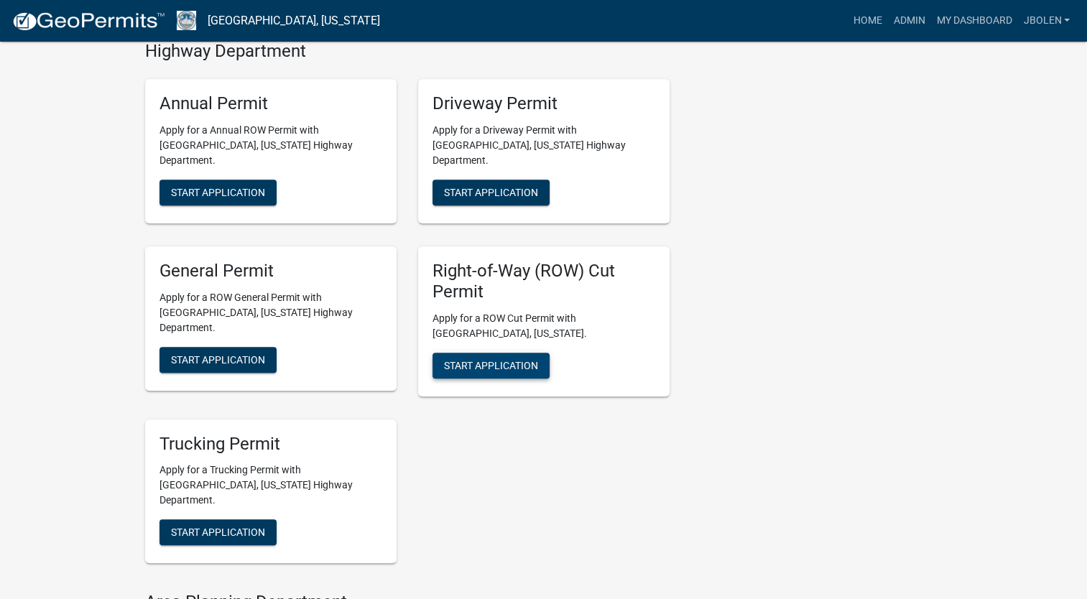
click at [509, 359] on span "Start Application" at bounding box center [491, 364] width 94 height 11
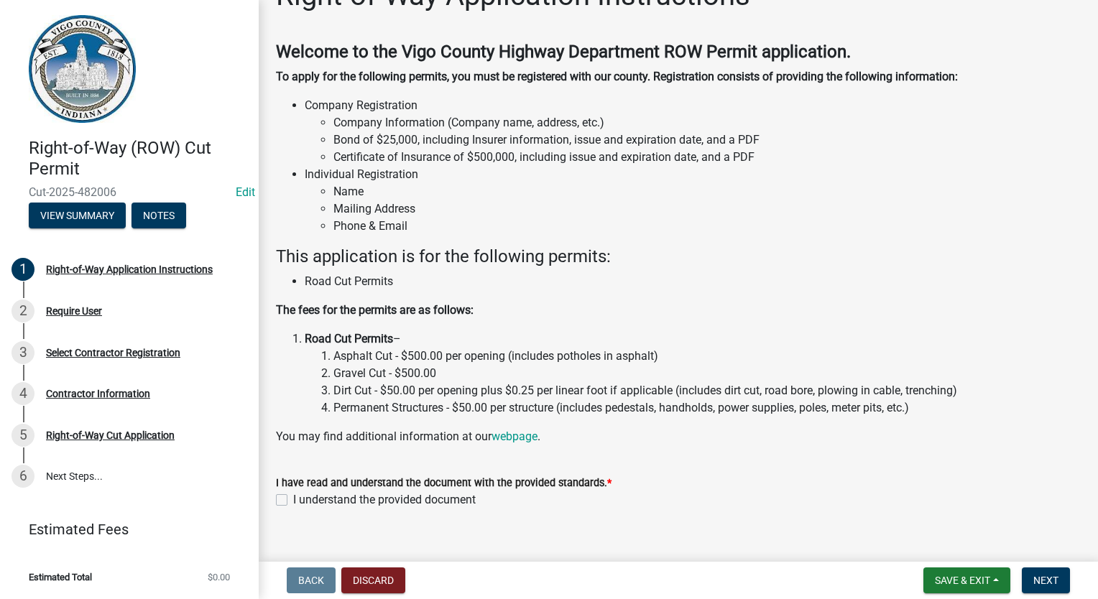
scroll to position [60, 0]
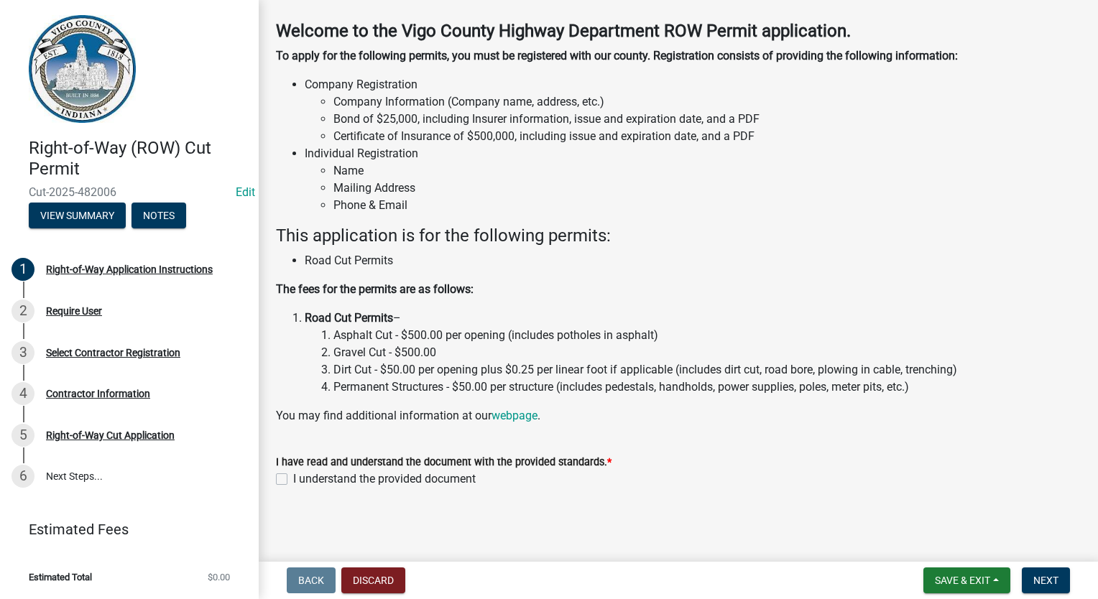
click at [281, 471] on div "I understand the provided document" at bounding box center [678, 479] width 805 height 17
click at [293, 477] on label "I understand the provided document" at bounding box center [384, 479] width 183 height 17
click at [293, 477] on input "I understand the provided document" at bounding box center [297, 475] width 9 height 9
checkbox input "true"
click at [1052, 583] on span "Next" at bounding box center [1045, 580] width 25 height 11
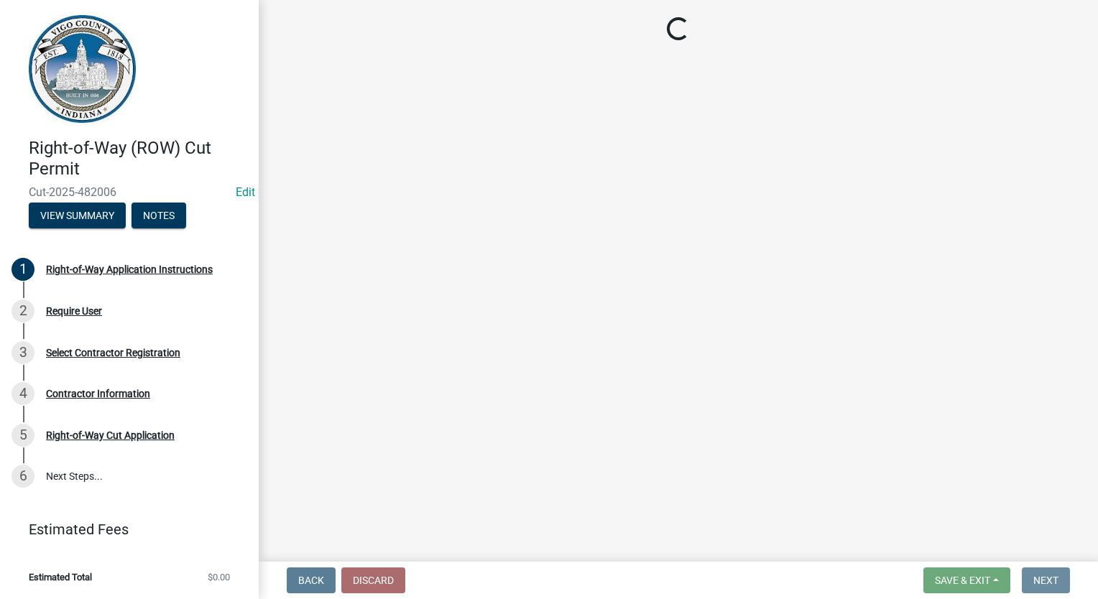
scroll to position [0, 0]
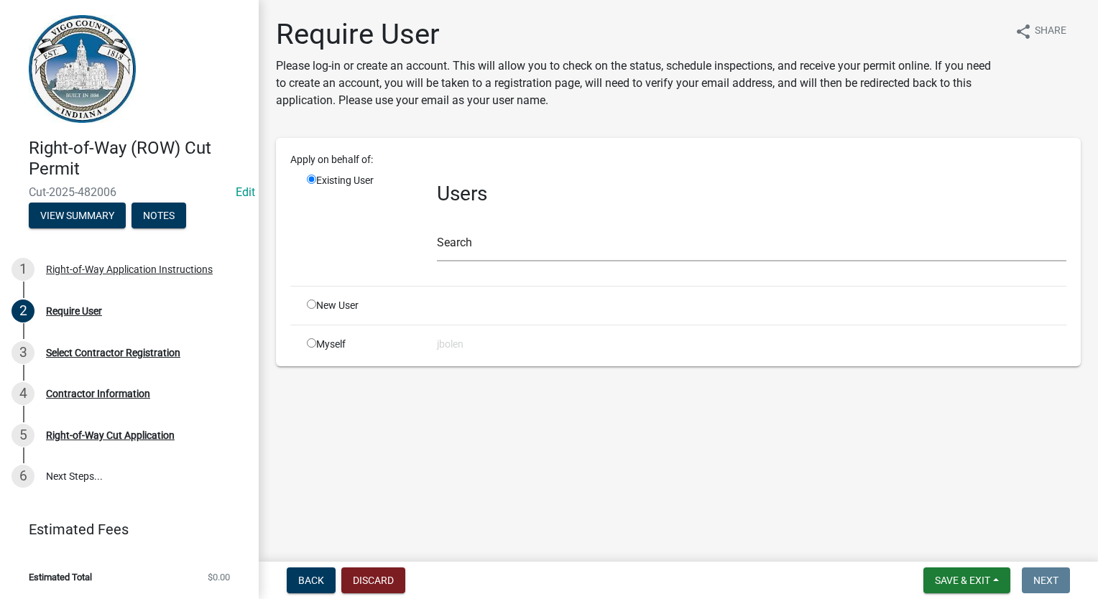
click at [315, 341] on input "radio" at bounding box center [311, 342] width 9 height 9
radio input "true"
radio input "false"
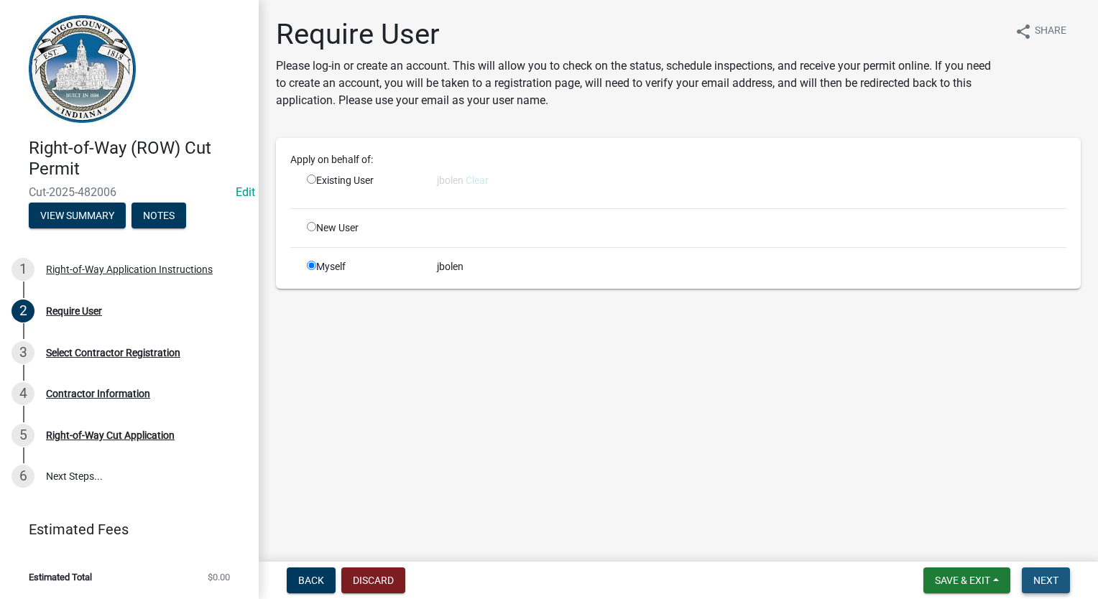
click at [1041, 575] on span "Next" at bounding box center [1045, 580] width 25 height 11
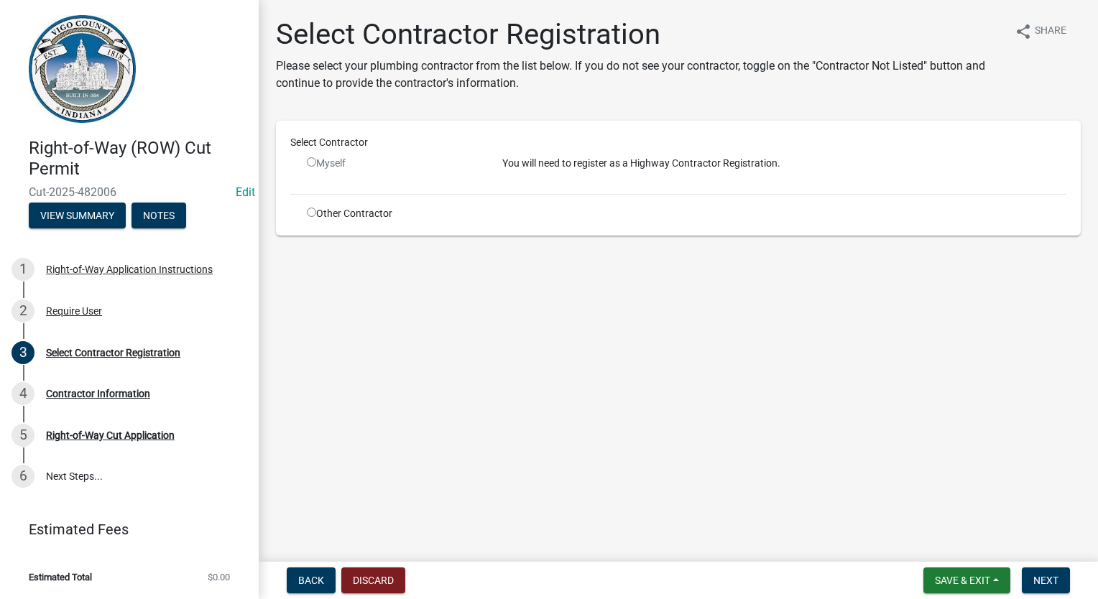
click at [313, 211] on input "radio" at bounding box center [311, 212] width 9 height 9
radio input "true"
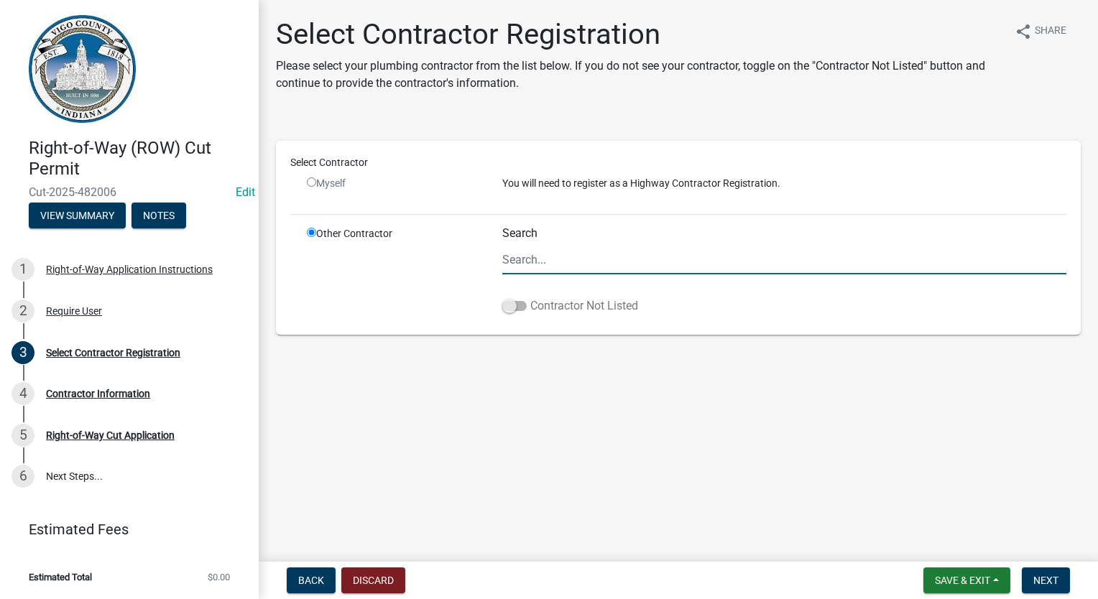
click at [512, 309] on span at bounding box center [514, 306] width 24 height 10
click at [530, 297] on input "Contractor Not Listed" at bounding box center [530, 297] width 0 height 0
click at [1040, 579] on span "Next" at bounding box center [1045, 580] width 25 height 11
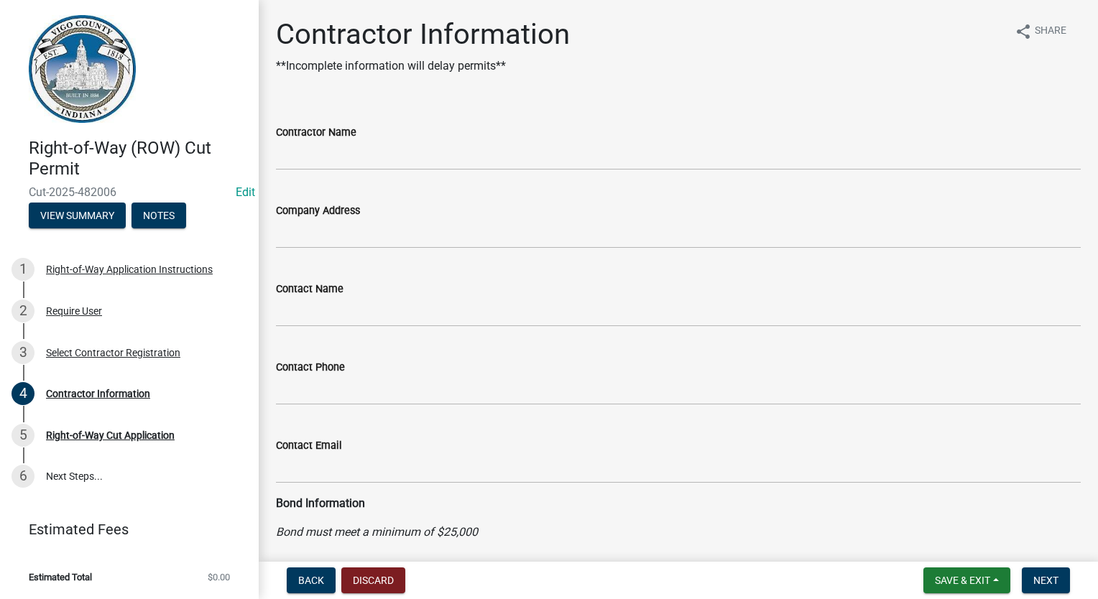
click at [423, 128] on div "Contractor Name" at bounding box center [678, 132] width 805 height 17
click at [390, 171] on wm-data-entity-input "Contractor Name" at bounding box center [678, 142] width 805 height 78
click at [400, 157] on input "Contractor Name" at bounding box center [678, 155] width 805 height 29
type input "FRONTIER COMMUNICATIONS"
click at [1051, 580] on span "Next" at bounding box center [1045, 580] width 25 height 11
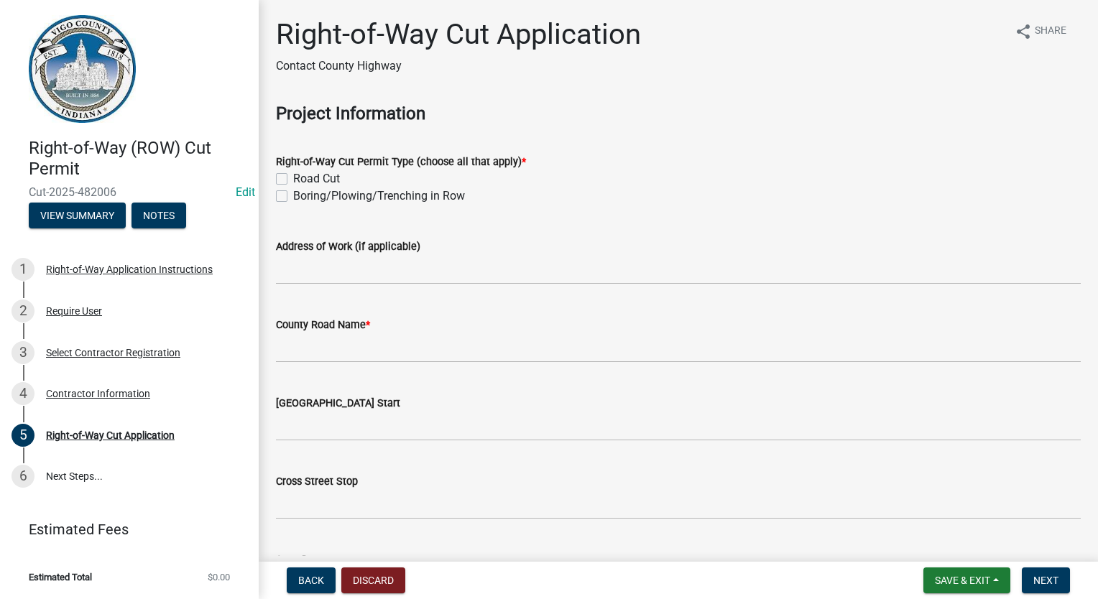
click at [293, 200] on label "Boring/Plowing/Trenching in Row" at bounding box center [379, 196] width 172 height 17
click at [293, 197] on input "Boring/Plowing/Trenching in Row" at bounding box center [297, 192] width 9 height 9
checkbox input "true"
checkbox input "false"
checkbox input "true"
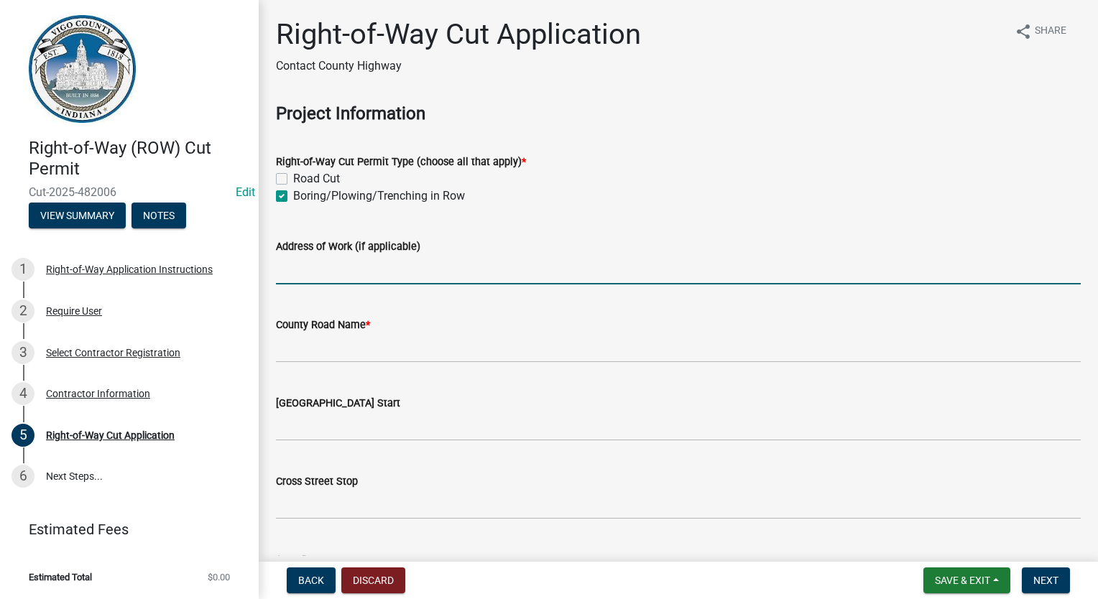
click at [313, 275] on input "Address of Work (if applicable)" at bounding box center [678, 269] width 805 height 29
type input "[STREET_ADDRESS][PERSON_NAME]"
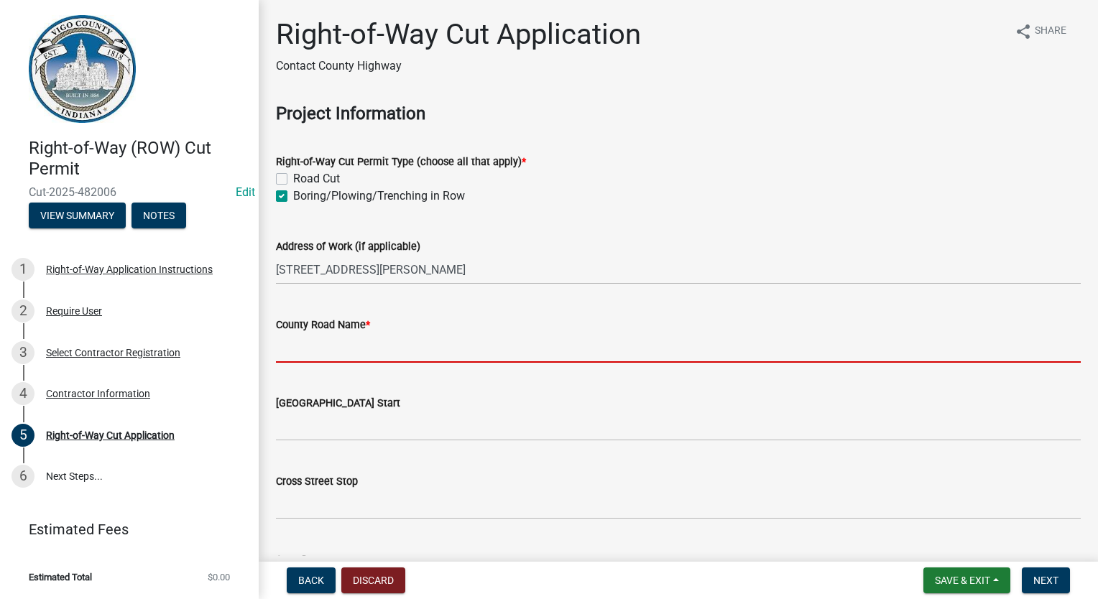
type input "N"
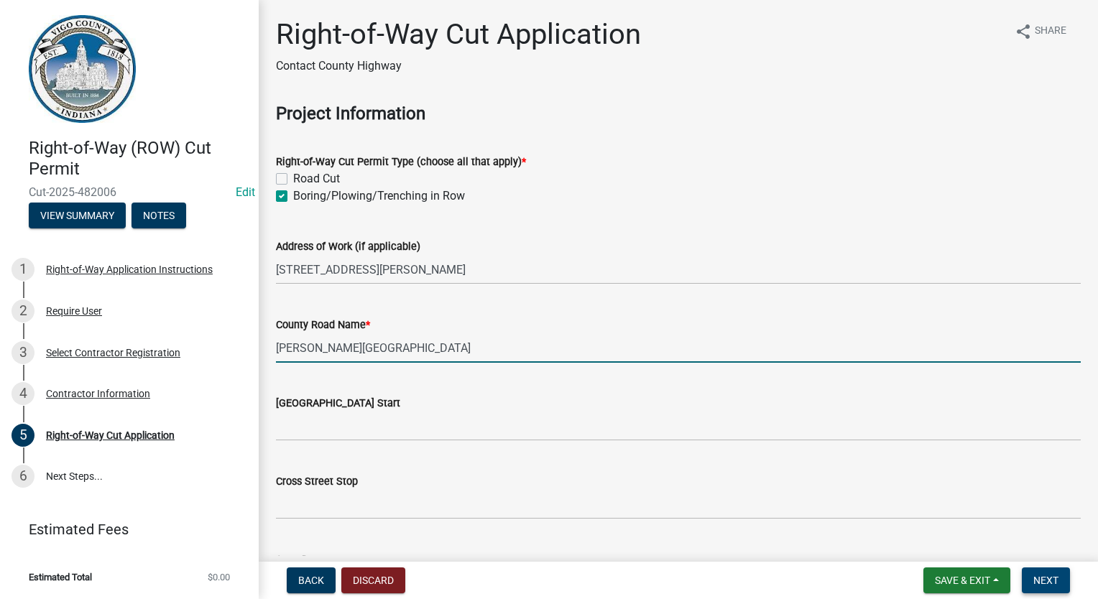
type input "[PERSON_NAME][GEOGRAPHIC_DATA]"
click at [1066, 587] on button "Next" at bounding box center [1046, 581] width 48 height 26
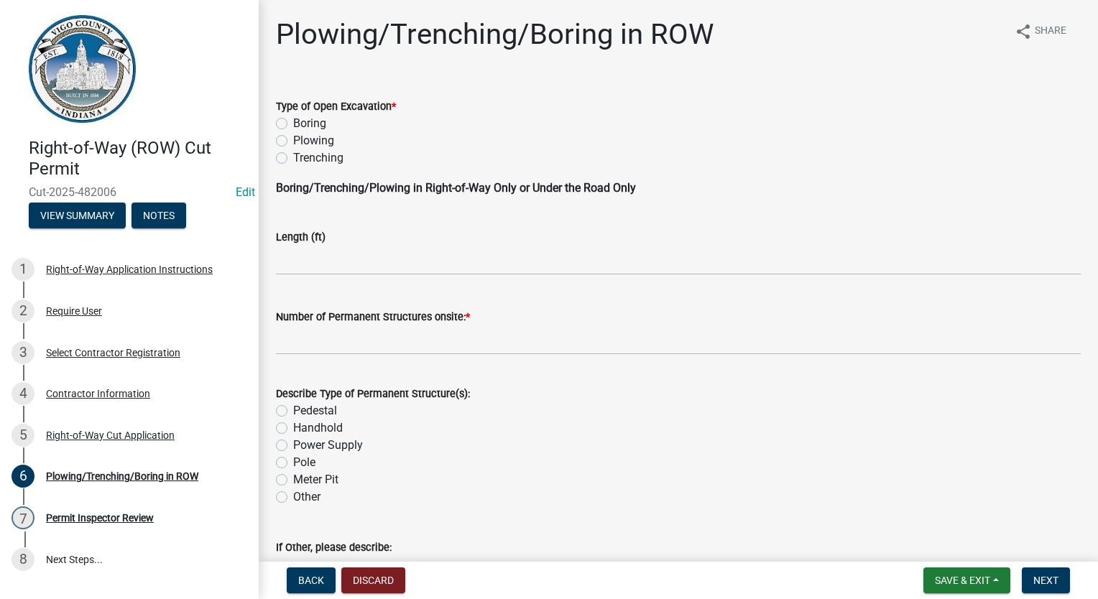
click at [293, 123] on label "Boring" at bounding box center [309, 123] width 33 height 17
click at [293, 123] on input "Boring" at bounding box center [297, 119] width 9 height 9
radio input "true"
click at [306, 260] on input "text" at bounding box center [678, 260] width 805 height 29
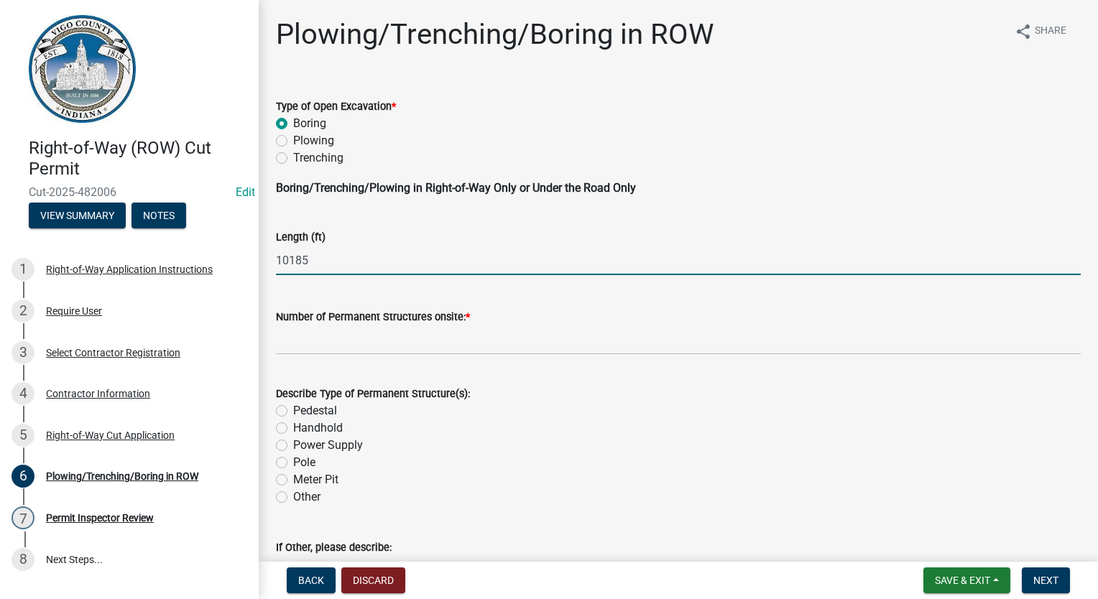
type input "10185"
click at [300, 346] on input "text" at bounding box center [678, 340] width 805 height 29
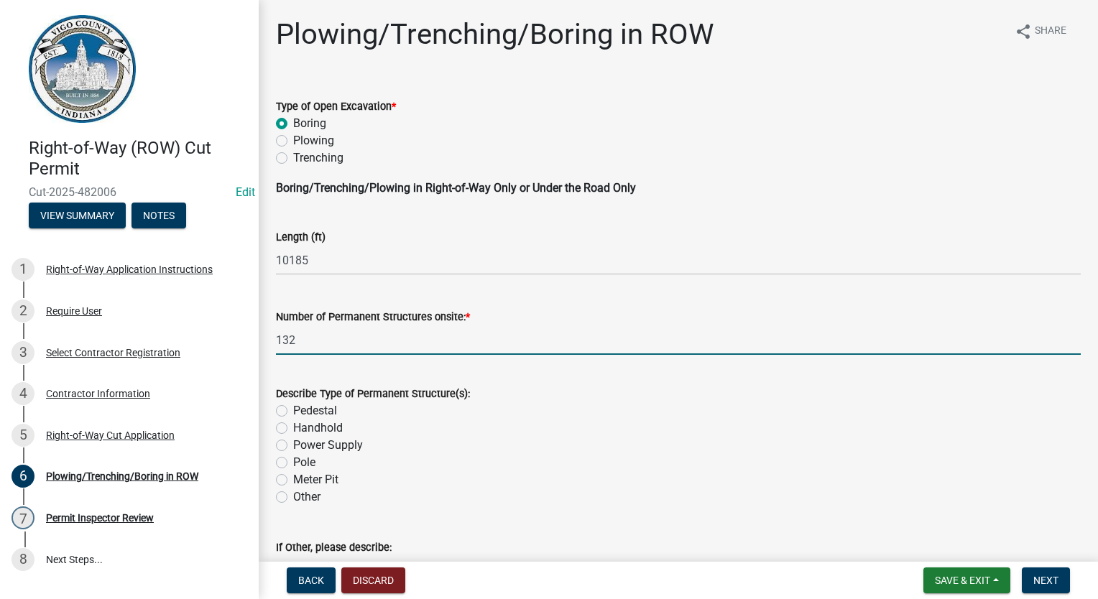
type input "132"
click at [293, 499] on label "Other" at bounding box center [306, 497] width 27 height 17
click at [293, 498] on input "Other" at bounding box center [297, 493] width 9 height 9
radio input "true"
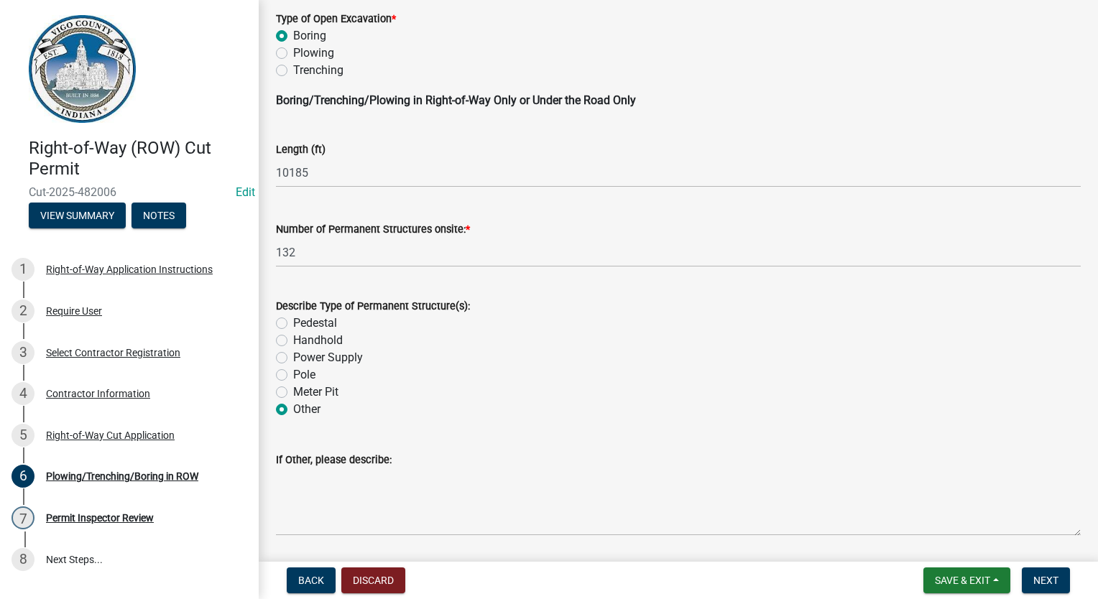
scroll to position [216, 0]
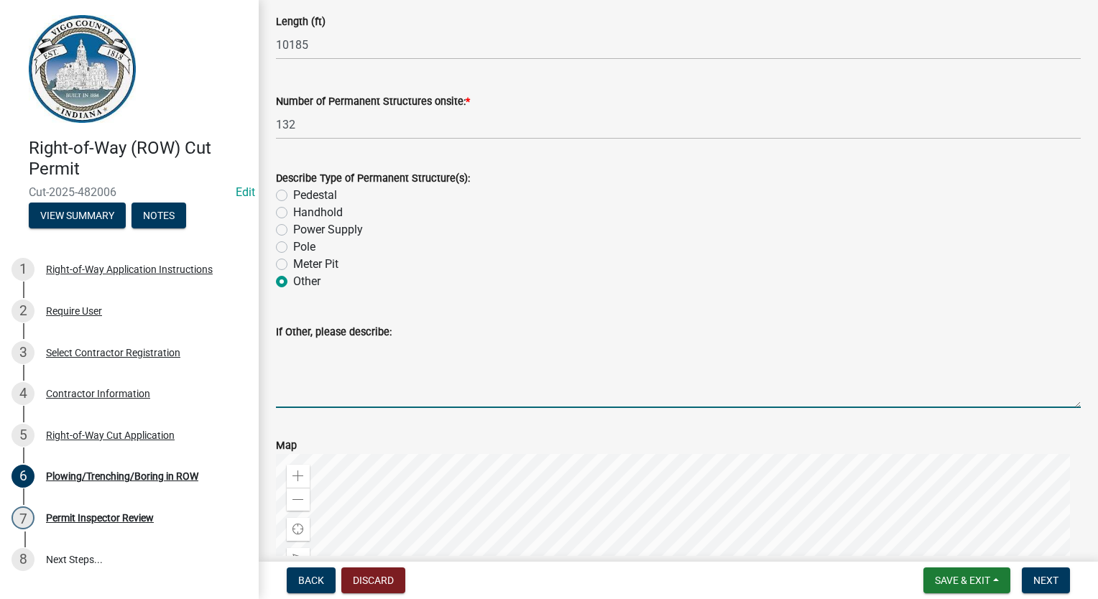
click at [295, 394] on textarea "If Other, please describe:" at bounding box center [678, 375] width 805 height 68
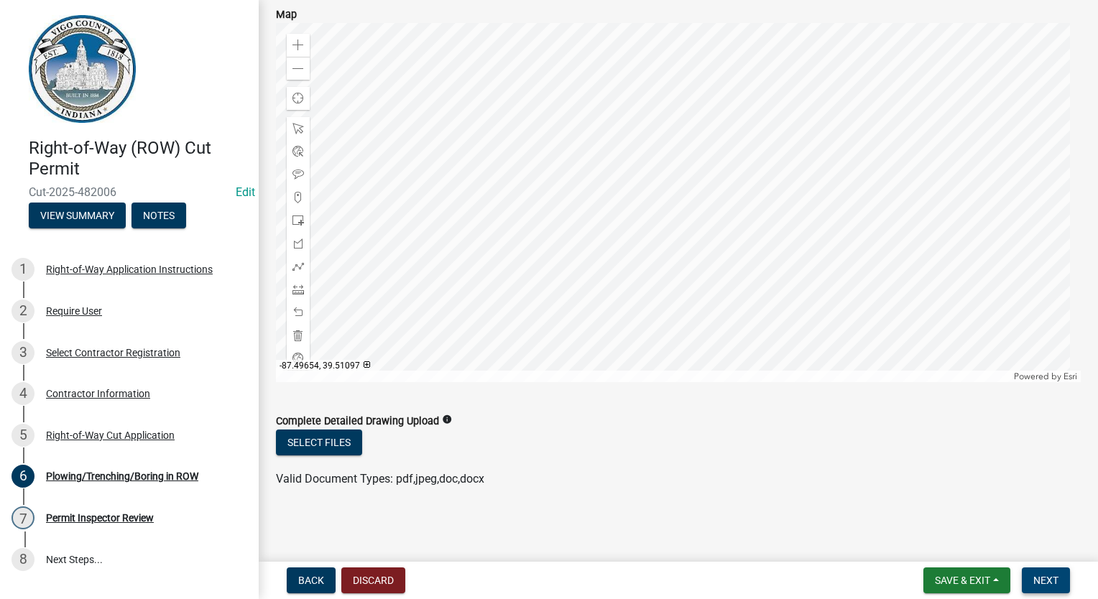
type textarea "40 HH, 19 FP, 73 TP"
click at [1041, 578] on span "Next" at bounding box center [1045, 580] width 25 height 11
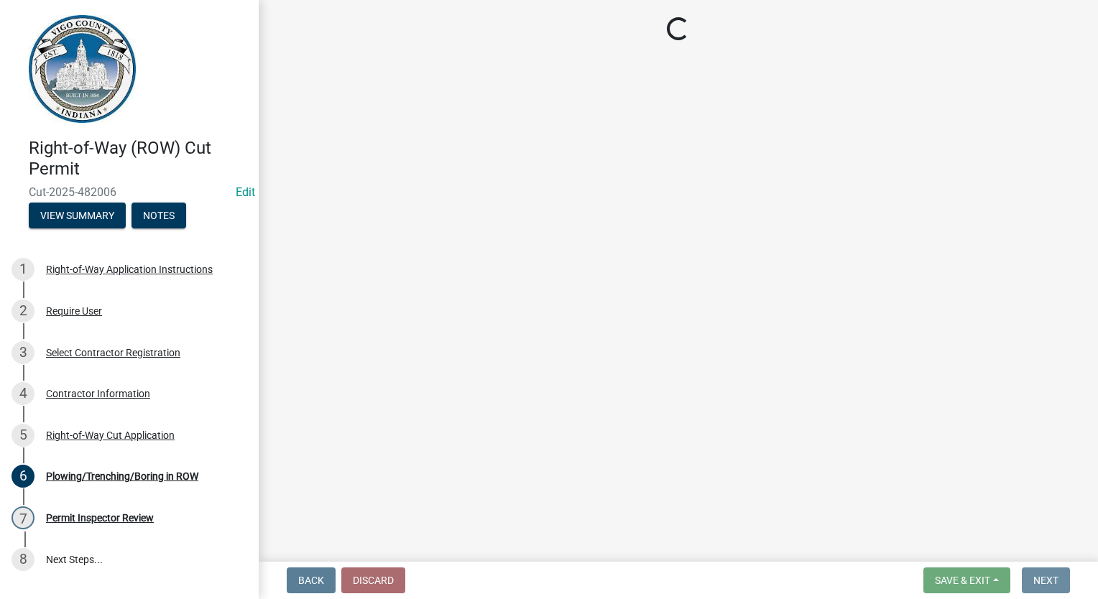
scroll to position [0, 0]
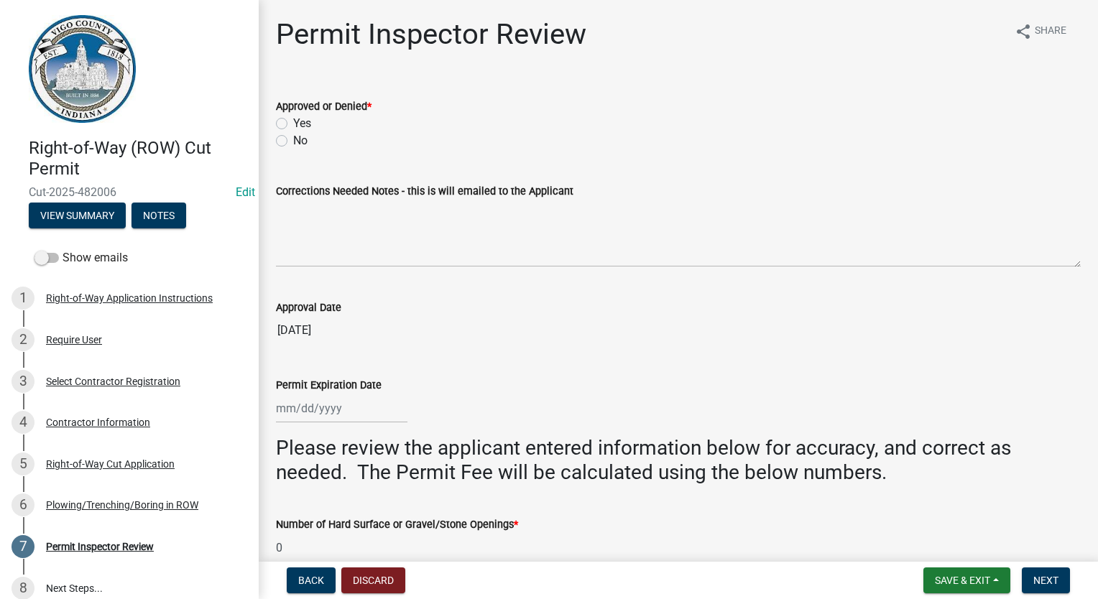
click at [293, 124] on label "Yes" at bounding box center [302, 123] width 18 height 17
click at [293, 124] on input "Yes" at bounding box center [297, 119] width 9 height 9
radio input "true"
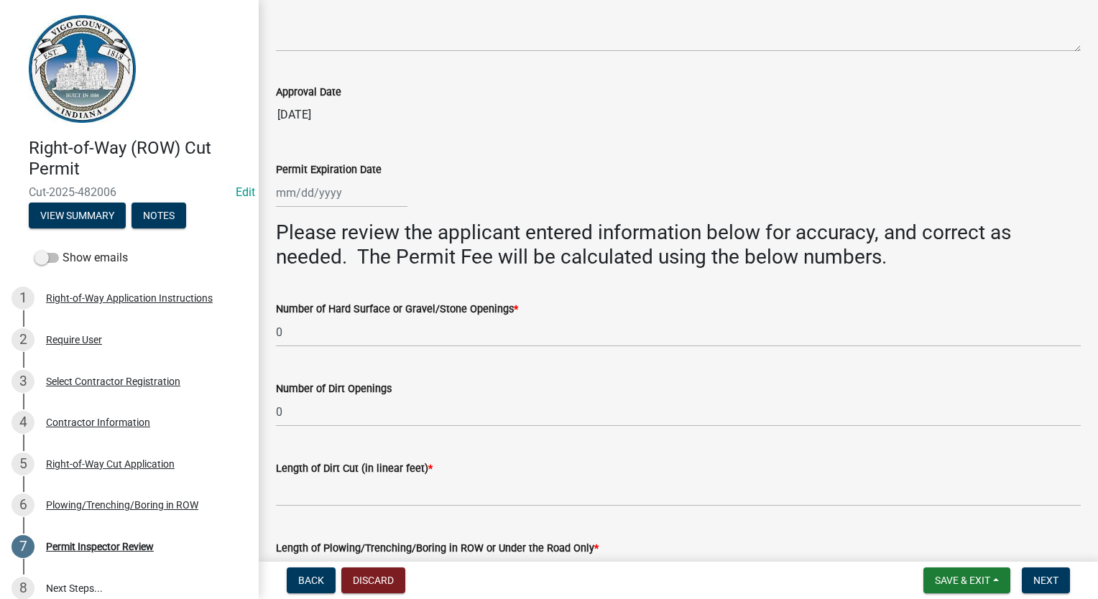
scroll to position [359, 0]
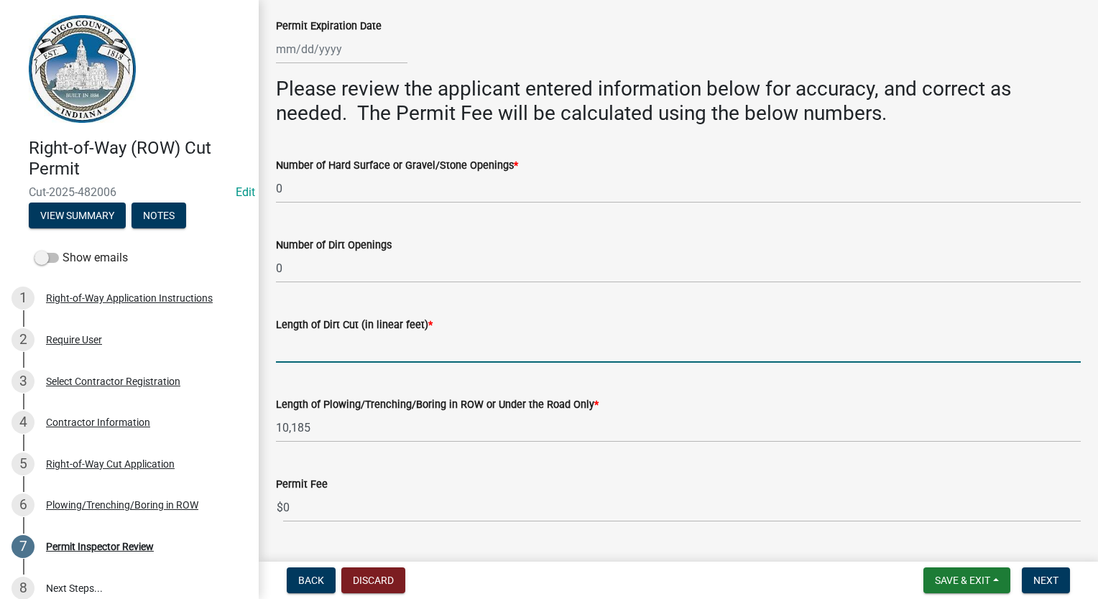
click at [323, 343] on input "Length of Dirt Cut (in linear feet) *" at bounding box center [678, 347] width 805 height 29
type input "0"
select select "9"
select select "2025"
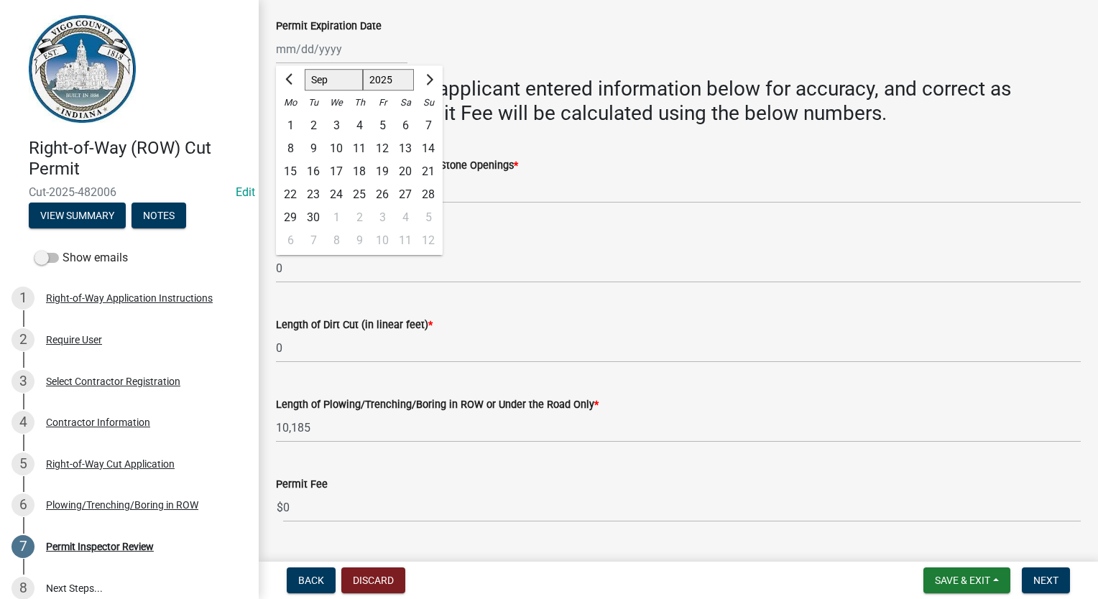
click at [749, 162] on div "Number of Hard Surface or Gravel/Stone Openings *" at bounding box center [678, 165] width 805 height 17
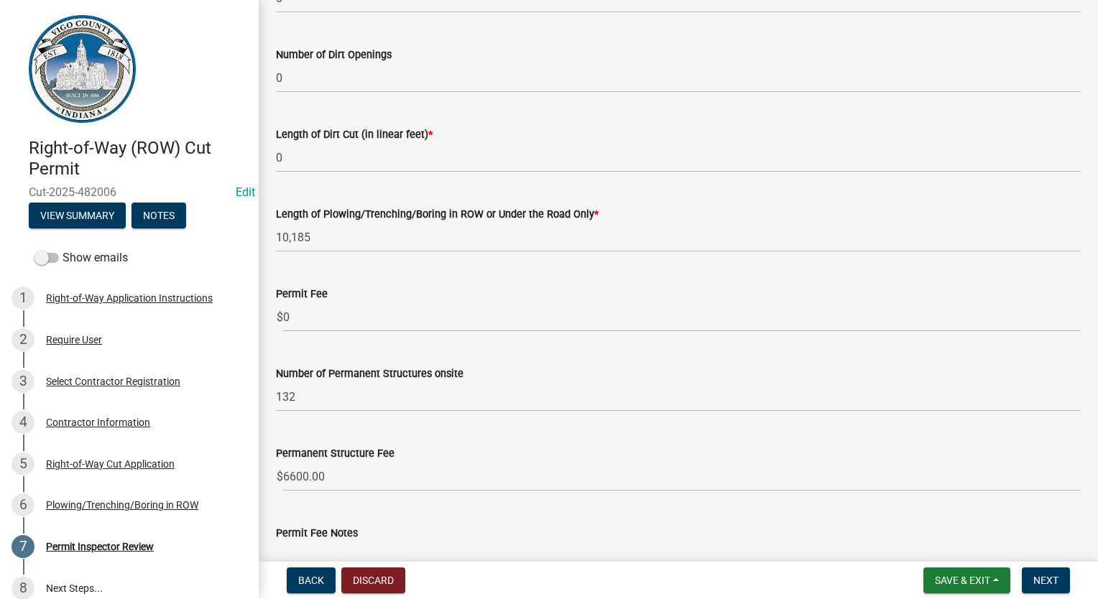
scroll to position [575, 0]
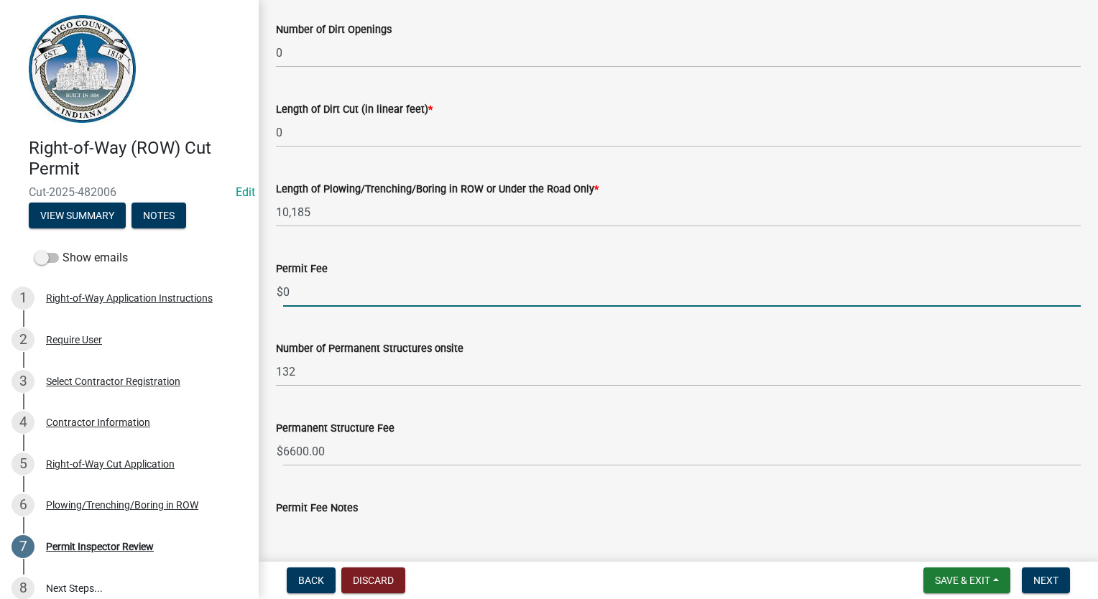
click at [368, 294] on input "0" at bounding box center [682, 291] width 798 height 29
type input "3056.25"
click at [369, 333] on div "Number of Permanent Structures onsite 132" at bounding box center [678, 353] width 805 height 67
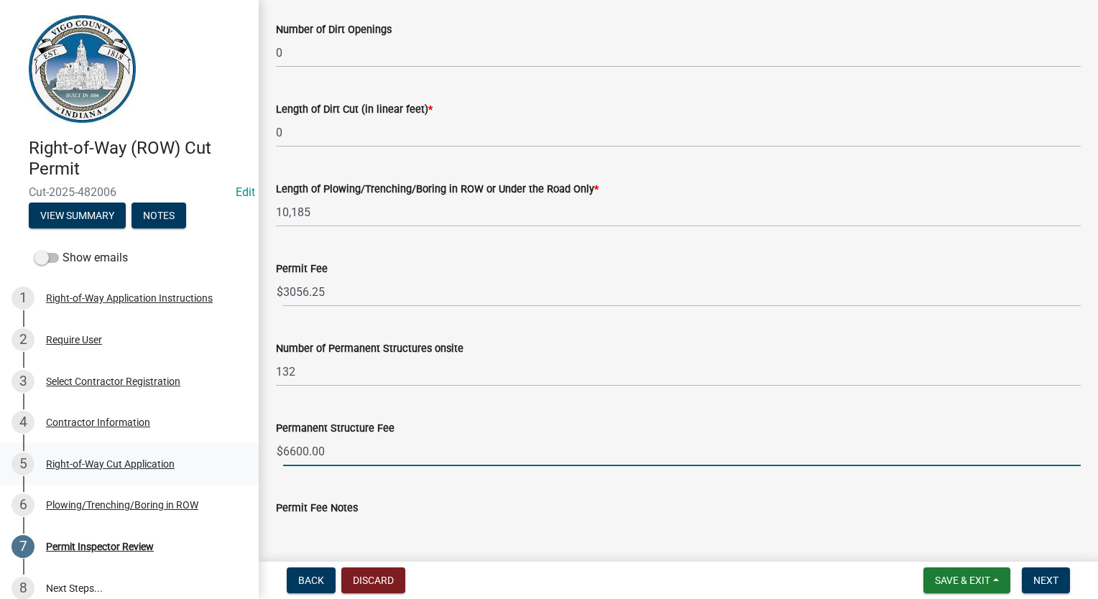
drag, startPoint x: 359, startPoint y: 461, endPoint x: 247, endPoint y: 444, distance: 112.7
click at [247, 444] on div "Right-of-Way (ROW) Cut Permit Cut-2025-482006 Edit View Summary Notes Show emai…" at bounding box center [549, 299] width 1098 height 599
type input "3960.00"
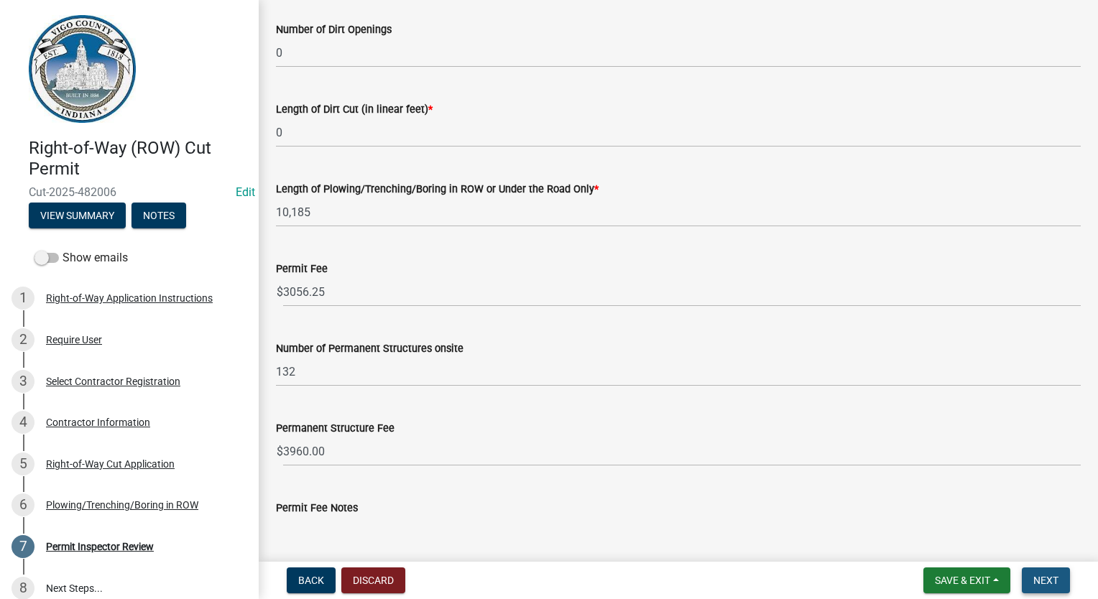
click at [1051, 591] on button "Next" at bounding box center [1046, 581] width 48 height 26
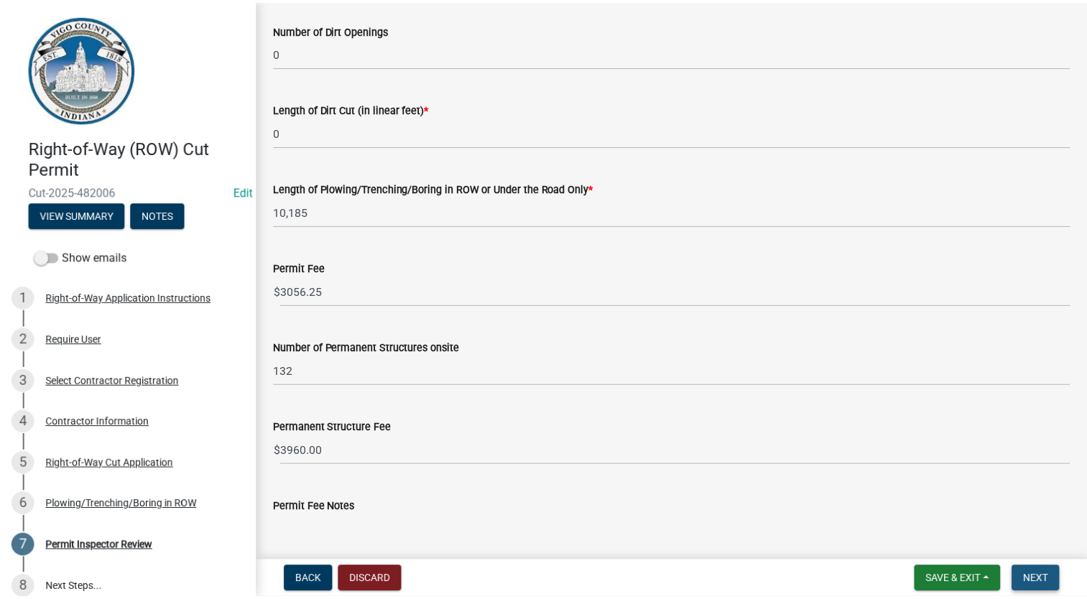
scroll to position [0, 0]
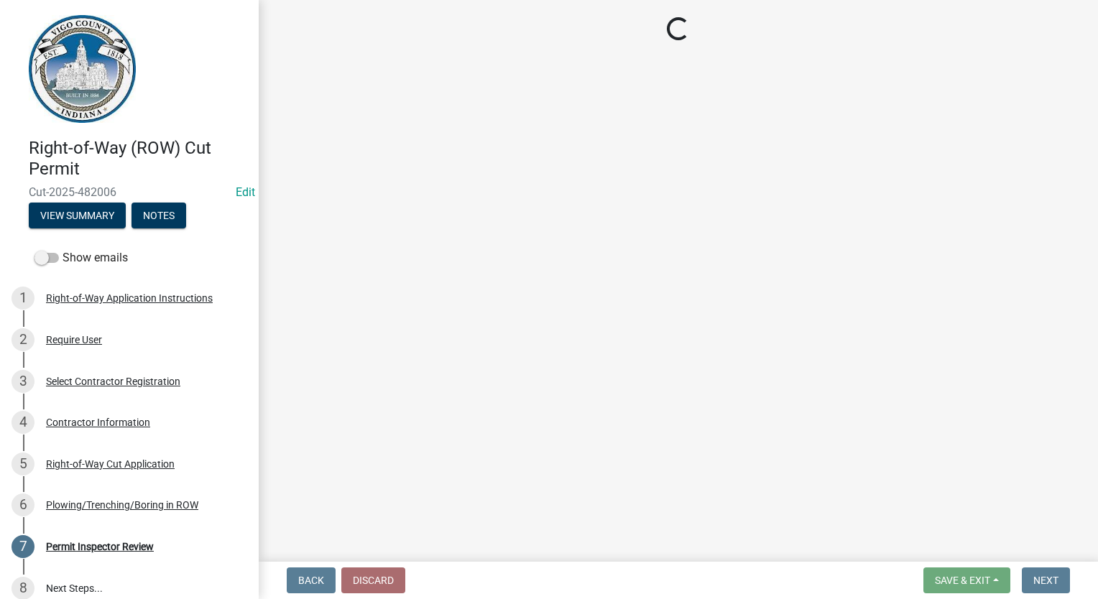
select select "3: 3"
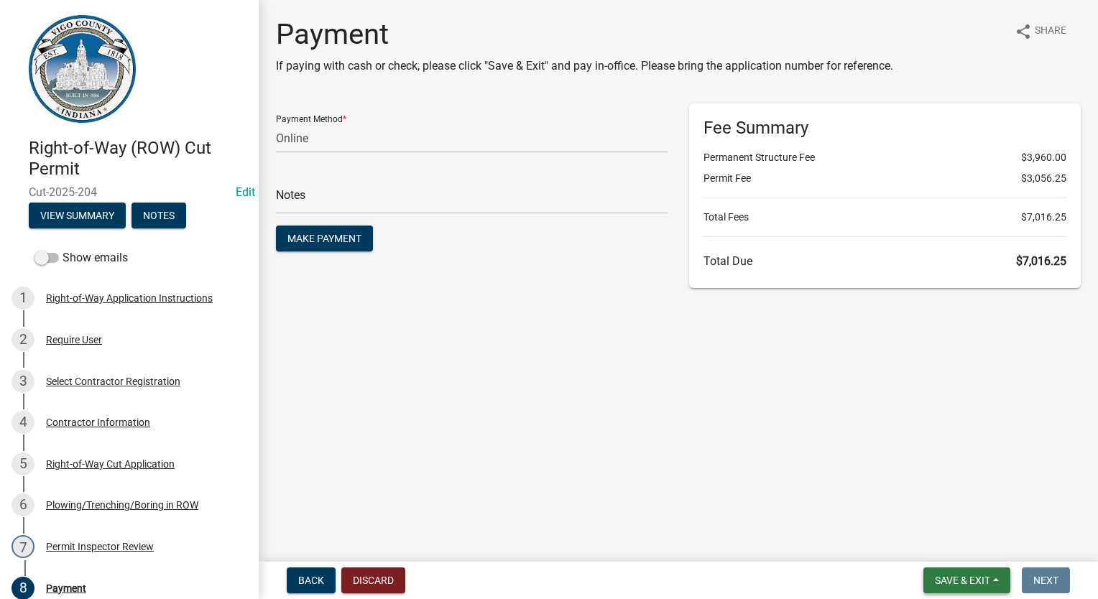
click at [935, 581] on span "Save & Exit" at bounding box center [962, 580] width 55 height 11
click at [930, 546] on button "Save & Exit" at bounding box center [952, 543] width 115 height 34
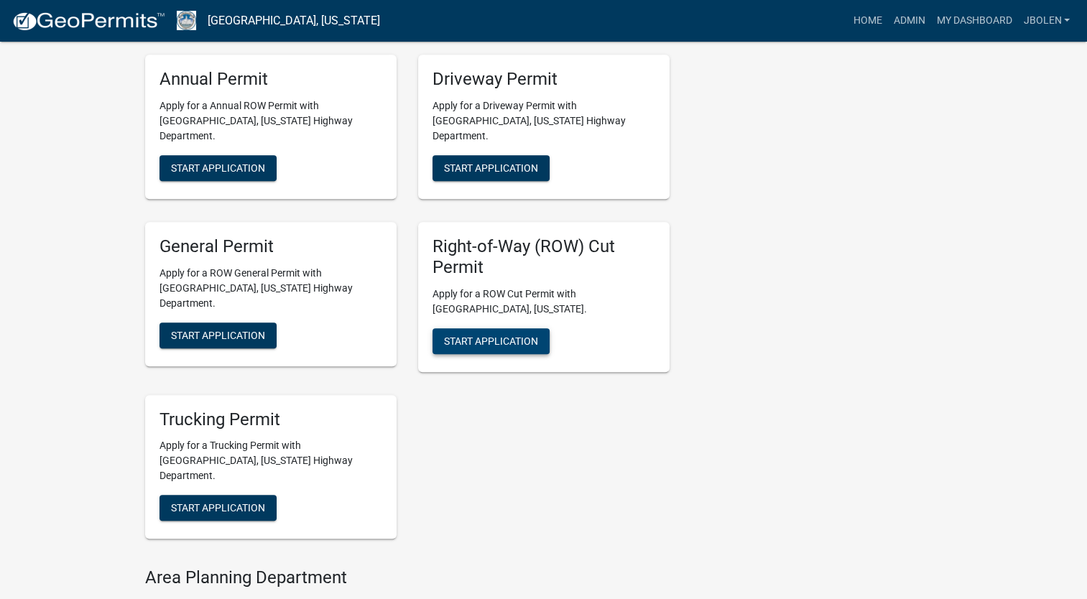
scroll to position [790, 0]
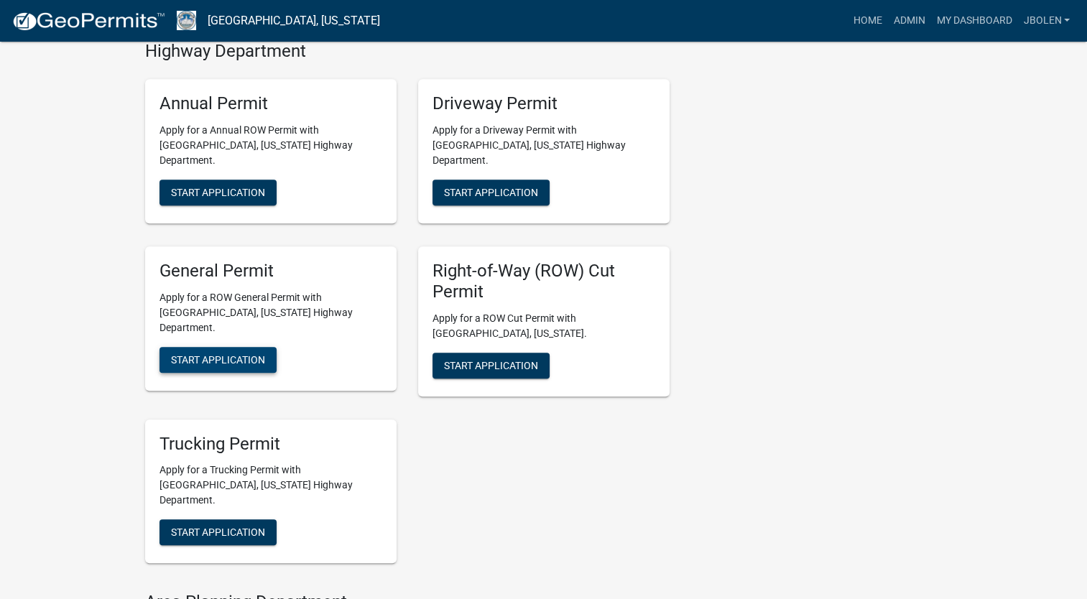
click at [251, 354] on span "Start Application" at bounding box center [218, 359] width 94 height 11
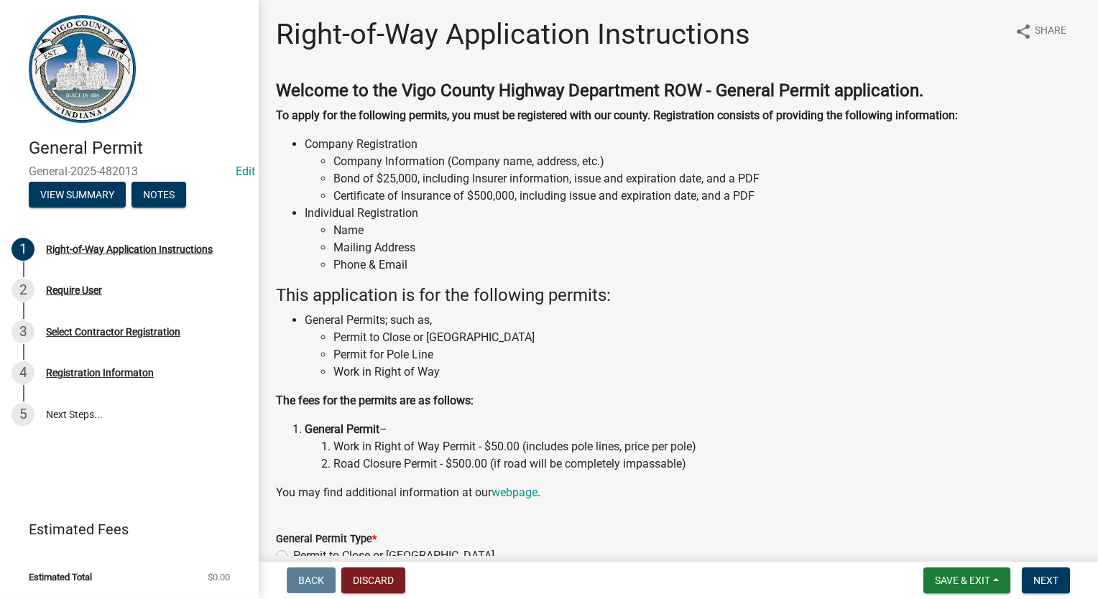
scroll to position [111, 0]
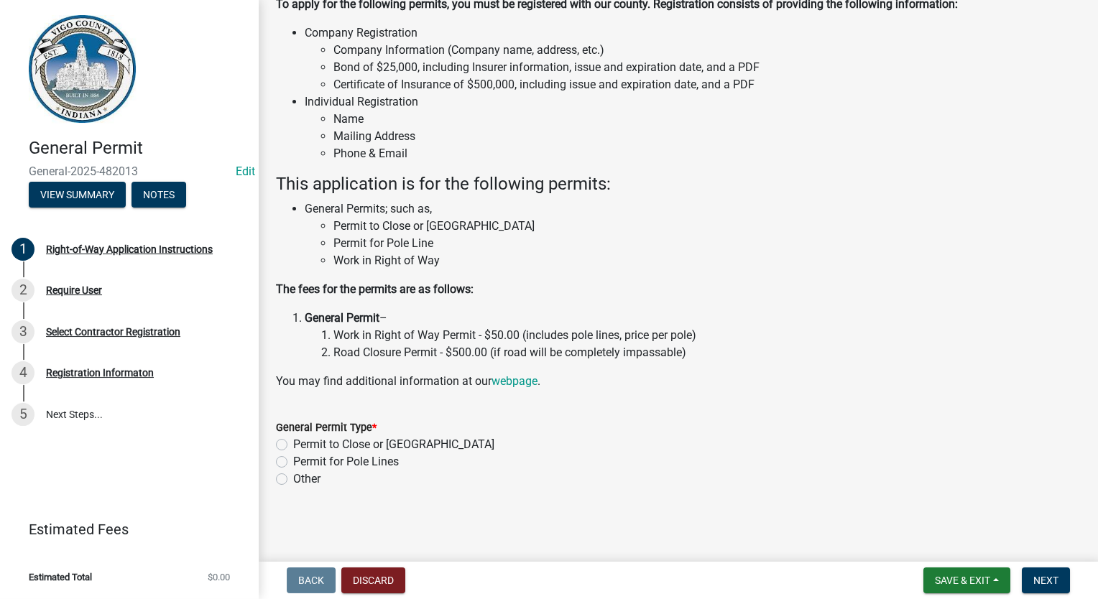
click at [293, 464] on label "Permit for Pole Lines" at bounding box center [346, 461] width 106 height 17
click at [293, 463] on input "Permit for Pole Lines" at bounding box center [297, 457] width 9 height 9
radio input "true"
click at [1048, 582] on span "Next" at bounding box center [1045, 580] width 25 height 11
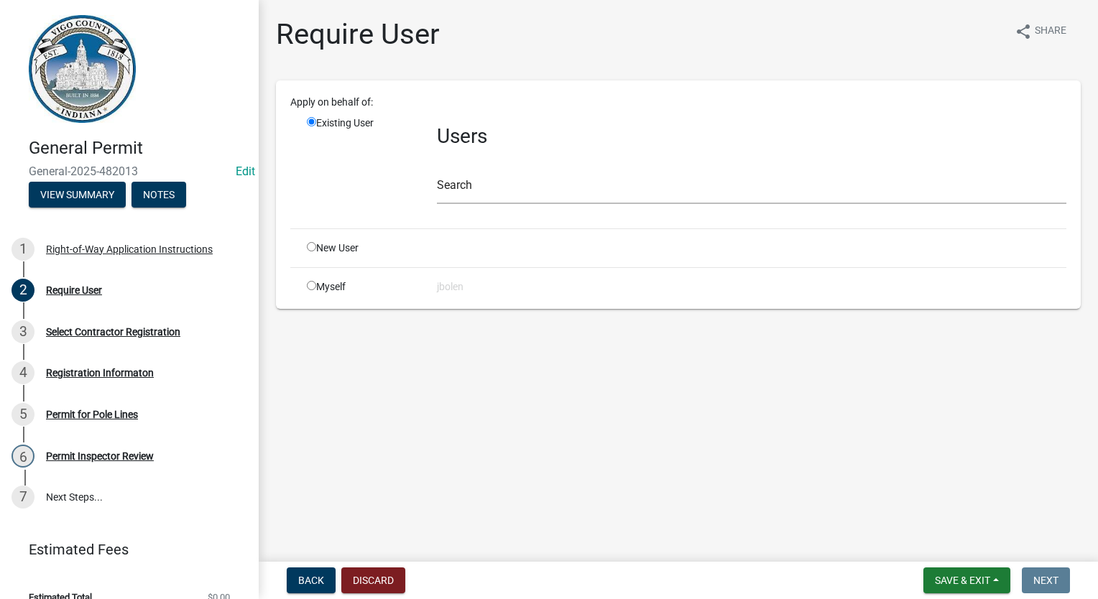
click at [308, 286] on input "radio" at bounding box center [311, 285] width 9 height 9
radio input "true"
radio input "false"
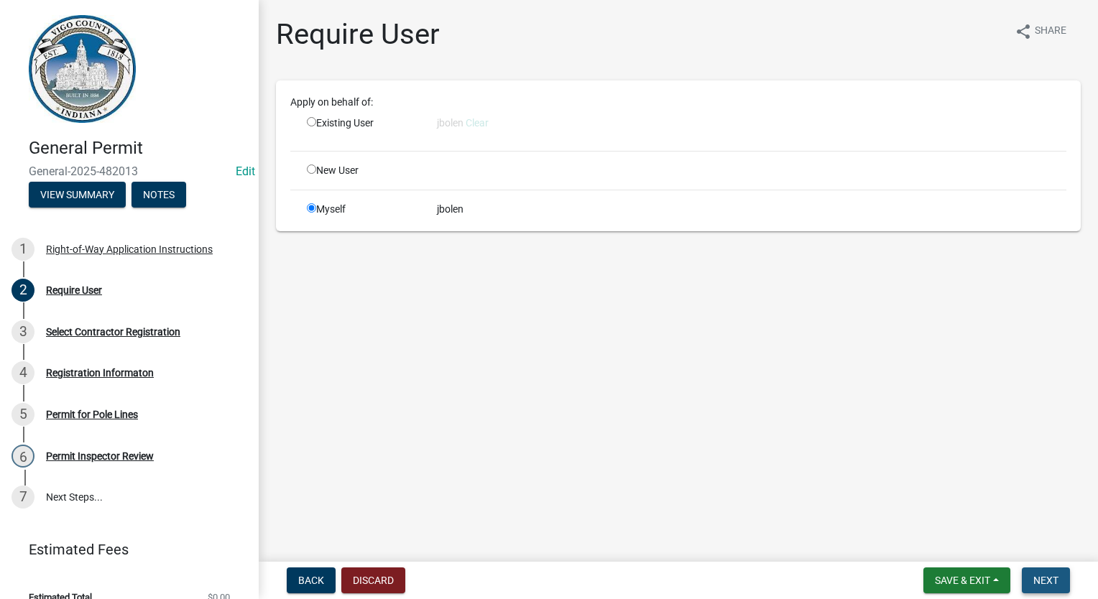
click at [1053, 587] on button "Next" at bounding box center [1046, 581] width 48 height 26
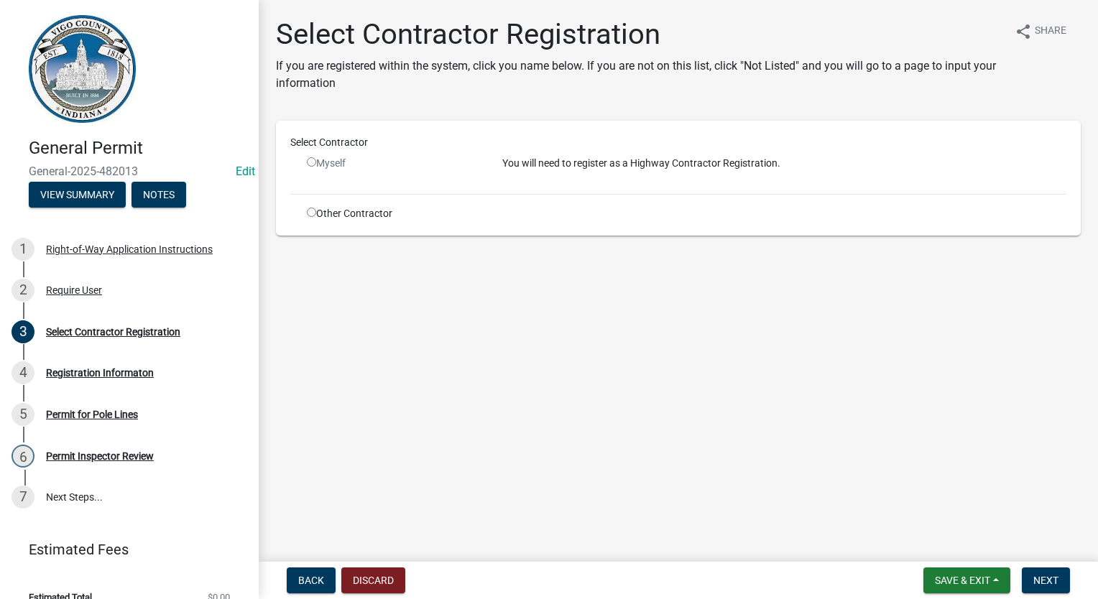
click at [303, 215] on div "Other Contractor" at bounding box center [393, 213] width 195 height 15
click at [312, 210] on input "radio" at bounding box center [311, 212] width 9 height 9
radio input "true"
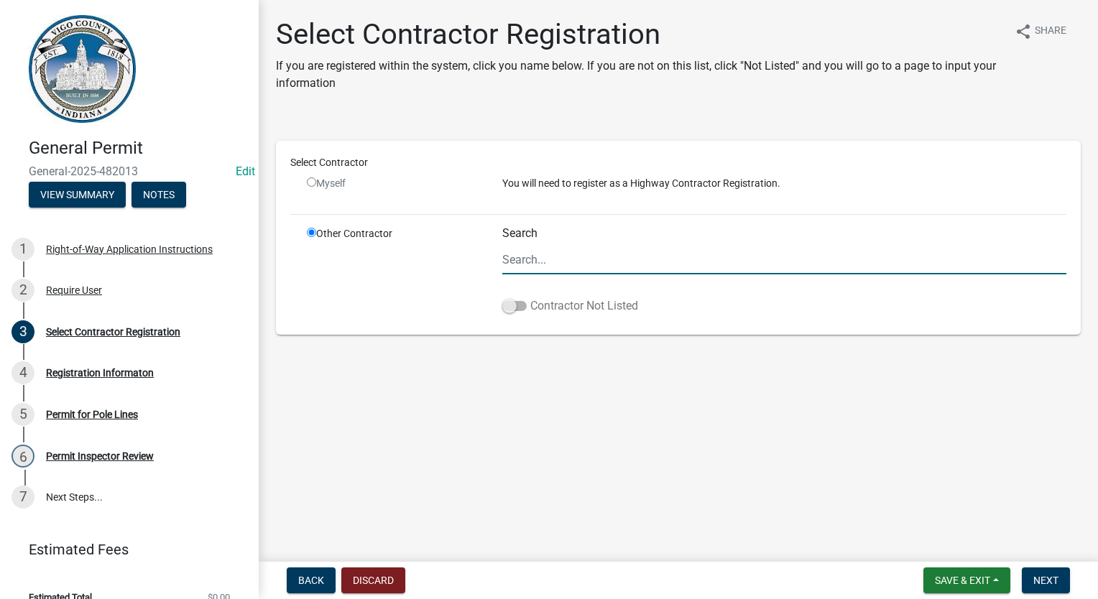
drag, startPoint x: 515, startPoint y: 309, endPoint x: 685, endPoint y: 308, distance: 170.3
click at [515, 310] on span at bounding box center [514, 306] width 24 height 10
click at [530, 297] on input "Contractor Not Listed" at bounding box center [530, 297] width 0 height 0
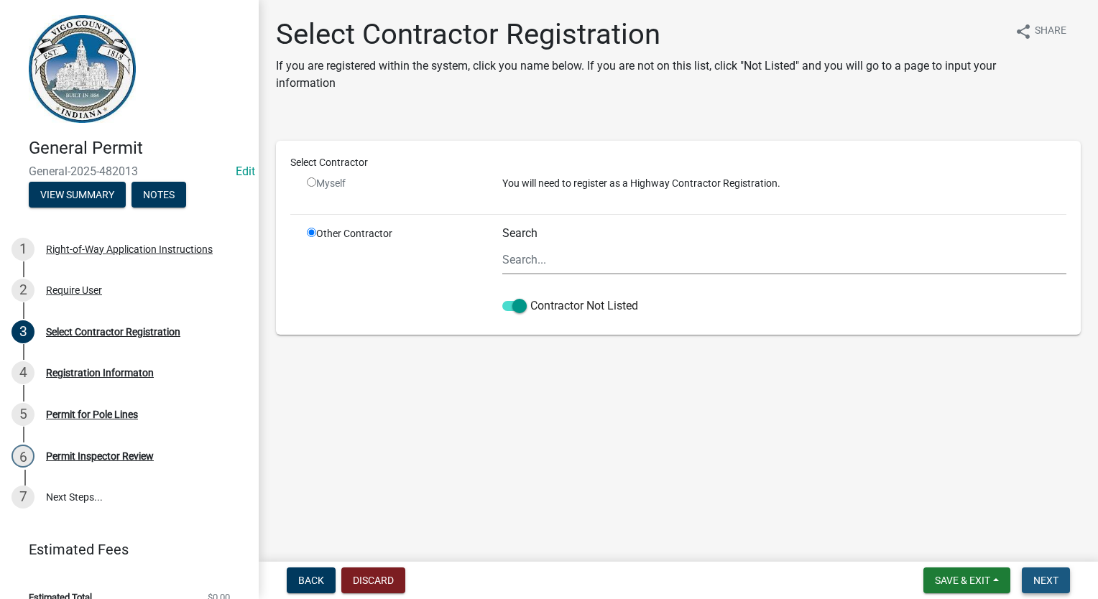
click at [1052, 575] on span "Next" at bounding box center [1045, 580] width 25 height 11
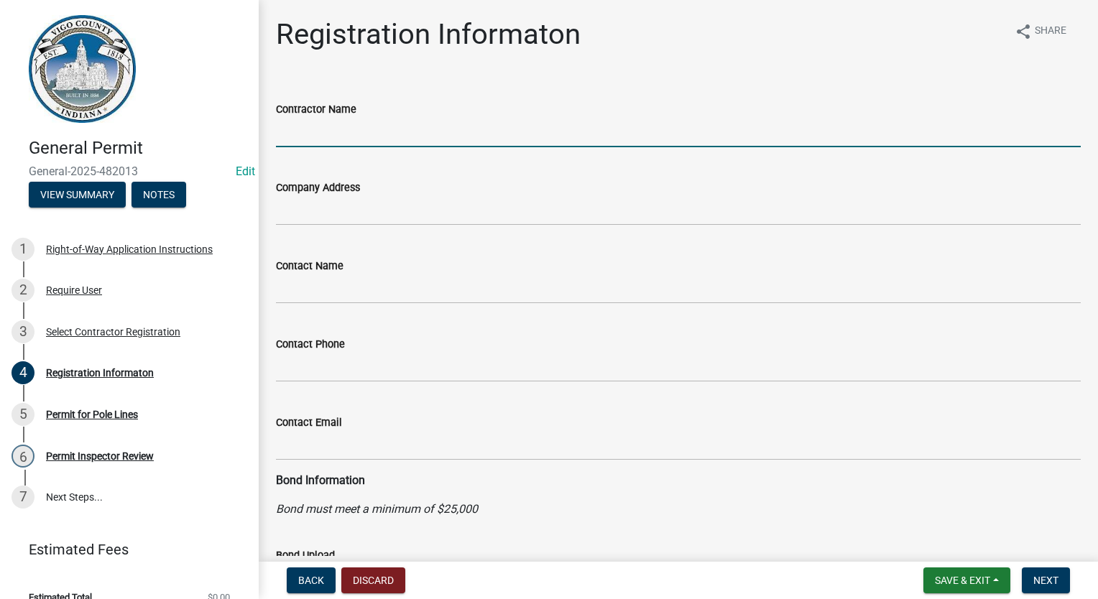
click at [292, 137] on input "Contractor Name" at bounding box center [678, 132] width 805 height 29
type input "DUKE ENERGY"
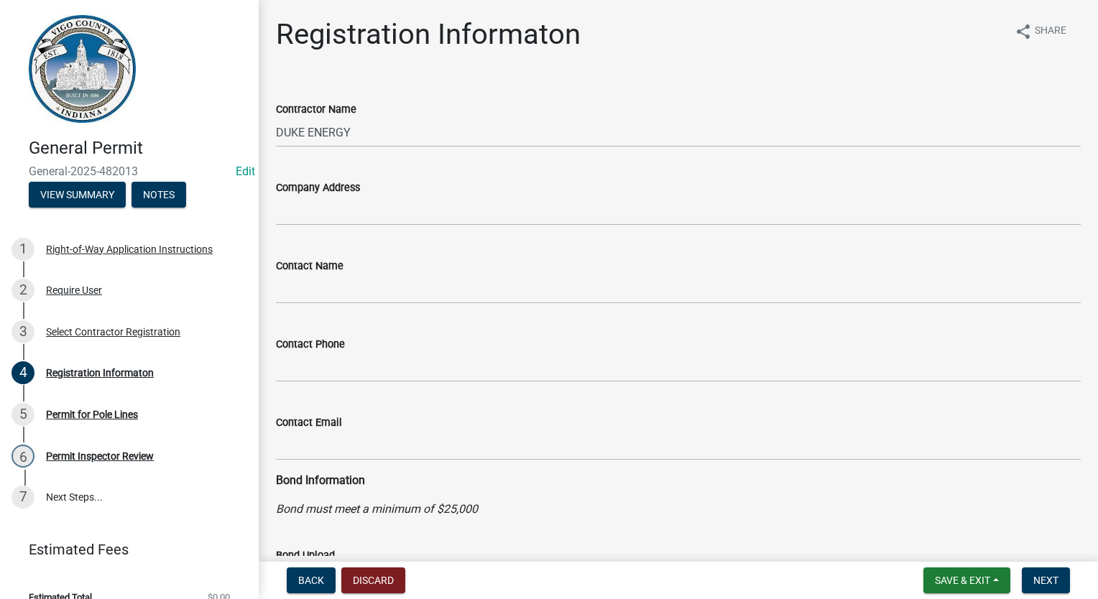
click at [1053, 595] on nav "Back Discard Save & Exit Save Save & Exit Next" at bounding box center [678, 580] width 839 height 37
click at [1034, 584] on span "Next" at bounding box center [1045, 580] width 25 height 11
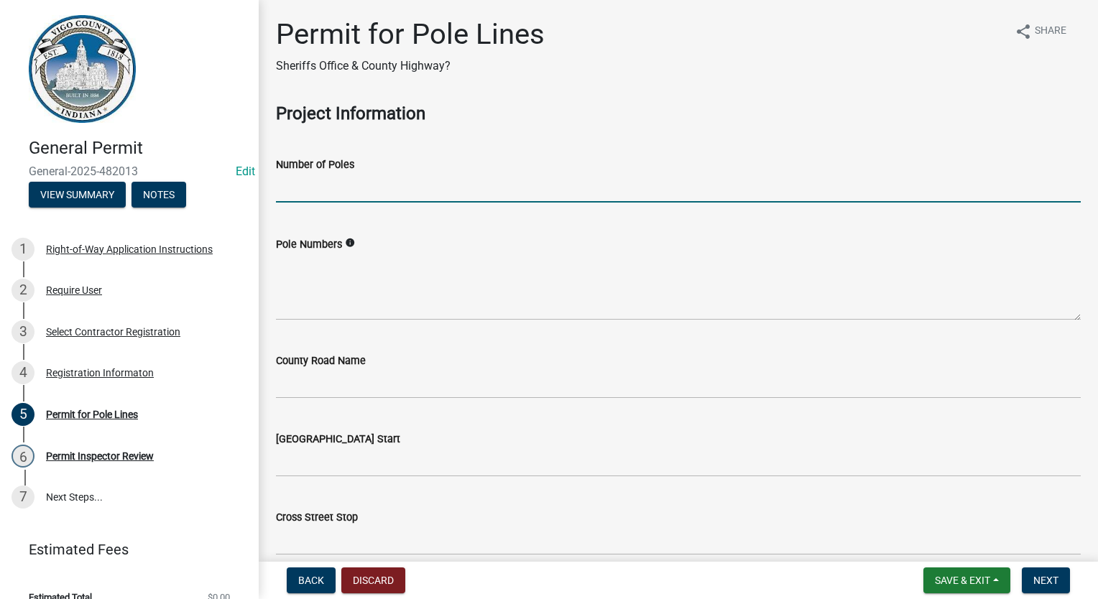
click at [302, 185] on input "text" at bounding box center [678, 187] width 805 height 29
type input "32"
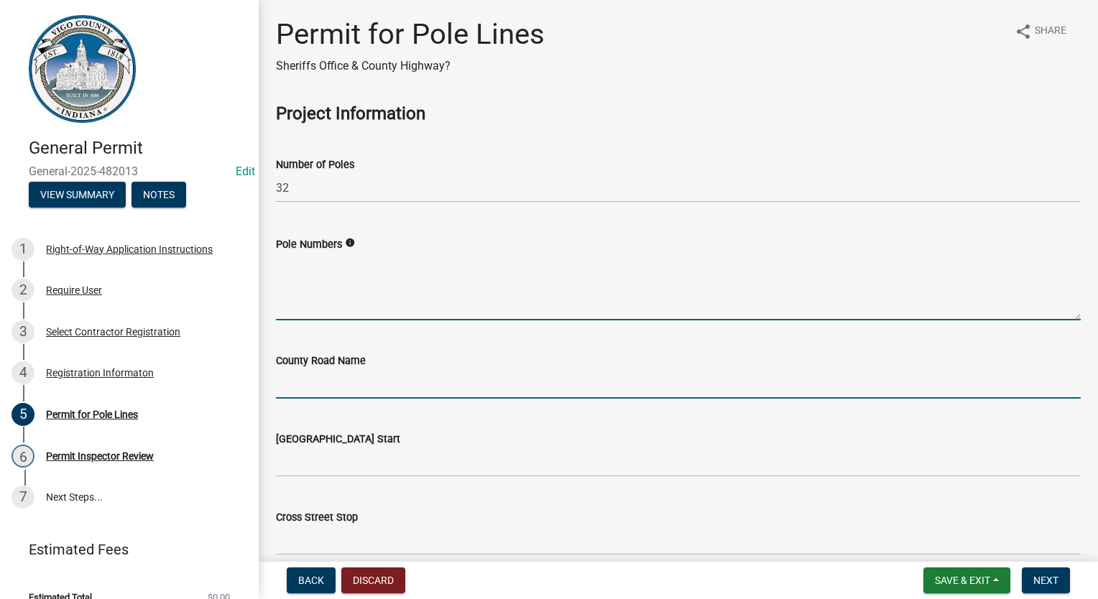
click at [318, 374] on input "County Road Name" at bounding box center [678, 383] width 805 height 29
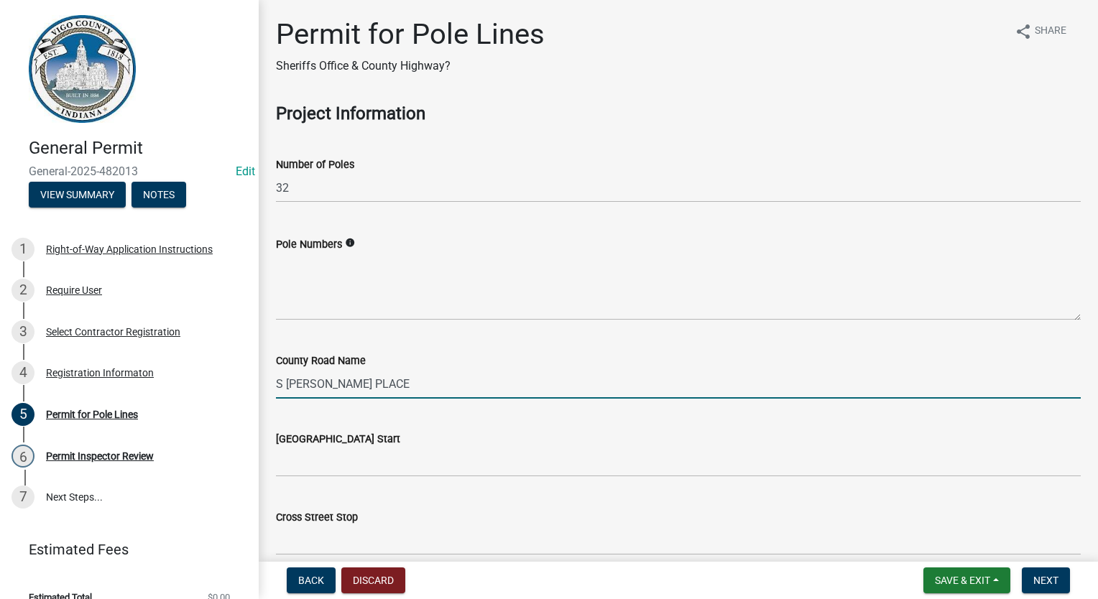
type input "S [PERSON_NAME] PLACE"
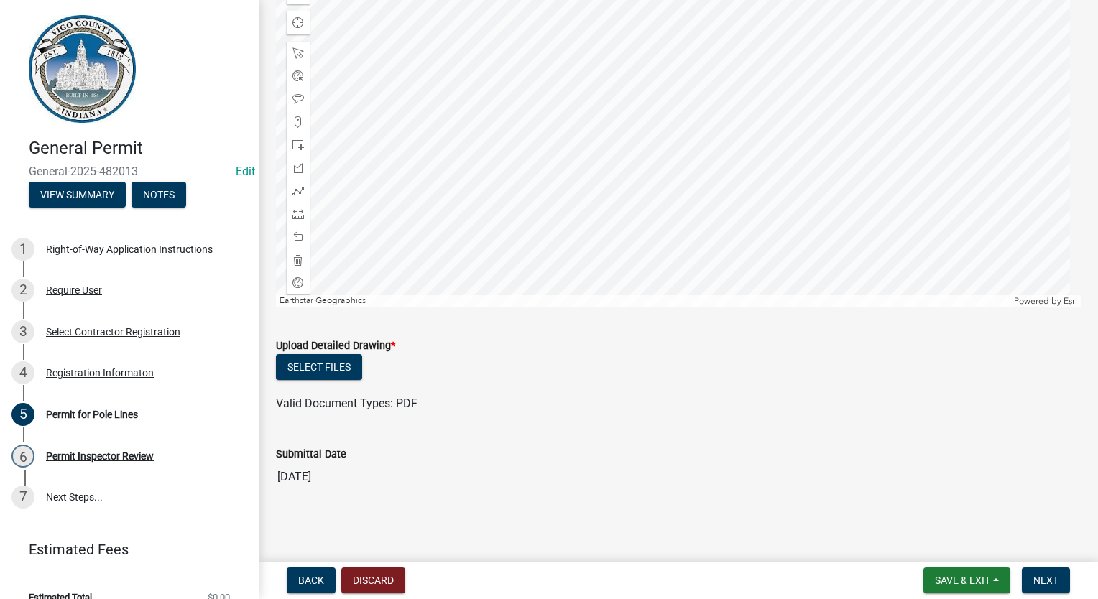
scroll to position [945, 0]
type input "W [PERSON_NAME][GEOGRAPHIC_DATA]"
click at [339, 367] on button "Select files" at bounding box center [319, 365] width 86 height 26
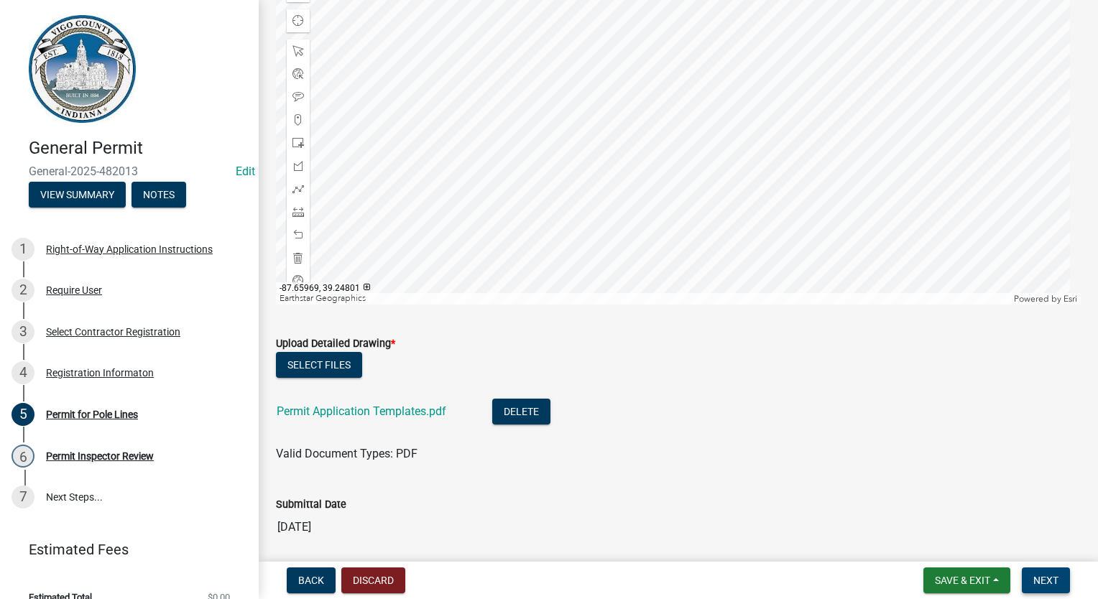
click at [1040, 583] on span "Next" at bounding box center [1045, 580] width 25 height 11
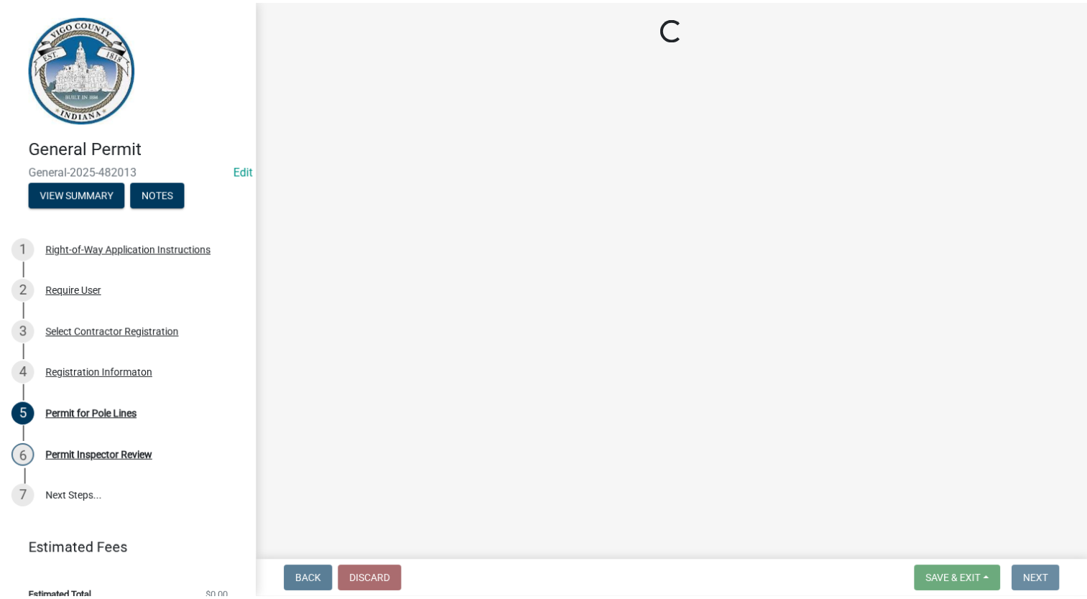
scroll to position [0, 0]
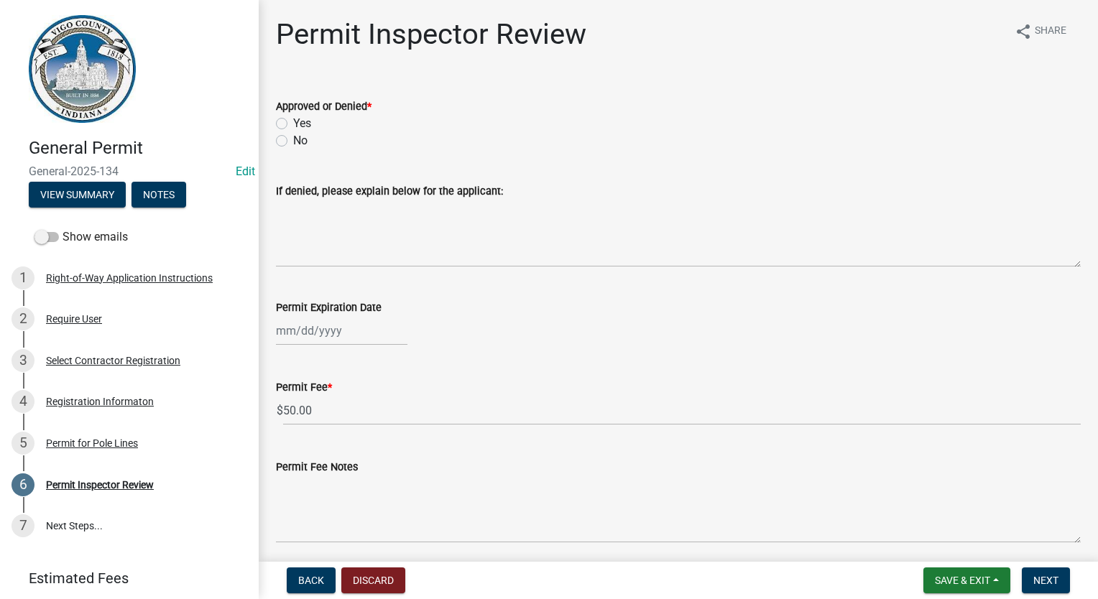
click at [293, 119] on label "Yes" at bounding box center [302, 123] width 18 height 17
click at [293, 119] on input "Yes" at bounding box center [297, 119] width 9 height 9
radio input "true"
drag, startPoint x: 353, startPoint y: 423, endPoint x: 272, endPoint y: 412, distance: 81.8
click at [272, 412] on div "Permit Fee * $ 50.00" at bounding box center [678, 392] width 826 height 67
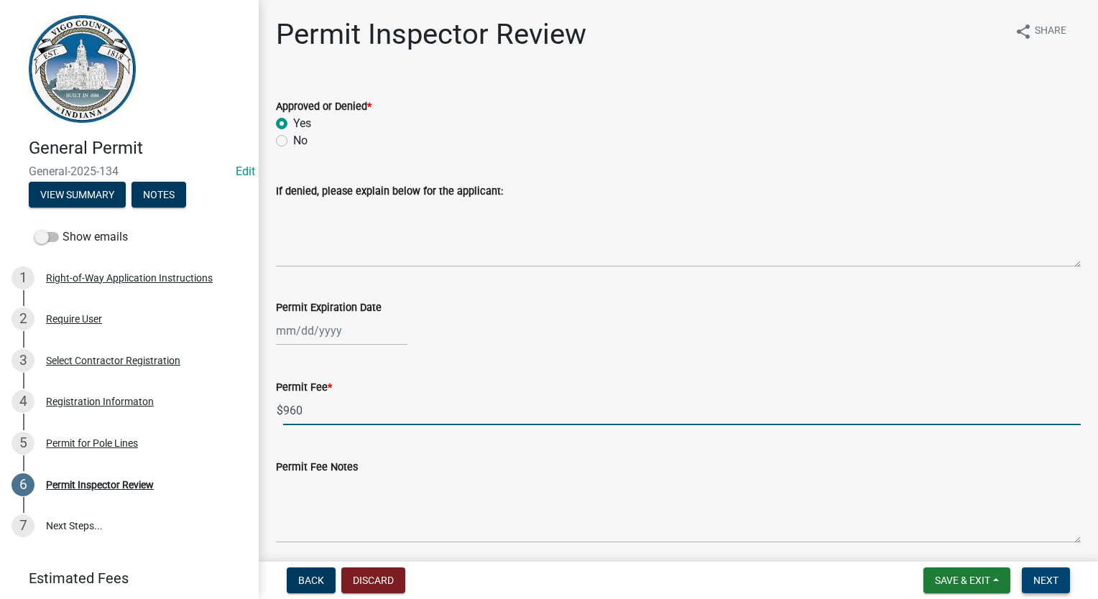
type input "960"
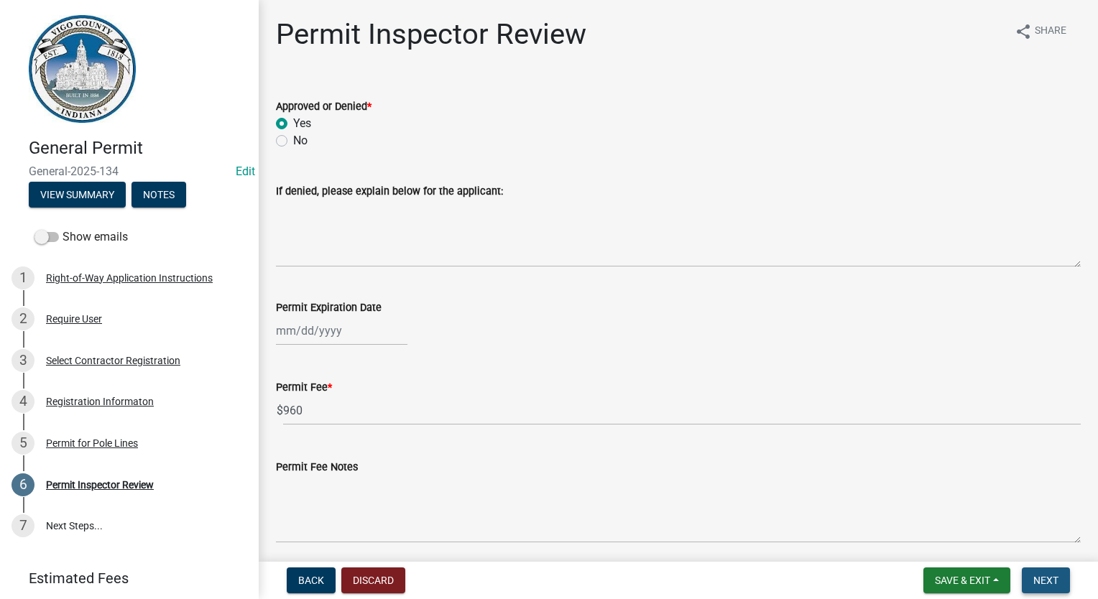
click at [1049, 587] on button "Next" at bounding box center [1046, 581] width 48 height 26
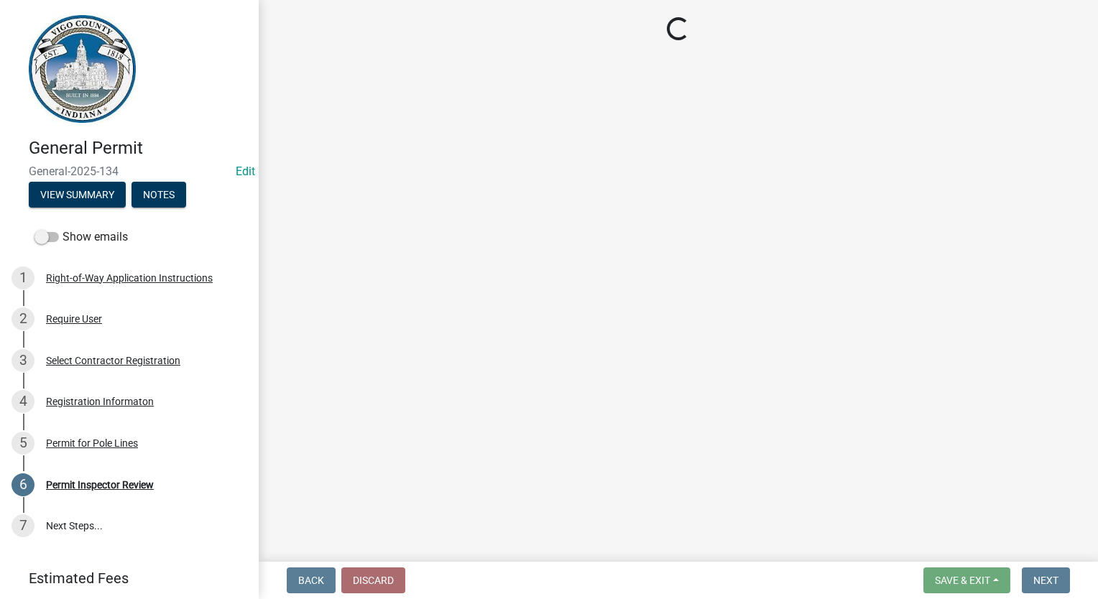
select select "3: 3"
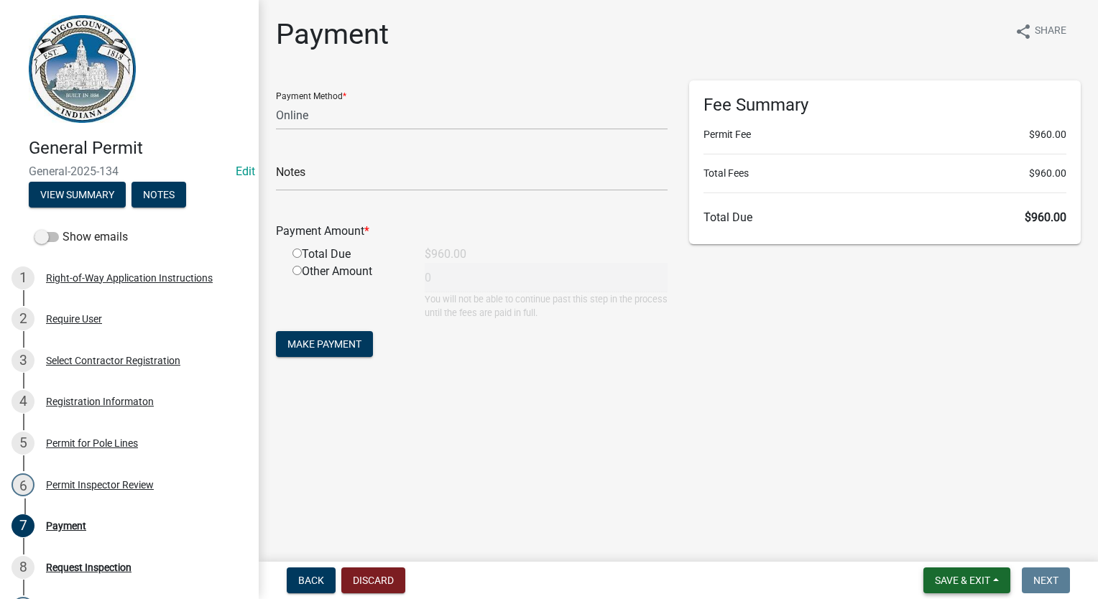
click at [928, 577] on button "Save & Exit" at bounding box center [966, 581] width 87 height 26
click at [938, 548] on button "Save & Exit" at bounding box center [952, 543] width 115 height 34
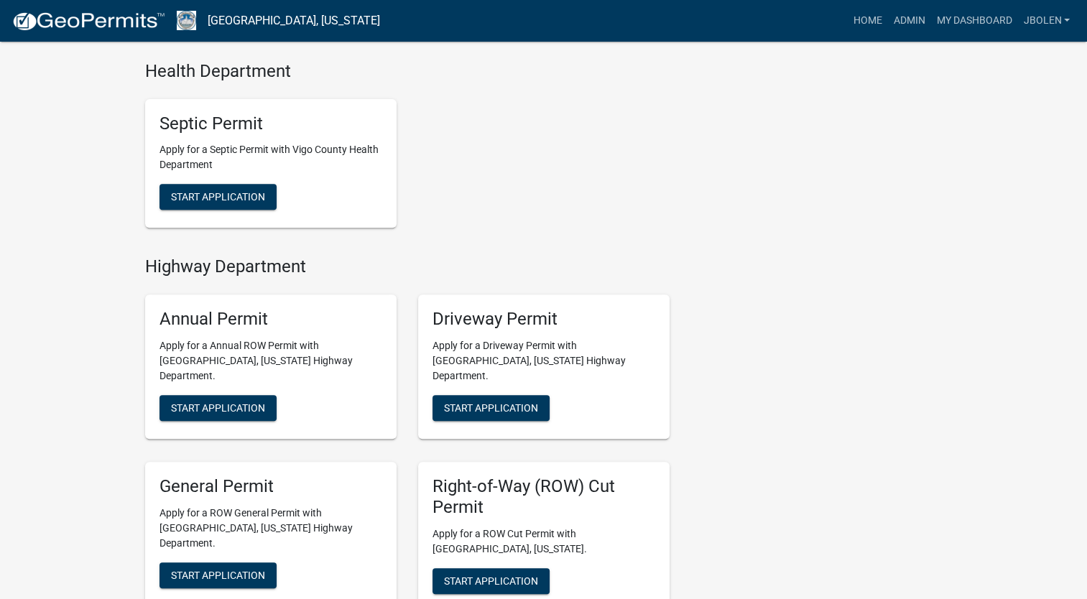
scroll to position [719, 0]
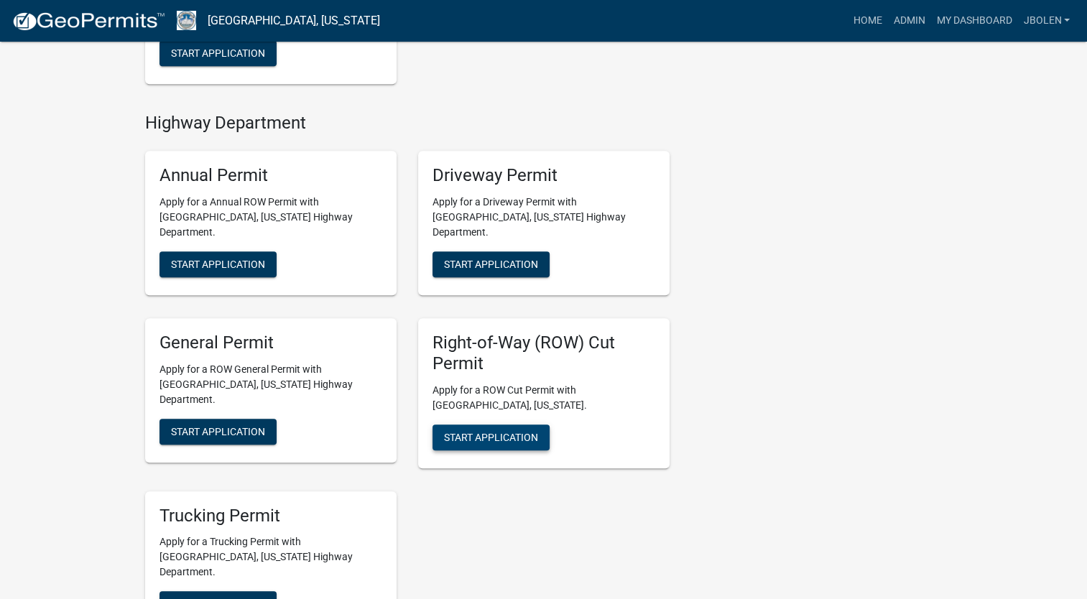
click at [534, 431] on span "Start Application" at bounding box center [491, 436] width 94 height 11
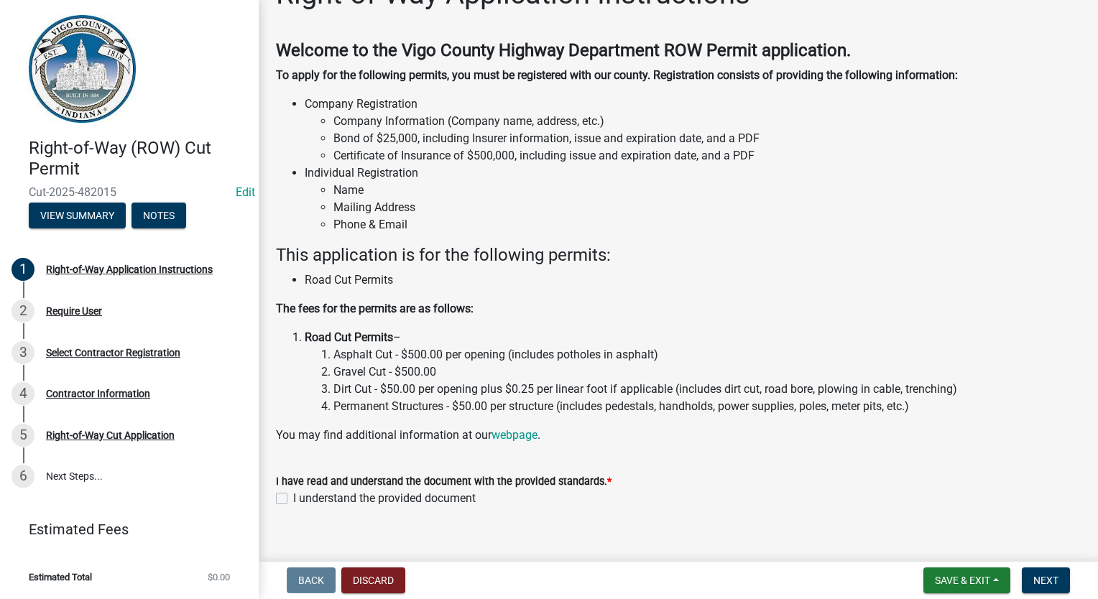
scroll to position [60, 0]
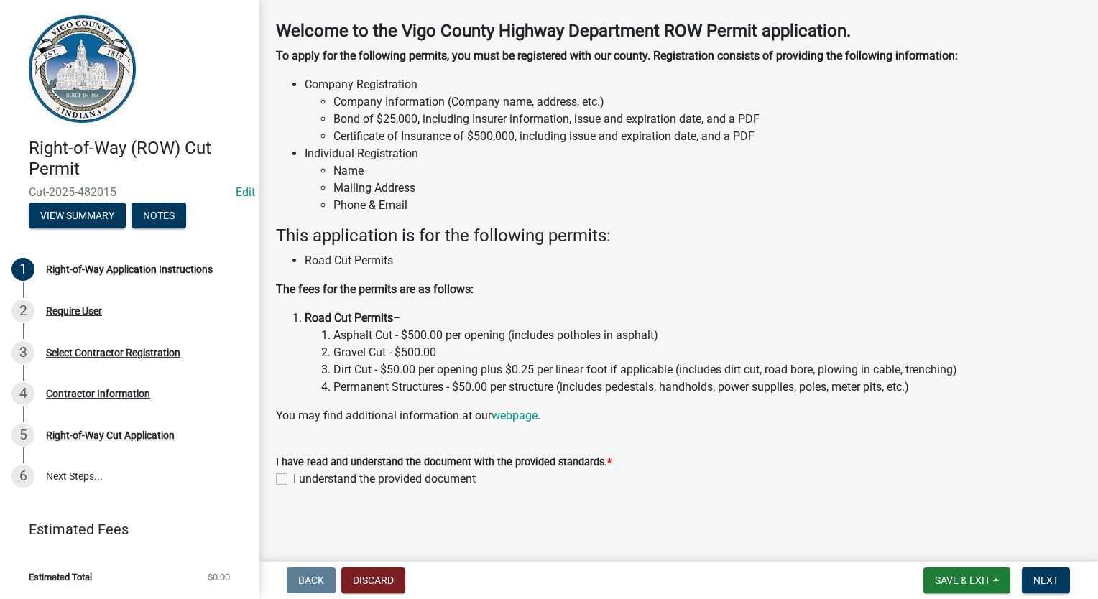
click at [293, 478] on label "I understand the provided document" at bounding box center [384, 479] width 183 height 17
click at [293, 478] on input "I understand the provided document" at bounding box center [297, 475] width 9 height 9
checkbox input "true"
click at [1040, 584] on span "Next" at bounding box center [1045, 580] width 25 height 11
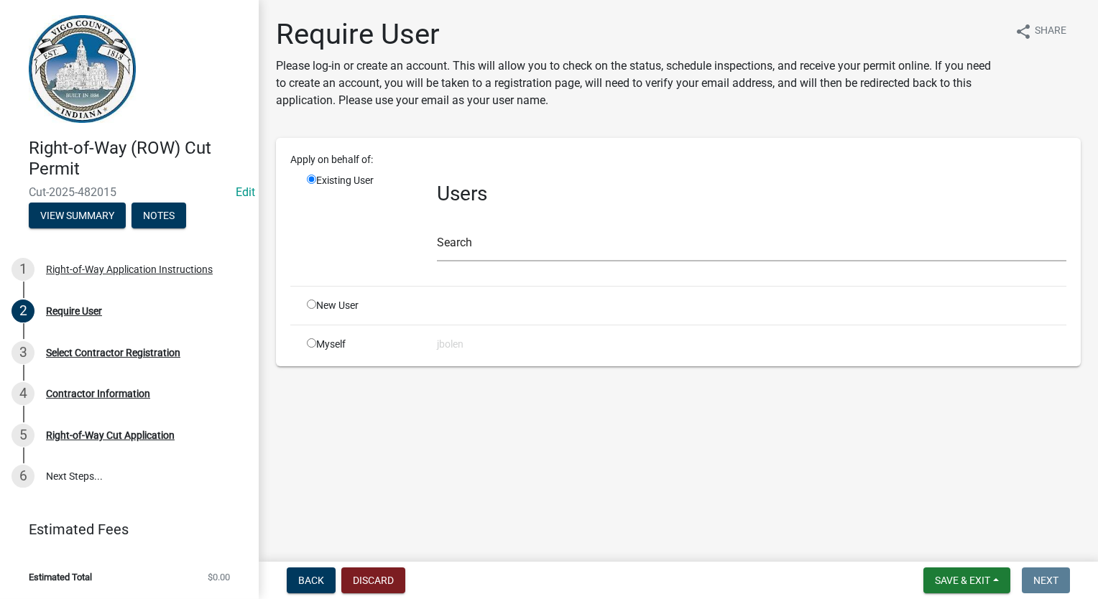
click at [309, 343] on input "radio" at bounding box center [311, 342] width 9 height 9
radio input "true"
radio input "false"
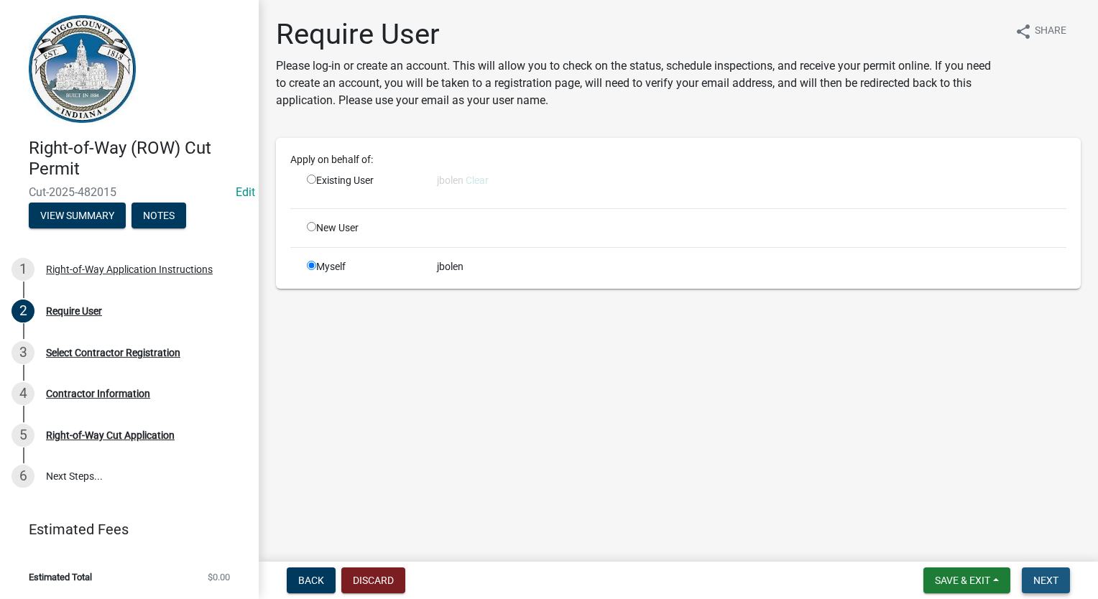
click at [1043, 575] on span "Next" at bounding box center [1045, 580] width 25 height 11
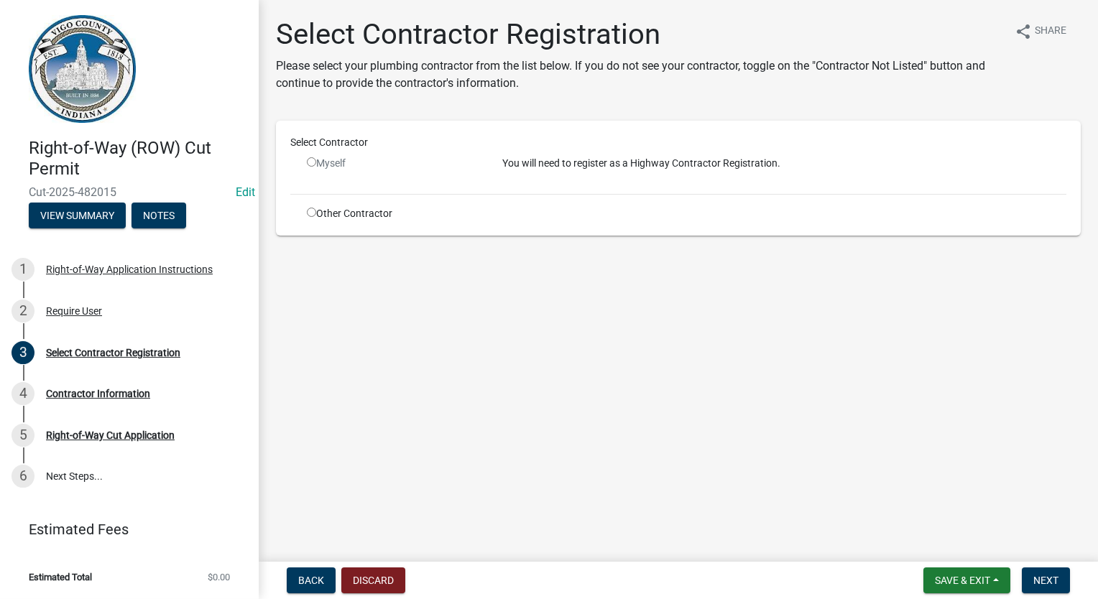
click at [310, 214] on input "radio" at bounding box center [311, 212] width 9 height 9
radio input "true"
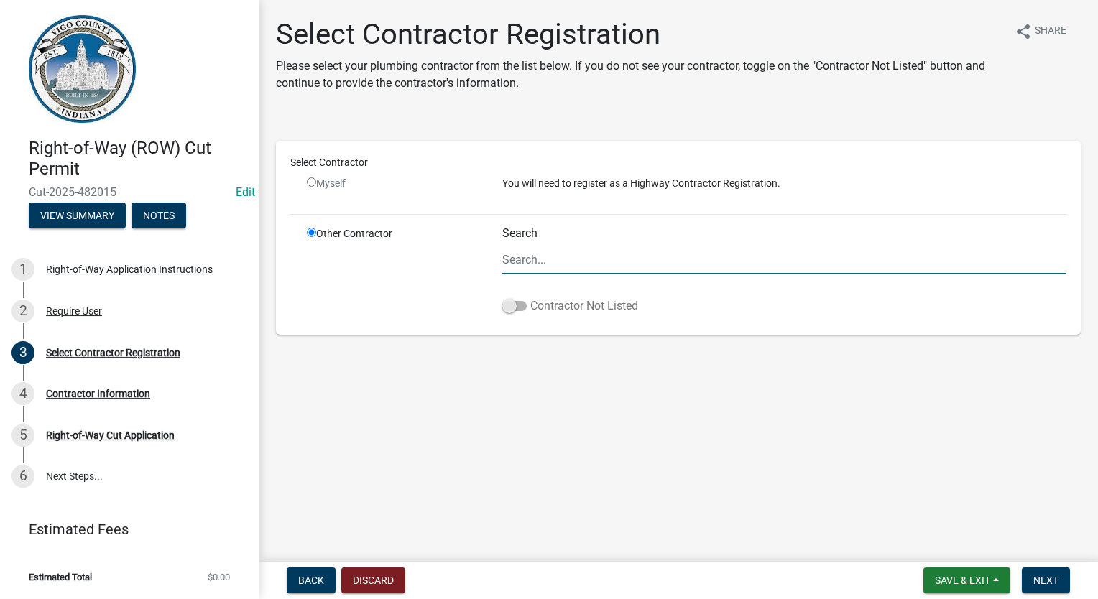
click at [515, 305] on span at bounding box center [514, 306] width 24 height 10
click at [530, 297] on input "Contractor Not Listed" at bounding box center [530, 297] width 0 height 0
click at [1038, 576] on span "Next" at bounding box center [1045, 580] width 25 height 11
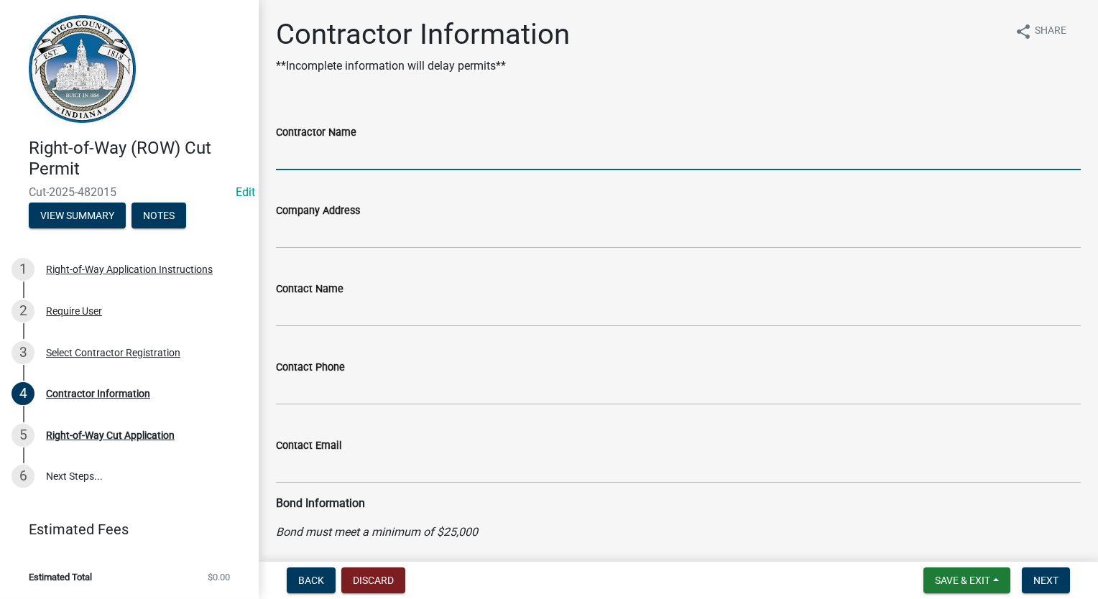
click at [356, 153] on input "Contractor Name" at bounding box center [678, 155] width 805 height 29
type input "FRONTIER COMMUNICATIONS"
click at [1057, 592] on button "Next" at bounding box center [1046, 581] width 48 height 26
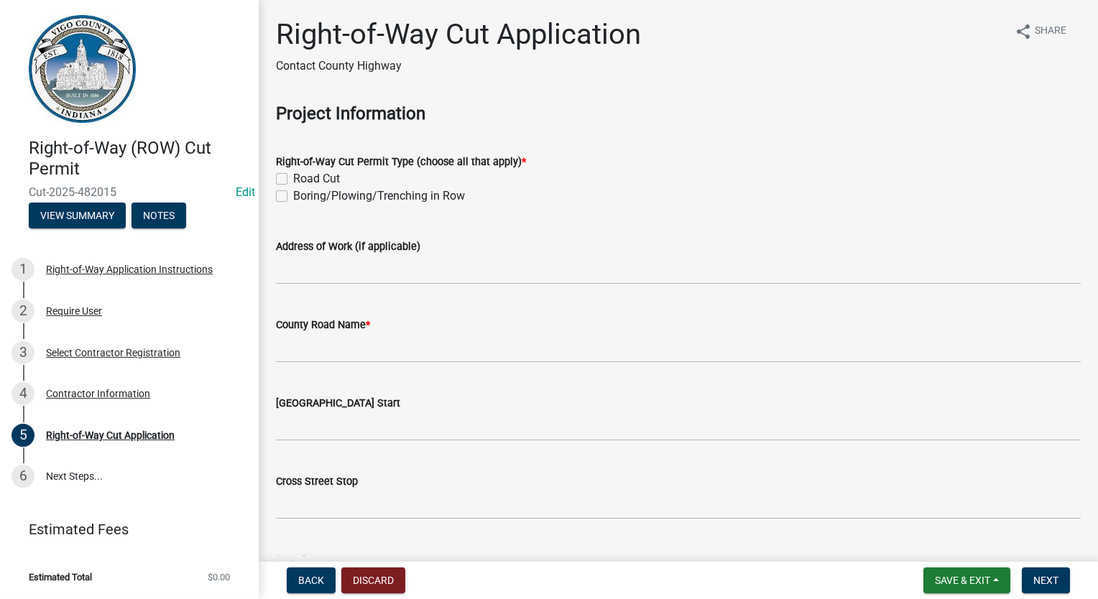
click at [293, 201] on label "Boring/Plowing/Trenching in Row" at bounding box center [379, 196] width 172 height 17
click at [293, 197] on input "Boring/Plowing/Trenching in Row" at bounding box center [297, 192] width 9 height 9
checkbox input "true"
checkbox input "false"
checkbox input "true"
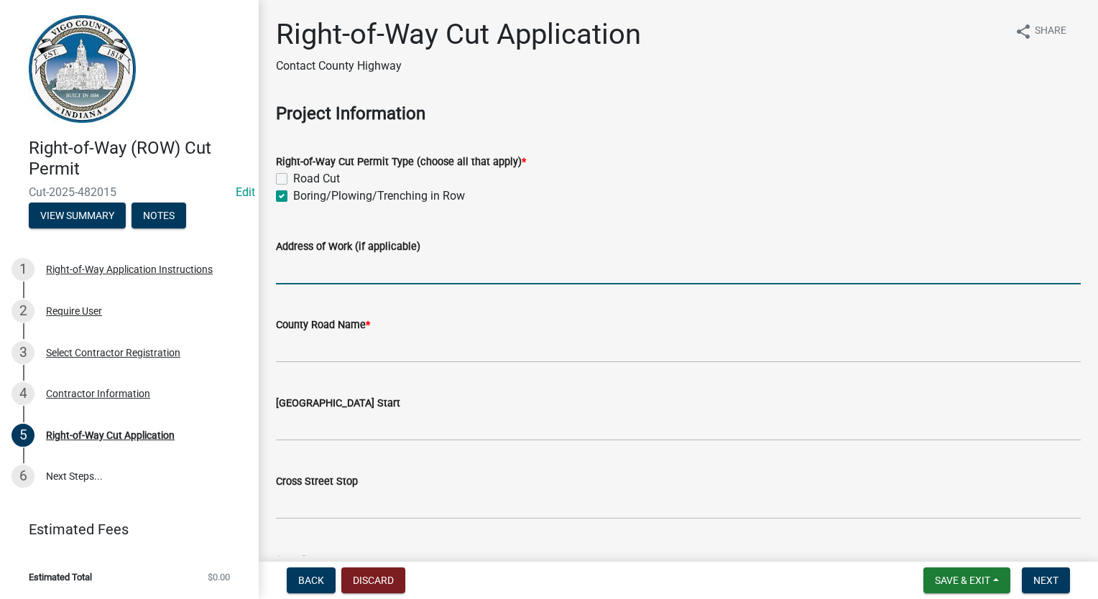
drag, startPoint x: 285, startPoint y: 272, endPoint x: 282, endPoint y: 259, distance: 13.3
click at [283, 269] on input "Address of Work (if applicable)" at bounding box center [678, 269] width 805 height 29
type input "[STREET_ADDRESS]"
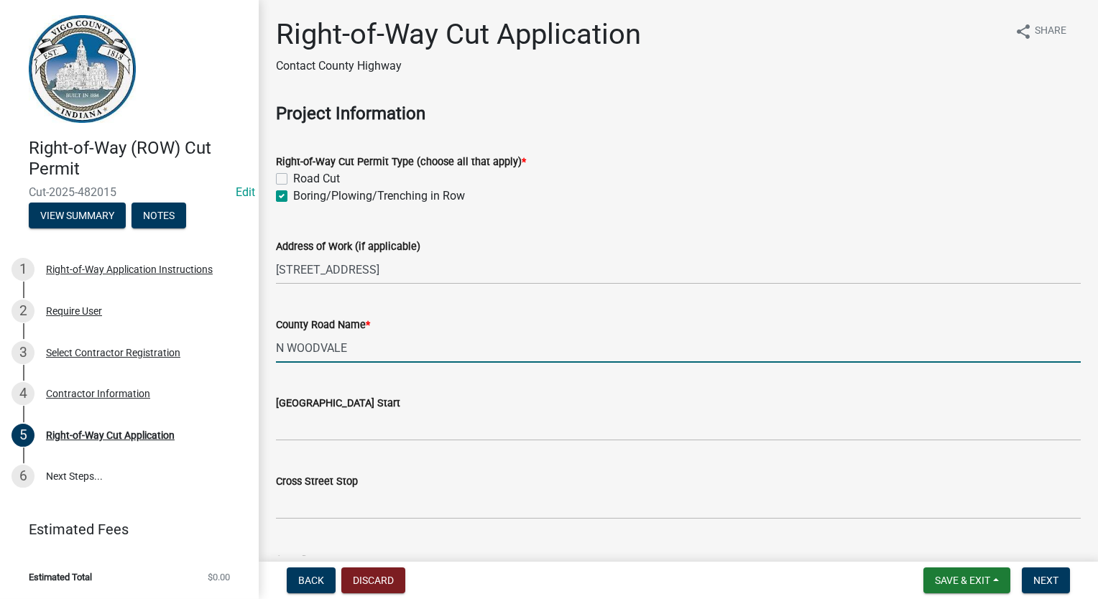
type input "N WOODVALE"
